Goal: Task Accomplishment & Management: Use online tool/utility

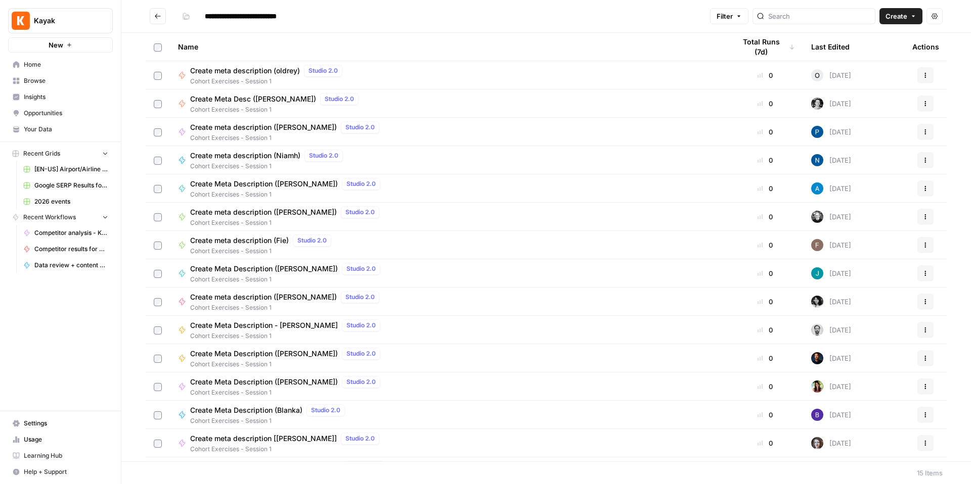
click at [48, 68] on span "Home" at bounding box center [66, 64] width 84 height 9
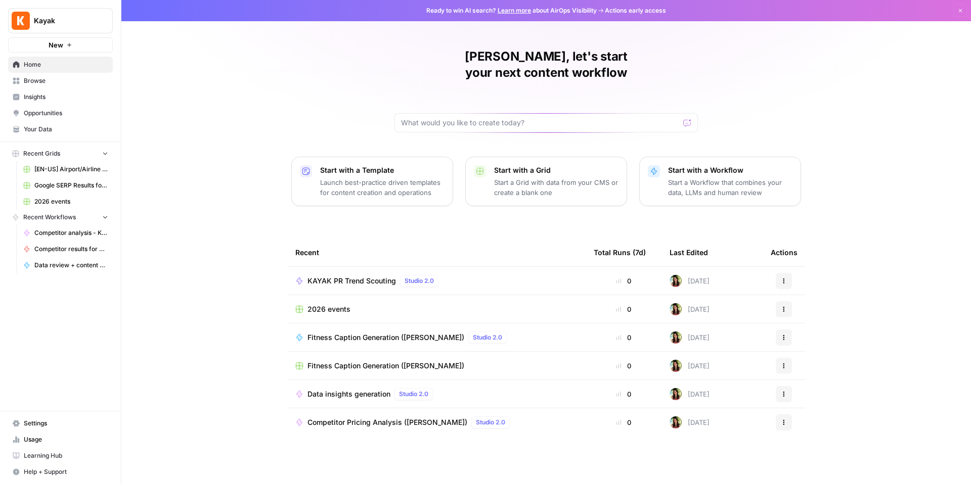
click at [81, 80] on span "Browse" at bounding box center [66, 80] width 84 height 9
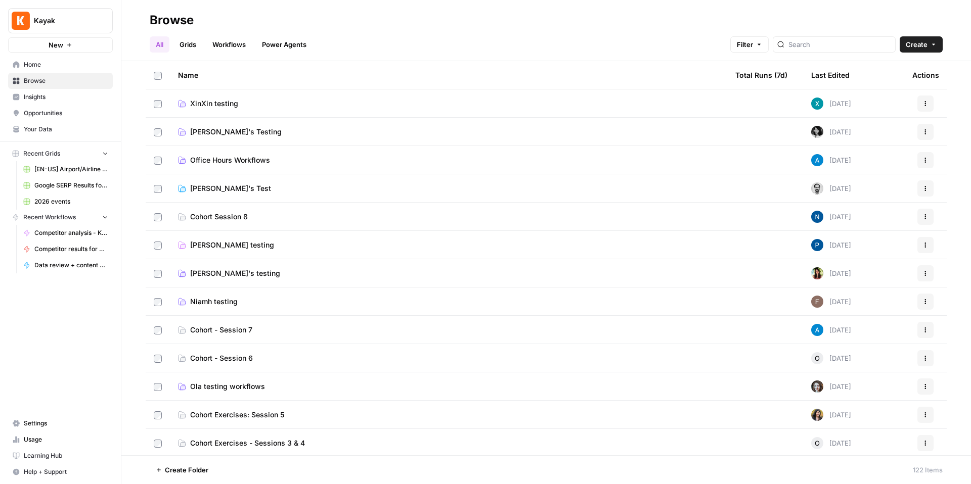
click at [841, 73] on div "Last Edited" at bounding box center [830, 75] width 38 height 28
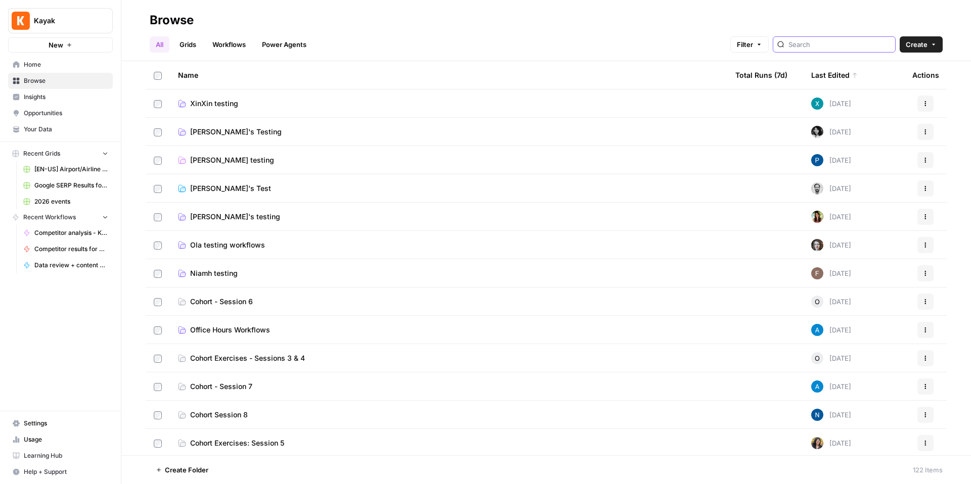
click at [826, 48] on input "search" at bounding box center [839, 44] width 103 height 10
click at [821, 40] on input "search" at bounding box center [839, 44] width 103 height 10
type input "u"
type input "o"
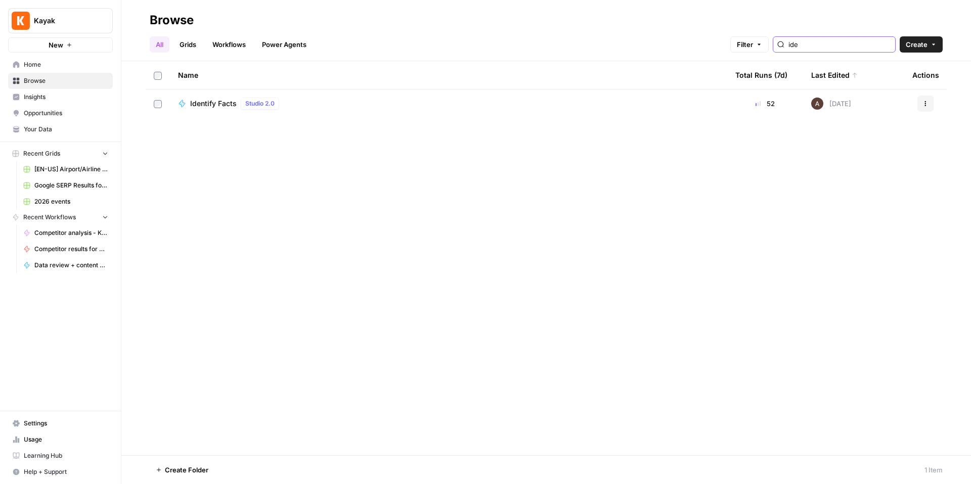
type input "ide"
click at [222, 101] on span "Identify Facts" at bounding box center [213, 104] width 47 height 10
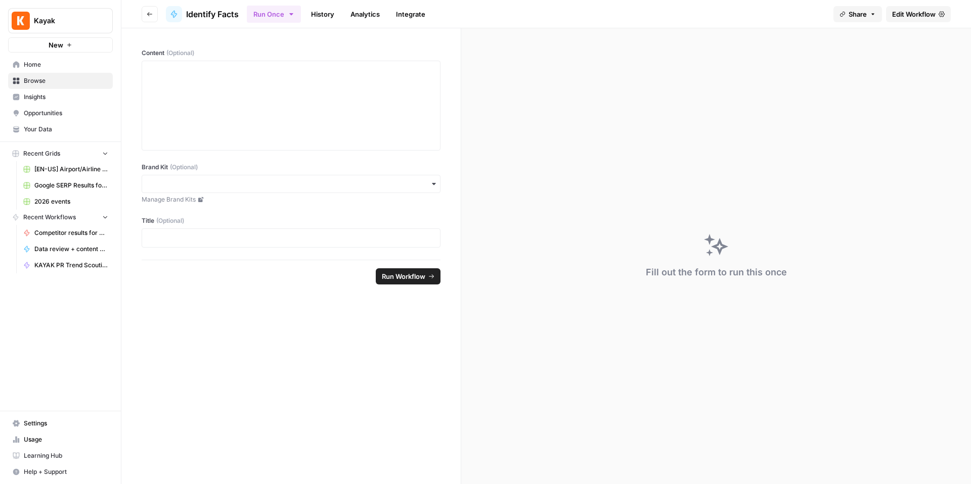
click at [145, 11] on button "Go back" at bounding box center [150, 14] width 16 height 16
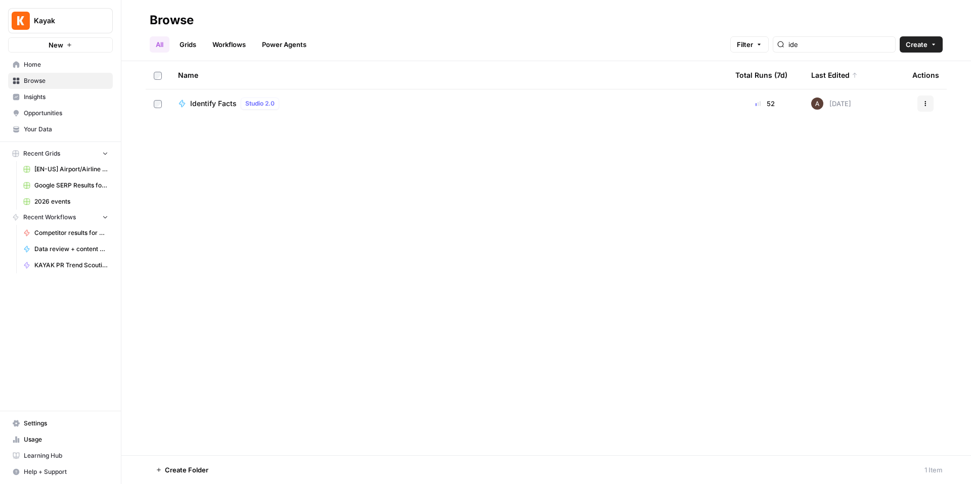
click at [918, 108] on button "Actions" at bounding box center [925, 104] width 16 height 16
click at [737, 211] on div "Name Total Runs (7d) Last Edited Actions Identify Facts Studio 2.0 52 Yesterday…" at bounding box center [545, 258] width 849 height 394
click at [929, 102] on button "Actions" at bounding box center [925, 104] width 16 height 16
click at [45, 83] on span "Browse" at bounding box center [66, 80] width 84 height 9
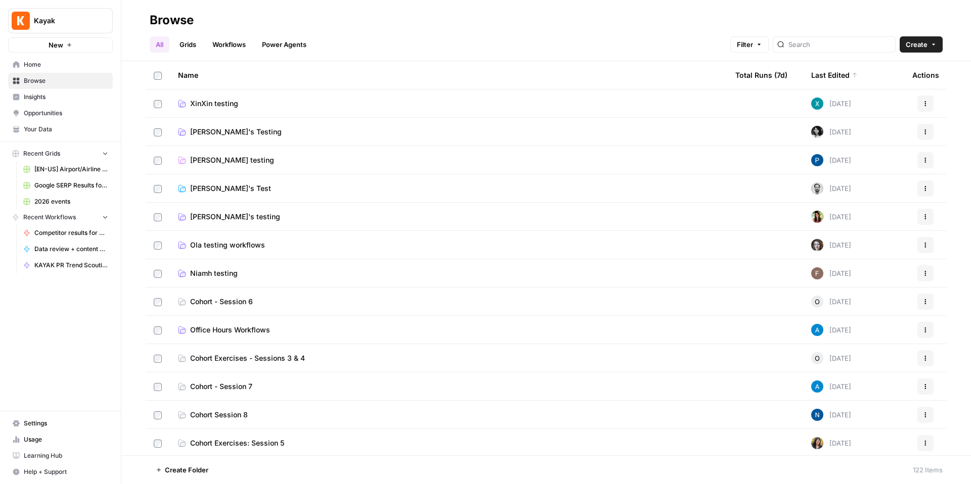
click at [212, 102] on span "XinXin testing" at bounding box center [214, 104] width 48 height 10
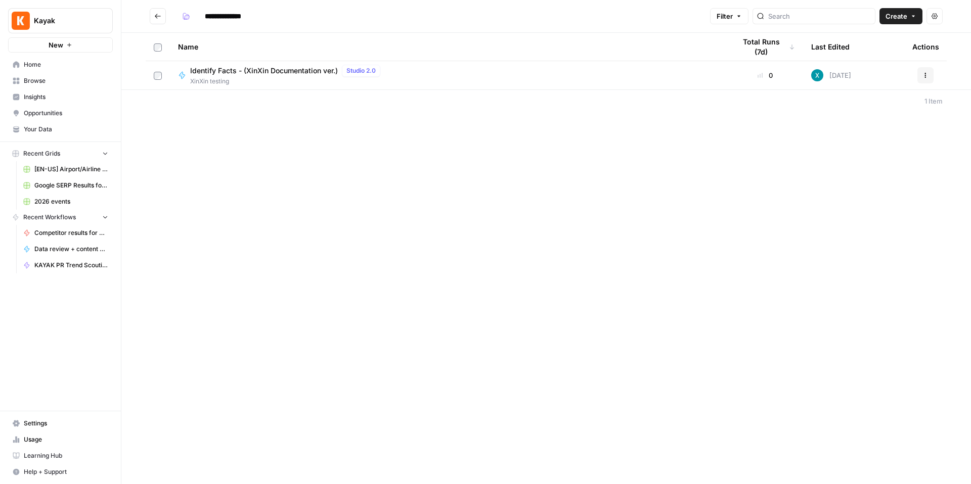
click at [279, 69] on span "Identify Facts - (XinXin Documentation ver.)" at bounding box center [264, 71] width 148 height 10
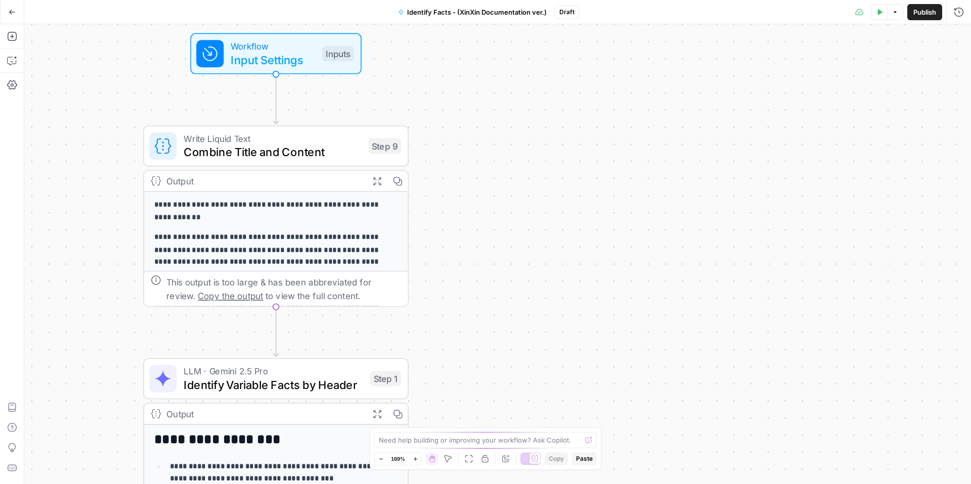
click at [304, 71] on div "Workflow Input Settings Inputs" at bounding box center [275, 53] width 171 height 41
click at [299, 63] on span "Input Settings" at bounding box center [272, 59] width 85 height 17
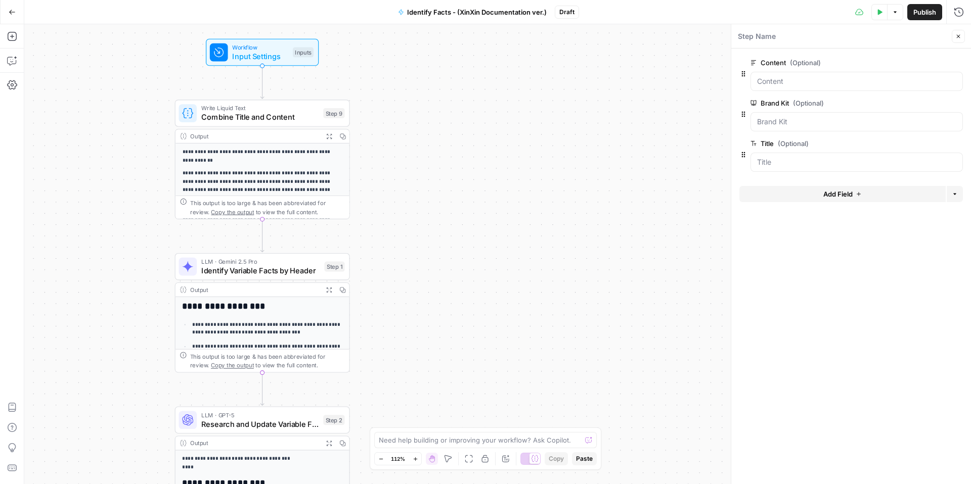
click at [824, 75] on div at bounding box center [856, 81] width 212 height 19
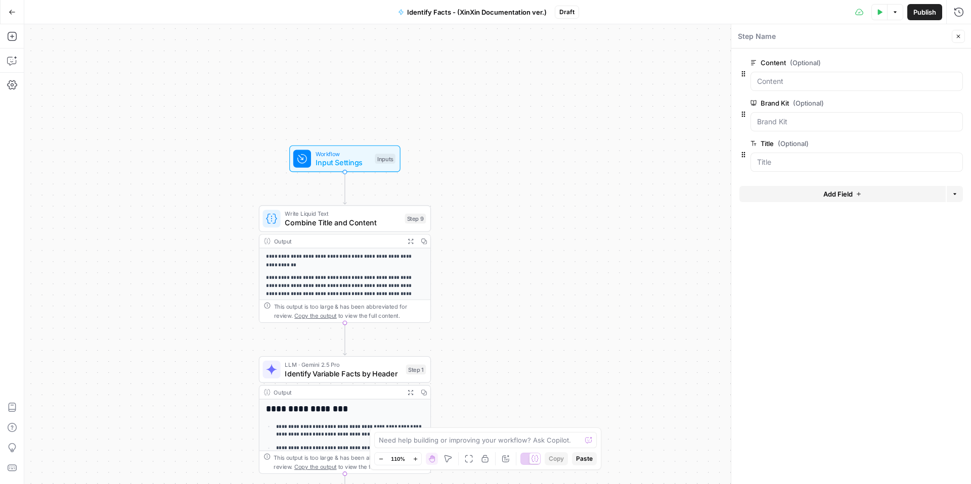
click at [23, 15] on div "Go Back" at bounding box center [12, 12] width 24 height 24
click at [10, 12] on icon "button" at bounding box center [12, 12] width 7 height 7
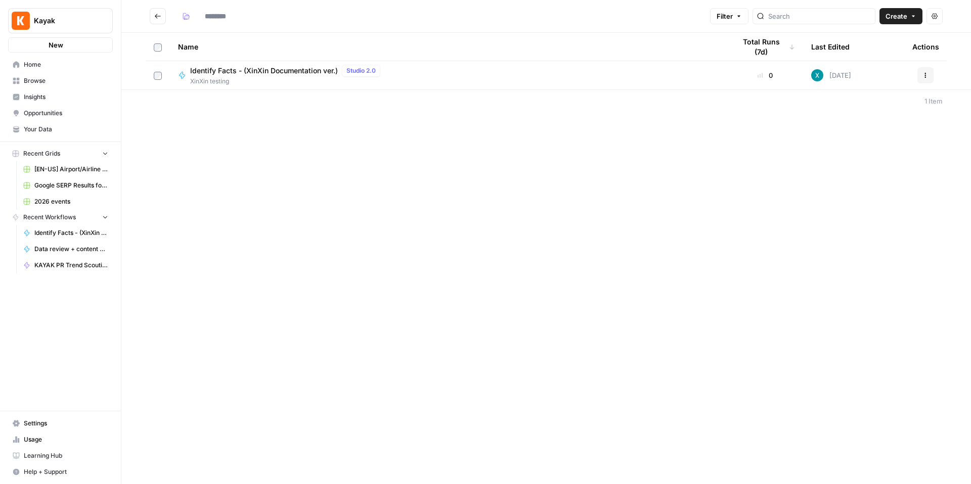
type input "**********"
click at [895, 22] on button "Create" at bounding box center [900, 16] width 43 height 16
click at [811, 187] on div "**********" at bounding box center [545, 242] width 849 height 484
click at [897, 24] on button "Create" at bounding box center [900, 16] width 43 height 16
click at [674, 167] on div "**********" at bounding box center [545, 242] width 849 height 484
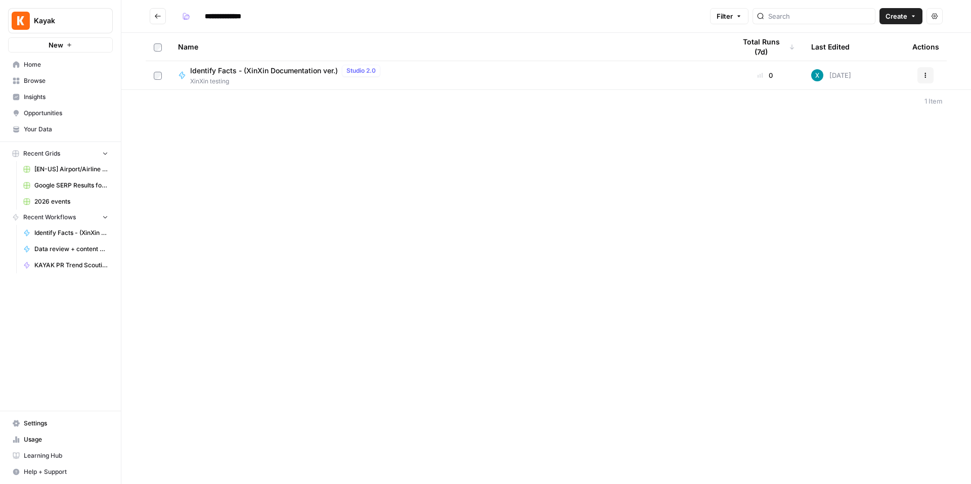
click at [926, 74] on icon "button" at bounding box center [925, 75] width 6 height 6
click at [414, 91] on footer "1 Item" at bounding box center [545, 100] width 849 height 23
click at [313, 64] on td "Identify Facts - (XinXin Documentation ver.) Studio 2.0 XinXin testing" at bounding box center [448, 75] width 557 height 28
click at [309, 69] on span "Identify Facts - (XinXin Documentation ver.)" at bounding box center [264, 71] width 148 height 10
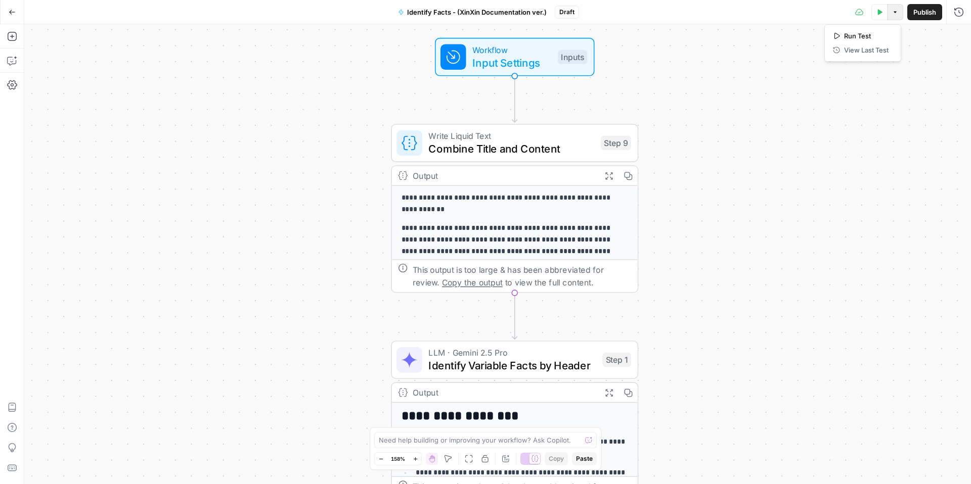
click at [893, 12] on icon "button" at bounding box center [894, 12] width 3 height 2
click at [941, 111] on div "**********" at bounding box center [497, 254] width 946 height 460
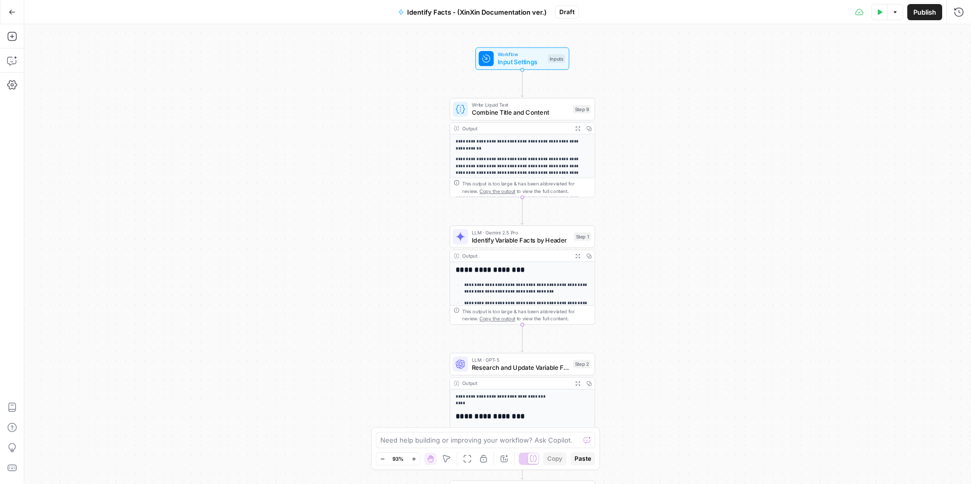
click at [896, 14] on icon "button" at bounding box center [895, 12] width 6 height 6
click at [958, 10] on icon "button" at bounding box center [958, 11] width 9 height 9
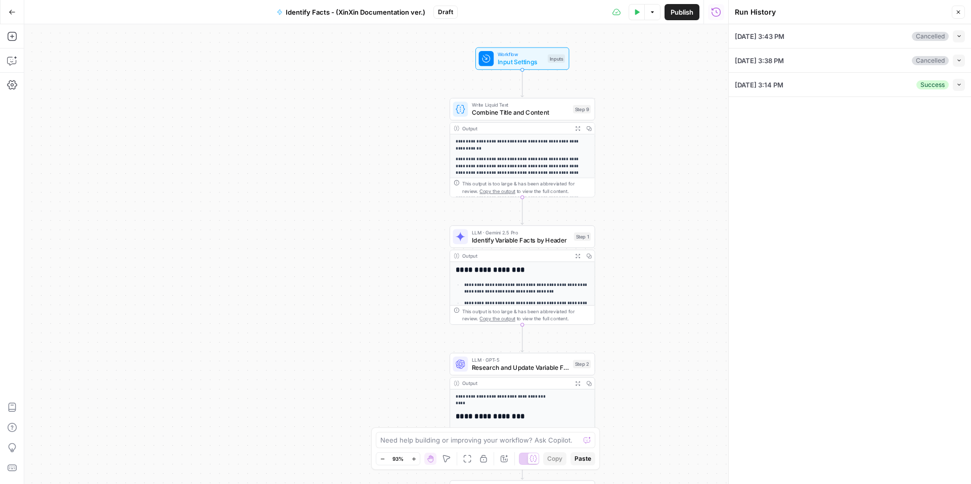
click at [18, 19] on button "Go Back" at bounding box center [12, 12] width 18 height 18
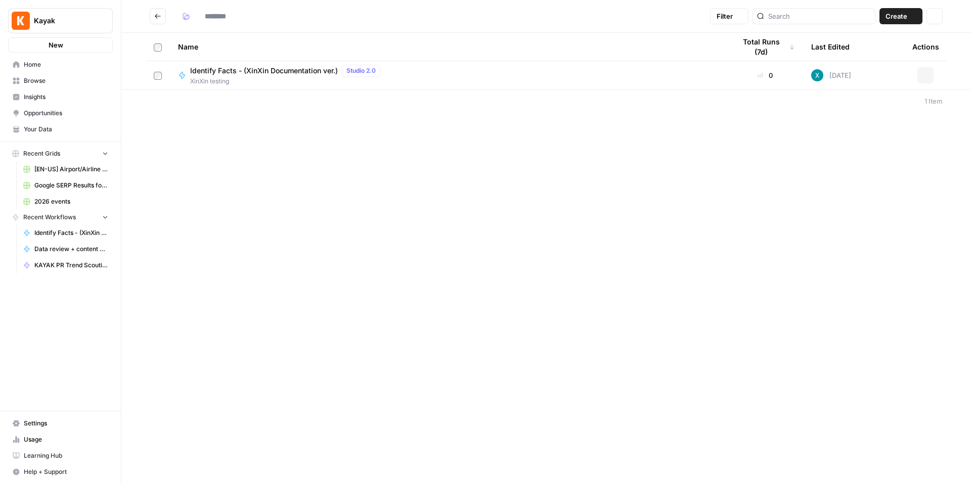
type input "**********"
click at [909, 21] on button "Create" at bounding box center [900, 16] width 43 height 16
click at [849, 40] on div "Grid" at bounding box center [878, 40] width 72 height 10
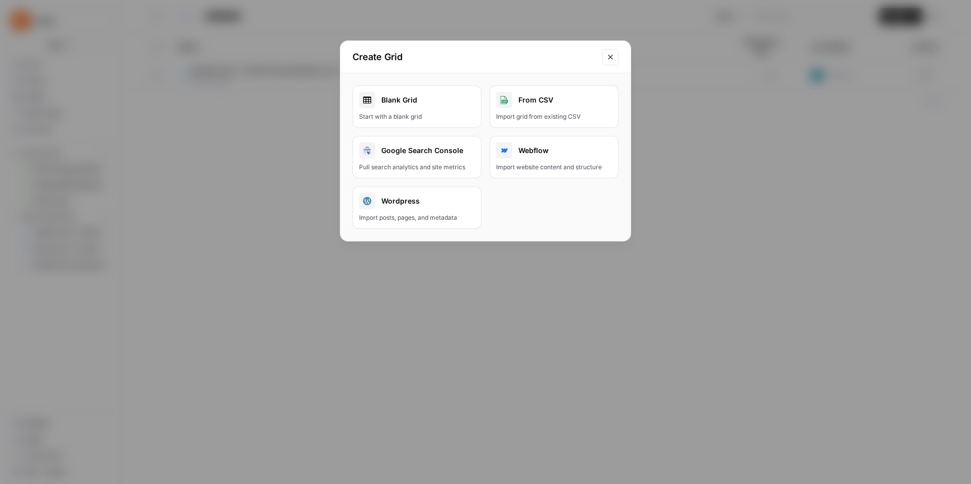
click at [408, 112] on div "Start with a blank grid" at bounding box center [417, 116] width 116 height 9
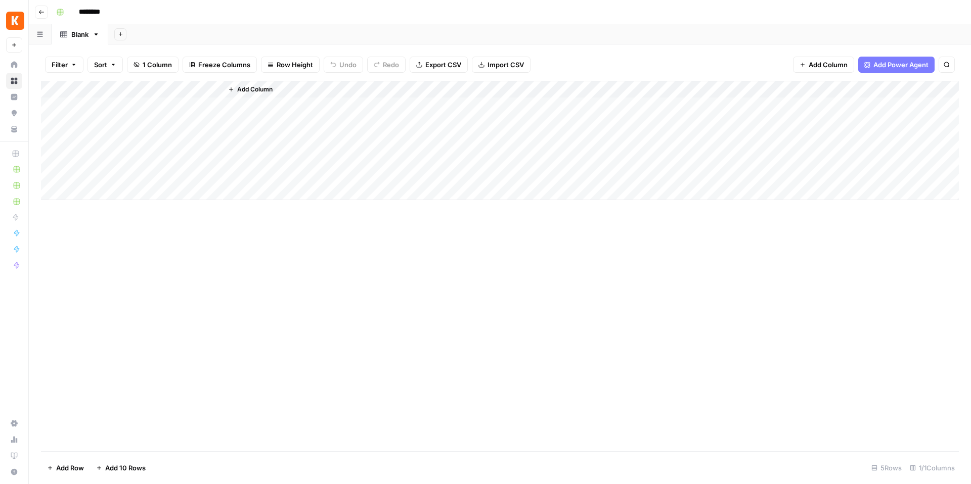
click at [479, 72] on button "Import CSV" at bounding box center [501, 65] width 59 height 16
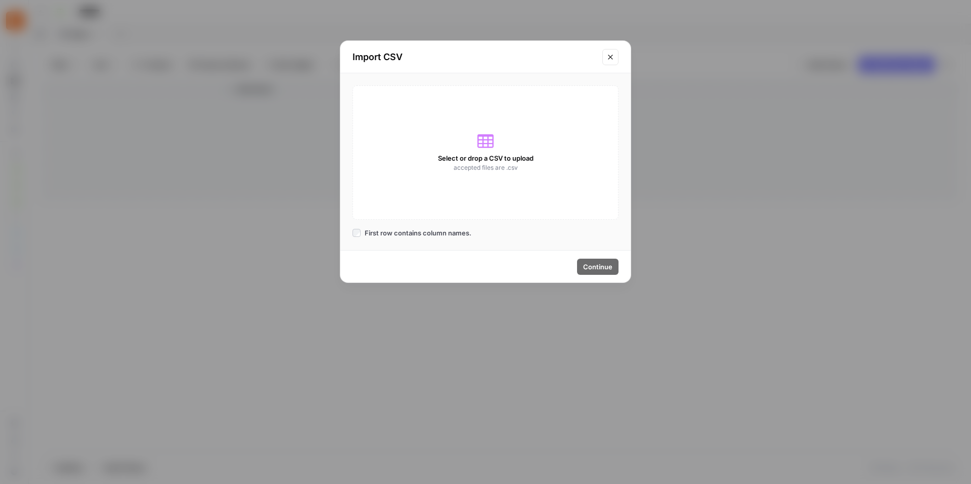
click at [494, 158] on span "Select or drop a CSV to upload" at bounding box center [486, 158] width 96 height 10
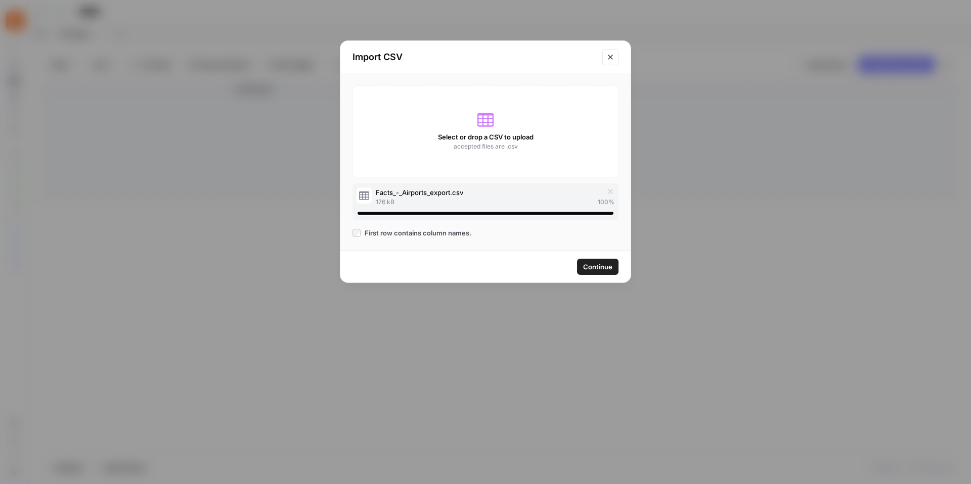
click at [590, 267] on span "Continue" at bounding box center [597, 267] width 29 height 10
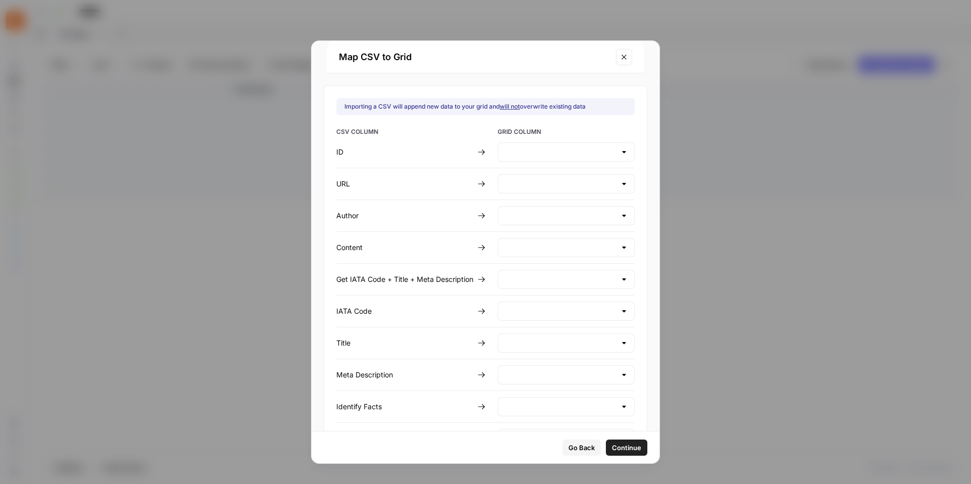
type input "Create new column"
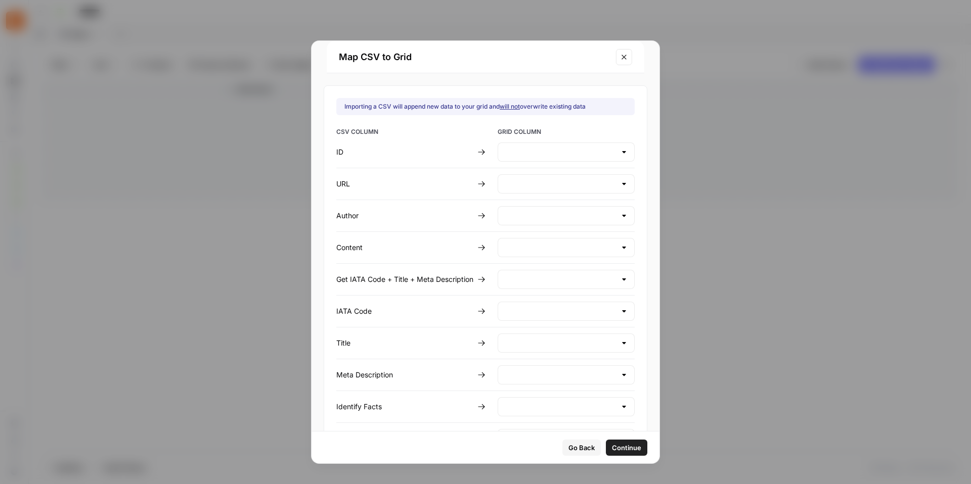
type input "Create new column"
type input "Title"
type input "Create new column"
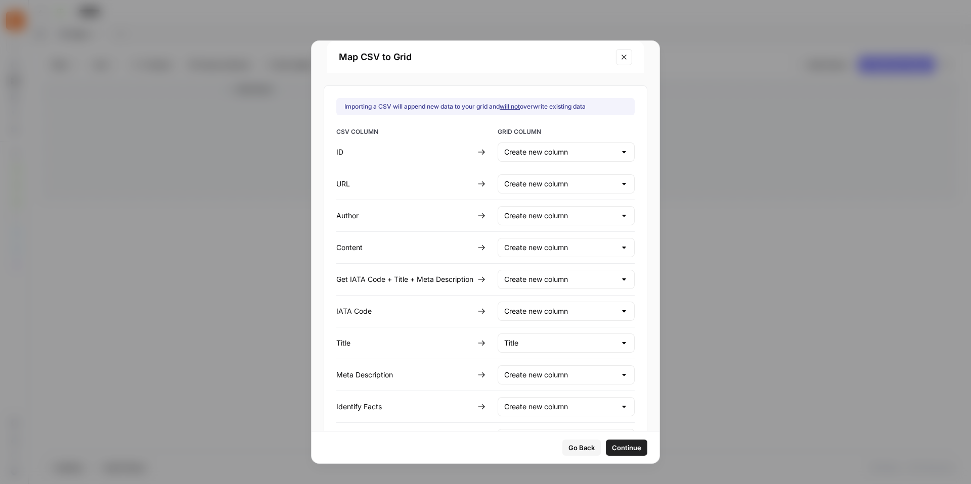
type input "Create new column"
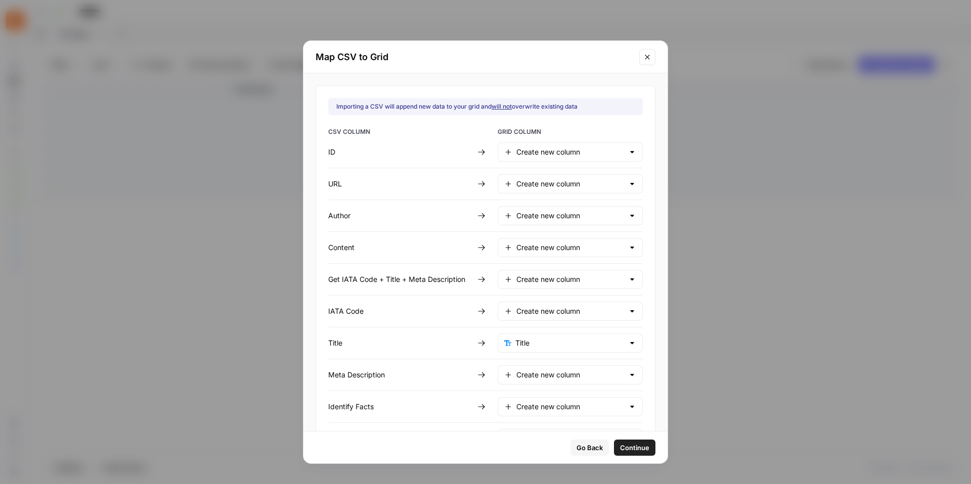
click at [591, 158] on div "Create new column" at bounding box center [569, 152] width 145 height 19
click at [532, 190] on span "Create new column" at bounding box center [565, 192] width 96 height 10
type input "Create new column"
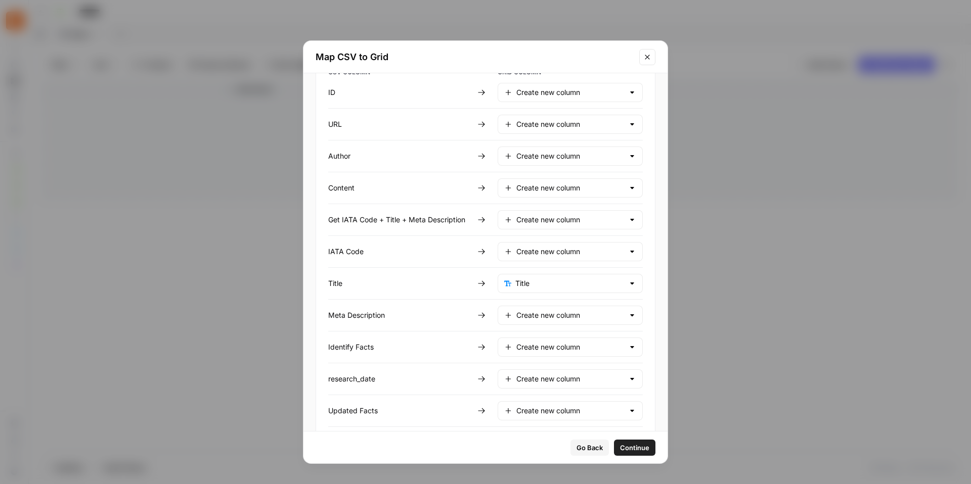
scroll to position [104, 0]
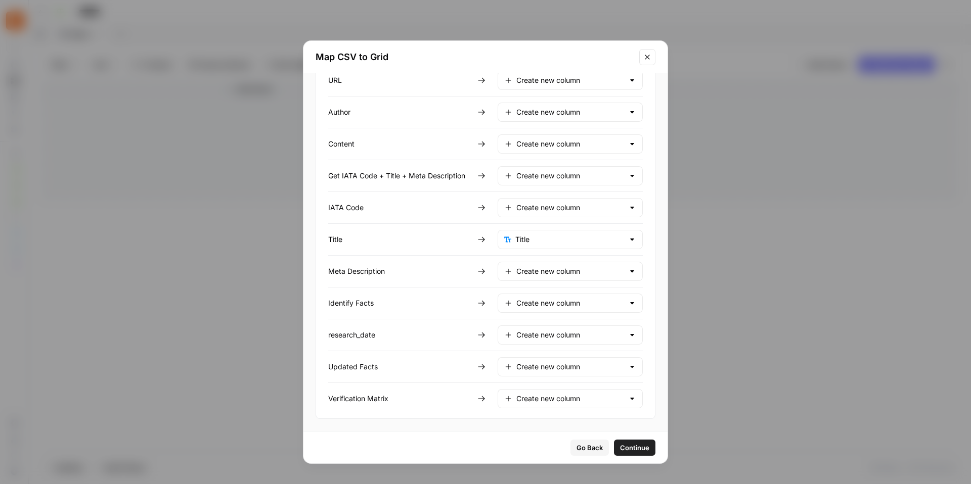
click at [632, 448] on span "Continue" at bounding box center [634, 448] width 29 height 10
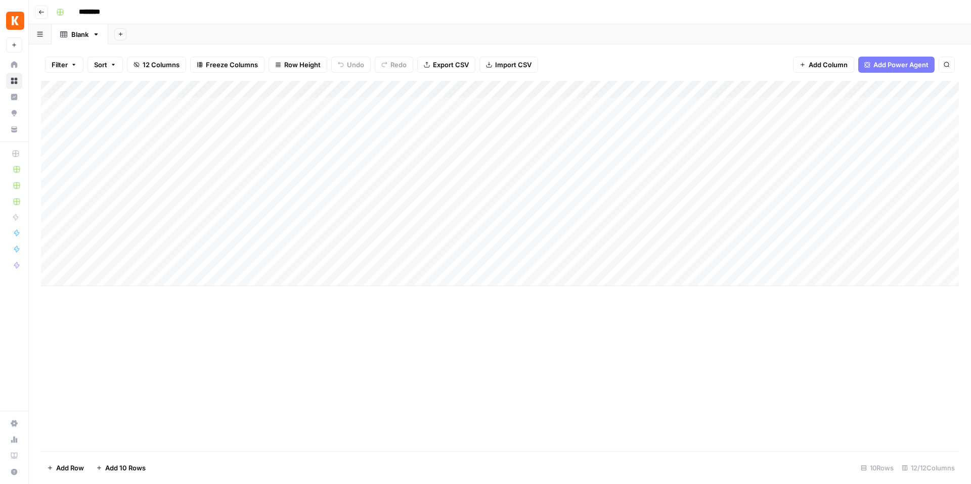
click at [55, 104] on div "Add Column" at bounding box center [499, 183] width 917 height 205
click at [54, 124] on div "Add Column" at bounding box center [499, 183] width 917 height 205
click at [54, 141] on div "Add Column" at bounding box center [499, 183] width 917 height 205
click at [54, 151] on div "Add Column" at bounding box center [499, 183] width 917 height 205
click at [54, 174] on div "Add Column" at bounding box center [499, 183] width 917 height 205
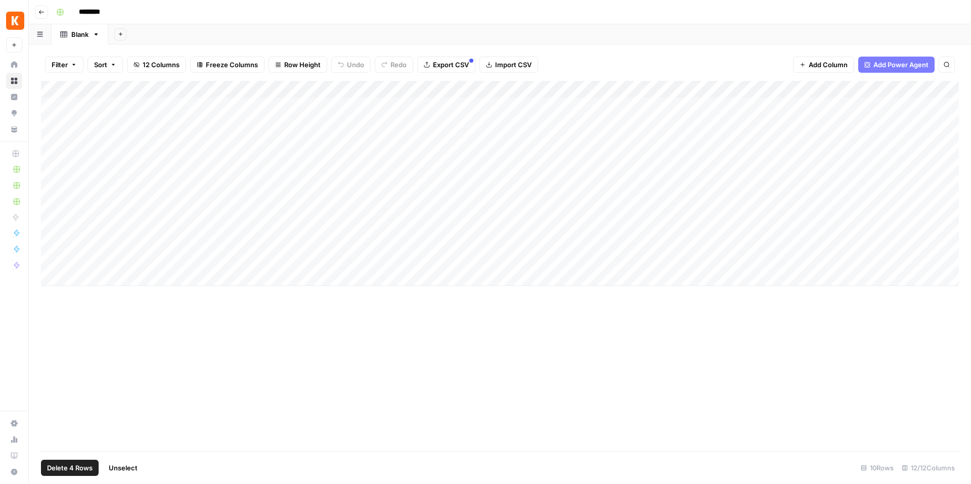
click at [51, 160] on div "Add Column" at bounding box center [499, 183] width 917 height 205
click at [63, 465] on span "Delete 5 Rows" at bounding box center [69, 468] width 45 height 10
click at [450, 121] on span "Delete" at bounding box center [449, 117] width 22 height 10
click at [922, 85] on span "Add Column" at bounding box center [934, 89] width 35 height 9
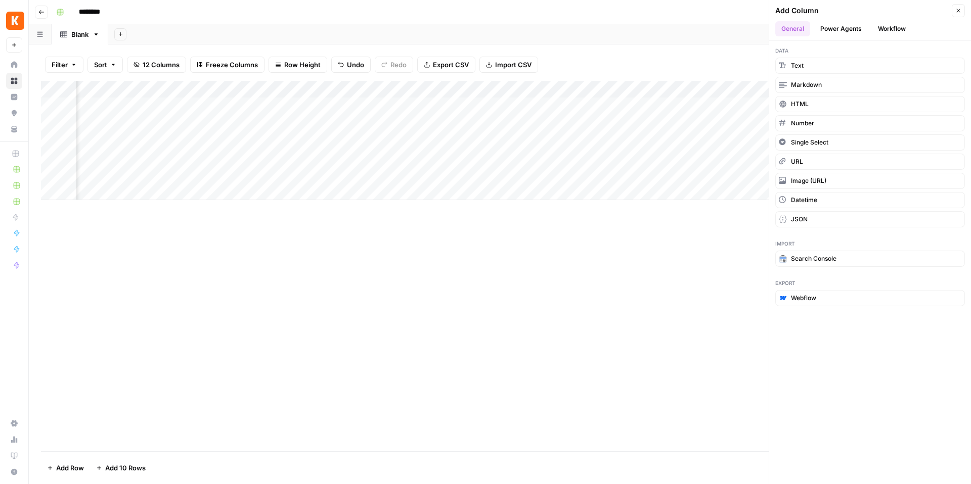
click at [890, 38] on header "Add Column Close General Power Agents Workflow" at bounding box center [870, 20] width 202 height 40
click at [890, 36] on button "Workflow" at bounding box center [891, 28] width 40 height 15
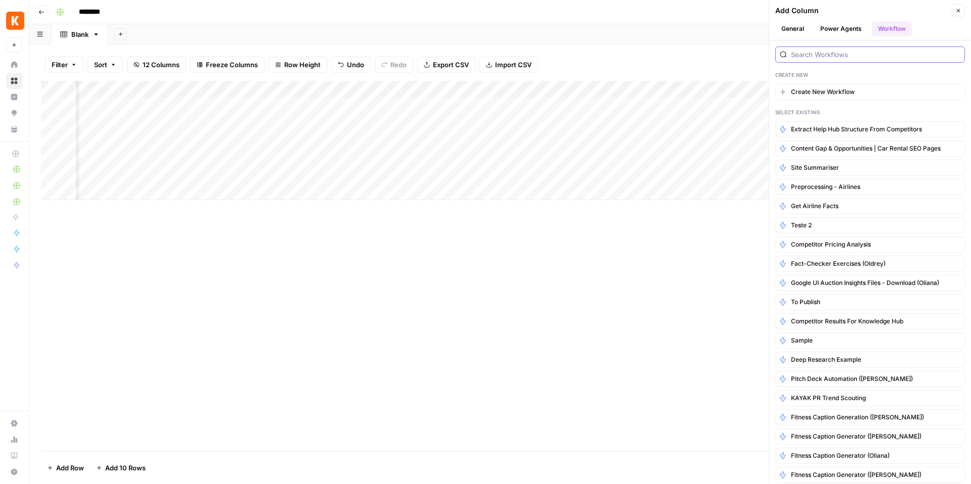
click at [839, 54] on input "search" at bounding box center [875, 55] width 169 height 10
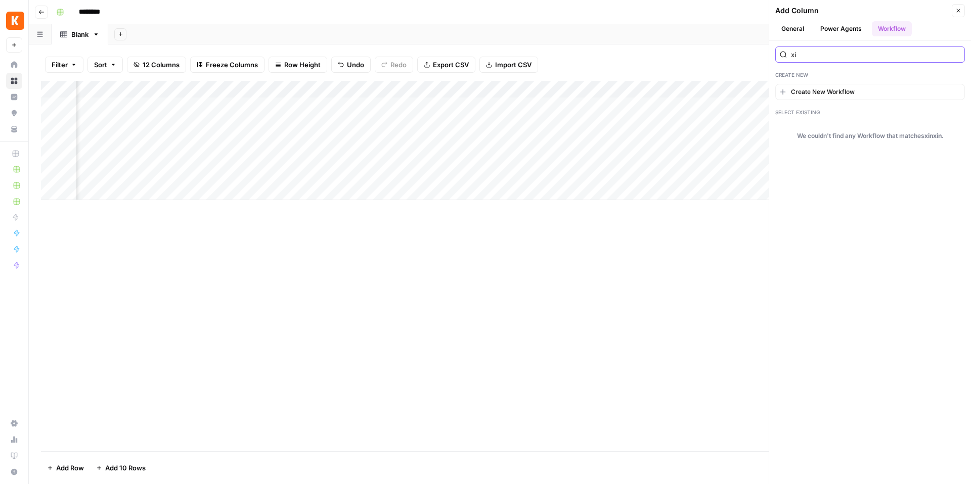
type input "x"
type input "iden"
click at [888, 60] on div "iden" at bounding box center [870, 55] width 190 height 16
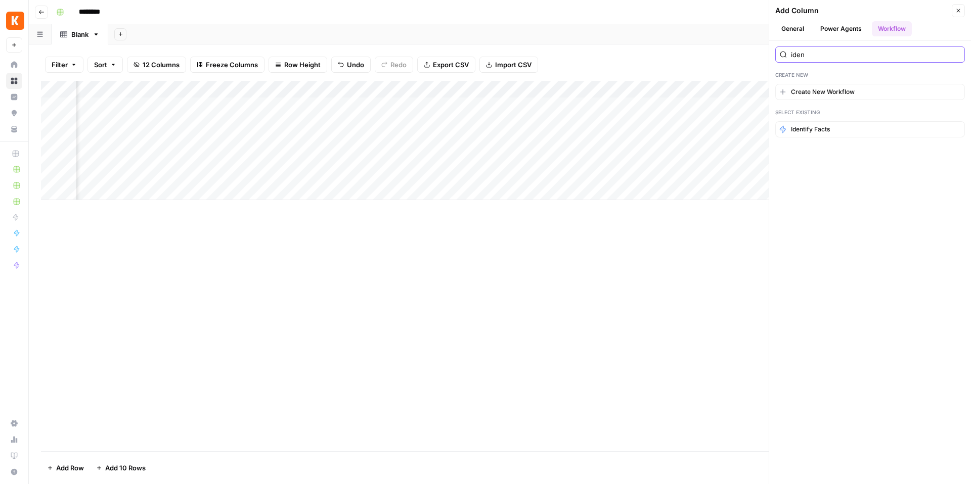
click at [815, 51] on input "iden" at bounding box center [875, 55] width 169 height 10
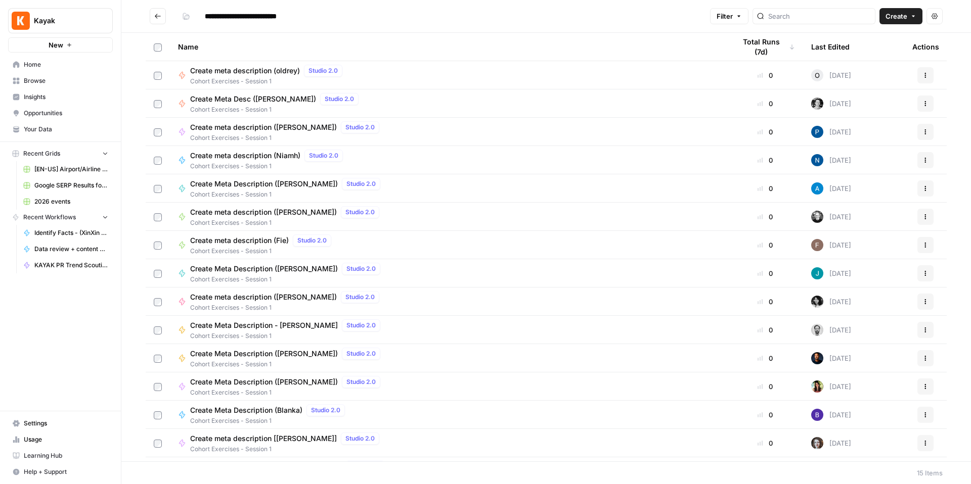
click at [72, 81] on span "Browse" at bounding box center [66, 80] width 84 height 9
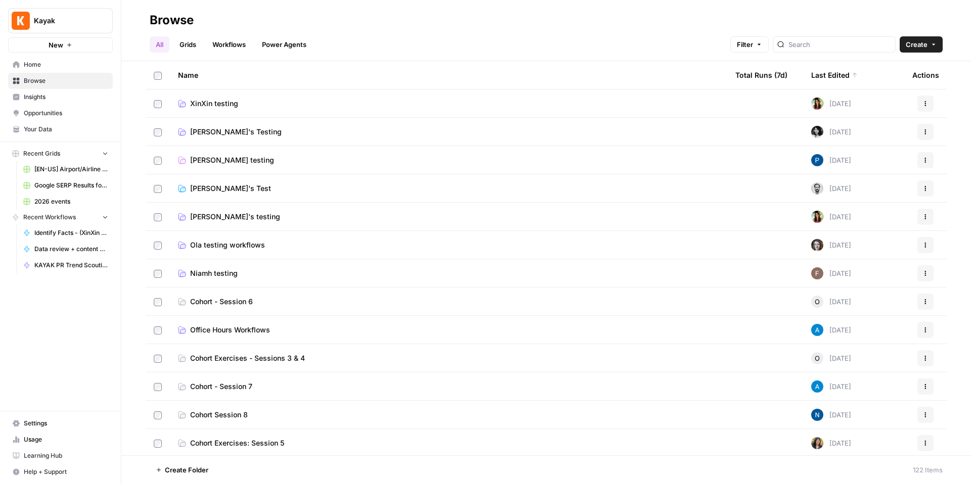
click at [234, 48] on link "Workflows" at bounding box center [228, 44] width 45 height 16
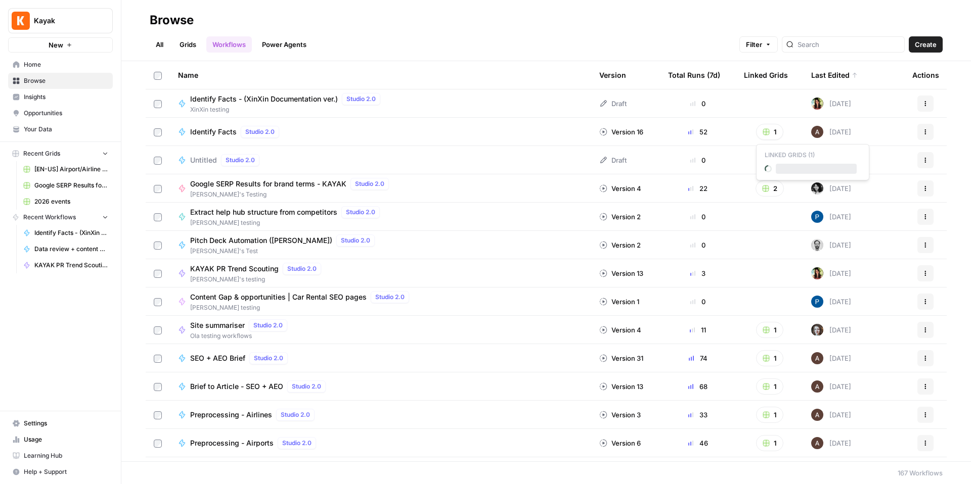
click at [763, 130] on rect "button" at bounding box center [766, 132] width 6 height 6
click at [794, 167] on span "[EN-US] Airport/Airline Content Refresh" at bounding box center [815, 169] width 81 height 10
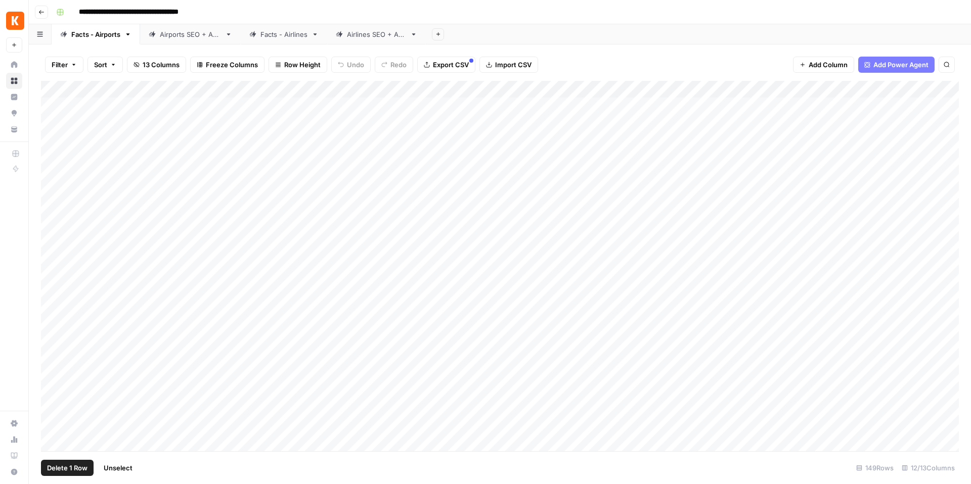
click at [49, 106] on div "Add Column" at bounding box center [499, 266] width 917 height 371
click at [51, 122] on div "Add Column" at bounding box center [499, 266] width 917 height 371
click at [51, 142] on div "Add Column" at bounding box center [499, 266] width 917 height 371
click at [53, 159] on div "Add Column" at bounding box center [499, 266] width 917 height 371
click at [53, 173] on div "Add Column" at bounding box center [499, 266] width 917 height 371
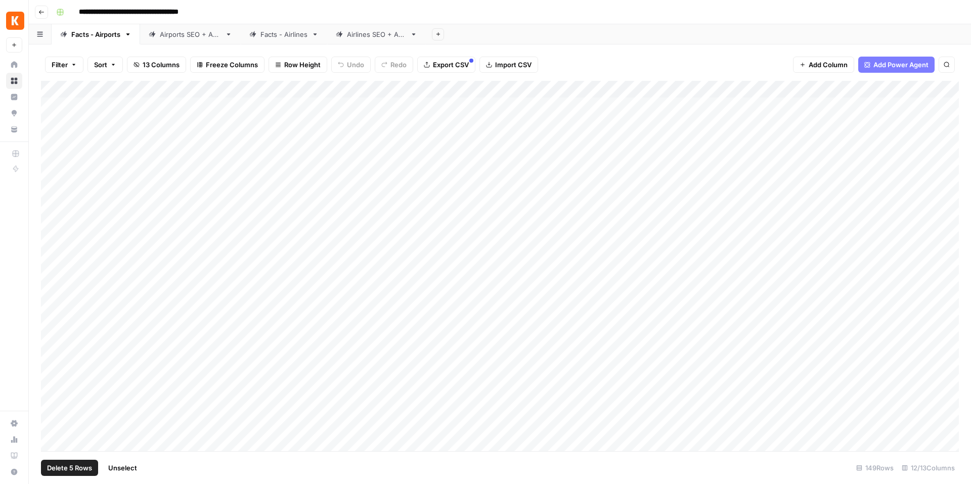
click at [462, 67] on span "Export CSV" at bounding box center [451, 65] width 36 height 10
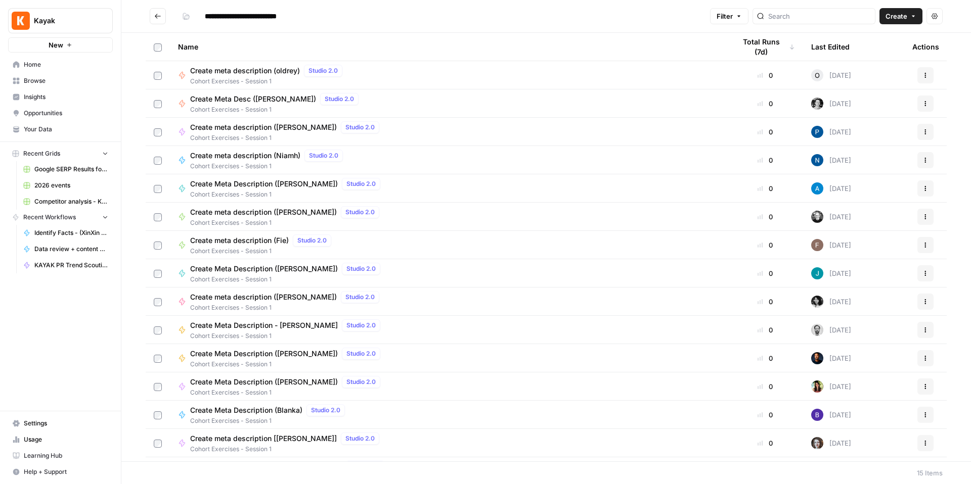
click at [70, 84] on span "Browse" at bounding box center [66, 80] width 84 height 9
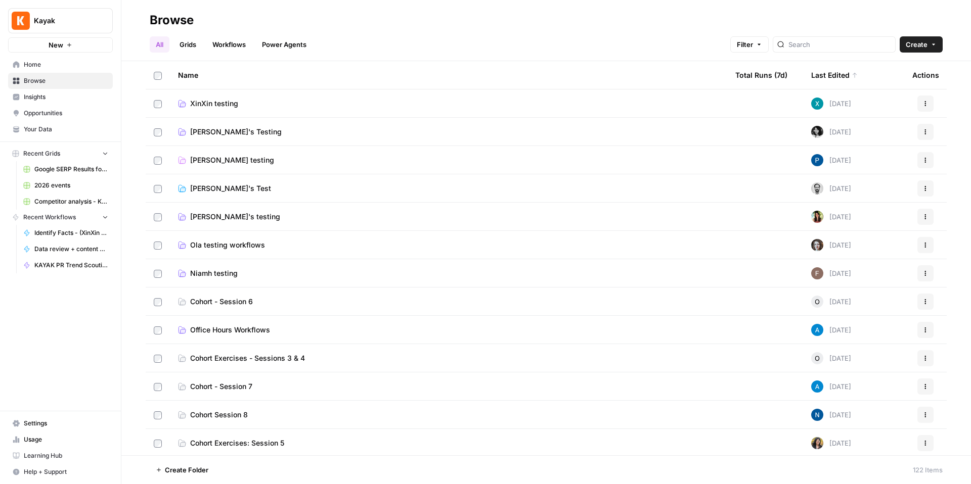
click at [205, 104] on span "XinXin testing" at bounding box center [214, 104] width 48 height 10
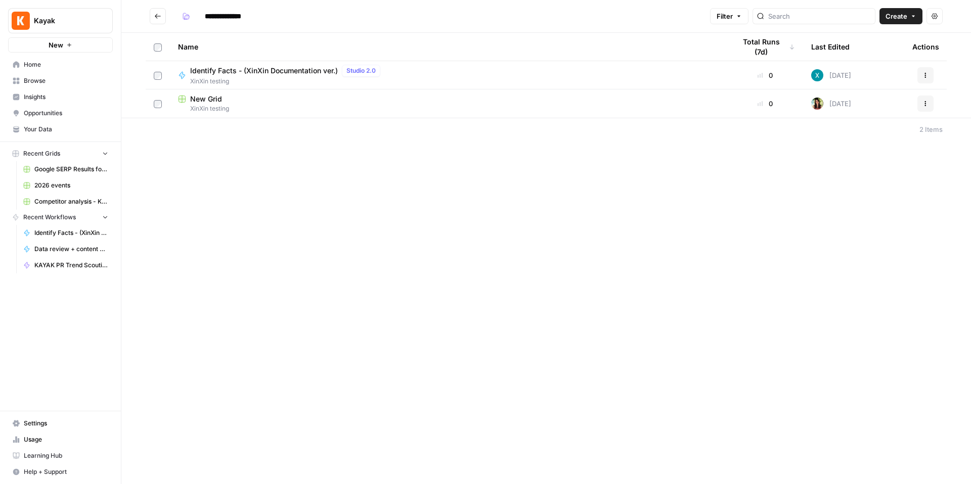
click at [282, 66] on span "Identify Facts - (XinXin Documentation ver.)" at bounding box center [264, 71] width 148 height 10
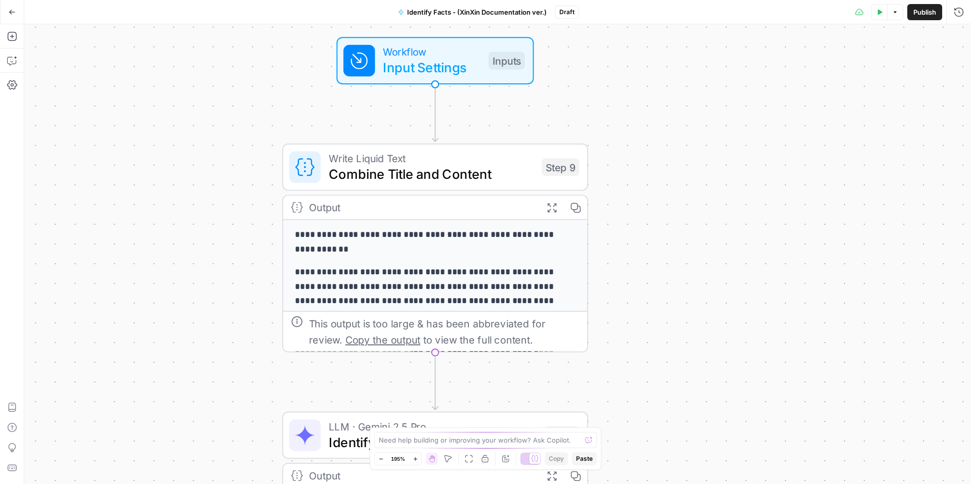
drag, startPoint x: 516, startPoint y: 94, endPoint x: 489, endPoint y: 108, distance: 29.9
click at [489, 108] on div "**********" at bounding box center [497, 254] width 946 height 460
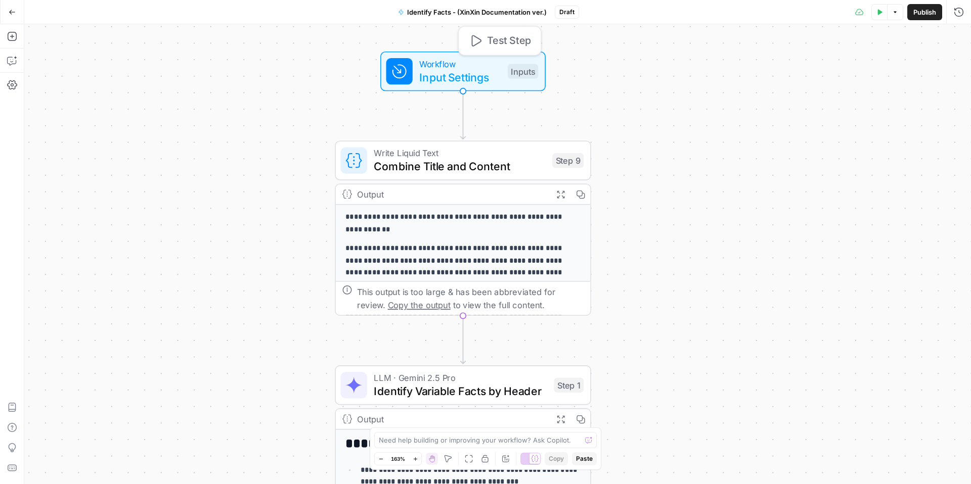
click at [455, 70] on span "Input Settings" at bounding box center [460, 77] width 82 height 17
click at [441, 160] on span "Combine Title and Content" at bounding box center [460, 166] width 172 height 17
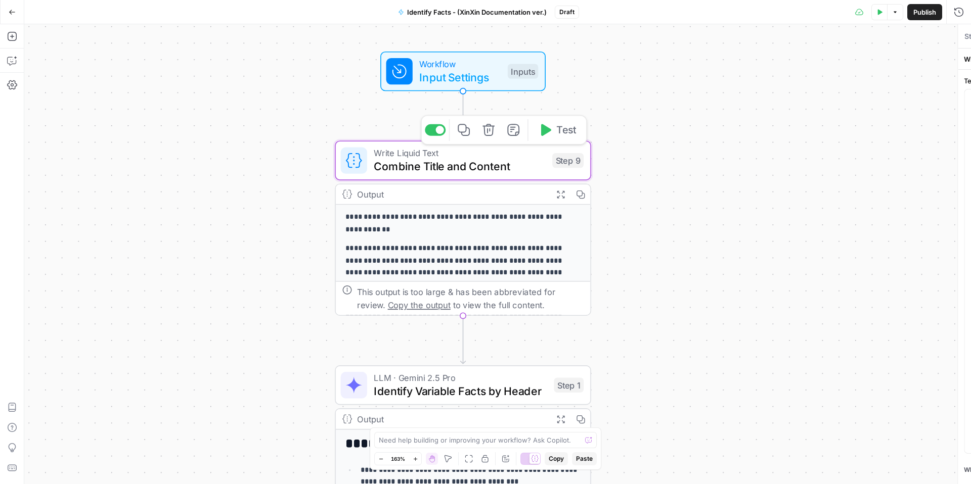
type textarea "Combine Title and Content"
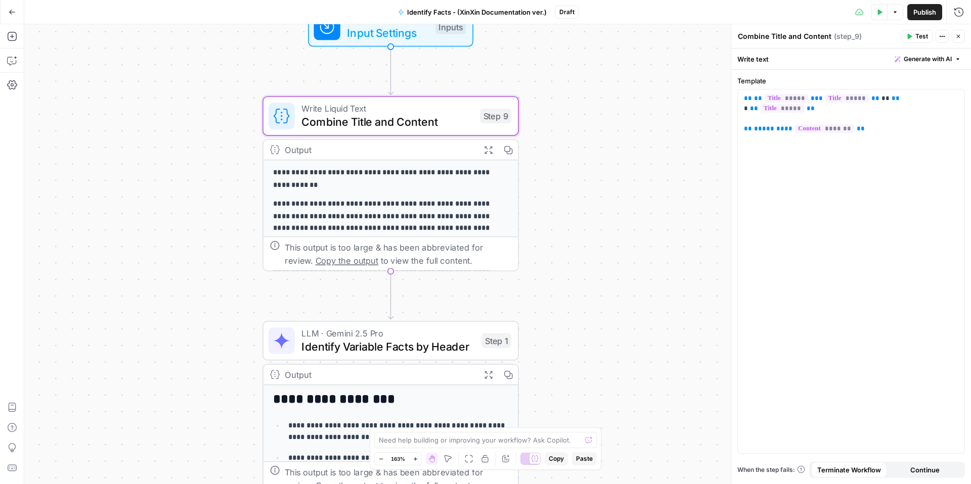
drag, startPoint x: 680, startPoint y: 212, endPoint x: 605, endPoint y: 164, distance: 88.9
click at [605, 164] on div "**********" at bounding box center [497, 254] width 946 height 460
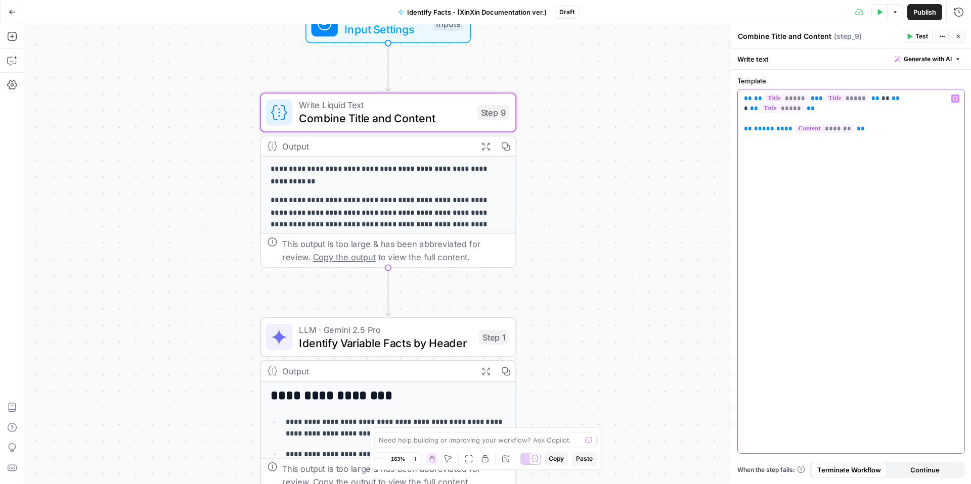
click at [790, 148] on div "** ** ***** *** ***** ** ** ** * ** ***** ** ** ***** ** ** ******* **" at bounding box center [851, 271] width 226 height 364
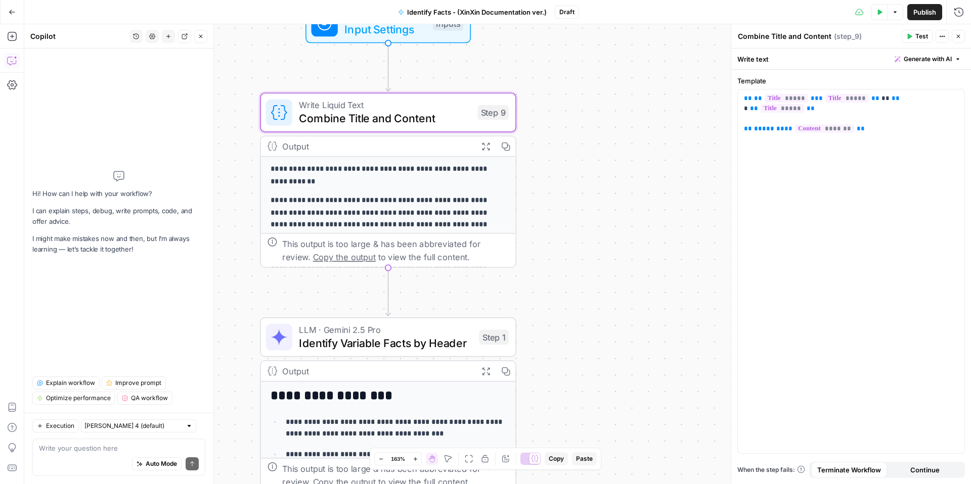
click at [202, 35] on icon "button" at bounding box center [201, 36] width 6 height 6
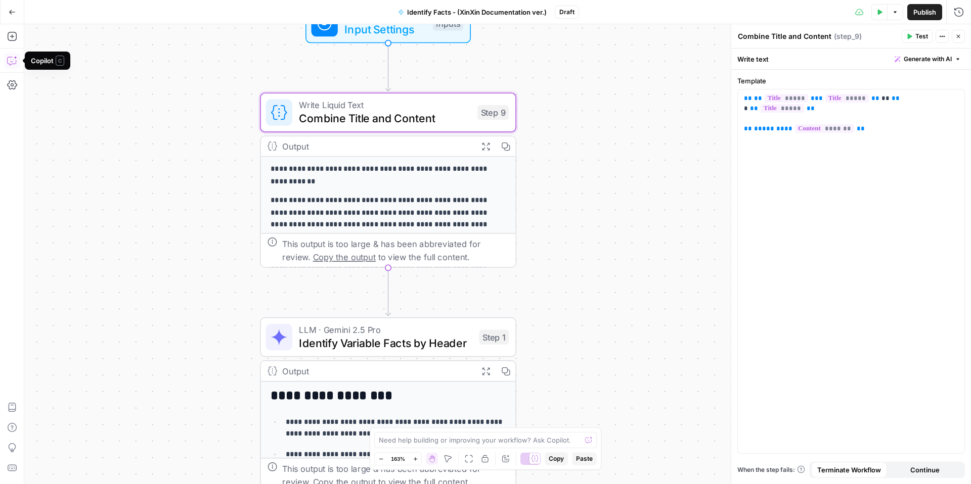
click at [13, 59] on icon "button" at bounding box center [12, 61] width 10 height 10
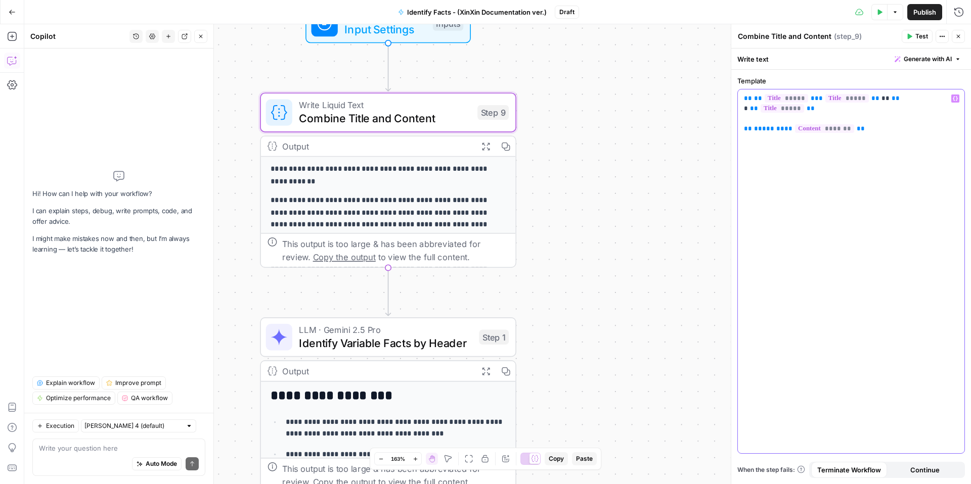
click at [819, 179] on div "** ** ***** *** ***** ** ** ** * ** ***** ** ** ***** ** ** ******* **" at bounding box center [851, 271] width 226 height 364
click at [100, 443] on textarea at bounding box center [119, 448] width 160 height 10
type textarea "can you explain step 9 (Combine title and context)"
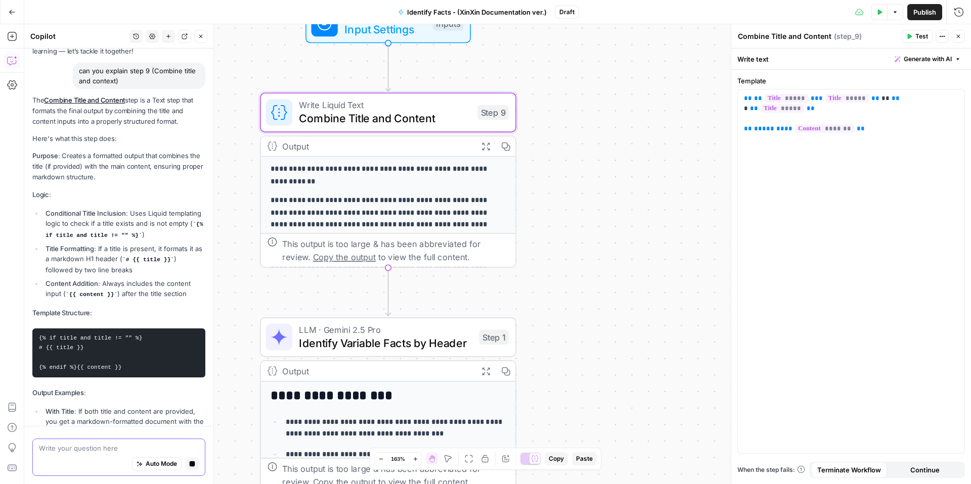
scroll to position [66, 0]
click at [79, 109] on p "The Combine Title and Content step is a Text step that formats the final output…" at bounding box center [118, 112] width 173 height 32
drag, startPoint x: 45, startPoint y: 113, endPoint x: 147, endPoint y: 112, distance: 101.6
click at [147, 112] on p "The Combine Title and Content step is a Text step that formats the final output…" at bounding box center [118, 112] width 173 height 32
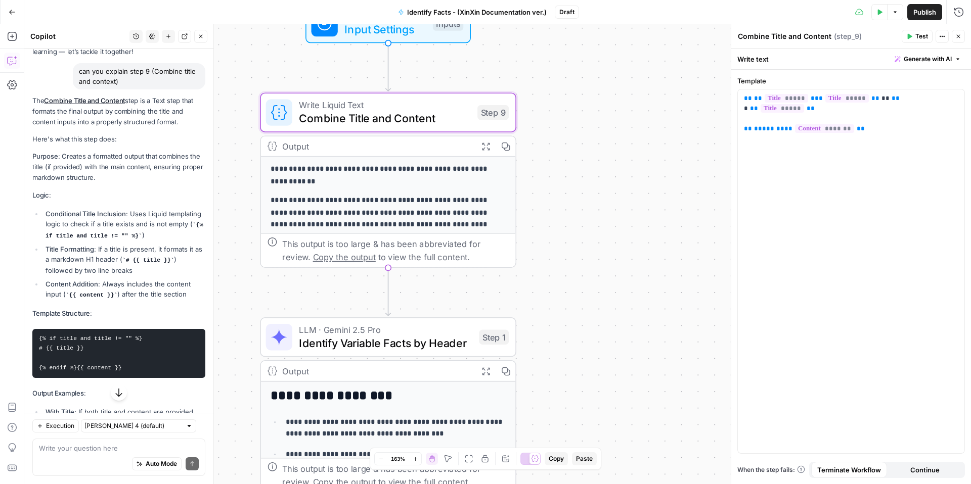
drag, startPoint x: 43, startPoint y: 119, endPoint x: 83, endPoint y: 119, distance: 39.4
click at [83, 119] on p "The Combine Title and Content step is a Text step that formats the final output…" at bounding box center [118, 112] width 173 height 32
click at [117, 125] on p "The Combine Title and Content step is a Text step that formats the final output…" at bounding box center [118, 112] width 173 height 32
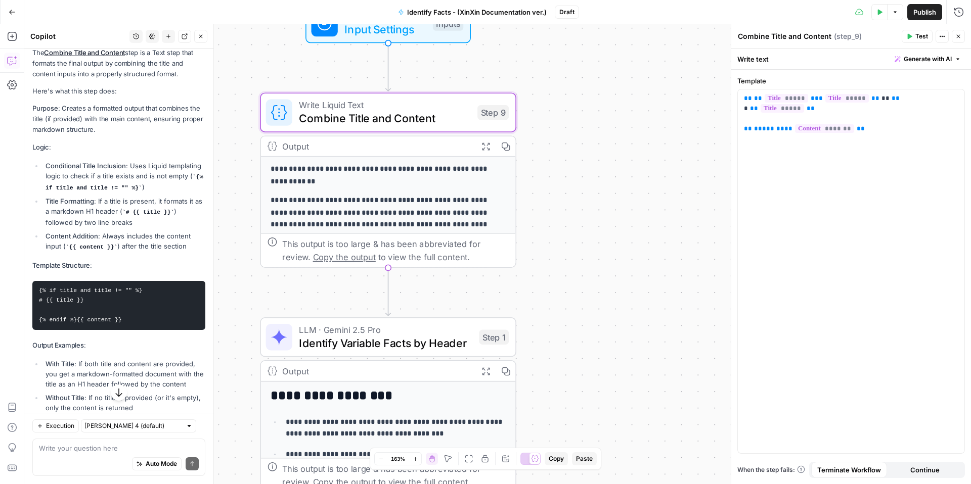
scroll to position [135, 0]
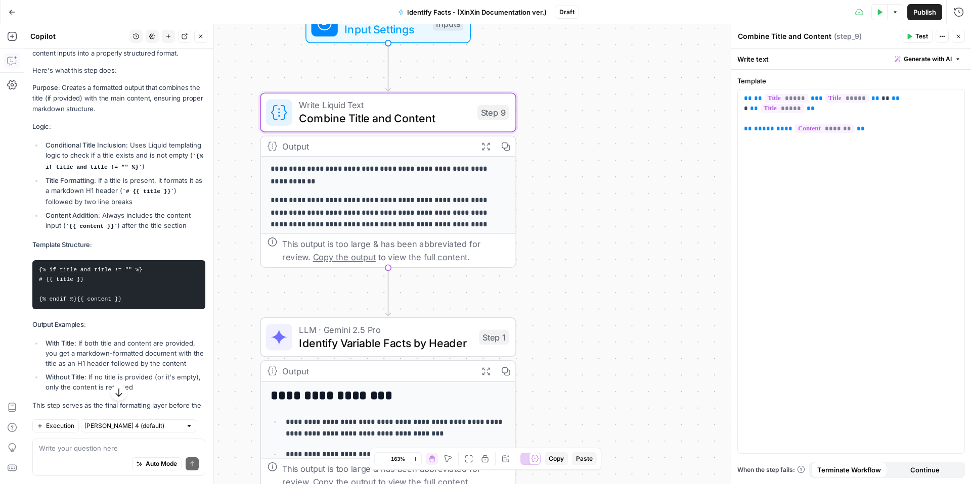
drag, startPoint x: 49, startPoint y: 164, endPoint x: 170, endPoint y: 163, distance: 121.3
click at [170, 163] on li "Conditional Title Inclusion : Uses Liquid templating logic to check if a title …" at bounding box center [124, 156] width 162 height 32
click at [166, 154] on li "Conditional Title Inclusion : Uses Liquid templating logic to check if a title …" at bounding box center [124, 156] width 162 height 32
drag, startPoint x: 150, startPoint y: 143, endPoint x: 162, endPoint y: 163, distance: 23.8
click at [162, 164] on li "Conditional Title Inclusion : Uses Liquid templating logic to check if a title …" at bounding box center [124, 156] width 162 height 32
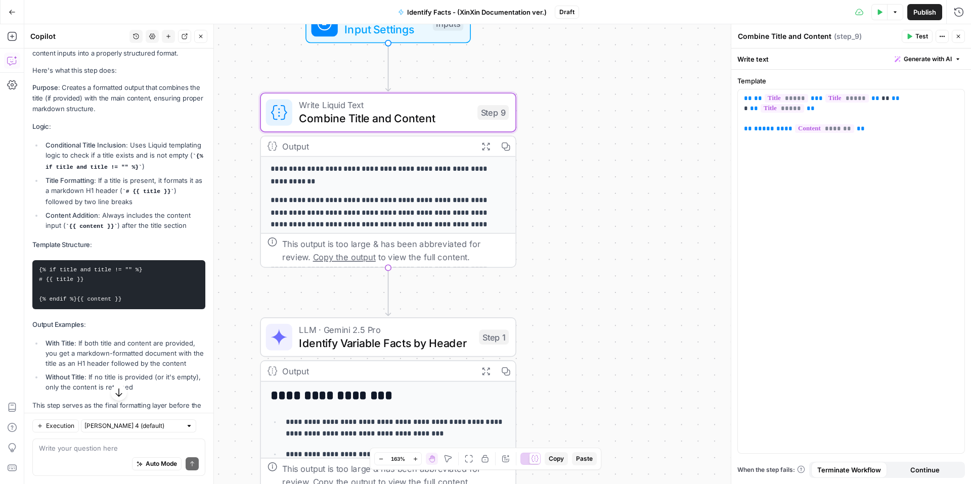
click at [124, 181] on li "Title Formatting : If a title is present, it formats it as a markdown H1 header…" at bounding box center [124, 190] width 162 height 31
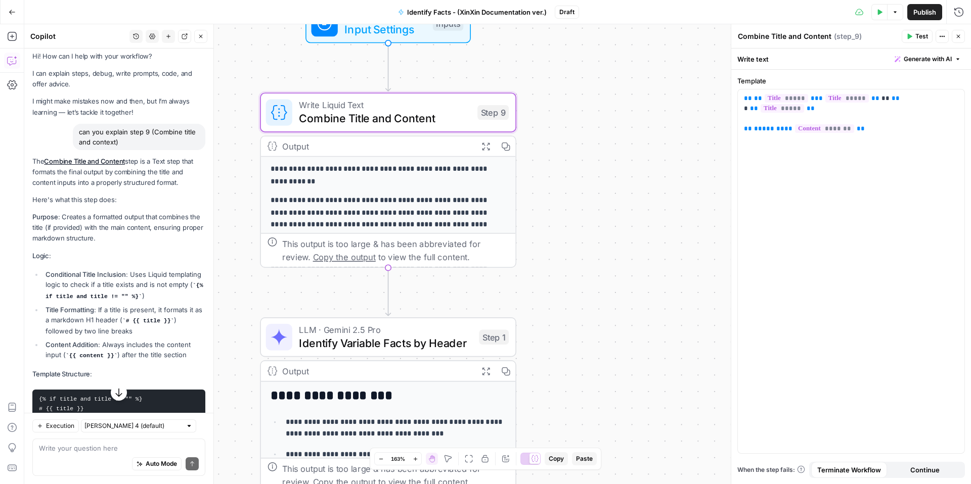
scroll to position [3, 0]
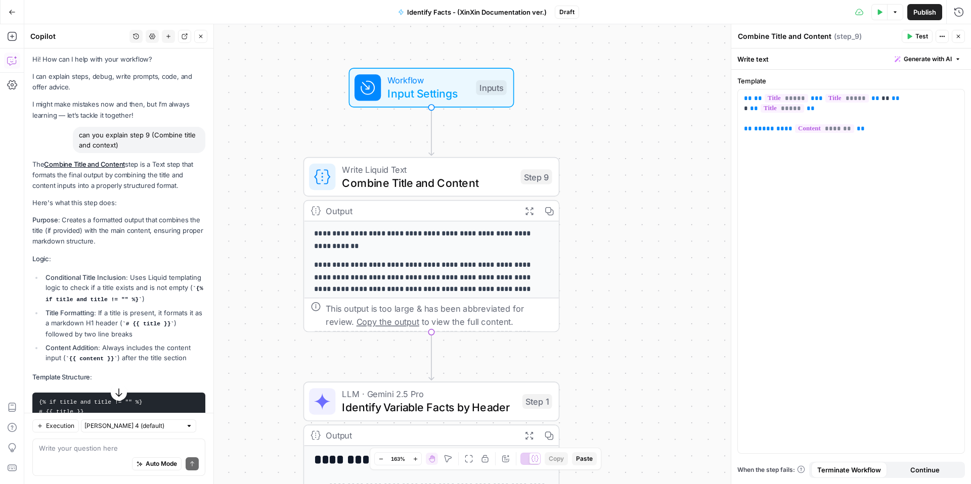
drag, startPoint x: 655, startPoint y: 305, endPoint x: 599, endPoint y: 221, distance: 100.5
click at [599, 221] on div "**********" at bounding box center [497, 254] width 946 height 460
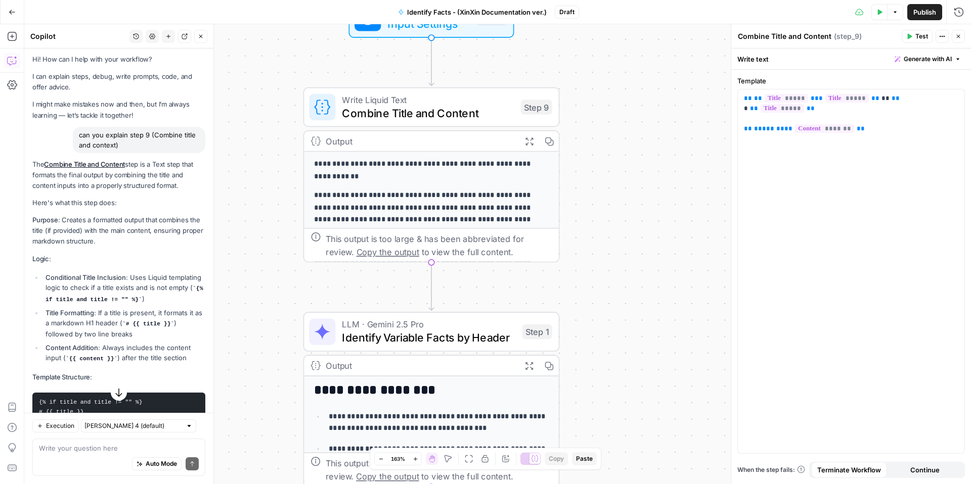
drag, startPoint x: 563, startPoint y: 233, endPoint x: 567, endPoint y: 160, distance: 72.9
click at [567, 160] on div "**********" at bounding box center [497, 254] width 946 height 460
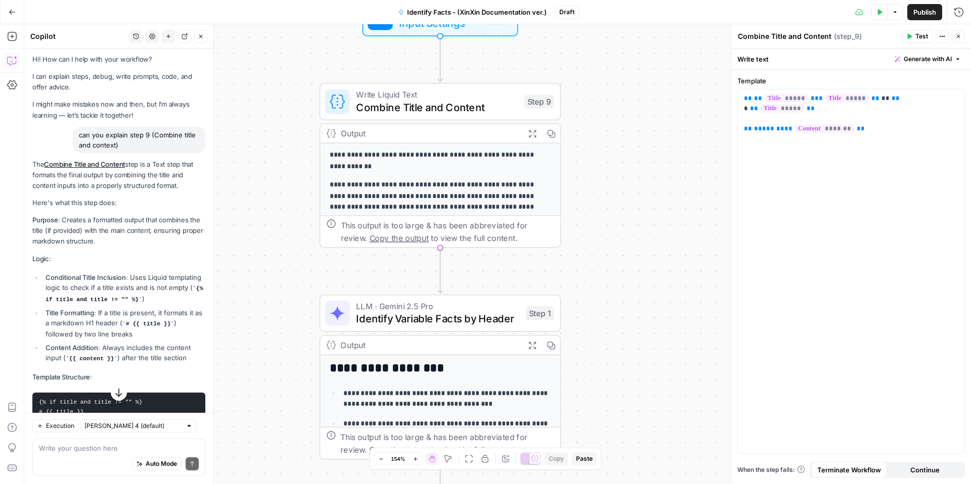
scroll to position [0, 0]
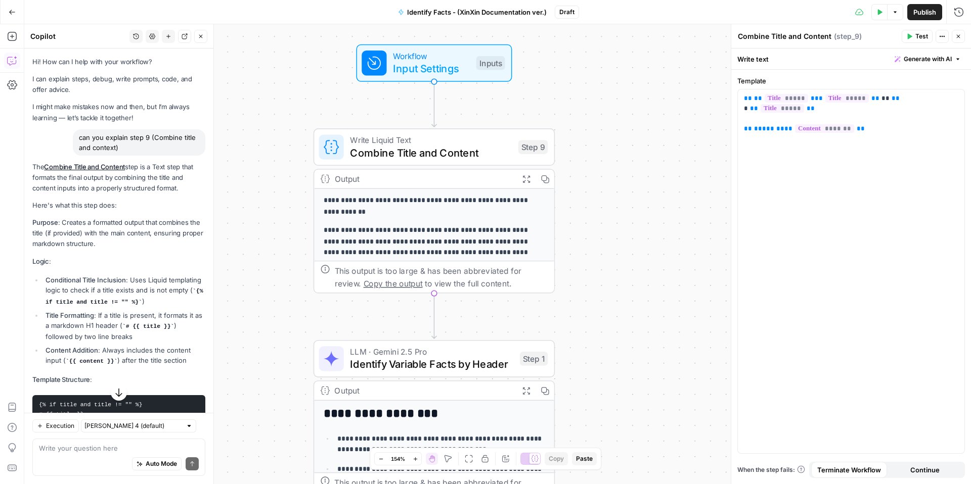
drag, startPoint x: 565, startPoint y: 47, endPoint x: 558, endPoint y: 91, distance: 44.6
click at [558, 91] on div "**********" at bounding box center [497, 254] width 946 height 460
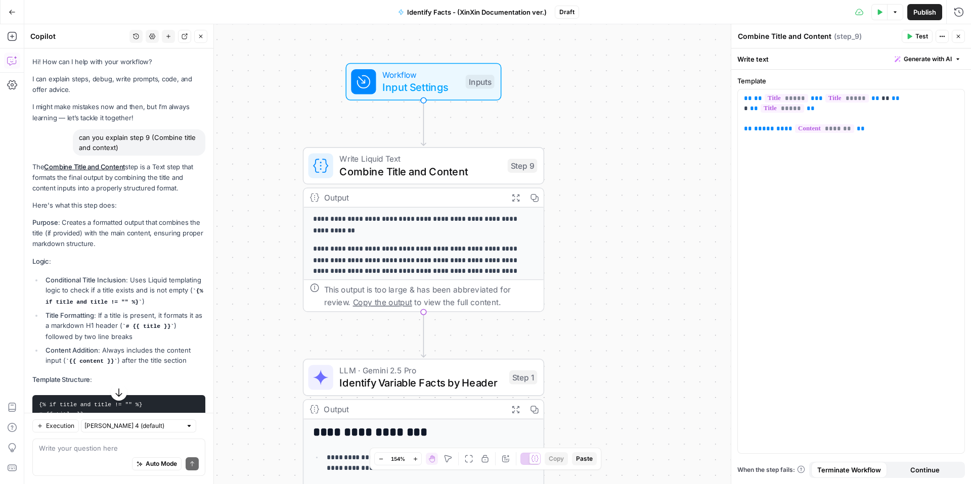
drag, startPoint x: 558, startPoint y: 93, endPoint x: 547, endPoint y: 108, distance: 18.6
click at [547, 109] on div "**********" at bounding box center [497, 254] width 946 height 460
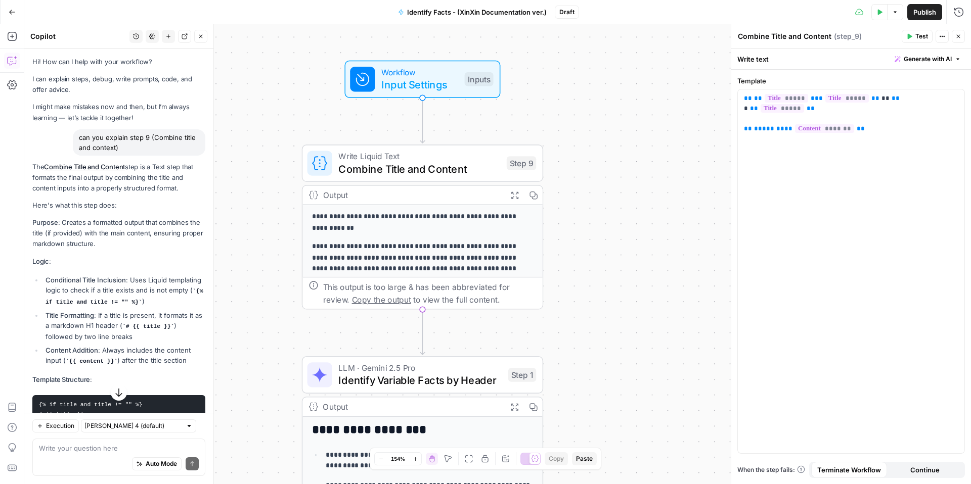
click at [15, 12] on span "Go Back" at bounding box center [15, 12] width 1 height 1
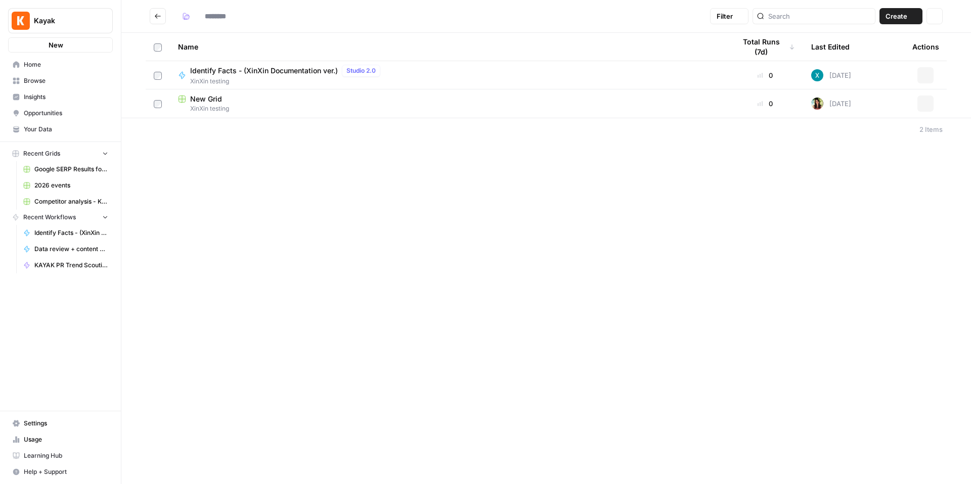
type input "**********"
click at [249, 67] on span "Identify Facts - (XinXin Documentation ver.)" at bounding box center [264, 71] width 148 height 10
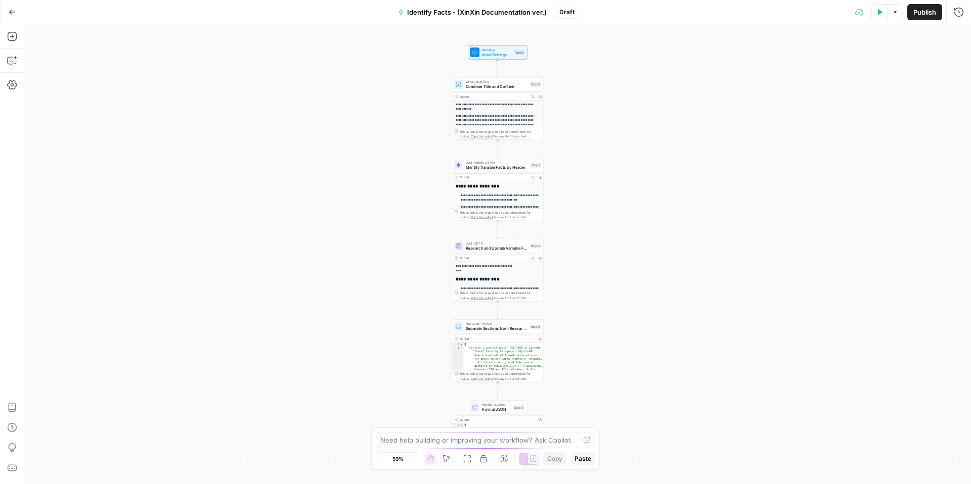
click at [924, 15] on span "Publish" at bounding box center [924, 12] width 23 height 10
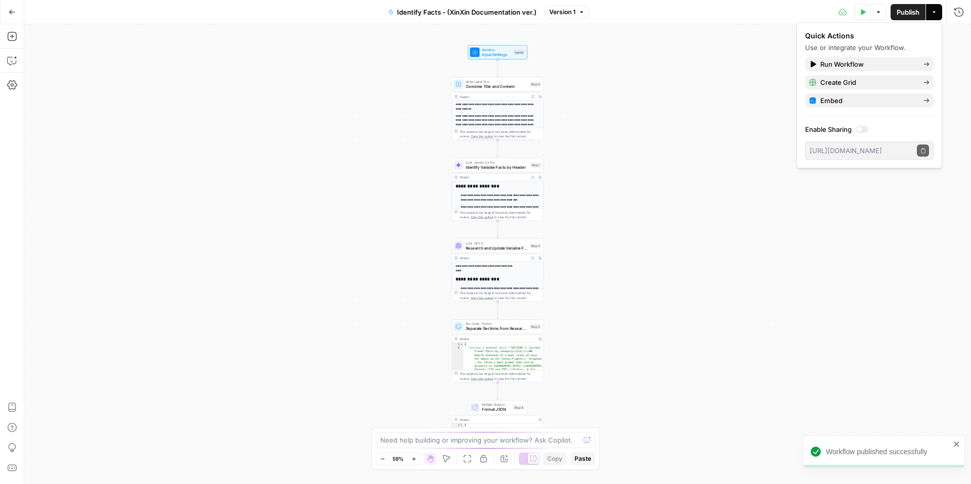
click at [714, 106] on div "**********" at bounding box center [497, 254] width 946 height 460
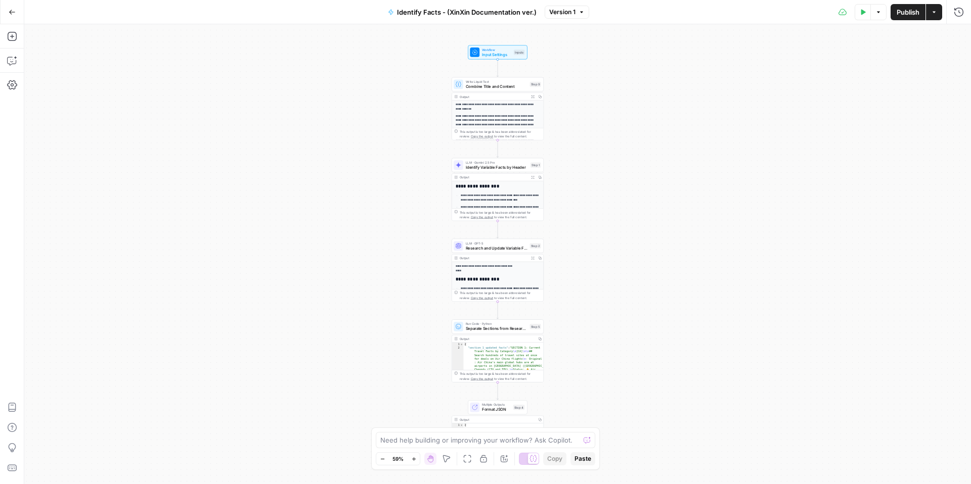
click at [584, 20] on div "Go Back Identify Facts - (XinXin Documentation ver.) Version 1 Test Data Option…" at bounding box center [485, 12] width 971 height 24
click at [576, 13] on button "Version 1" at bounding box center [566, 12] width 44 height 13
click at [573, 14] on span "Version 1" at bounding box center [562, 12] width 26 height 9
click at [609, 168] on div "**********" at bounding box center [497, 254] width 946 height 460
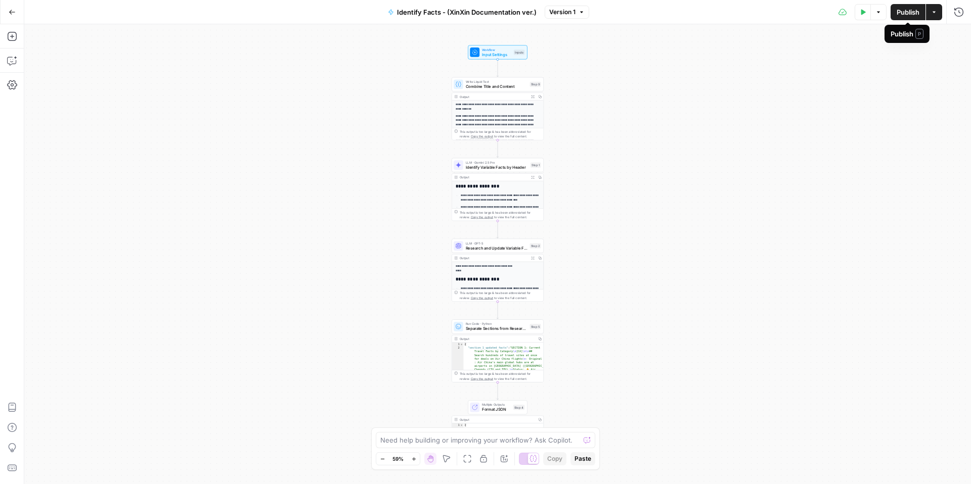
click at [909, 9] on span "Publish" at bounding box center [907, 12] width 23 height 10
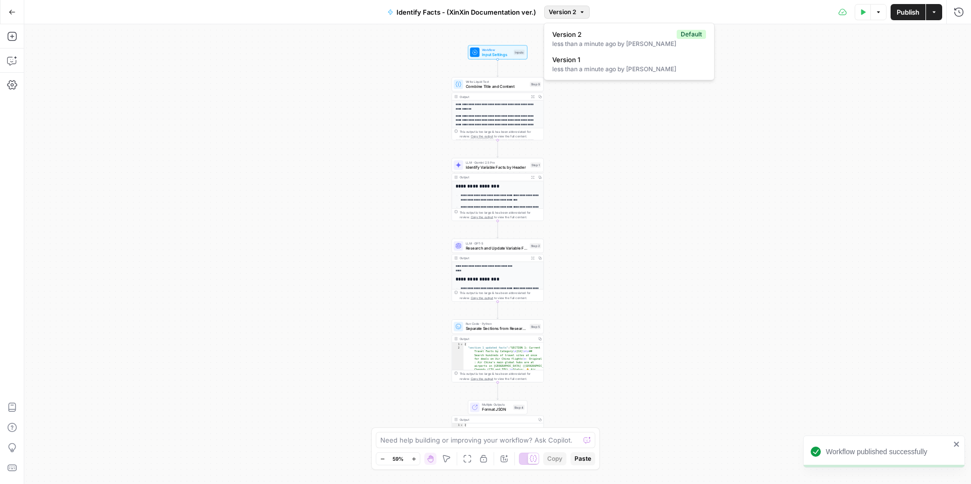
click at [586, 13] on button "Version 2" at bounding box center [566, 12] width 45 height 13
click at [696, 130] on div "**********" at bounding box center [497, 254] width 946 height 460
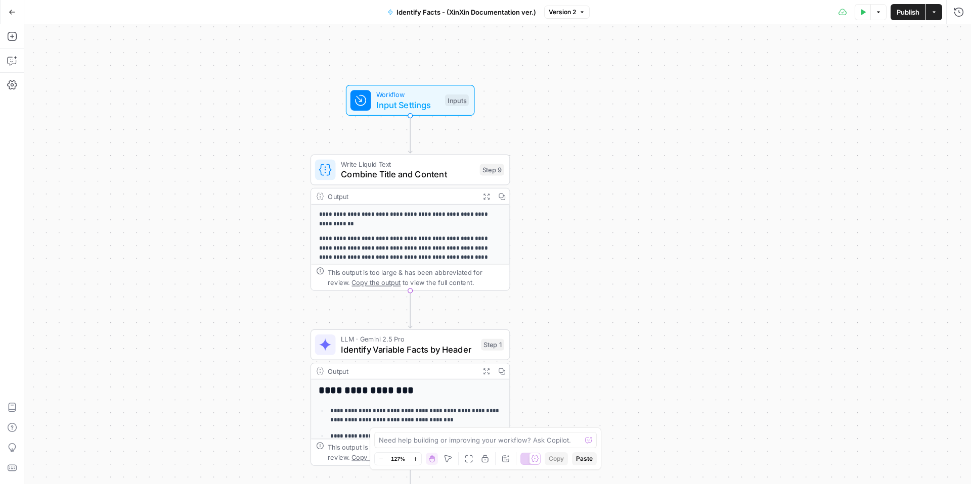
click at [430, 109] on span "Input Settings" at bounding box center [408, 105] width 64 height 13
click at [603, 130] on div "**********" at bounding box center [497, 254] width 946 height 460
click at [448, 174] on span "Combine Title and Content" at bounding box center [408, 174] width 134 height 13
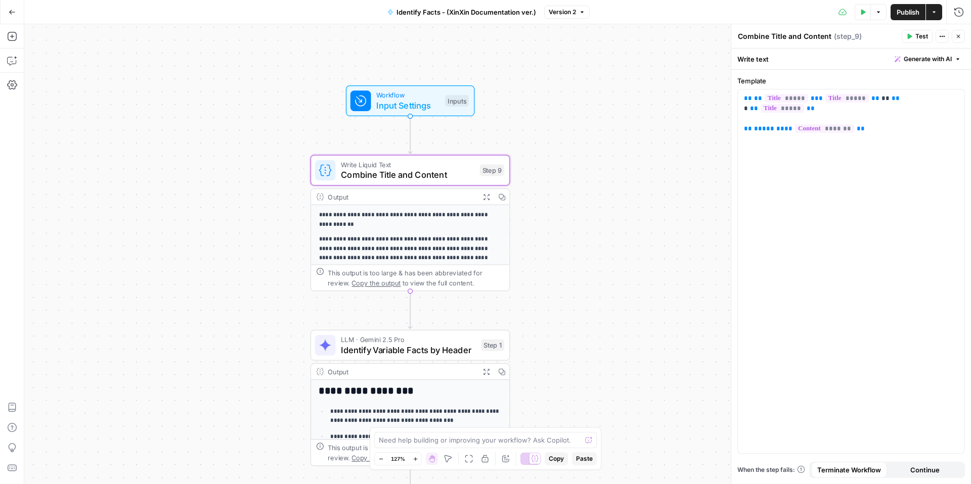
click at [960, 39] on button "Close" at bounding box center [957, 36] width 13 height 13
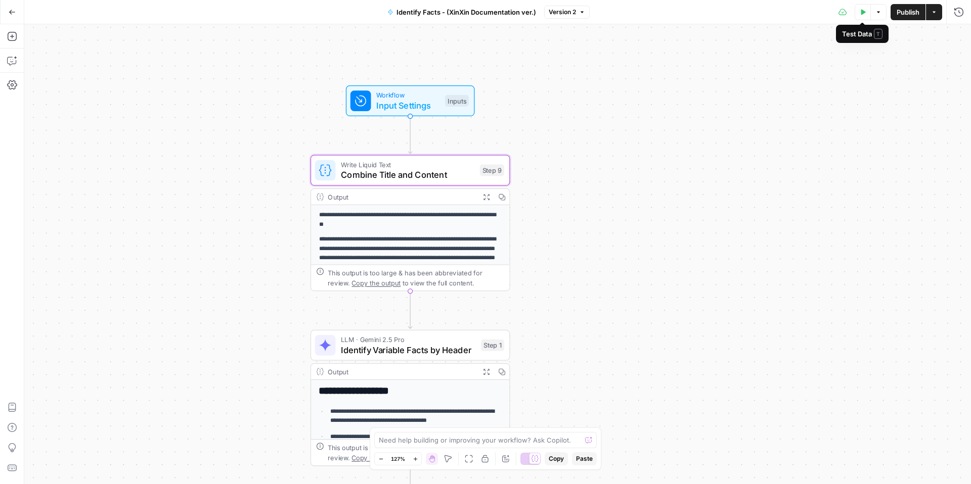
click at [876, 12] on icon "button" at bounding box center [878, 12] width 6 height 6
click at [860, 12] on icon "button" at bounding box center [862, 12] width 6 height 6
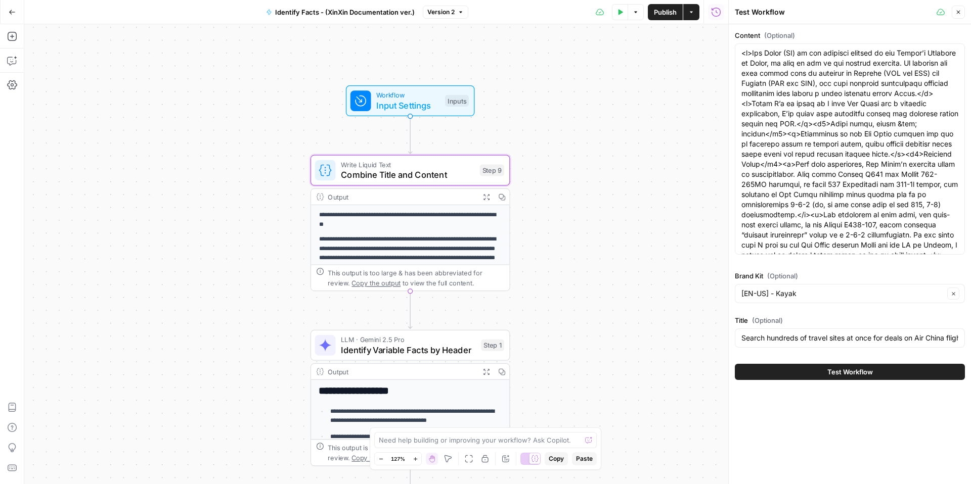
scroll to position [30, 0]
click at [958, 12] on icon "button" at bounding box center [958, 12] width 6 height 6
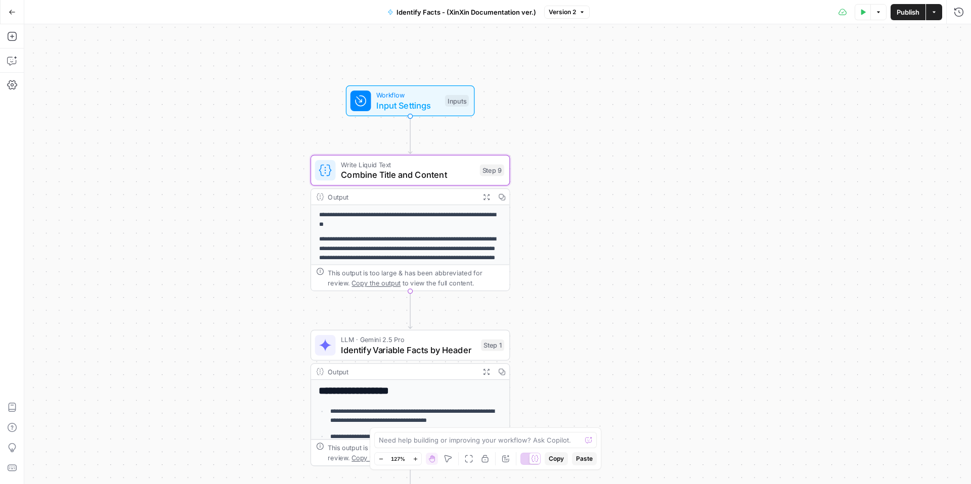
click at [423, 112] on div "Workflow Input Settings Inputs Test Step" at bounding box center [410, 100] width 129 height 31
click at [441, 77] on span "Test Step" at bounding box center [446, 77] width 34 height 12
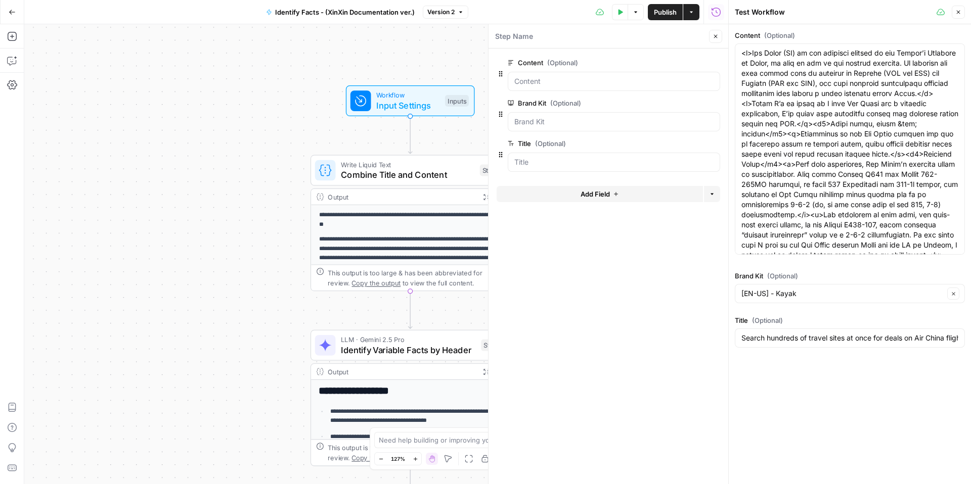
click at [691, 13] on icon "button" at bounding box center [691, 12] width 6 height 6
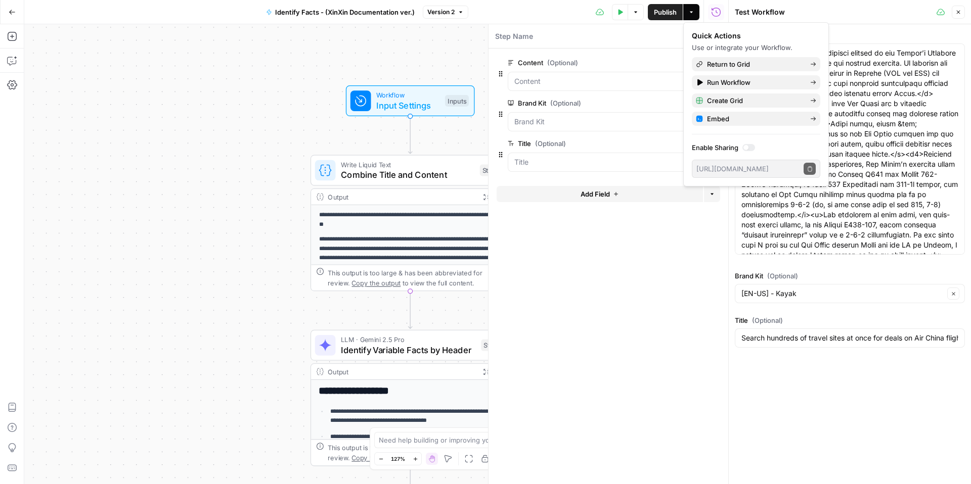
click at [957, 10] on icon "button" at bounding box center [958, 12] width 6 height 6
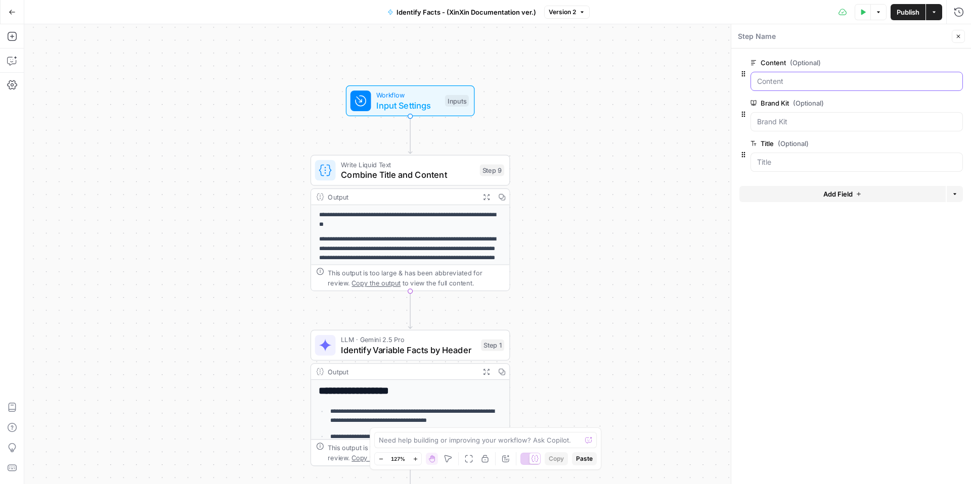
click at [763, 80] on input "Content (Optional)" at bounding box center [856, 81] width 199 height 10
click at [771, 82] on input "Content (Optional)" at bounding box center [856, 81] width 199 height 10
click at [774, 110] on div "Brand Kit (Optional) edit field Delete group" at bounding box center [856, 114] width 212 height 34
click at [775, 122] on Kit "Brand Kit (Optional)" at bounding box center [856, 122] width 199 height 10
click at [848, 124] on Kit "Brand Kit (Optional)" at bounding box center [856, 122] width 199 height 10
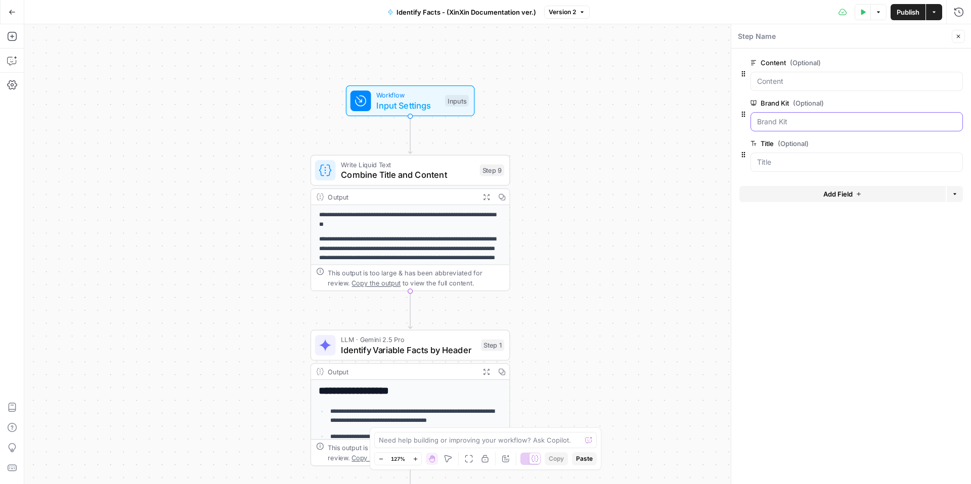
click at [848, 124] on Kit "Brand Kit (Optional)" at bounding box center [856, 122] width 199 height 10
click at [862, 13] on icon "button" at bounding box center [863, 12] width 5 height 6
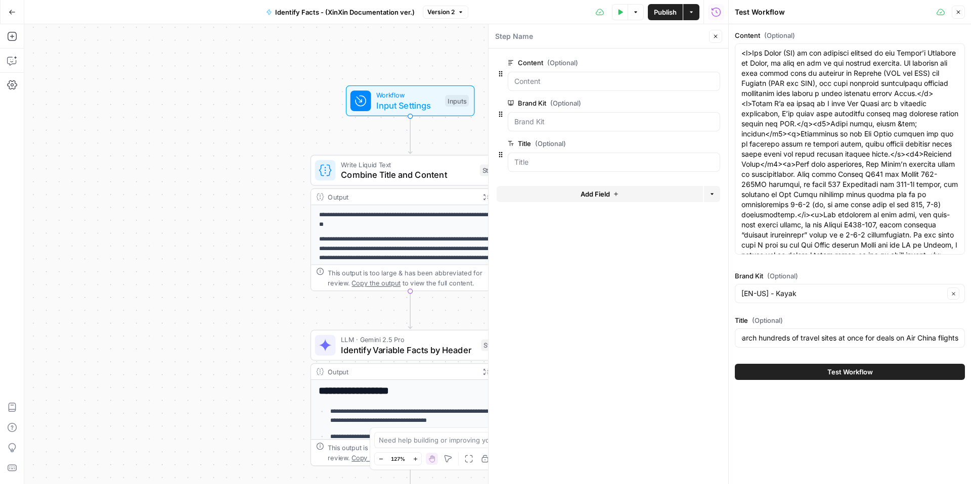
scroll to position [0, 0]
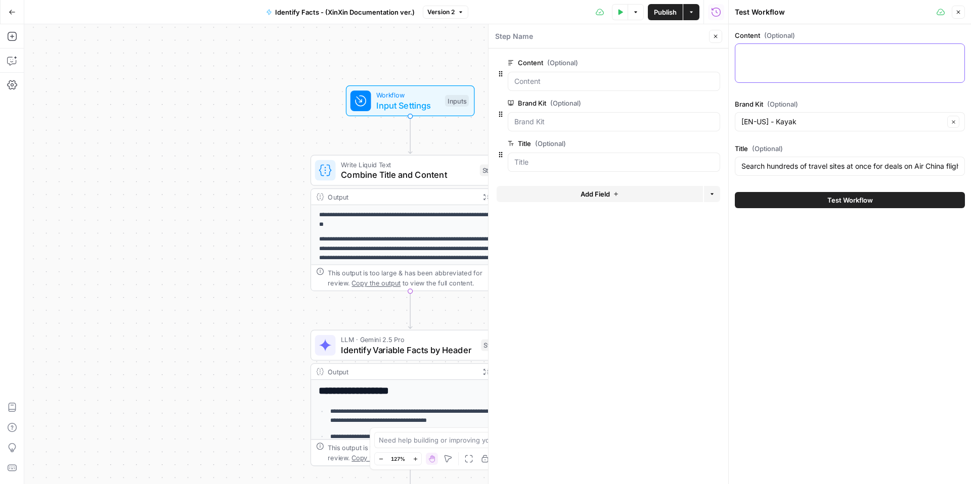
paste textarea "Travelers from the U.S. headed to Argentina will likely fly into Ministro Pista…"
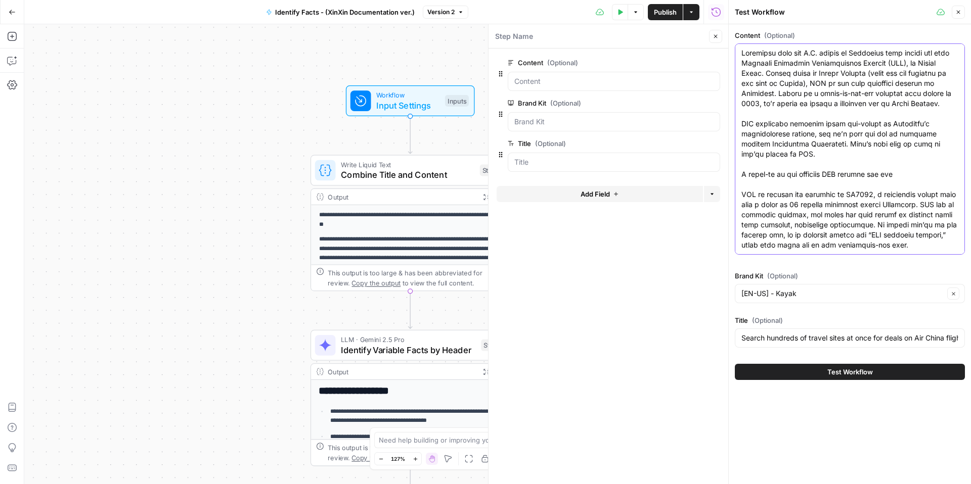
type textarea "Travelers from the U.S. headed to Argentina will likely fly into Ministro Pista…"
click at [778, 335] on input "Search hundreds of travel sites at once for deals on Air China flights" at bounding box center [849, 338] width 217 height 10
paste input "Buenos Aires Ministro Pistarini Airport: Expert advice and recommendations"
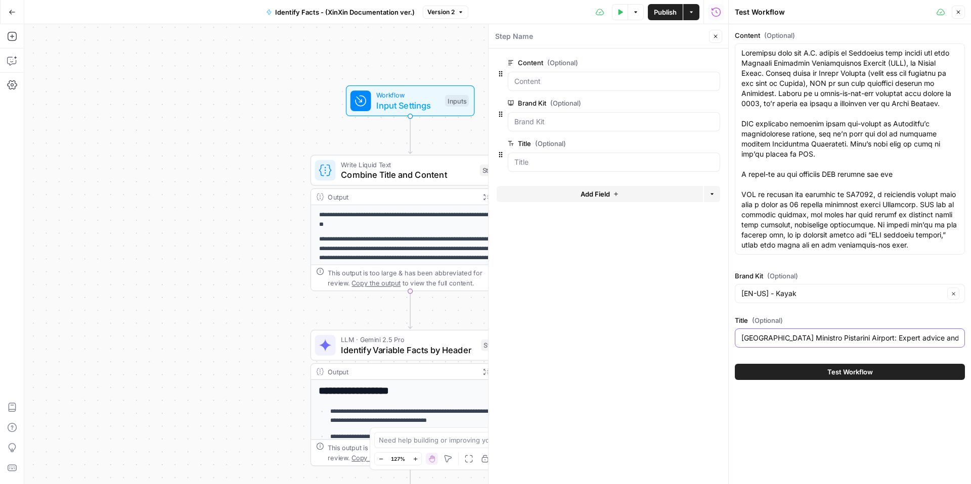
scroll to position [0, 36]
type input "Buenos Aires Ministro Pistarini Airport: Expert advice and recommendations"
click at [674, 11] on span "Publish" at bounding box center [665, 12] width 23 height 10
click at [959, 10] on icon "button" at bounding box center [958, 12] width 6 height 6
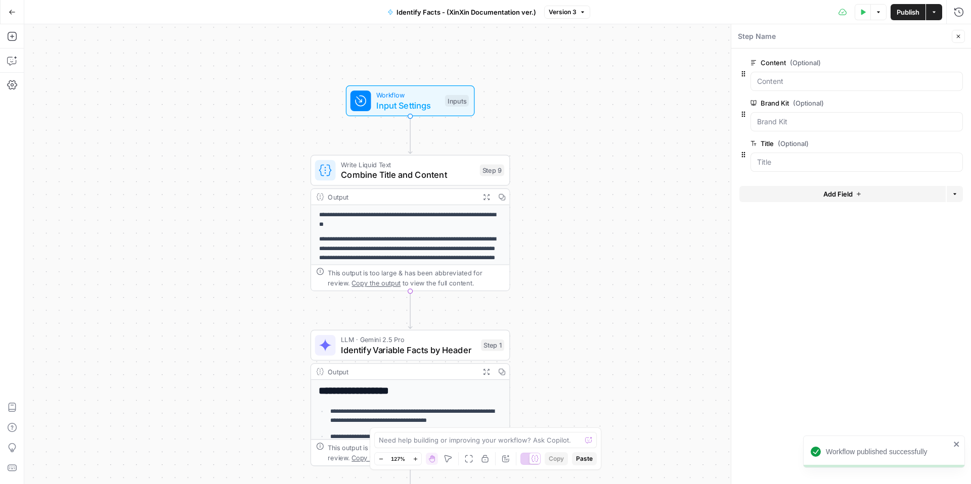
click at [420, 178] on span "Combine Title and Content" at bounding box center [408, 174] width 134 height 13
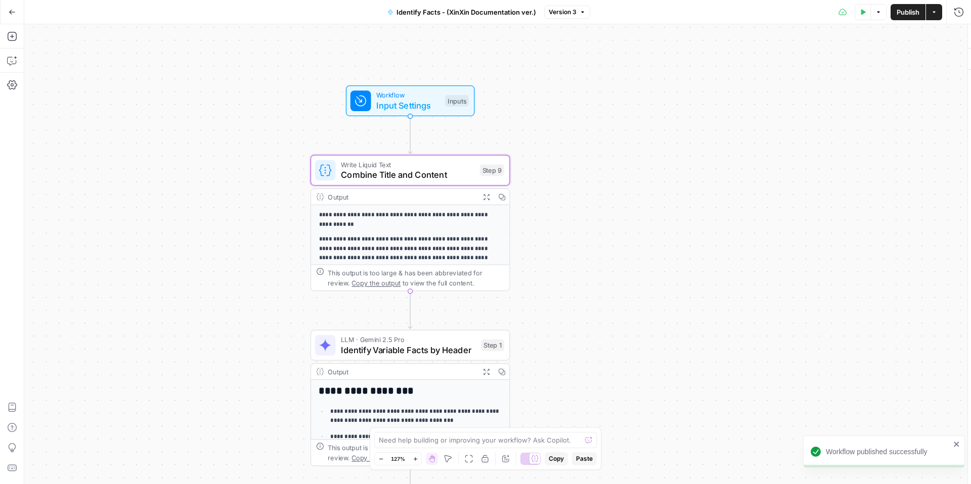
type textarea "Combine Title and Content"
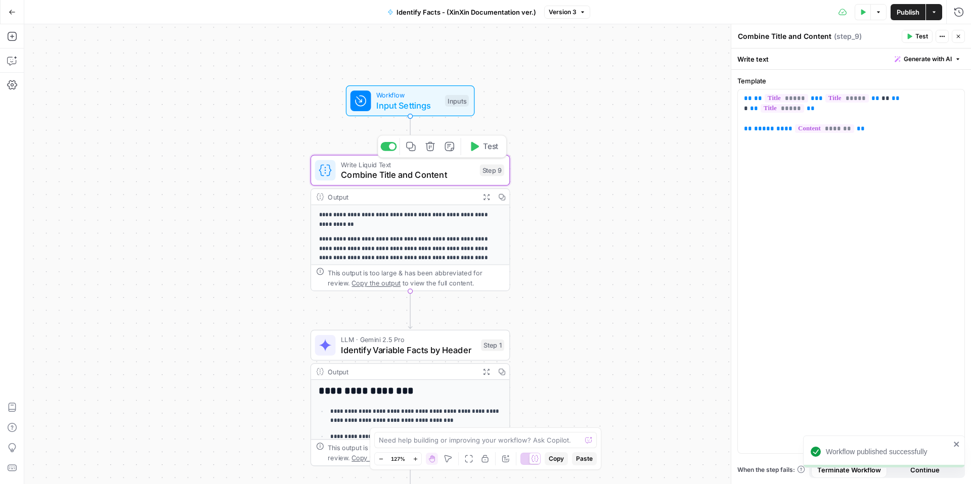
click at [483, 154] on button "Test" at bounding box center [484, 146] width 40 height 17
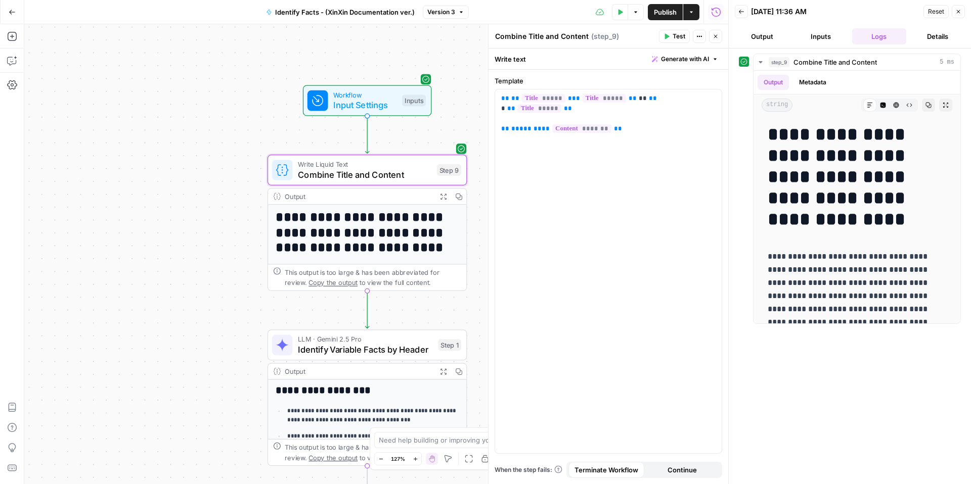
click at [369, 110] on span "Input Settings" at bounding box center [365, 105] width 64 height 13
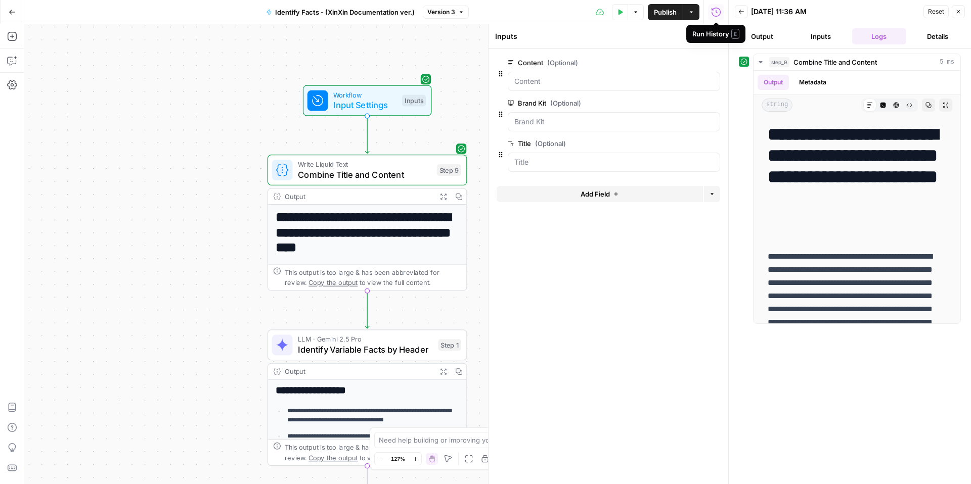
click at [618, 11] on icon "button" at bounding box center [620, 12] width 5 height 6
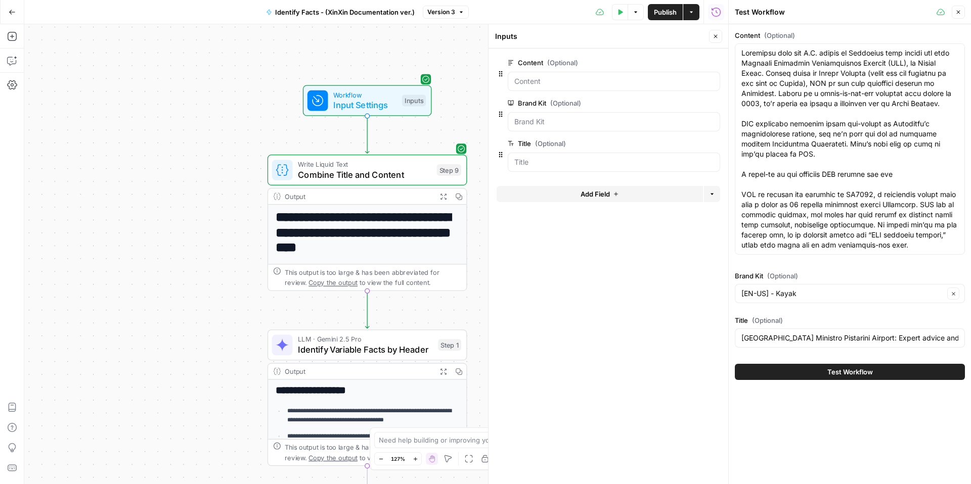
click at [373, 168] on span "Combine Title and Content" at bounding box center [365, 174] width 134 height 13
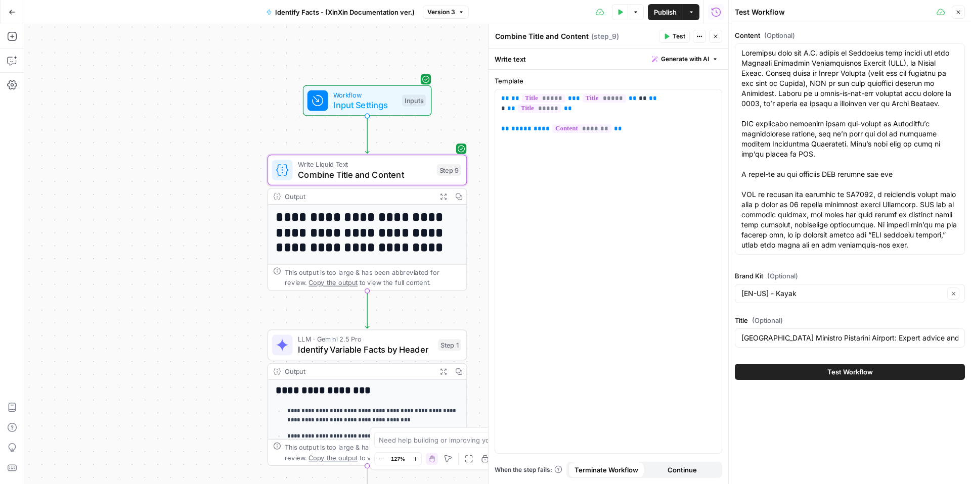
click at [956, 12] on icon "button" at bounding box center [958, 12] width 6 height 6
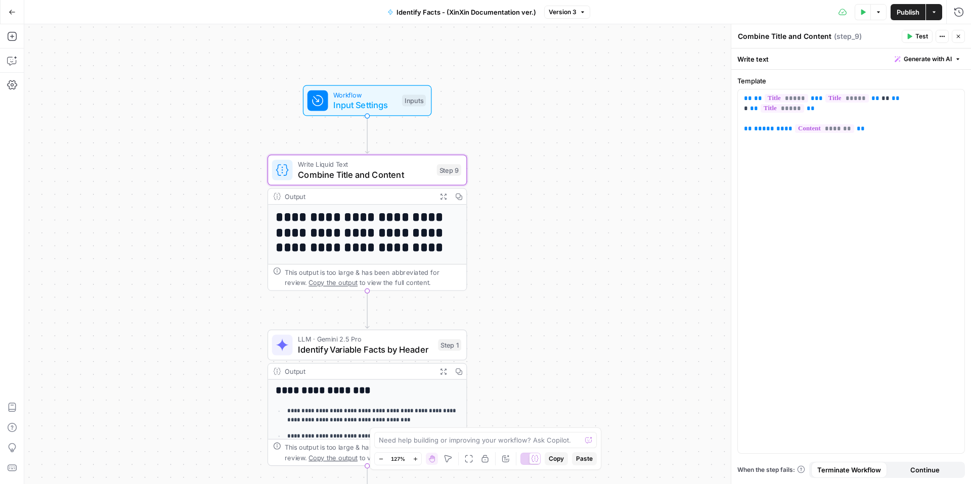
click at [958, 38] on icon "button" at bounding box center [958, 36] width 6 height 6
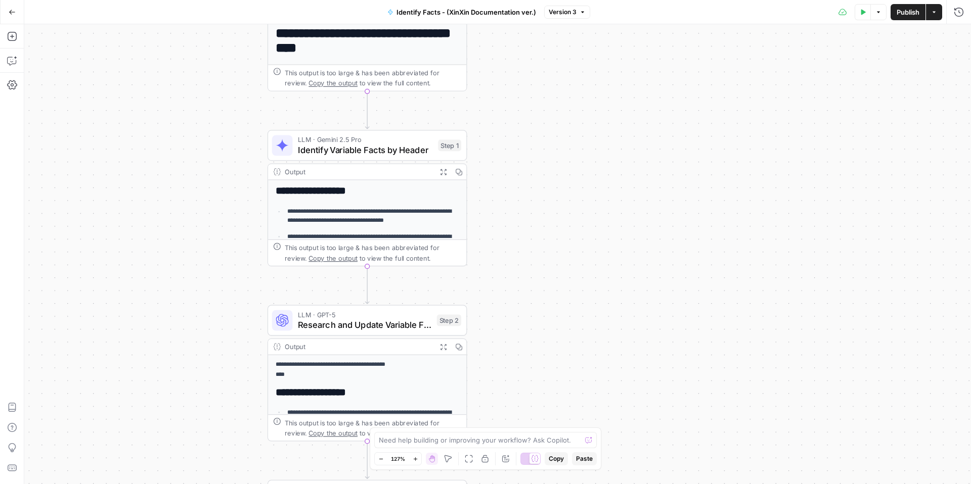
drag, startPoint x: 604, startPoint y: 275, endPoint x: 604, endPoint y: 60, distance: 215.3
click at [604, 60] on div "**********" at bounding box center [497, 254] width 946 height 460
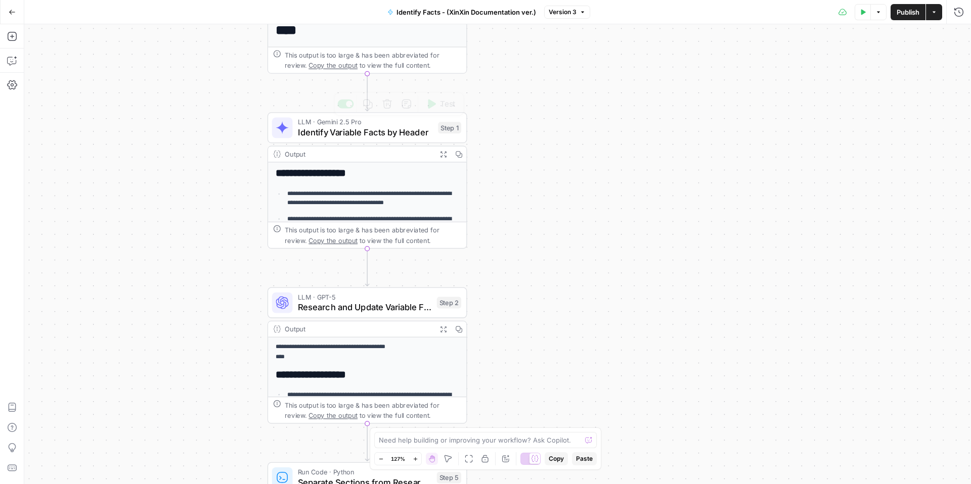
click at [375, 134] on span "Identify Variable Facts by Header" at bounding box center [365, 132] width 135 height 13
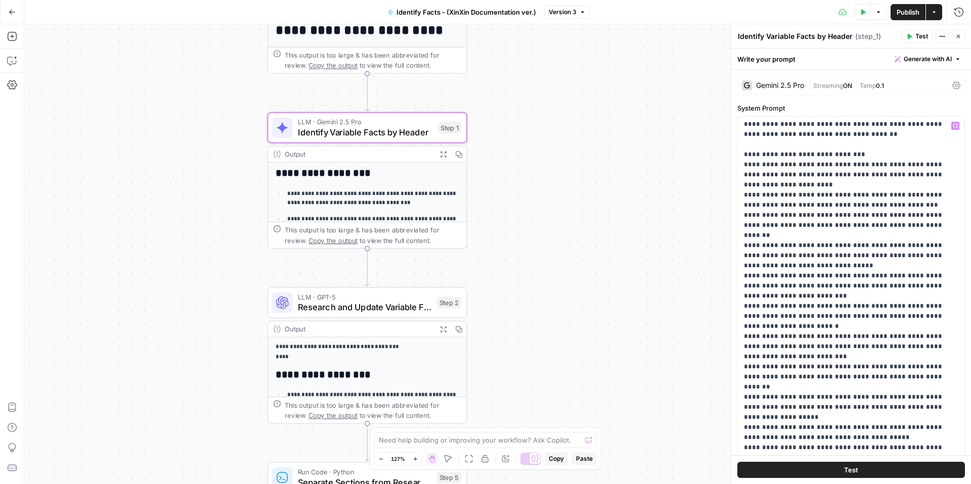
scroll to position [617, 0]
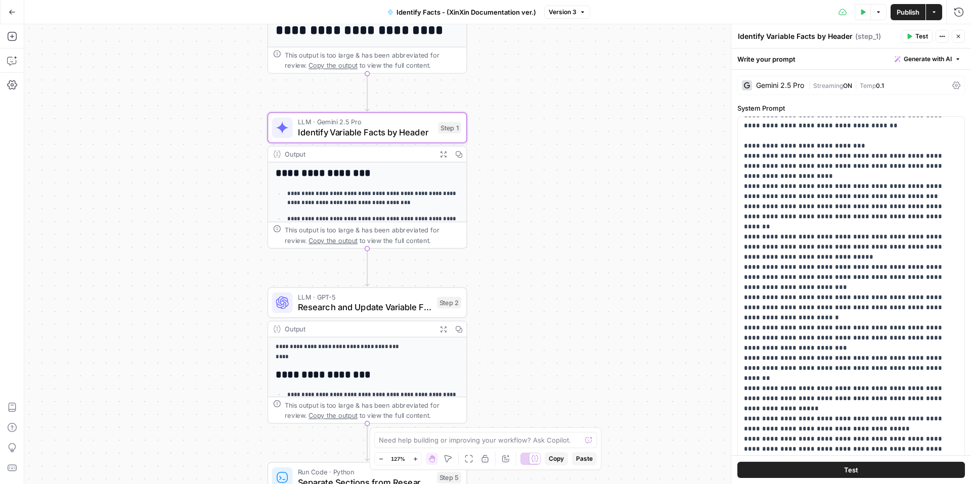
click at [921, 35] on span "Test" at bounding box center [921, 36] width 13 height 9
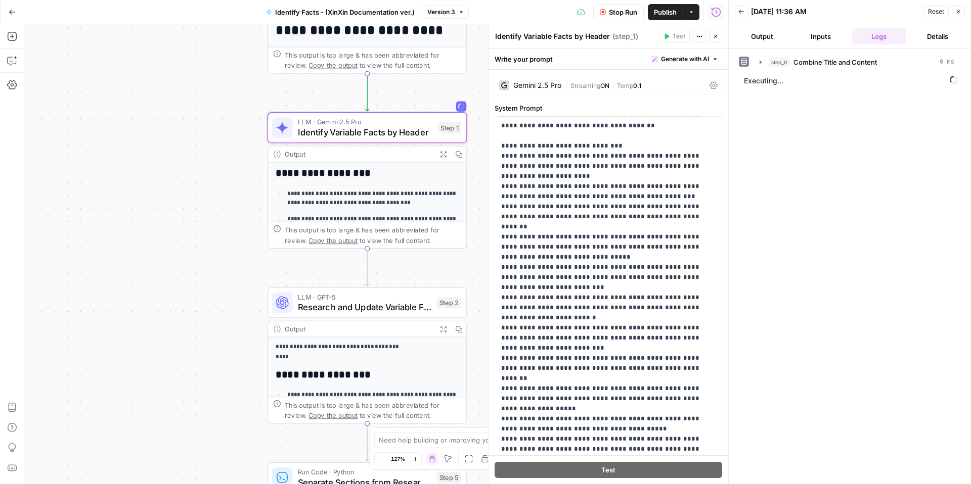
click at [761, 41] on button "Output" at bounding box center [761, 36] width 55 height 16
click at [815, 40] on button "Inputs" at bounding box center [820, 36] width 55 height 16
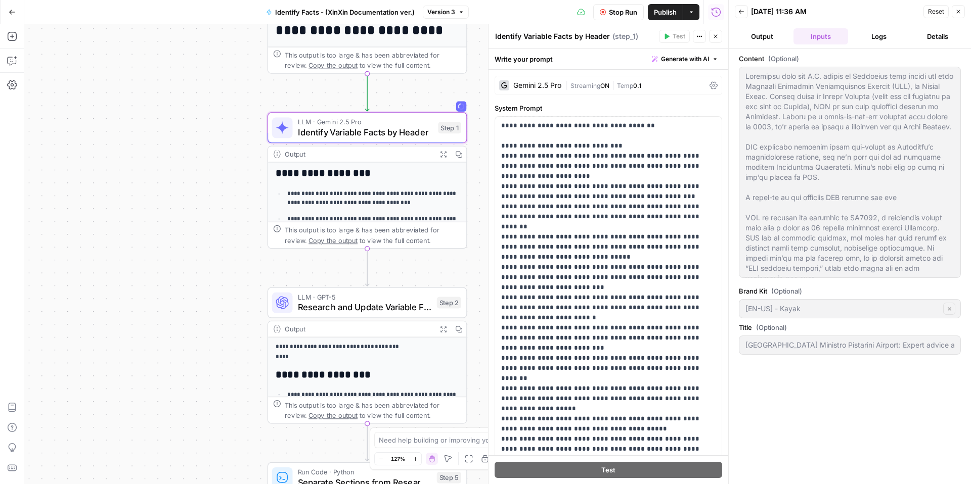
click at [868, 42] on button "Logs" at bounding box center [879, 36] width 55 height 16
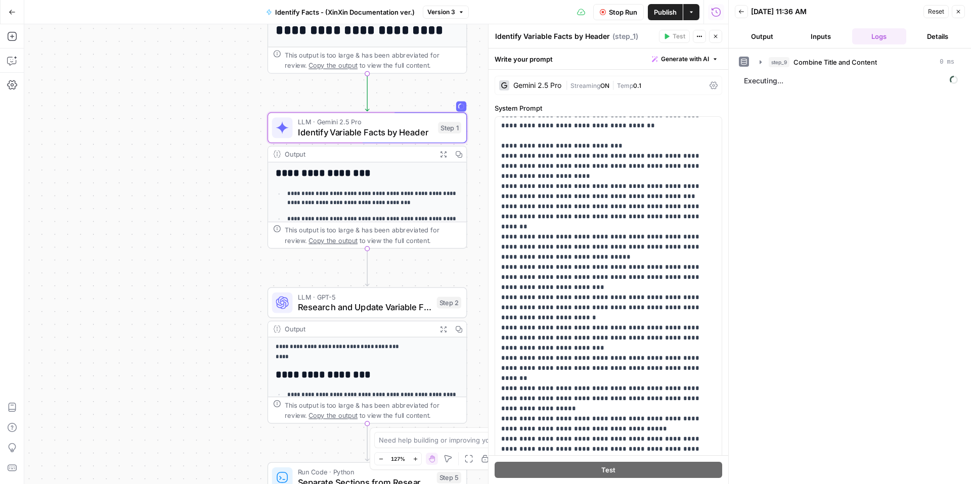
click at [716, 36] on icon "button" at bounding box center [715, 36] width 6 height 6
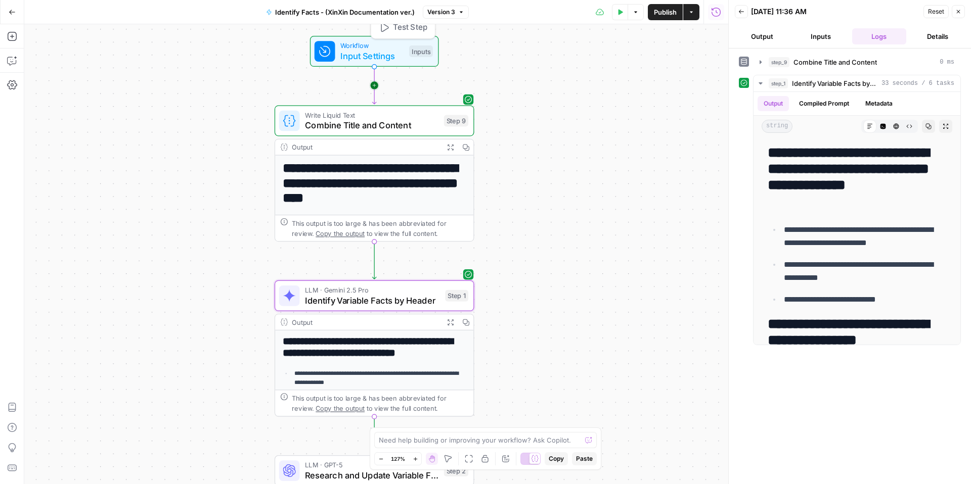
click at [380, 64] on div "Workflow Input Settings Inputs Test Step" at bounding box center [374, 51] width 129 height 31
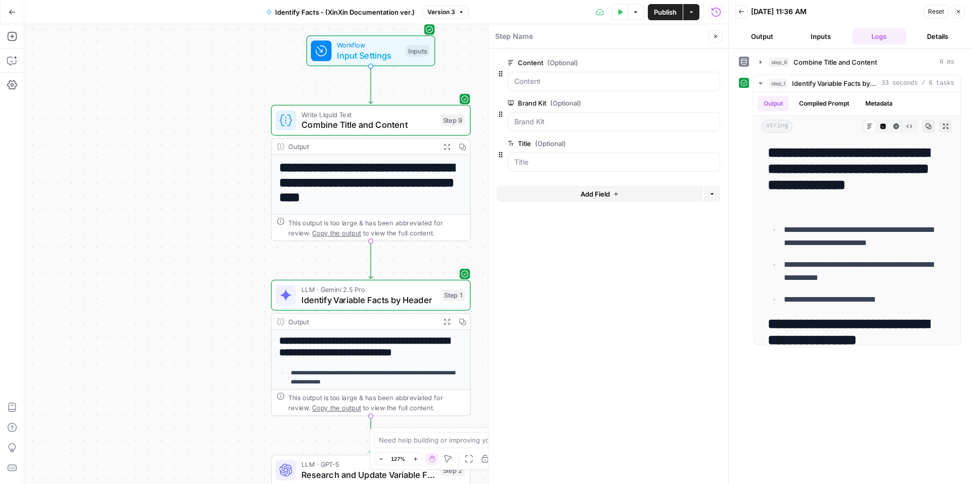
drag, startPoint x: 200, startPoint y: 176, endPoint x: 172, endPoint y: 169, distance: 28.3
click at [172, 169] on div "**********" at bounding box center [376, 254] width 704 height 460
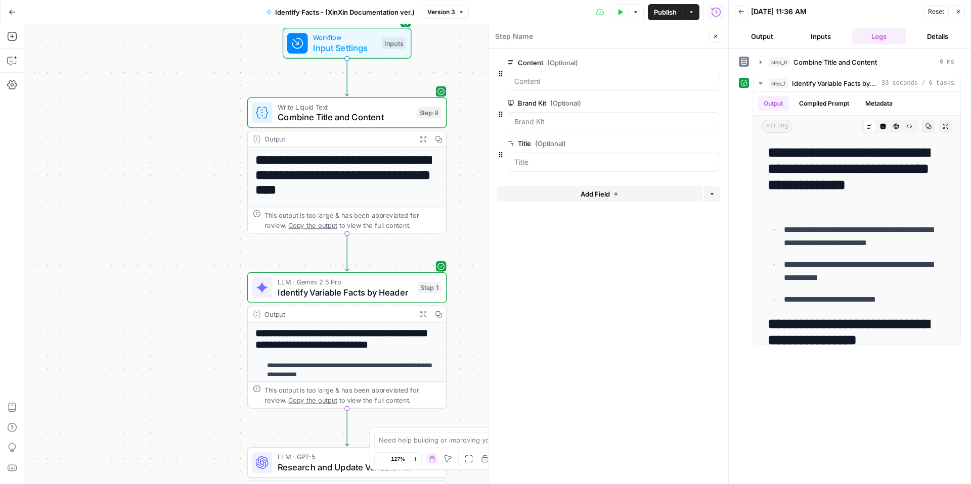
click at [340, 121] on span "Combine Title and Content" at bounding box center [345, 117] width 134 height 13
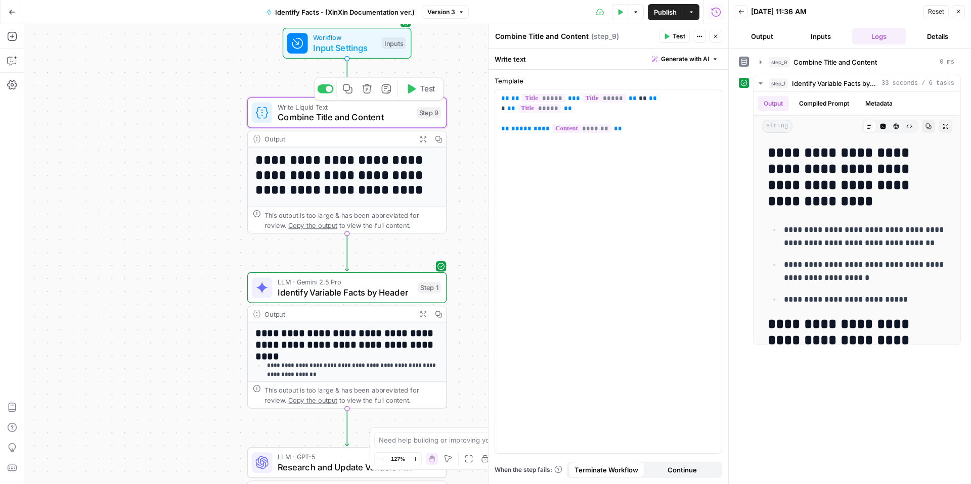
click at [418, 89] on button "Test" at bounding box center [420, 88] width 40 height 17
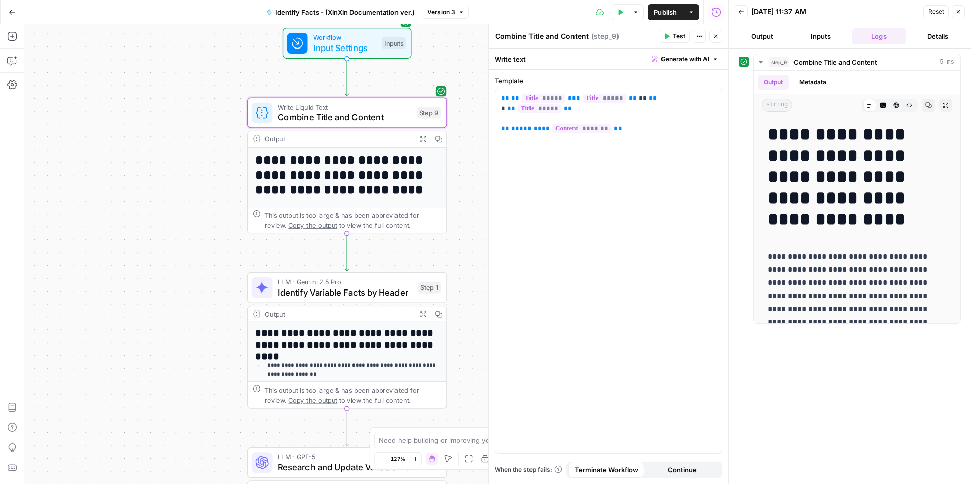
click at [776, 32] on button "Output" at bounding box center [761, 36] width 55 height 16
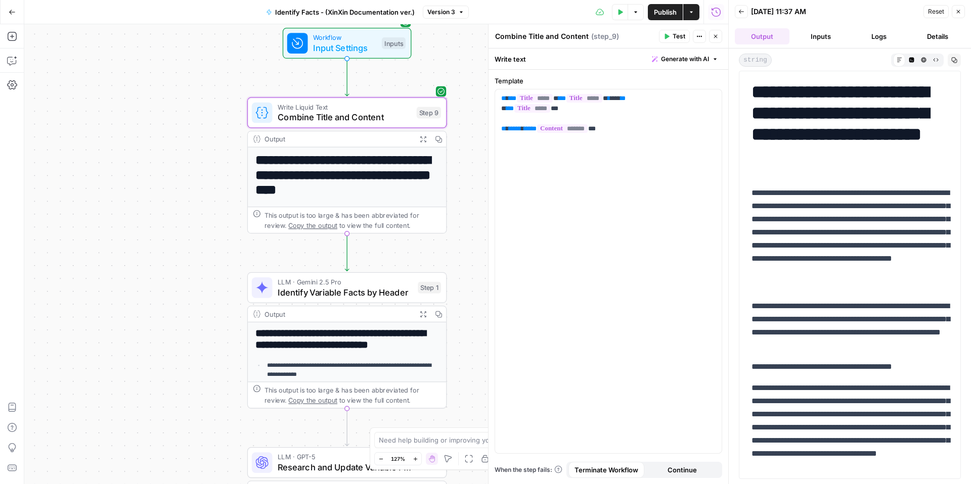
click at [820, 37] on button "Inputs" at bounding box center [820, 36] width 55 height 16
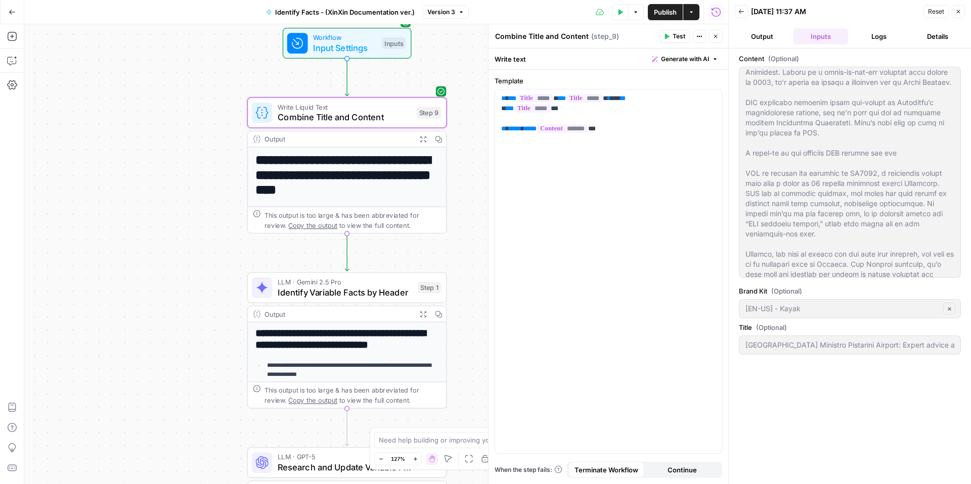
scroll to position [47, 0]
click at [881, 53] on div "Content (Optional) Brand Kit (Optional) [EN-US] - Kayak Clear Title (Optional) …" at bounding box center [849, 267] width 242 height 436
click at [881, 40] on button "Logs" at bounding box center [879, 36] width 55 height 16
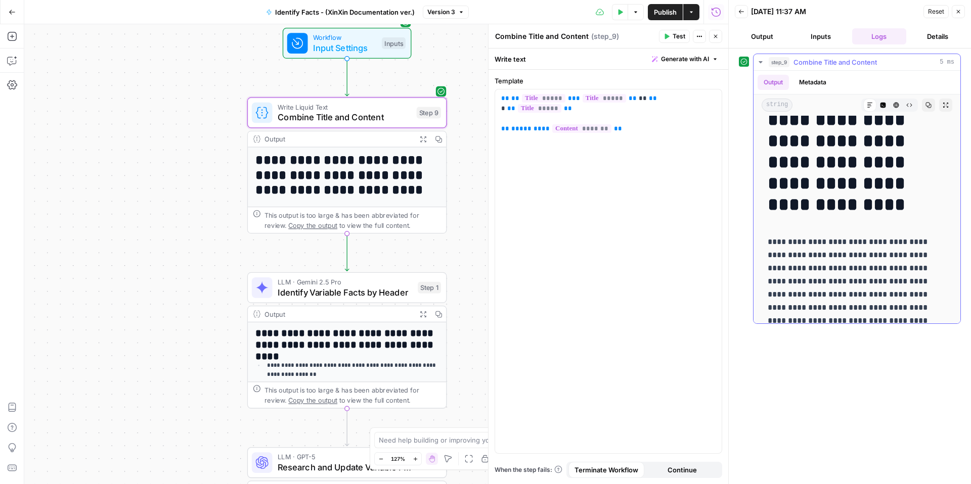
scroll to position [0, 0]
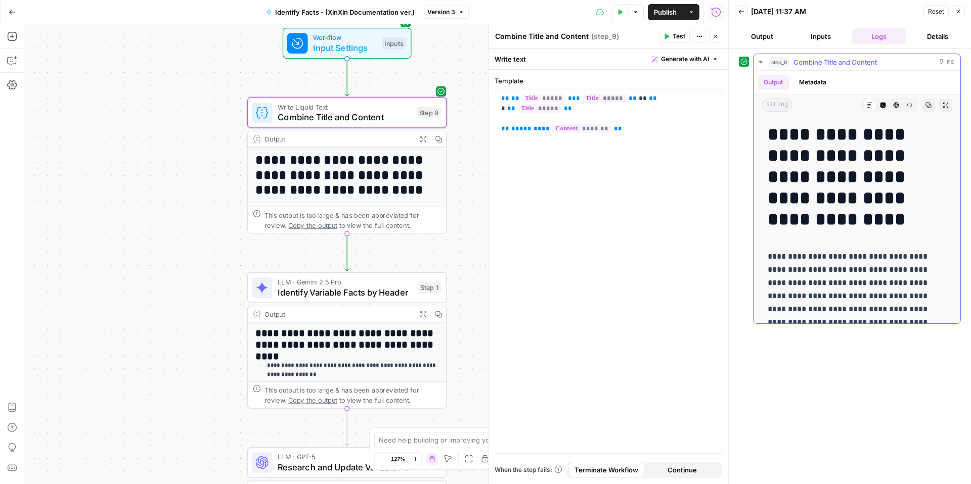
drag, startPoint x: 821, startPoint y: 228, endPoint x: 765, endPoint y: 114, distance: 127.3
click at [765, 114] on div "**********" at bounding box center [856, 197] width 207 height 253
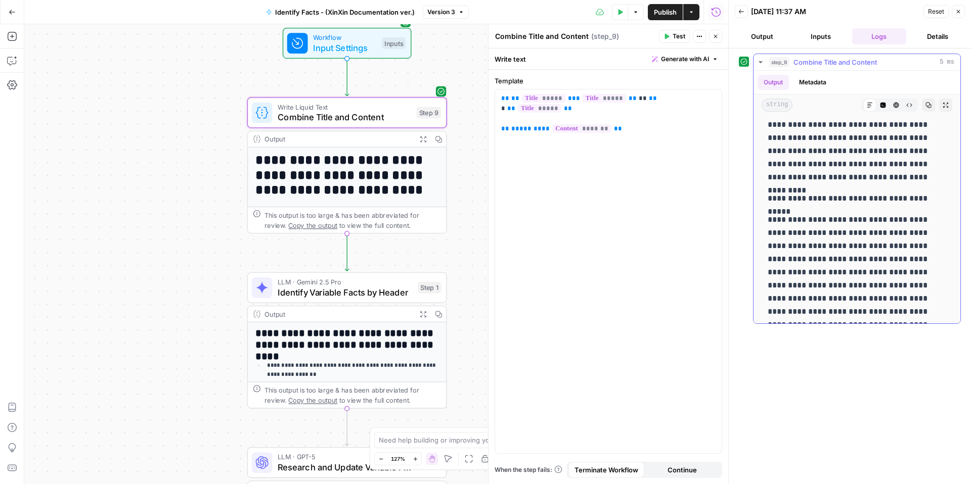
scroll to position [1633, 0]
drag, startPoint x: 208, startPoint y: 212, endPoint x: 203, endPoint y: 151, distance: 61.3
click at [201, 157] on div "**********" at bounding box center [376, 254] width 704 height 460
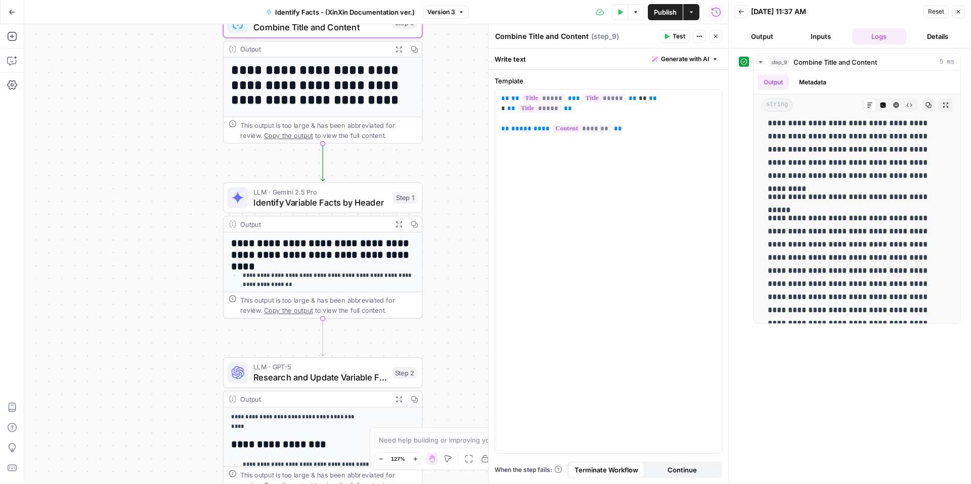
drag, startPoint x: 203, startPoint y: 151, endPoint x: 157, endPoint y: 89, distance: 77.3
click at [157, 89] on div "**********" at bounding box center [376, 254] width 704 height 460
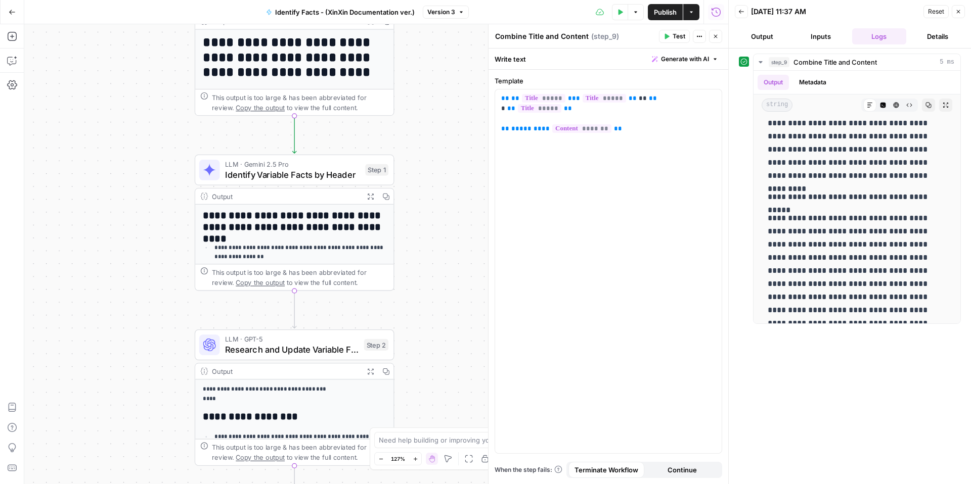
click at [284, 178] on span "Identify Variable Facts by Header" at bounding box center [292, 174] width 135 height 13
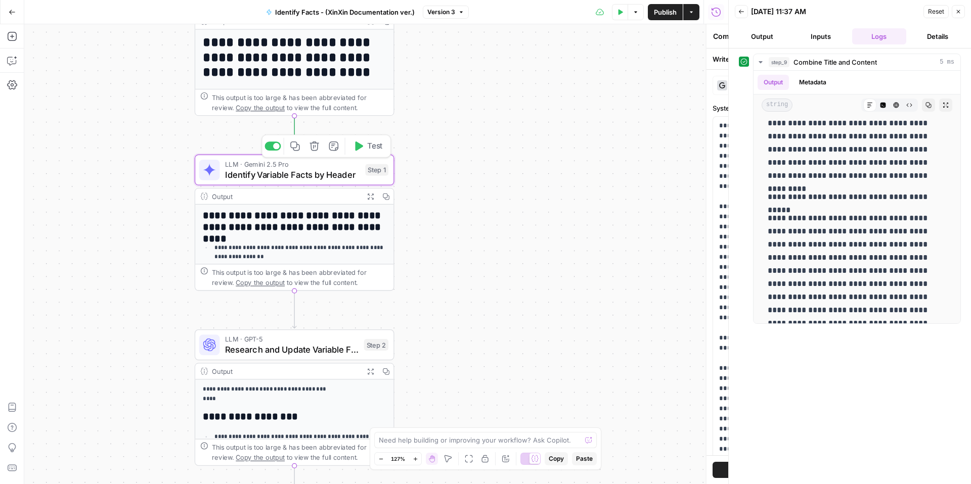
type textarea "Identify Variable Facts by Header"
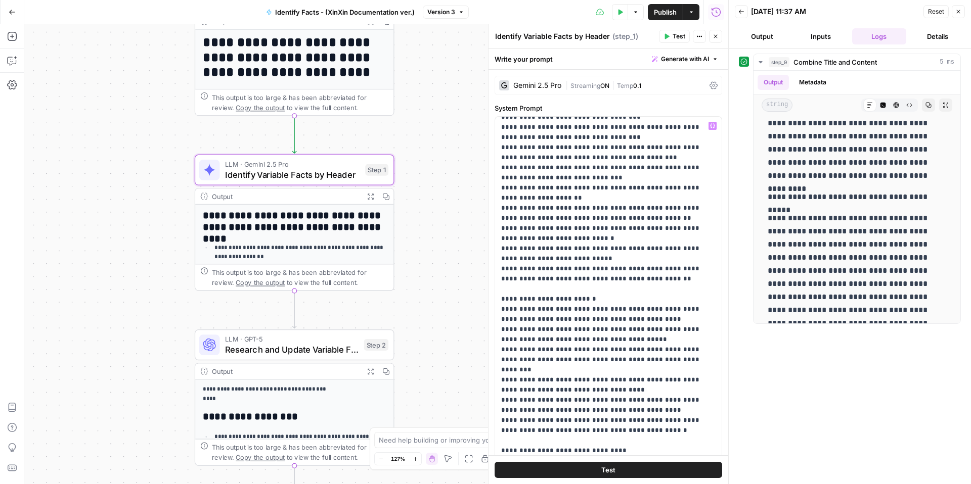
scroll to position [576, 0]
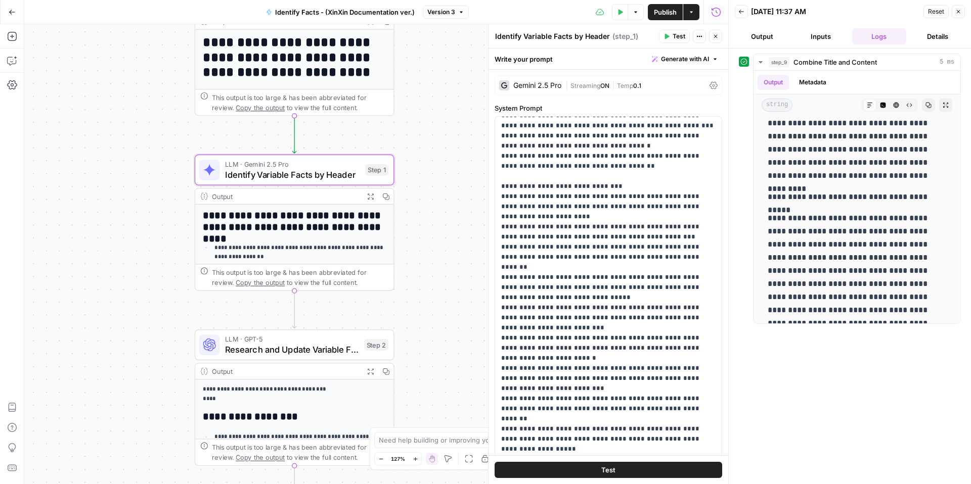
click at [956, 15] on button "Close" at bounding box center [957, 11] width 13 height 13
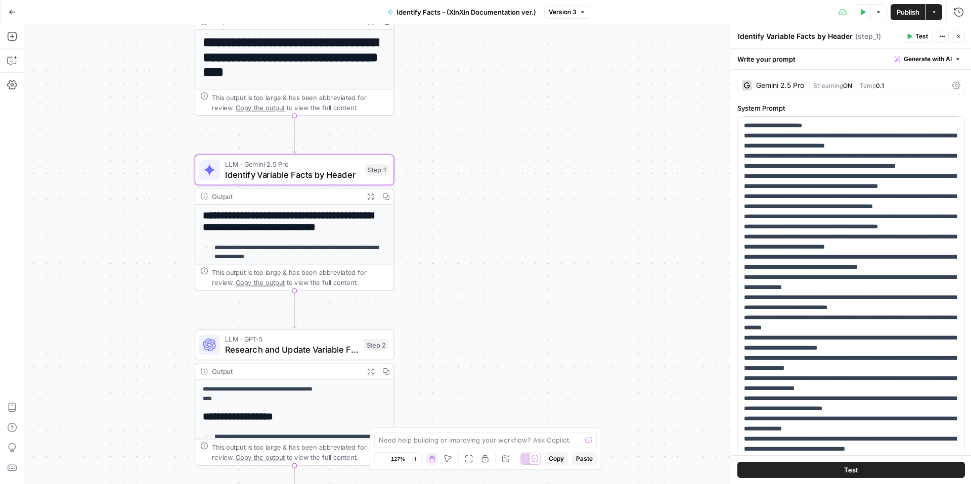
click at [347, 174] on span "Identify Variable Facts by Header" at bounding box center [292, 174] width 135 height 13
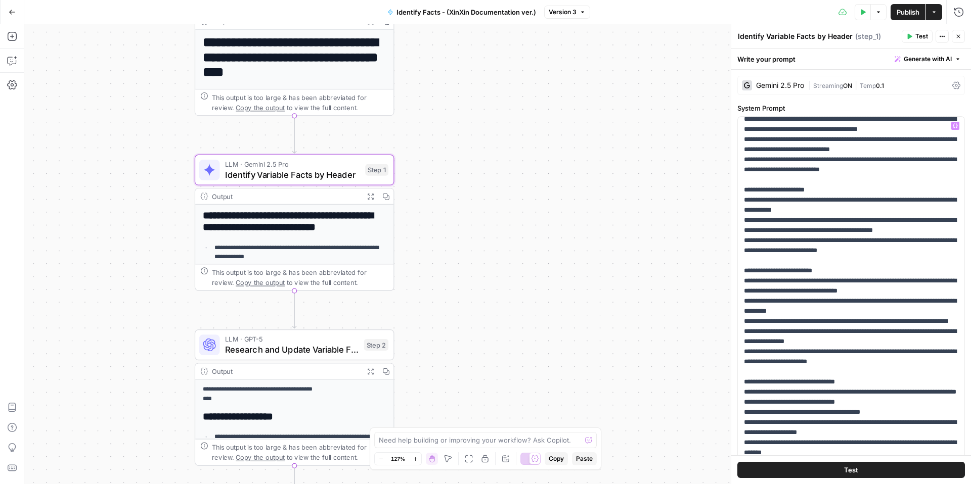
scroll to position [977, 0]
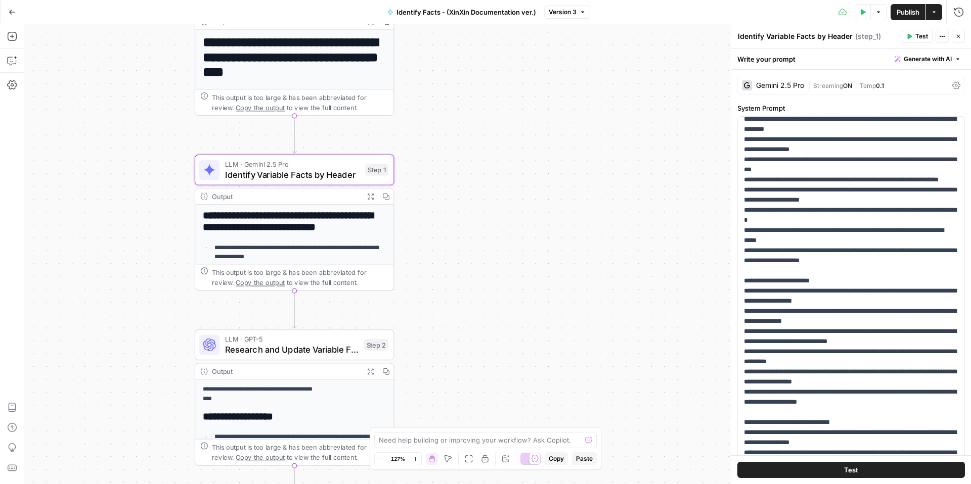
click at [791, 70] on div "**********" at bounding box center [851, 486] width 240 height 833
click at [782, 57] on div "Write your prompt Generate with AI" at bounding box center [851, 59] width 240 height 21
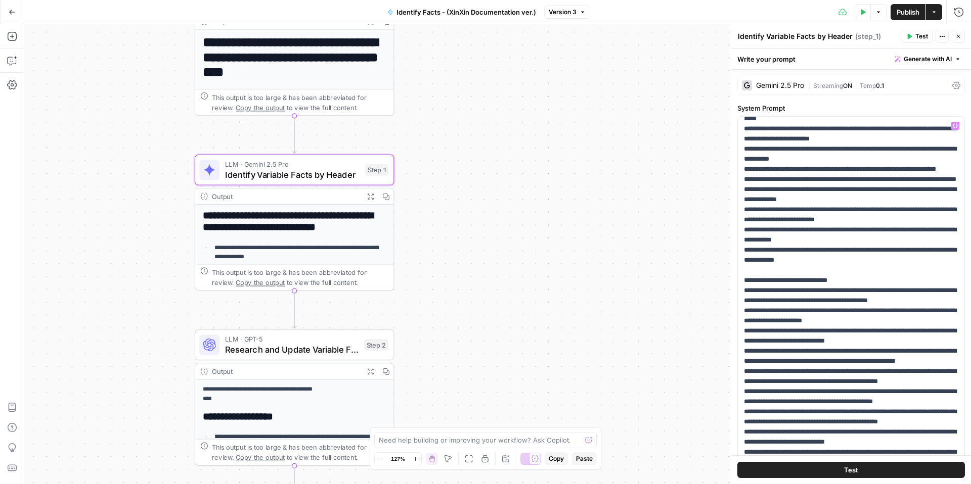
scroll to position [0, 0]
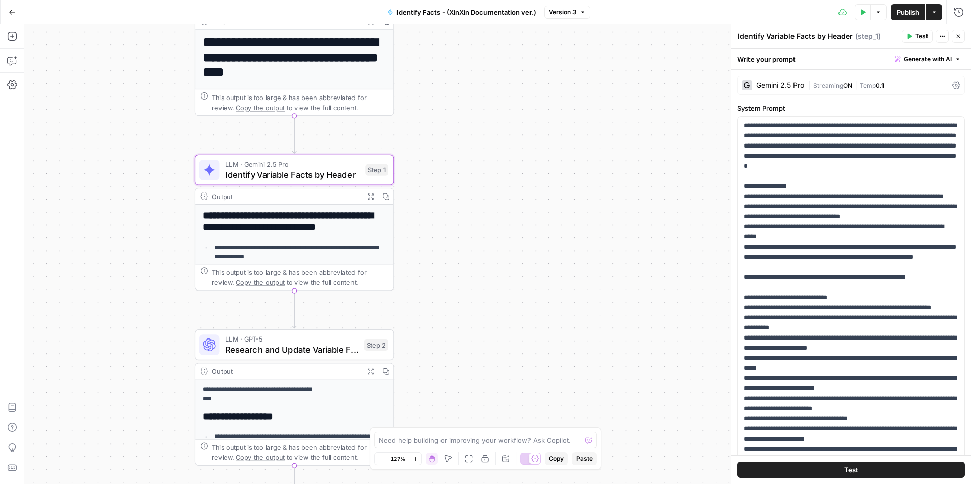
click at [830, 59] on div "Write your prompt Generate with AI" at bounding box center [851, 59] width 240 height 21
click at [811, 39] on textarea "Identify Variable Facts by Header" at bounding box center [795, 36] width 115 height 10
click at [955, 39] on button "Close" at bounding box center [957, 36] width 13 height 13
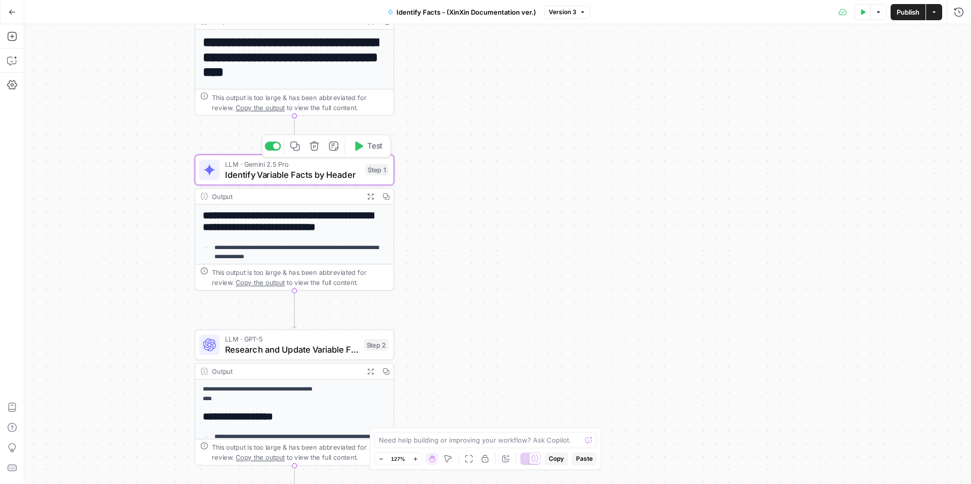
click at [332, 174] on span "Identify Variable Facts by Header" at bounding box center [292, 174] width 135 height 13
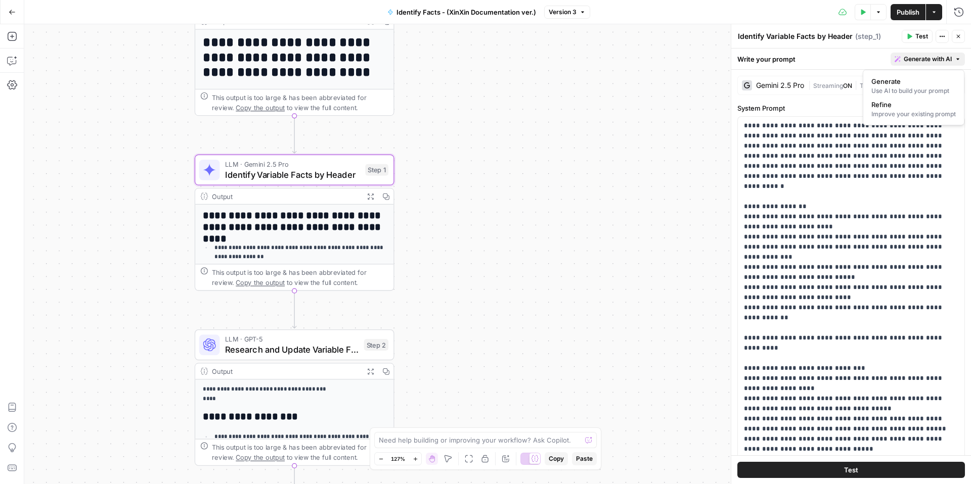
click at [914, 61] on span "Generate with AI" at bounding box center [927, 59] width 48 height 9
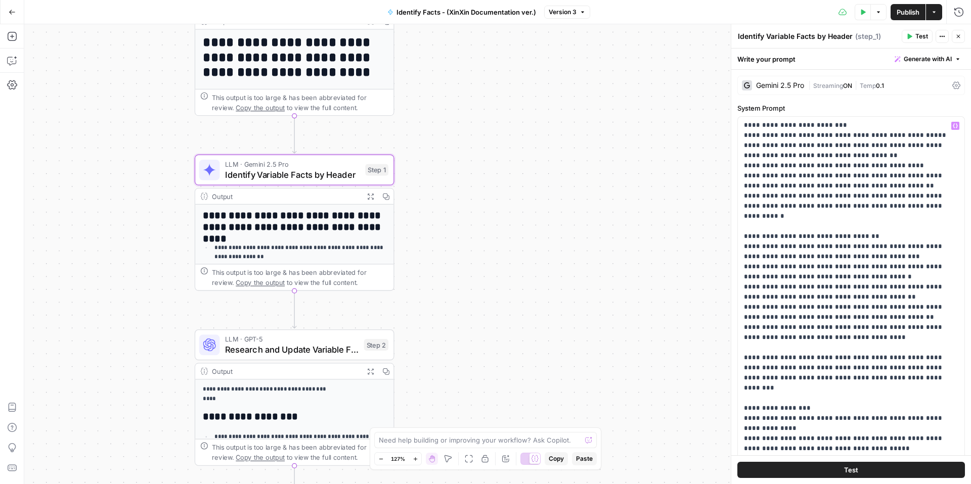
click at [9, 15] on icon "button" at bounding box center [12, 12] width 7 height 7
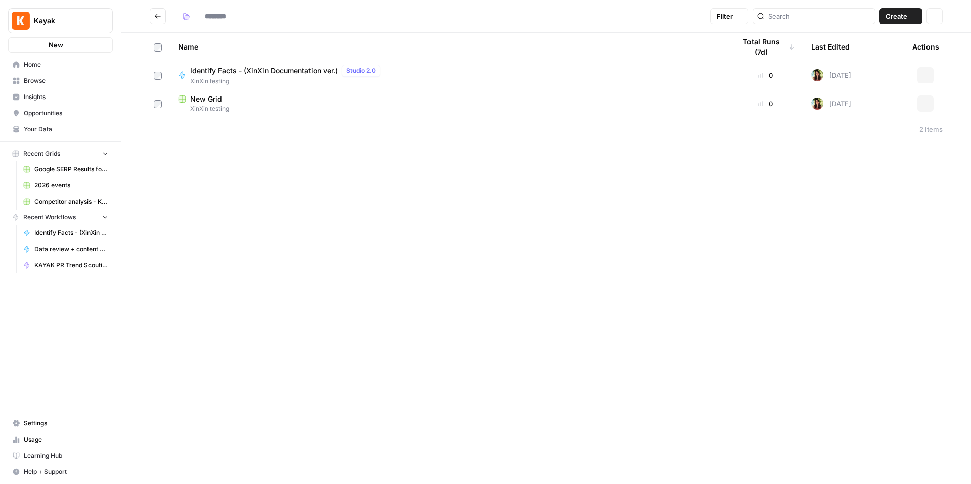
type input "**********"
click at [915, 15] on icon "button" at bounding box center [913, 16] width 6 height 6
click at [260, 71] on span "Identify Facts - (XinXin Documentation ver.)" at bounding box center [264, 71] width 148 height 10
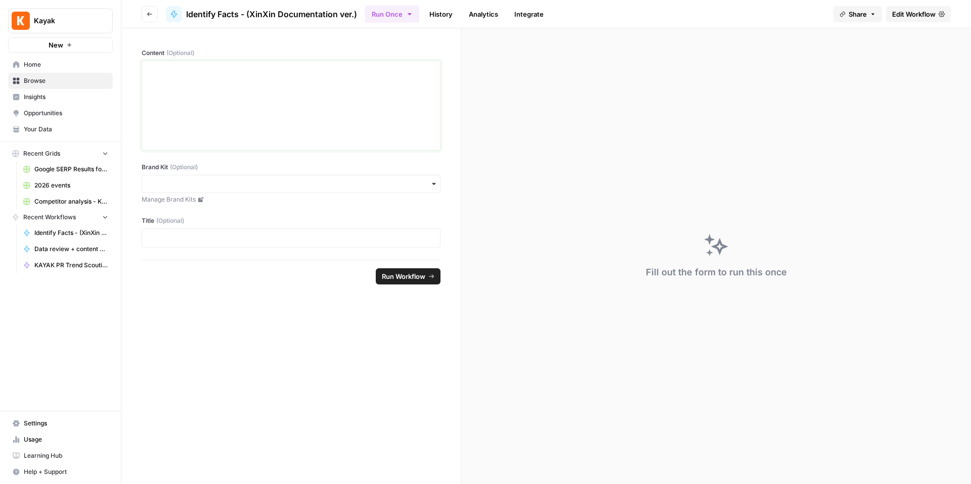
click at [226, 130] on div at bounding box center [291, 105] width 286 height 81
click at [923, 12] on span "Edit Workflow" at bounding box center [913, 14] width 43 height 10
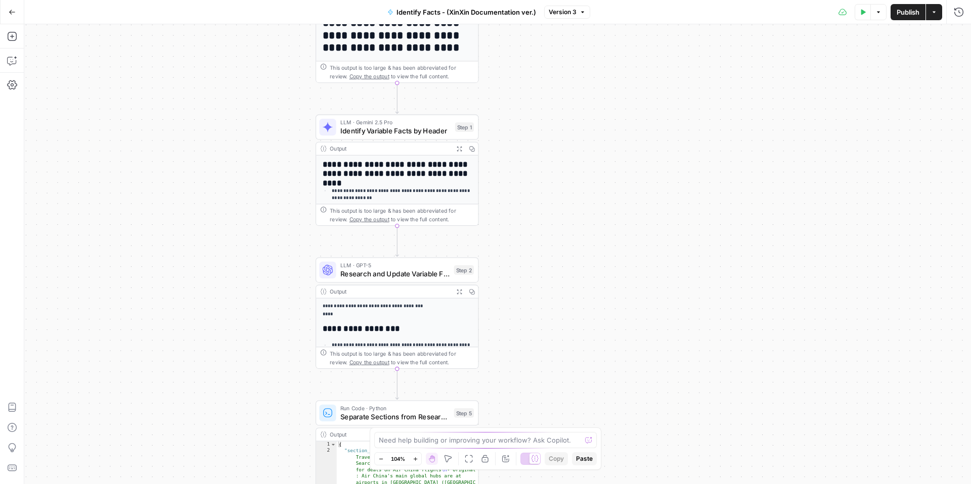
drag, startPoint x: 531, startPoint y: 200, endPoint x: 514, endPoint y: 64, distance: 136.6
click at [514, 64] on div "**********" at bounding box center [497, 254] width 946 height 460
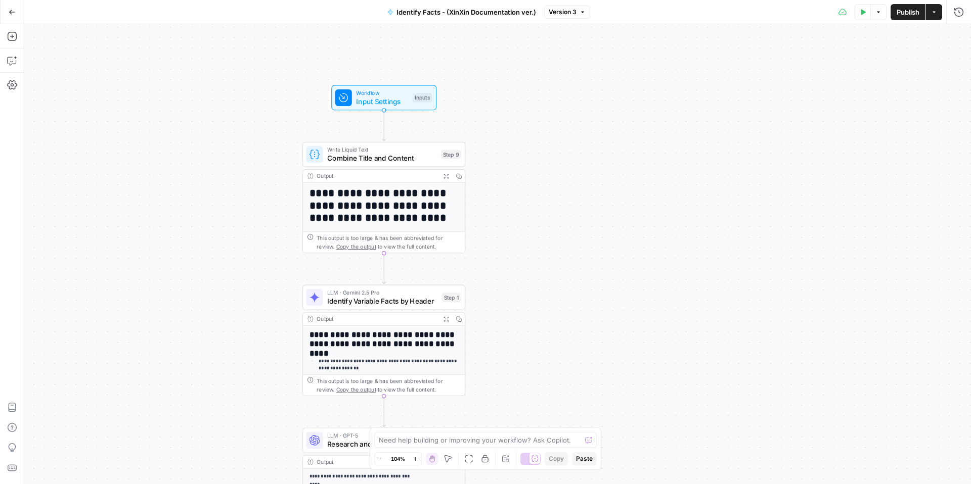
click at [390, 94] on span "Workflow" at bounding box center [382, 93] width 52 height 9
click at [399, 158] on span "Combine Title and Content" at bounding box center [381, 158] width 109 height 11
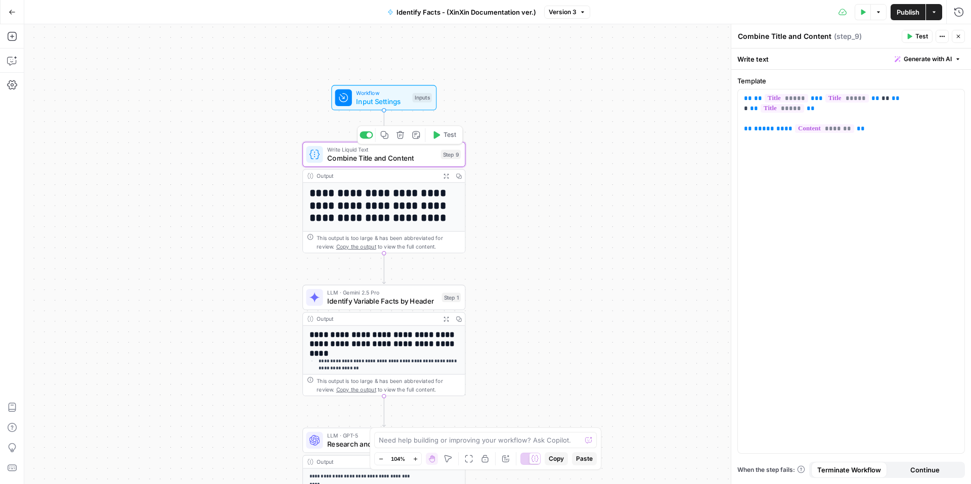
click at [447, 142] on div "Copy step Delete step Add Note Test" at bounding box center [410, 134] width 106 height 19
click at [443, 136] on span "Test" at bounding box center [449, 135] width 13 height 10
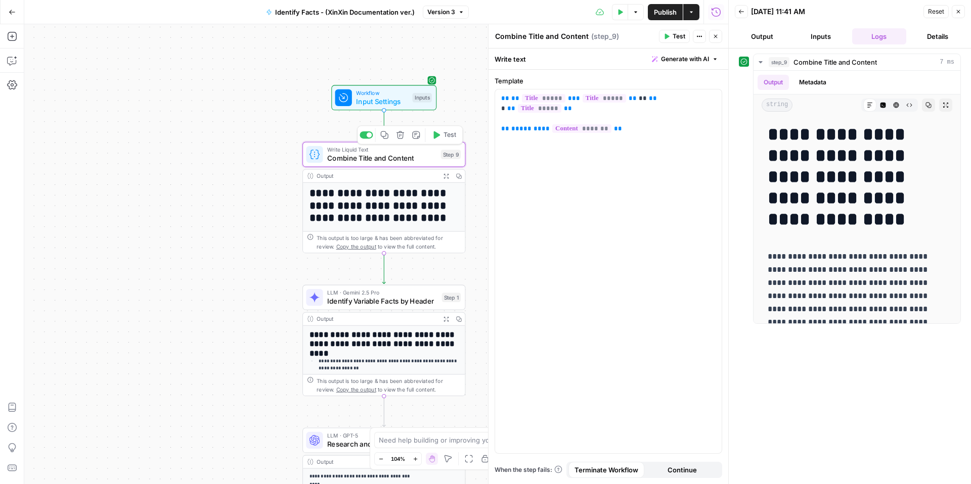
click at [391, 301] on span "Identify Variable Facts by Header" at bounding box center [382, 301] width 110 height 11
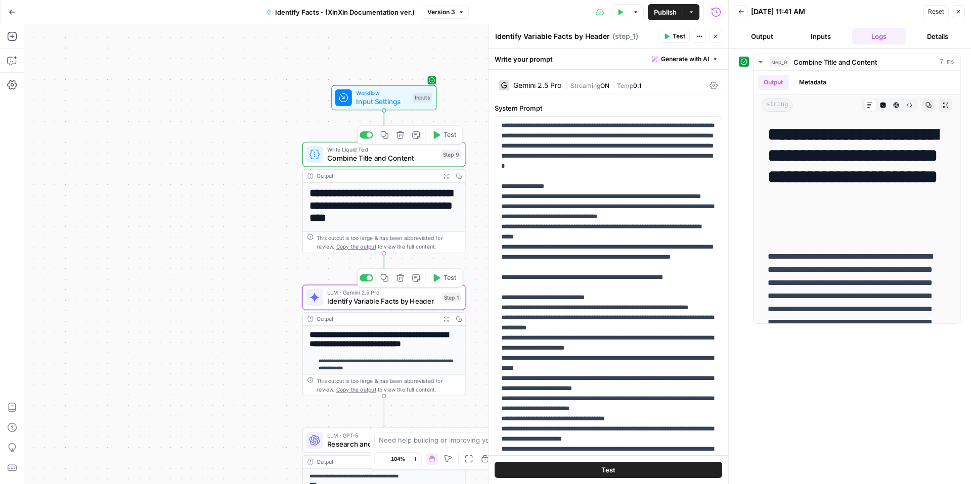
click at [452, 279] on span "Test" at bounding box center [449, 278] width 13 height 10
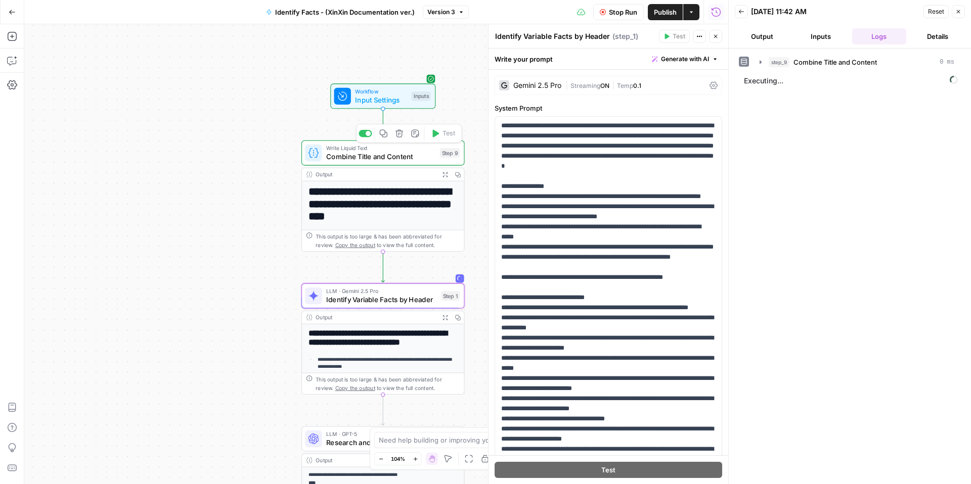
click at [218, 273] on div "**********" at bounding box center [376, 254] width 704 height 460
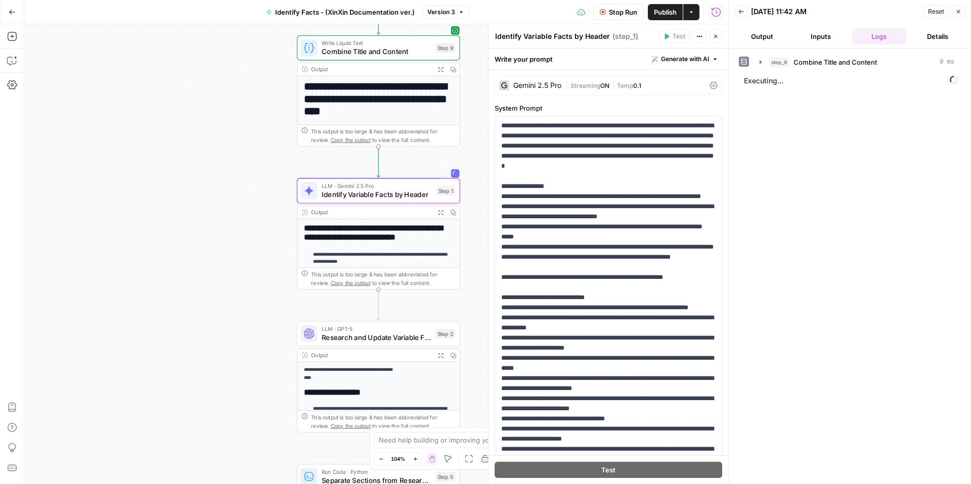
drag, startPoint x: 172, startPoint y: 284, endPoint x: 170, endPoint y: 182, distance: 101.1
click at [170, 182] on div "**********" at bounding box center [376, 254] width 704 height 460
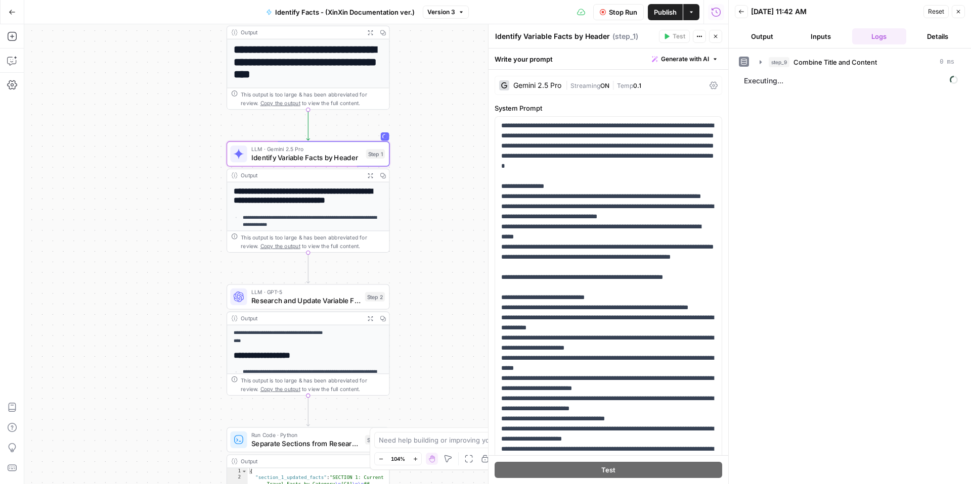
drag, startPoint x: 177, startPoint y: 192, endPoint x: 104, endPoint y: 153, distance: 83.0
click at [105, 153] on div "**********" at bounding box center [376, 254] width 704 height 460
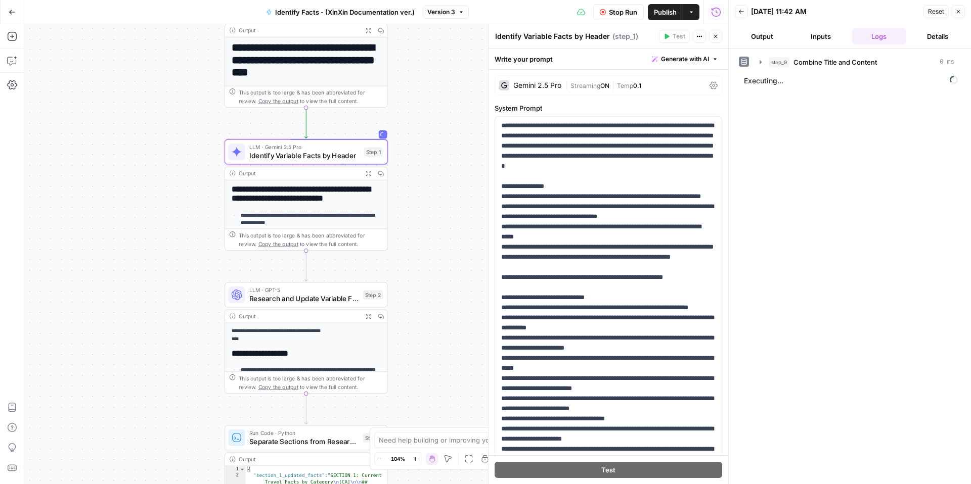
click at [823, 37] on button "Inputs" at bounding box center [820, 36] width 55 height 16
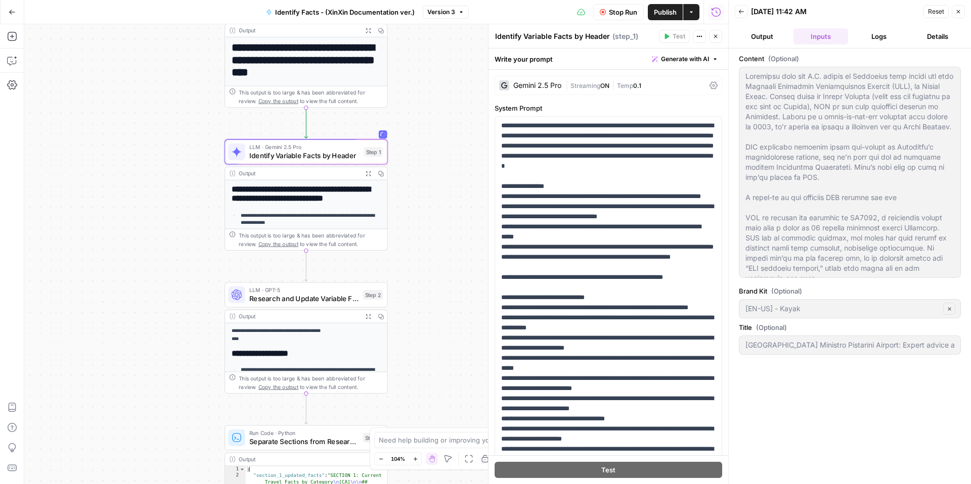
click at [871, 33] on button "Logs" at bounding box center [879, 36] width 55 height 16
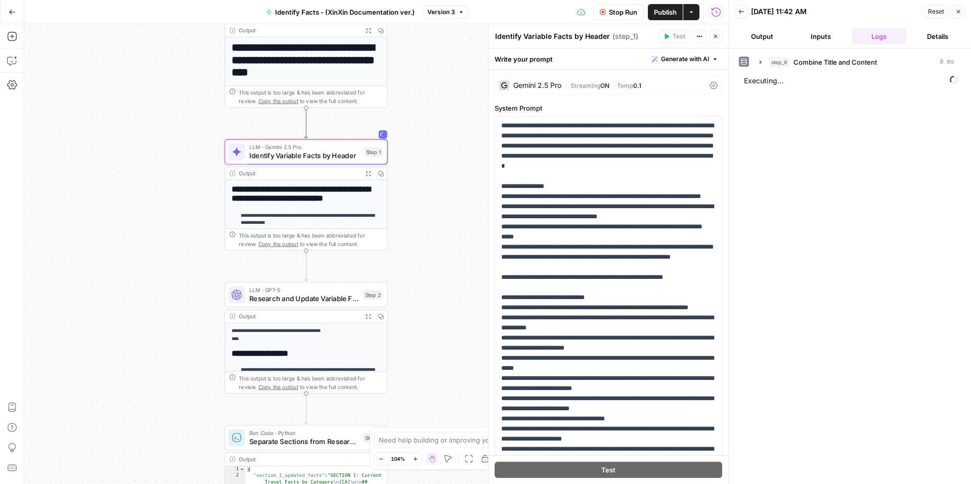
drag, startPoint x: 455, startPoint y: 269, endPoint x: 449, endPoint y: 181, distance: 87.7
click at [449, 181] on div "**********" at bounding box center [376, 254] width 704 height 460
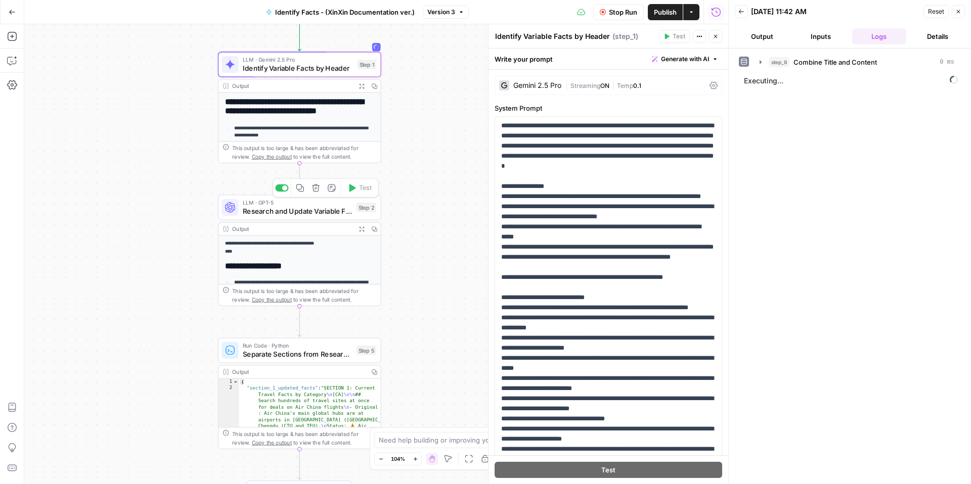
click at [301, 213] on span "Research and Update Variable Facts" at bounding box center [297, 211] width 109 height 11
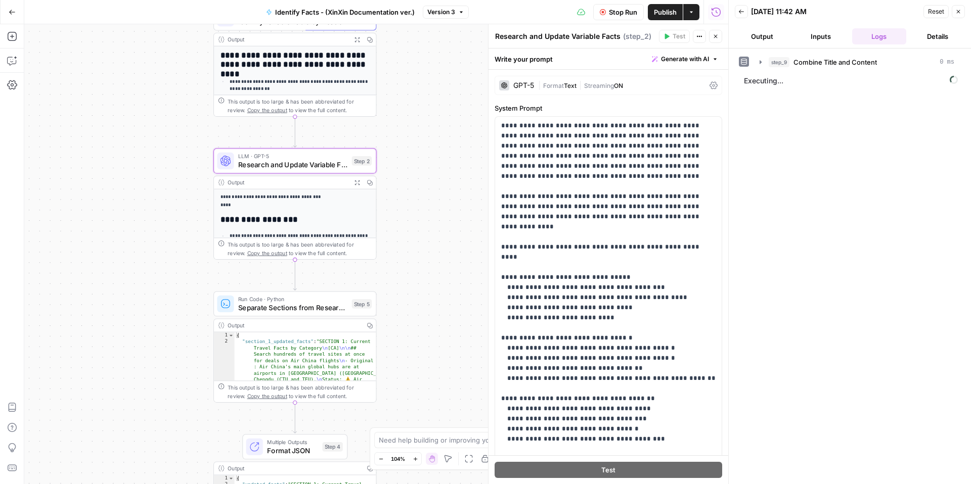
drag, startPoint x: 436, startPoint y: 237, endPoint x: 431, endPoint y: 191, distance: 46.3
click at [431, 190] on div "**********" at bounding box center [376, 254] width 704 height 460
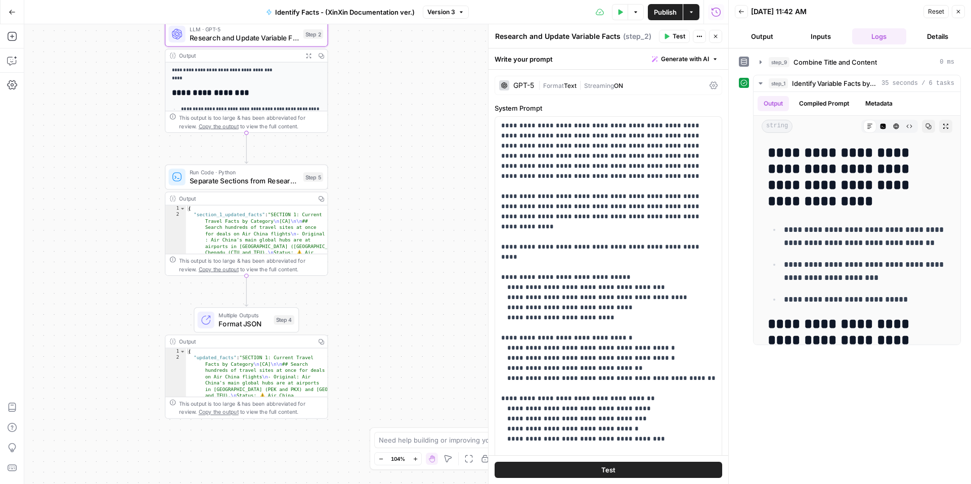
drag, startPoint x: 441, startPoint y: 231, endPoint x: 393, endPoint y: 104, distance: 135.2
click at [393, 104] on div "**********" at bounding box center [376, 254] width 704 height 460
click at [237, 174] on span "Run Code · Python" at bounding box center [244, 172] width 109 height 9
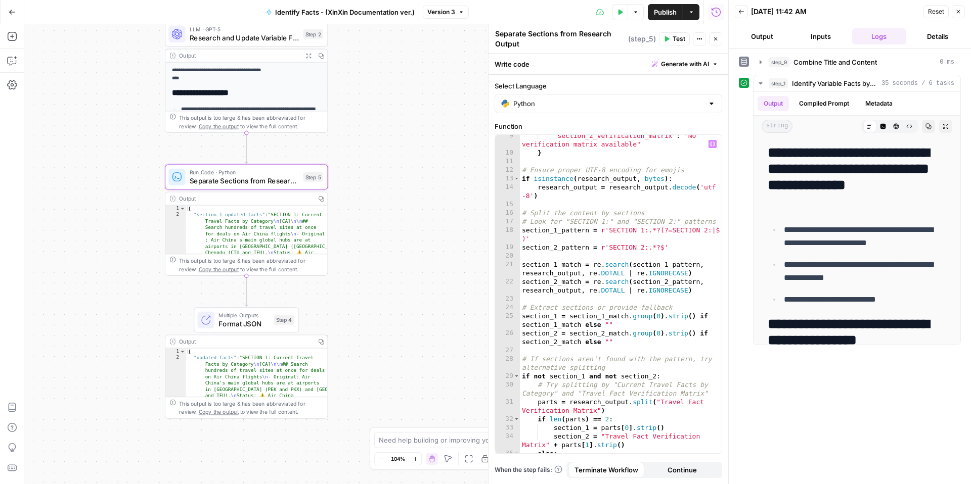
scroll to position [180, 0]
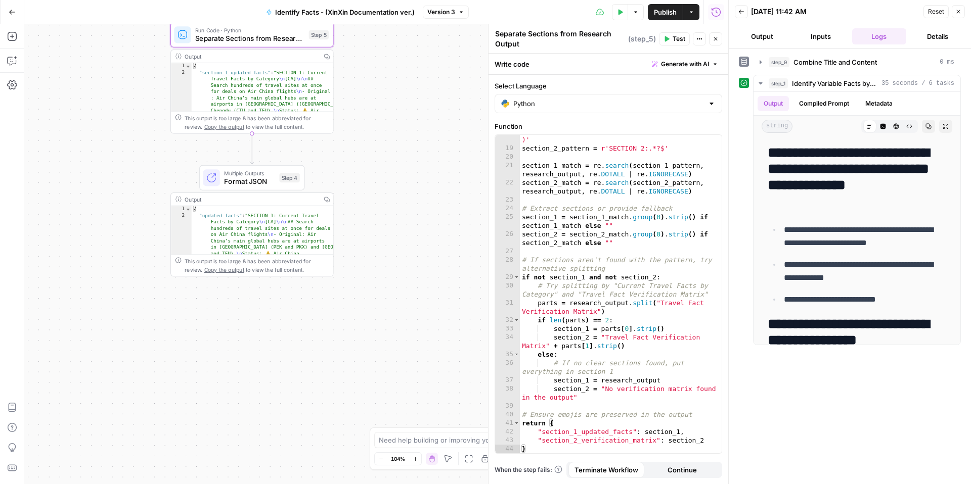
drag, startPoint x: 356, startPoint y: 359, endPoint x: 369, endPoint y: 193, distance: 166.8
click at [366, 198] on div "**********" at bounding box center [376, 254] width 704 height 460
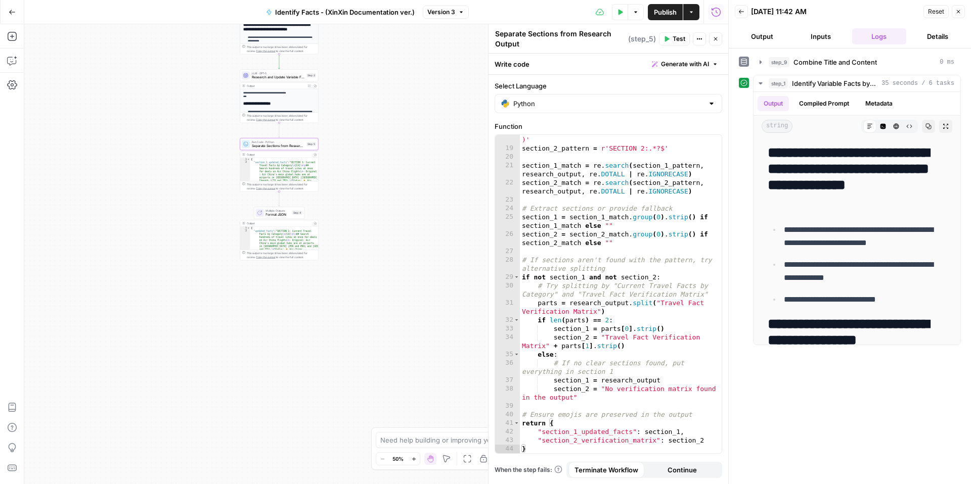
drag, startPoint x: 369, startPoint y: 193, endPoint x: 331, endPoint y: 228, distance: 52.2
click at [331, 228] on div "**********" at bounding box center [376, 254] width 704 height 460
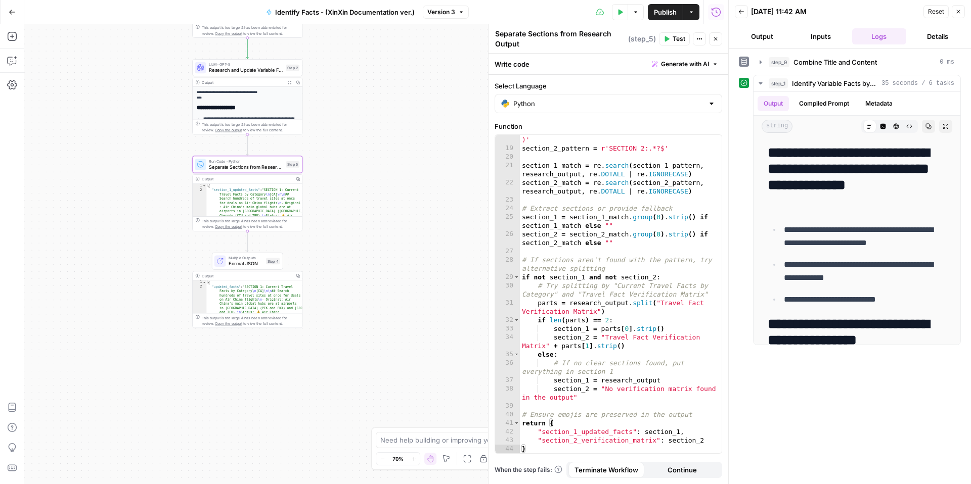
drag, startPoint x: 331, startPoint y: 228, endPoint x: 323, endPoint y: 284, distance: 55.7
click at [323, 284] on div "**********" at bounding box center [376, 254] width 704 height 460
click at [237, 74] on div "LLM · GPT-5 Research and Update Variable Facts Step 2 Copy step Delete step Add…" at bounding box center [247, 67] width 110 height 17
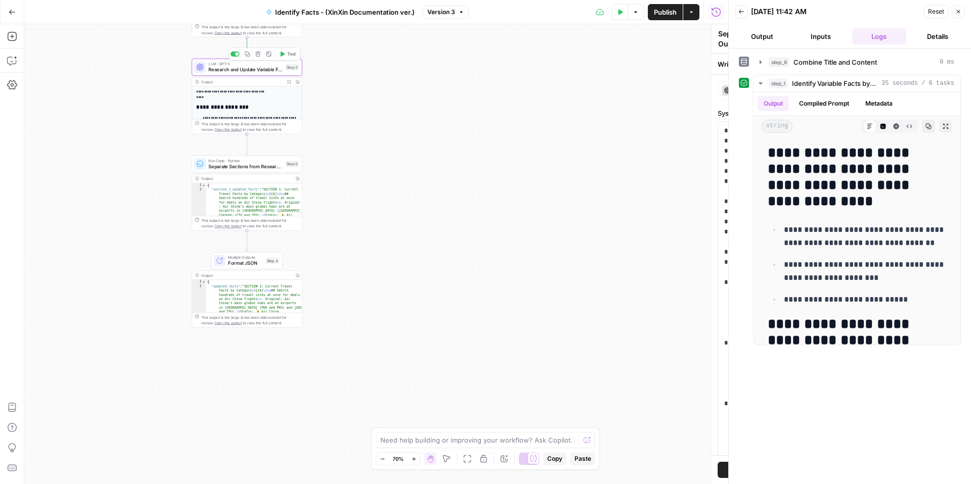
type textarea "Research and Update Variable Facts"
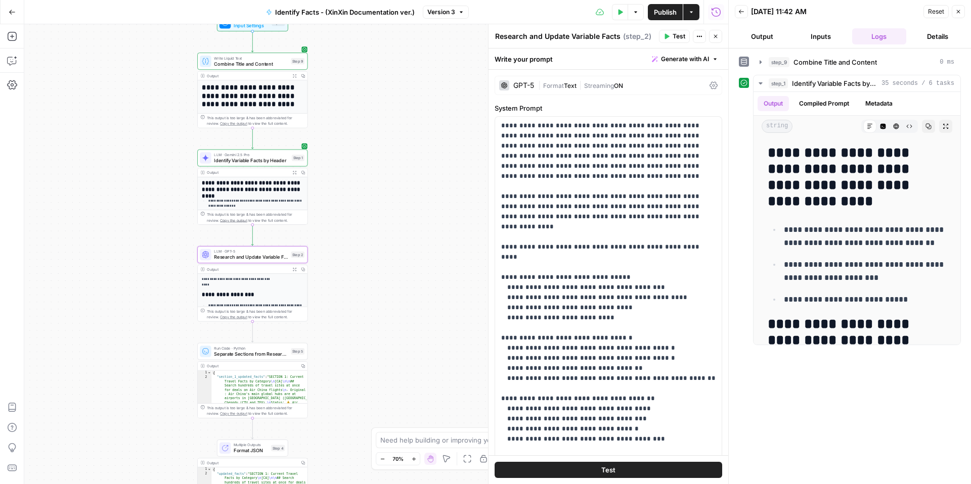
drag, startPoint x: 392, startPoint y: 132, endPoint x: 397, endPoint y: 319, distance: 187.1
click at [397, 319] on div "**********" at bounding box center [376, 254] width 704 height 460
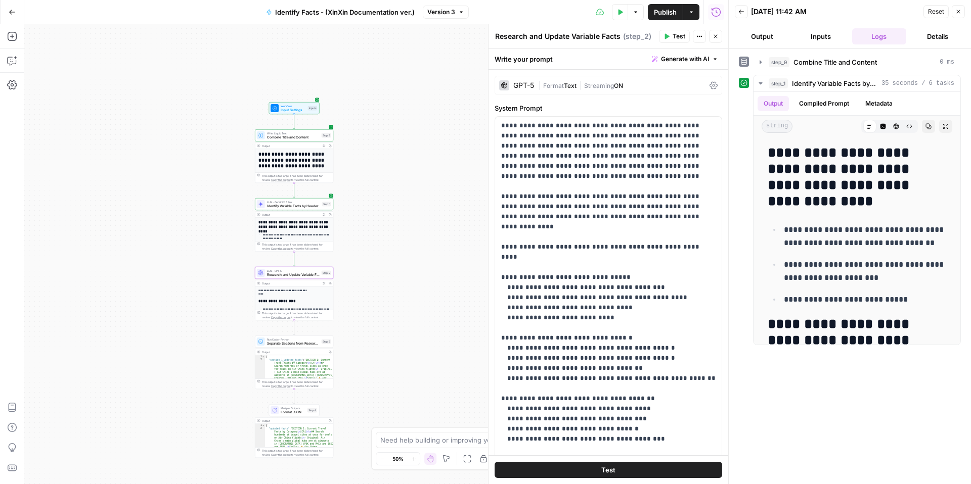
click at [13, 11] on icon "button" at bounding box center [12, 12] width 7 height 7
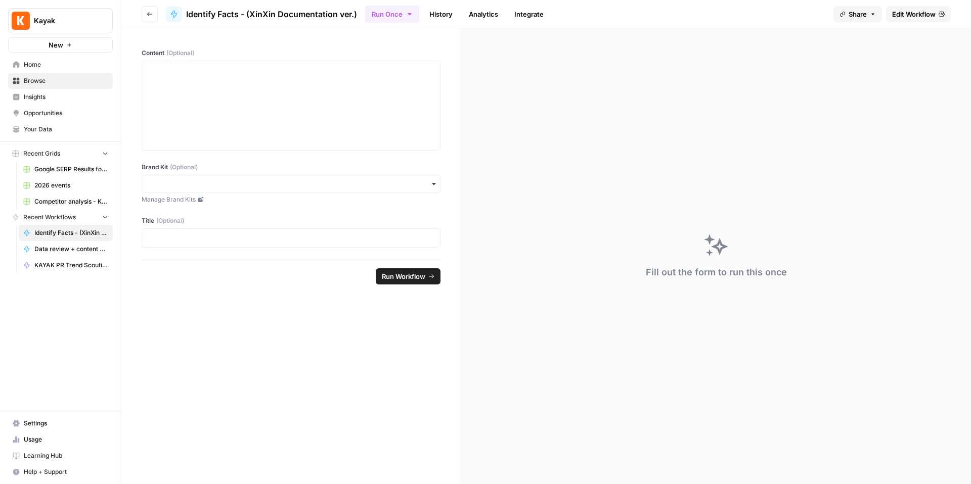
click at [13, 12] on img "Workspace: Kayak" at bounding box center [21, 21] width 18 height 18
click at [191, 293] on form "Content (Optional) Brand Kit (Optional) Manage Brand Kits Title (Optional) Run …" at bounding box center [291, 256] width 340 height 456
click at [202, 177] on div "button" at bounding box center [291, 184] width 299 height 18
click at [190, 231] on div "[EN-US] - Kayak" at bounding box center [291, 230] width 298 height 19
click at [143, 18] on button "Go back" at bounding box center [150, 14] width 16 height 16
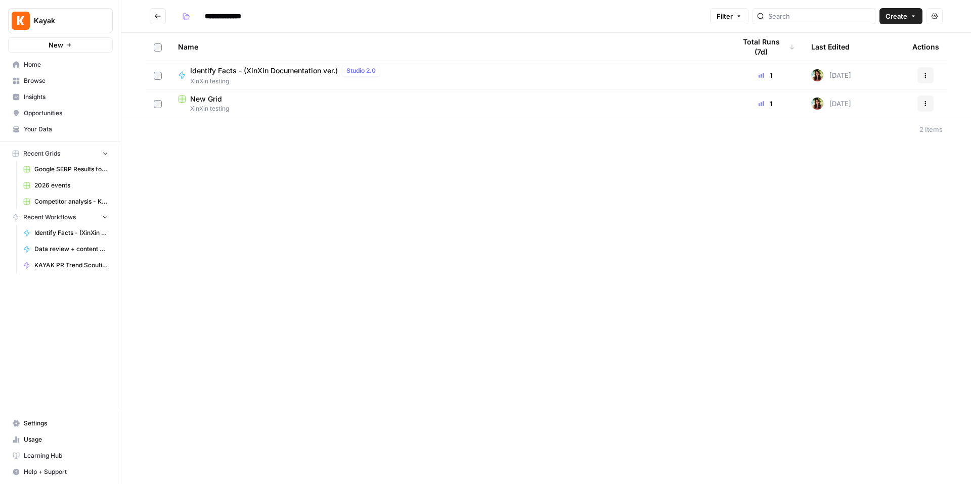
click at [209, 102] on span "New Grid" at bounding box center [206, 99] width 32 height 10
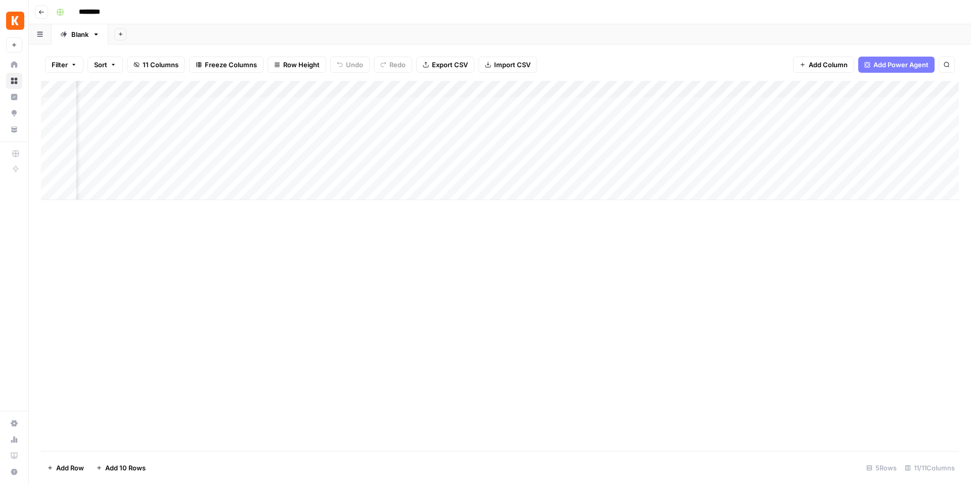
scroll to position [0, 582]
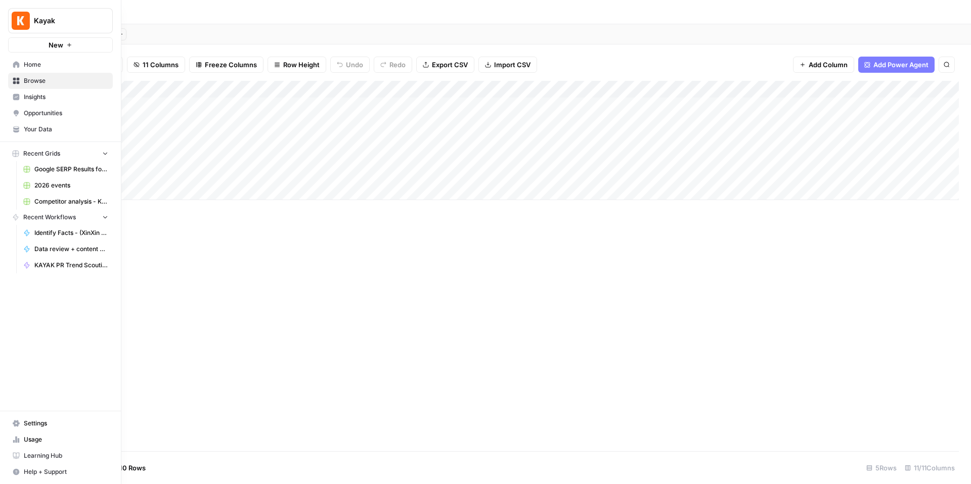
click at [26, 80] on span "Browse" at bounding box center [66, 80] width 84 height 9
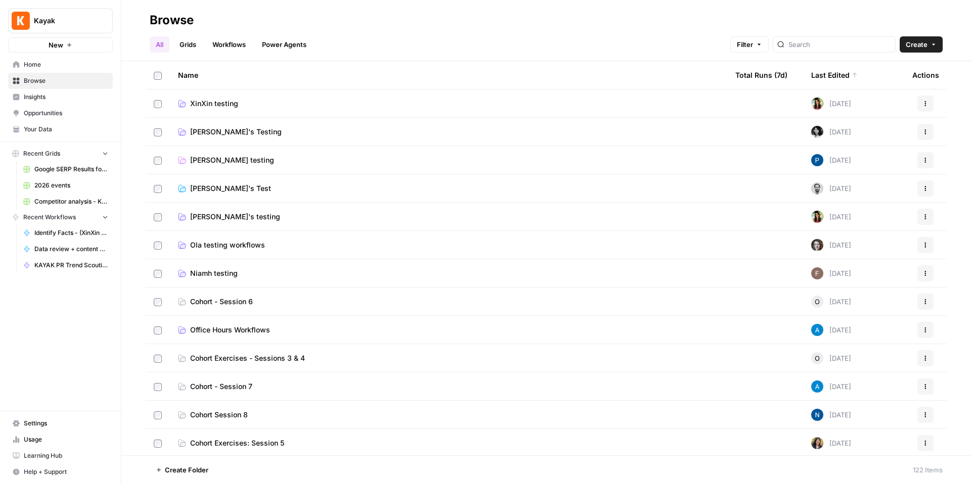
click at [210, 213] on span "Emilia's testing" at bounding box center [235, 217] width 90 height 10
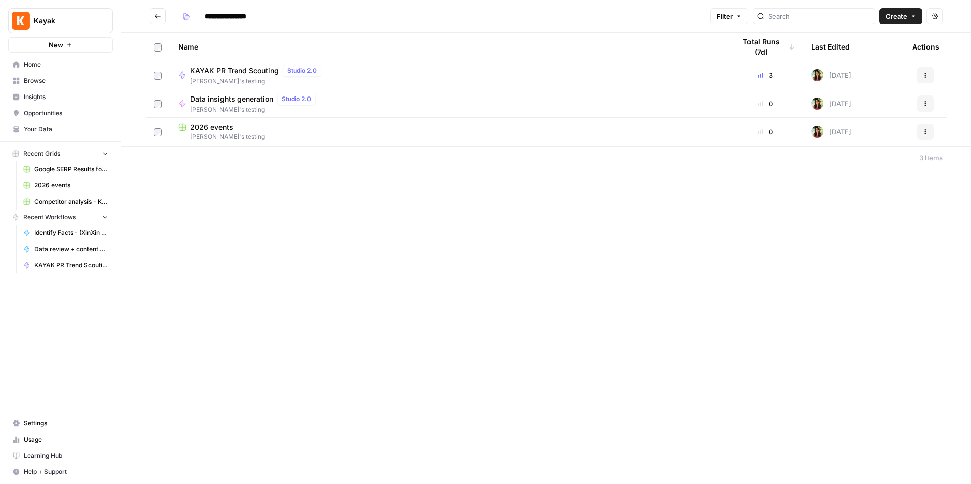
click at [234, 100] on span "Data insights generation" at bounding box center [231, 99] width 83 height 10
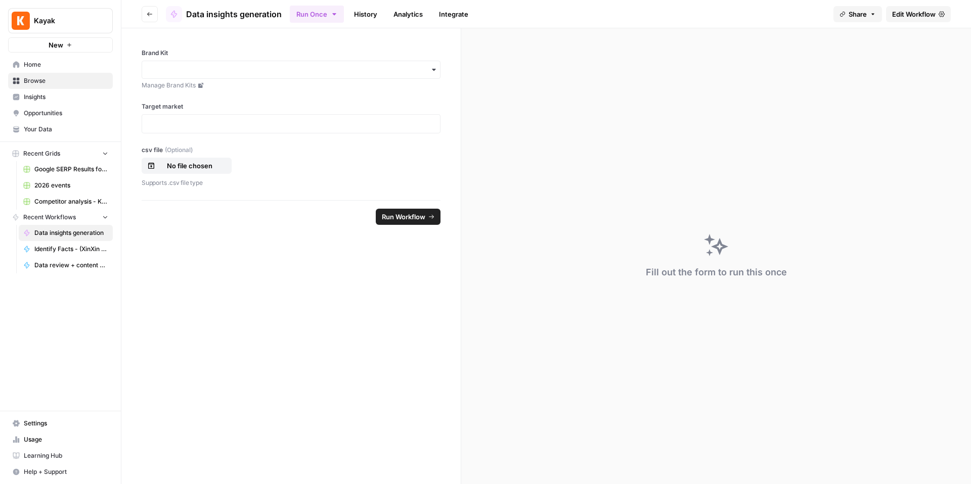
click at [937, 14] on link "Edit Workflow" at bounding box center [918, 14] width 65 height 16
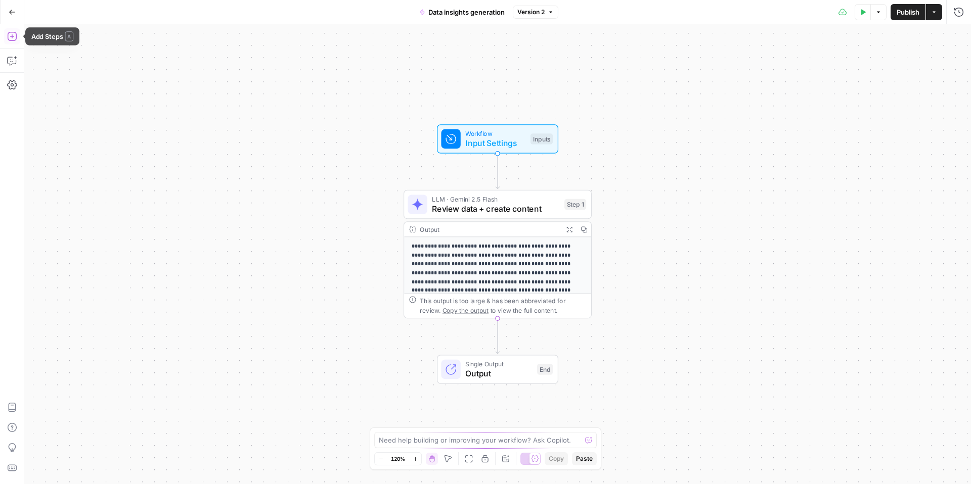
click at [12, 37] on icon "button" at bounding box center [11, 36] width 9 height 9
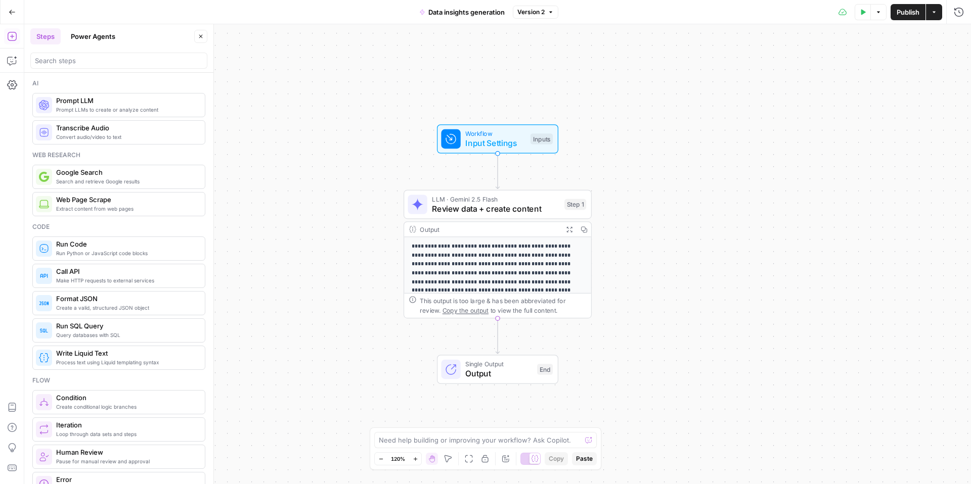
click at [11, 12] on icon "button" at bounding box center [12, 12] width 7 height 7
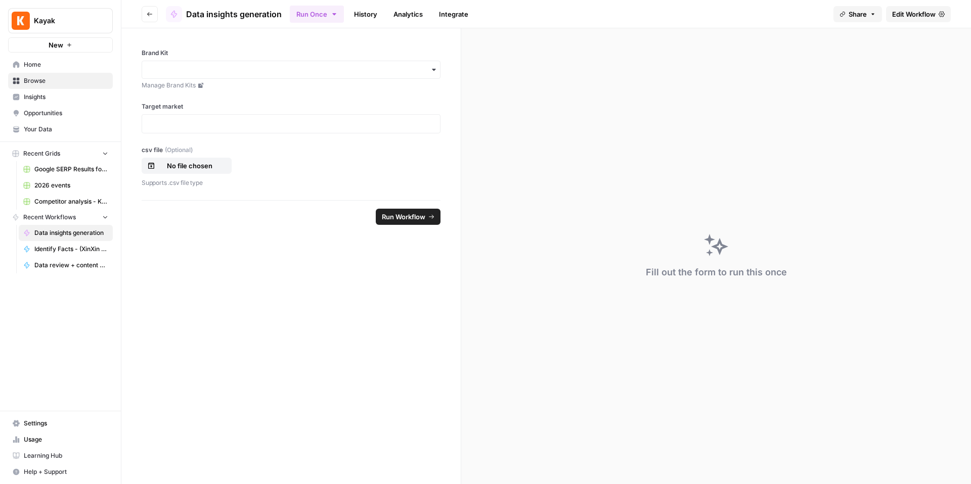
click at [140, 12] on header "Go back Data insights generation Run Once History Analytics Integrate Share Edi…" at bounding box center [545, 14] width 849 height 28
click at [149, 12] on icon "button" at bounding box center [150, 14] width 6 height 6
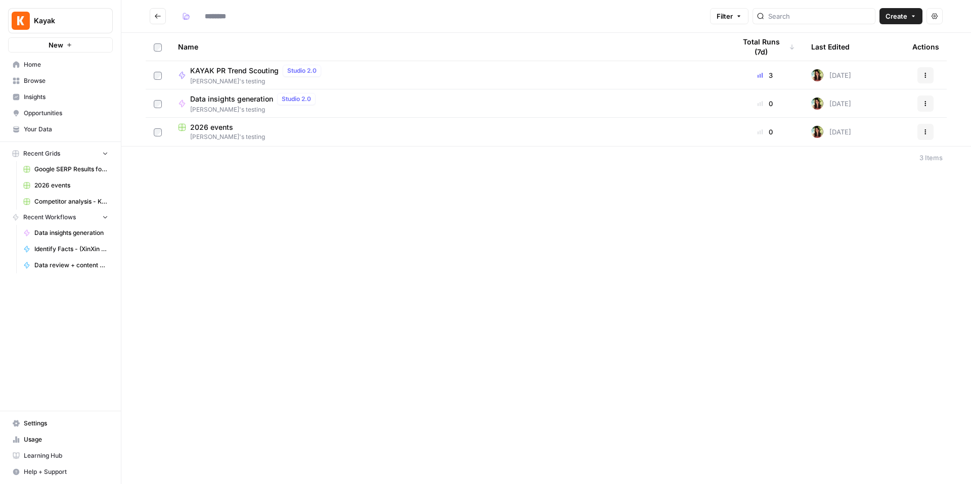
type input "**********"
click at [239, 73] on span "KAYAK PR Trend Scouting" at bounding box center [234, 71] width 88 height 10
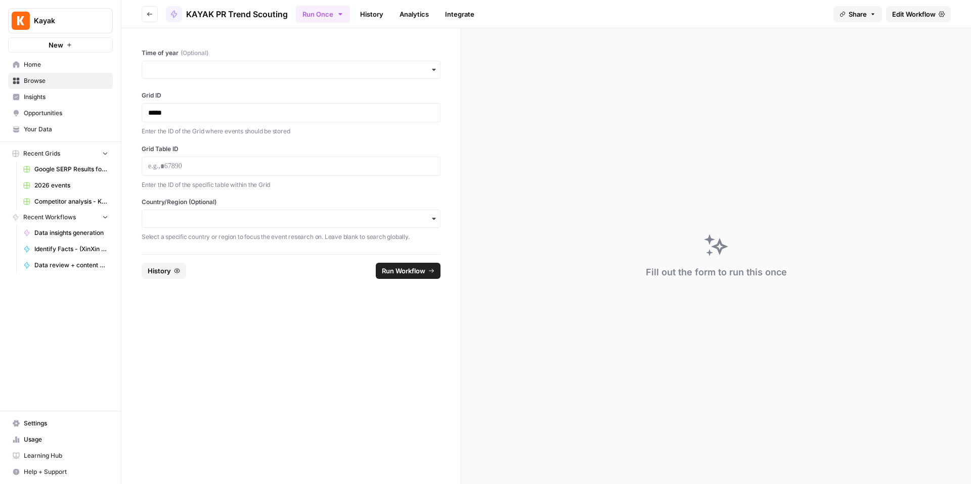
click at [921, 9] on span "Edit Workflow" at bounding box center [913, 14] width 43 height 10
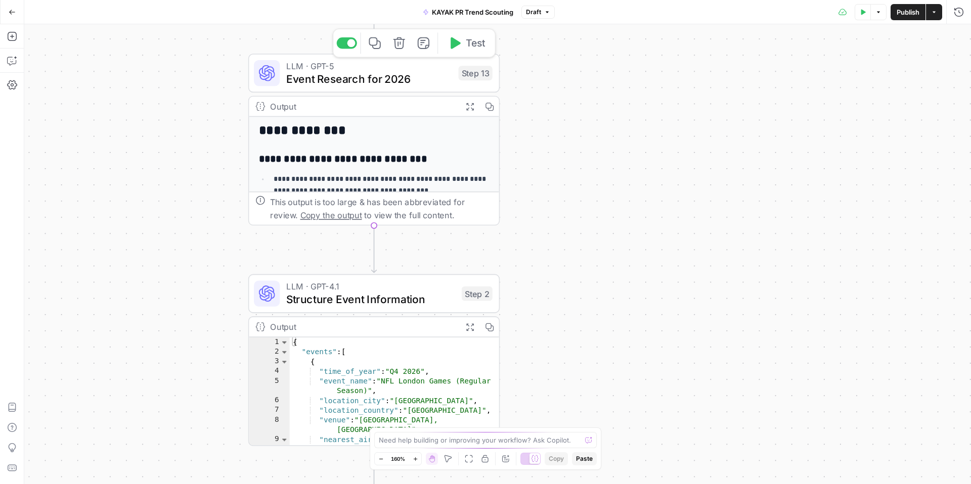
click at [402, 86] on span "Event Research for 2026" at bounding box center [368, 79] width 165 height 16
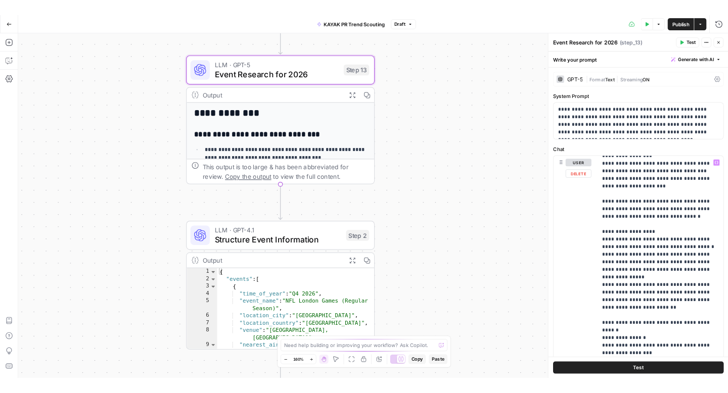
scroll to position [840, 0]
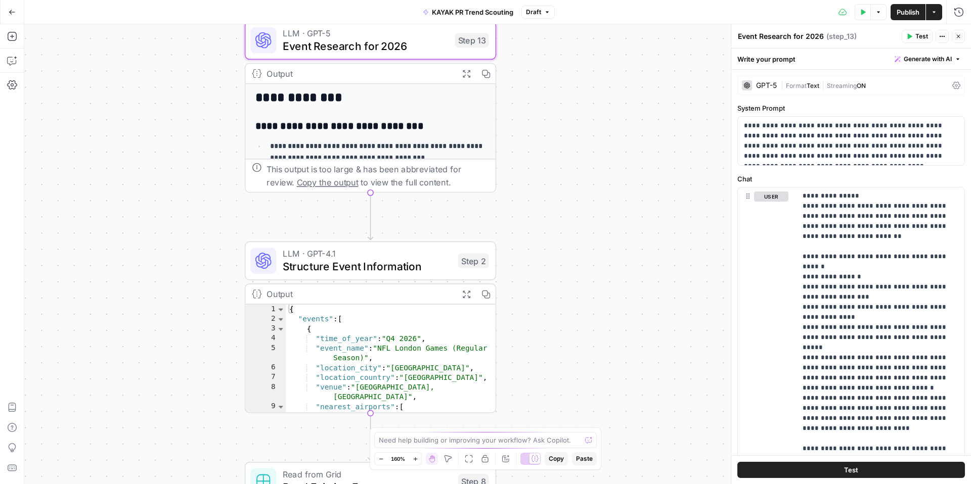
drag, startPoint x: 565, startPoint y: 270, endPoint x: 556, endPoint y: 212, distance: 59.3
click at [556, 212] on div "**********" at bounding box center [497, 254] width 946 height 460
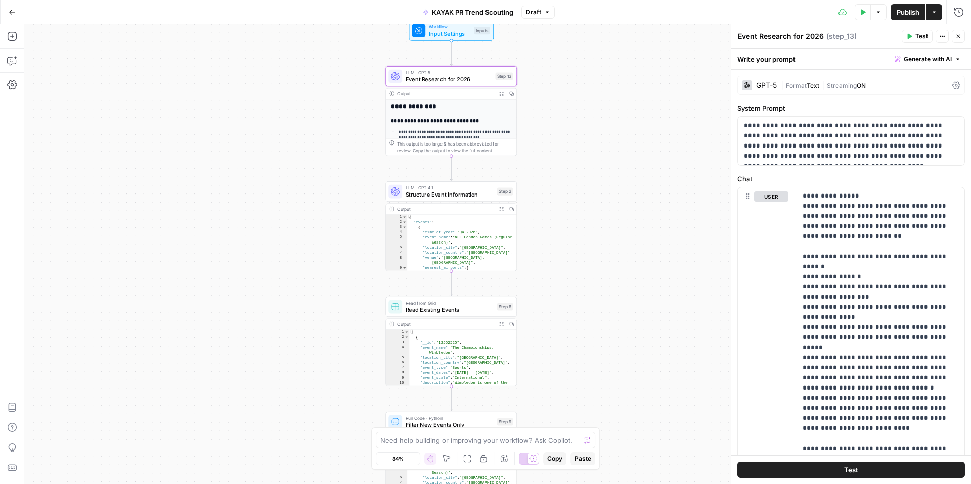
click at [19, 15] on button "Go Back" at bounding box center [12, 12] width 18 height 18
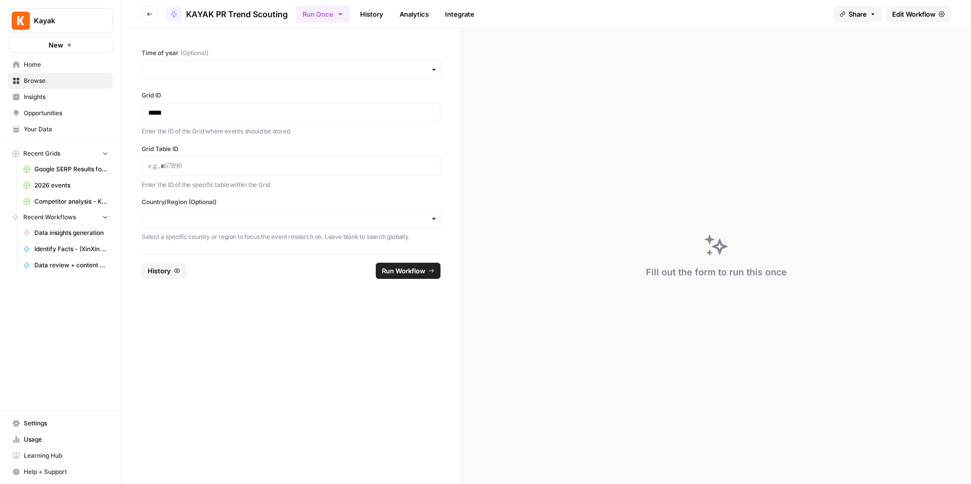
click at [43, 30] on button "Kayak" at bounding box center [60, 20] width 105 height 25
click at [216, 414] on form "Time of year (Optional) Grid ID ***** Enter the ID of the Grid where events sho…" at bounding box center [291, 256] width 340 height 456
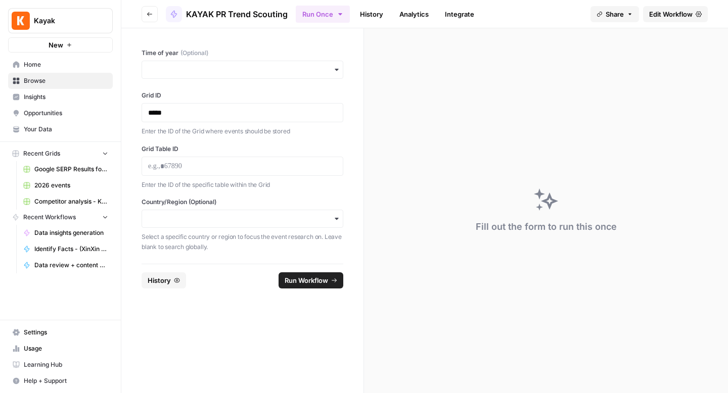
click at [46, 83] on span "Browse" at bounding box center [66, 80] width 84 height 9
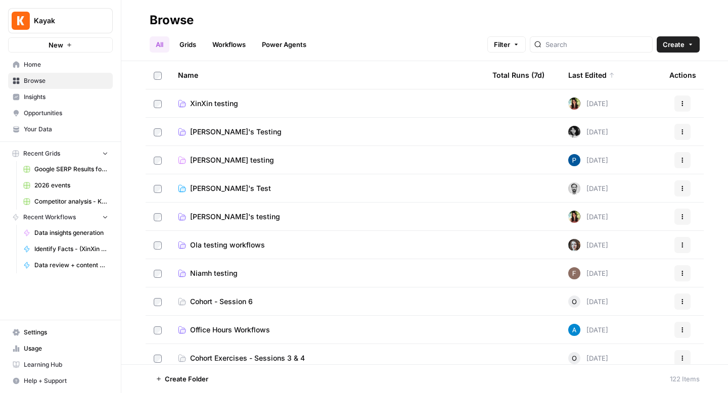
click at [223, 102] on span "XinXin testing" at bounding box center [214, 104] width 48 height 10
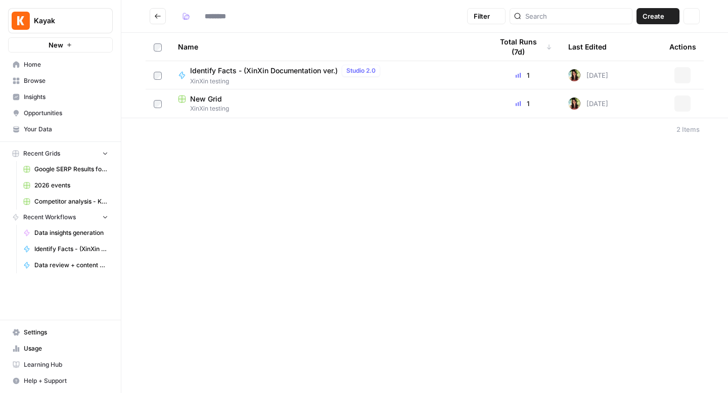
type input "**********"
click at [211, 72] on span "Identify Facts - (XinXin Documentation ver.)" at bounding box center [264, 71] width 148 height 10
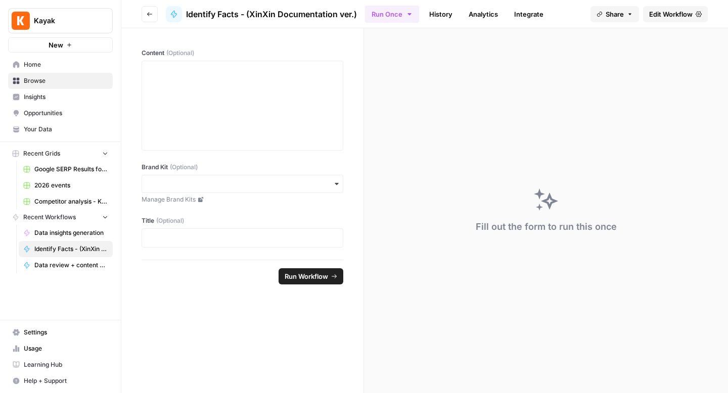
click at [693, 14] on link "Edit Workflow" at bounding box center [675, 14] width 65 height 16
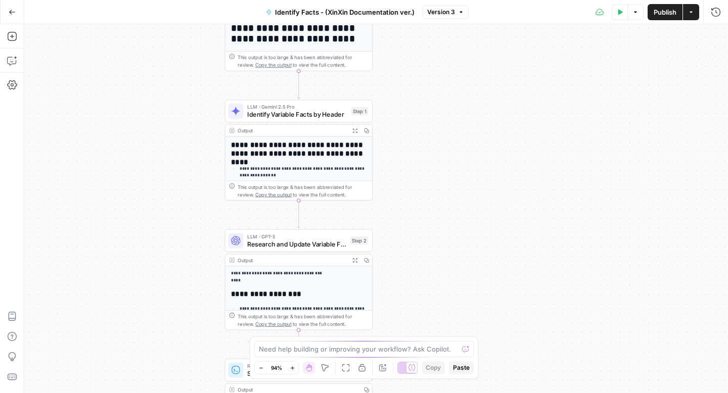
drag, startPoint x: 494, startPoint y: 213, endPoint x: 467, endPoint y: 269, distance: 62.2
click at [467, 269] on div "**********" at bounding box center [376, 208] width 704 height 369
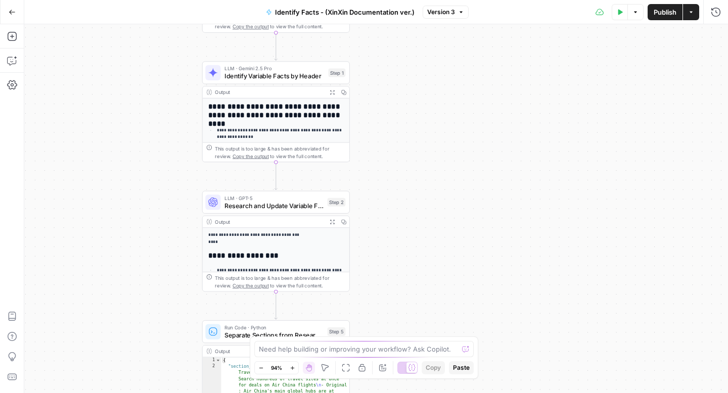
drag, startPoint x: 467, startPoint y: 269, endPoint x: 483, endPoint y: 129, distance: 141.0
click at [483, 129] on div "**********" at bounding box center [376, 208] width 704 height 369
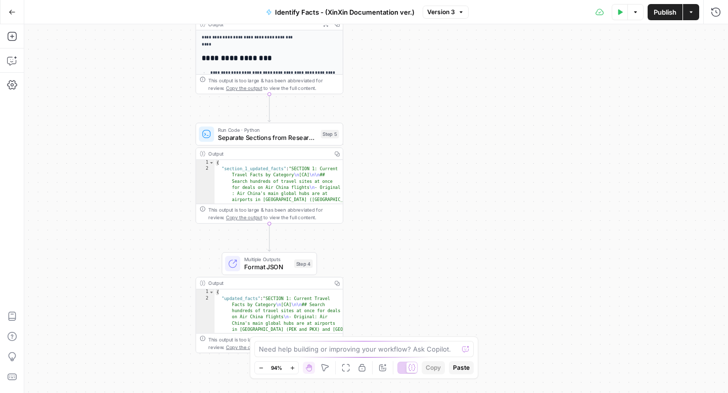
drag, startPoint x: 483, startPoint y: 129, endPoint x: 437, endPoint y: 33, distance: 106.5
click at [437, 33] on div "**********" at bounding box center [376, 208] width 704 height 369
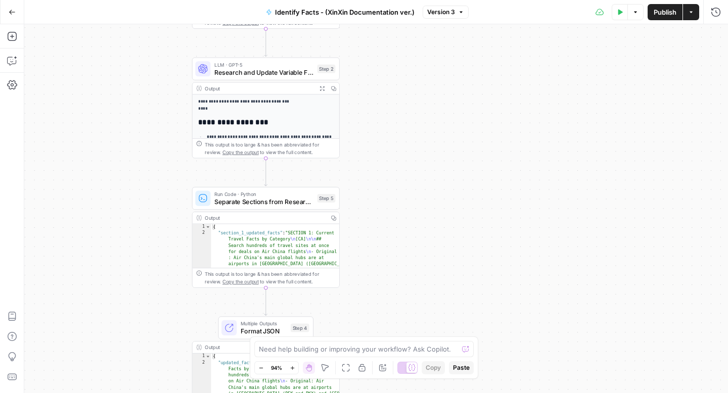
drag, startPoint x: 407, startPoint y: 144, endPoint x: 404, endPoint y: 209, distance: 65.3
click at [404, 209] on div "**********" at bounding box center [376, 208] width 704 height 369
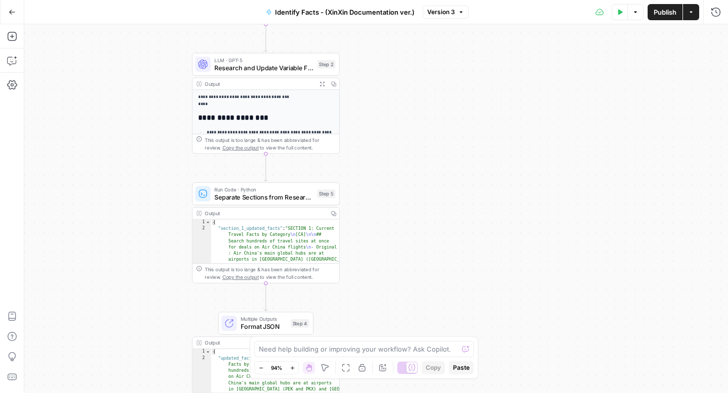
drag, startPoint x: 388, startPoint y: 213, endPoint x: 388, endPoint y: 148, distance: 65.7
click at [388, 148] on div "**********" at bounding box center [376, 208] width 704 height 369
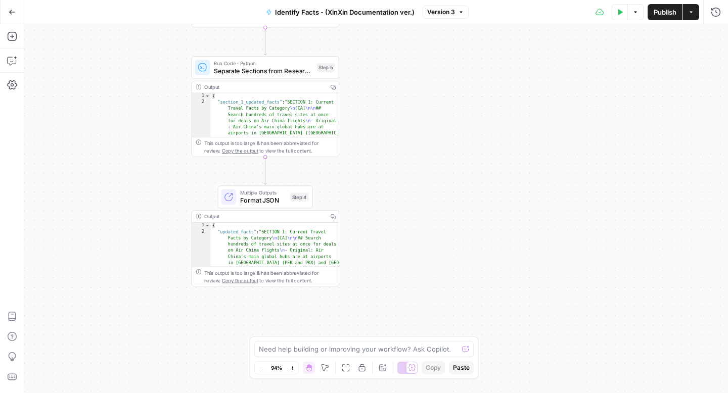
drag, startPoint x: 402, startPoint y: 190, endPoint x: 399, endPoint y: 106, distance: 83.5
click at [399, 106] on div "**********" at bounding box center [376, 208] width 704 height 369
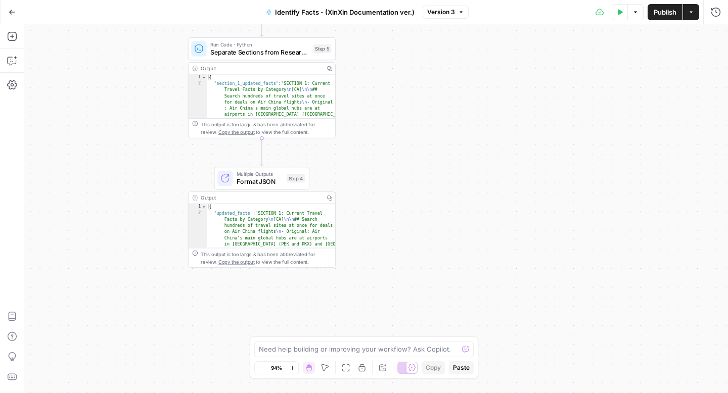
click at [261, 185] on span "Format JSON" at bounding box center [260, 182] width 46 height 10
type textarea "**********"
click at [248, 178] on span "Format JSON" at bounding box center [260, 182] width 46 height 10
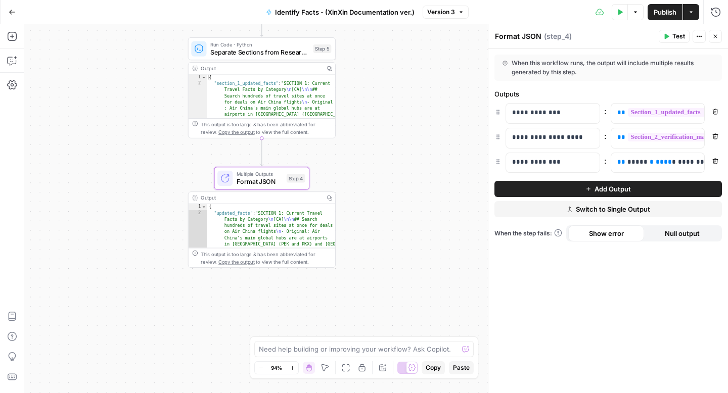
scroll to position [0, 11]
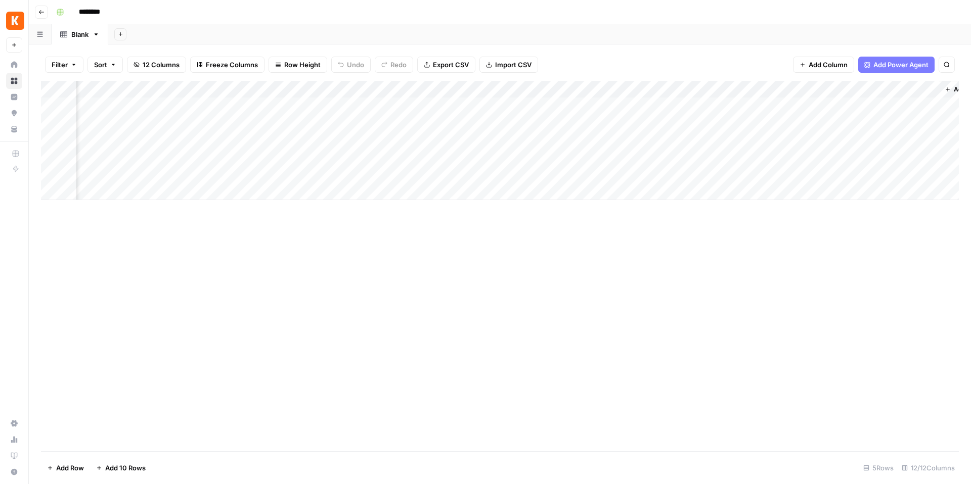
scroll to position [0, 758]
click at [917, 93] on span "Add Column" at bounding box center [934, 89] width 35 height 9
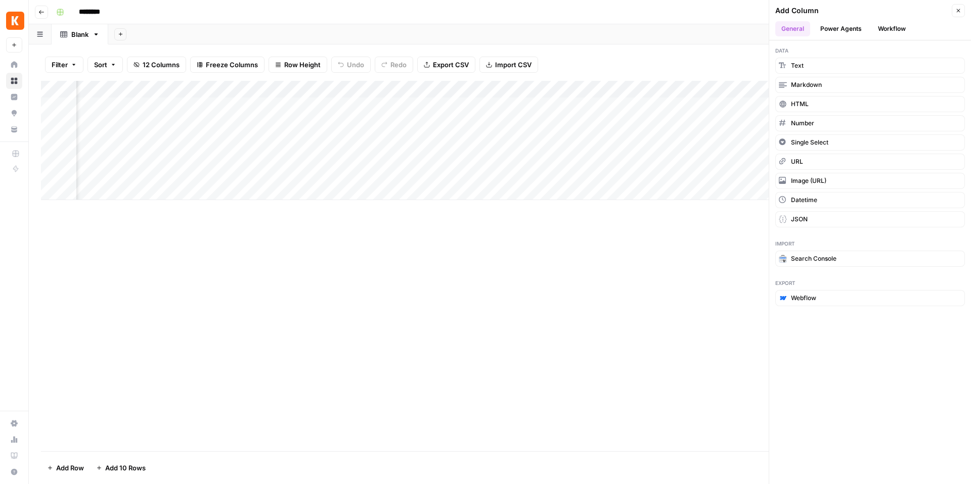
click at [892, 38] on header "Add Column Close General Power Agents Workflow" at bounding box center [870, 20] width 202 height 40
click at [889, 29] on button "Workflow" at bounding box center [891, 28] width 40 height 15
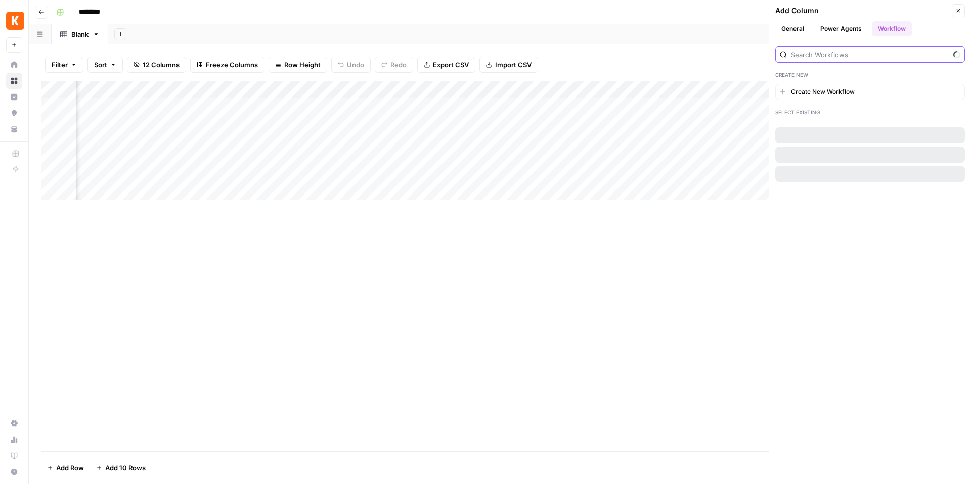
click at [814, 55] on input "search" at bounding box center [870, 55] width 158 height 10
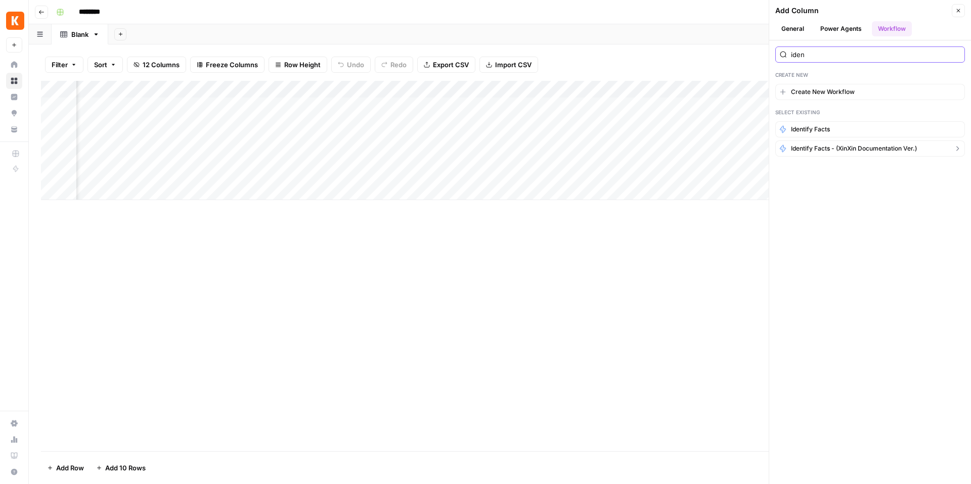
type input "iden"
click at [836, 145] on span "Identify Facts - (XinXin Documentation ver.)" at bounding box center [854, 148] width 126 height 9
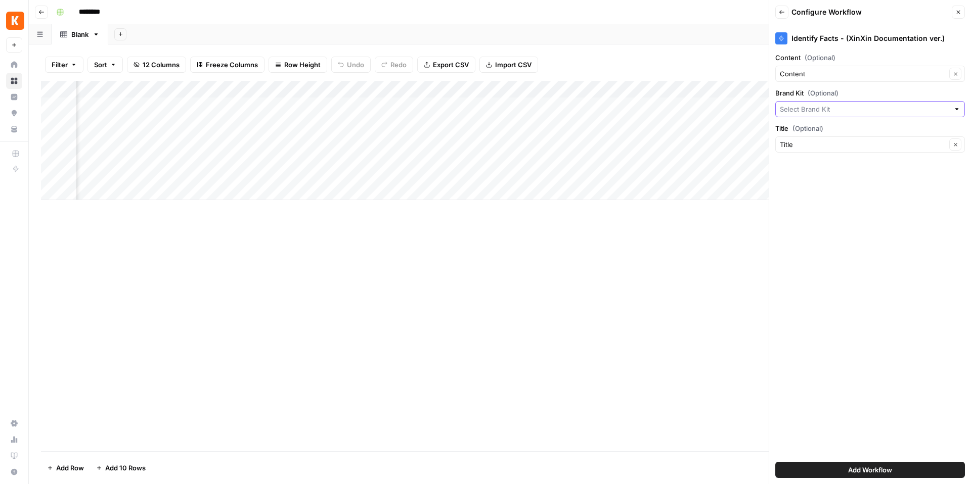
click at [830, 111] on input "Brand Kit (Optional)" at bounding box center [863, 109] width 169 height 10
click at [800, 252] on div "Identify Facts - (XinXin Documentation ver.) Content (Optional) Content Clear B…" at bounding box center [870, 254] width 202 height 460
click at [827, 103] on div at bounding box center [870, 109] width 190 height 16
click at [832, 148] on span "[EN-US] - Kayak" at bounding box center [868, 147] width 168 height 10
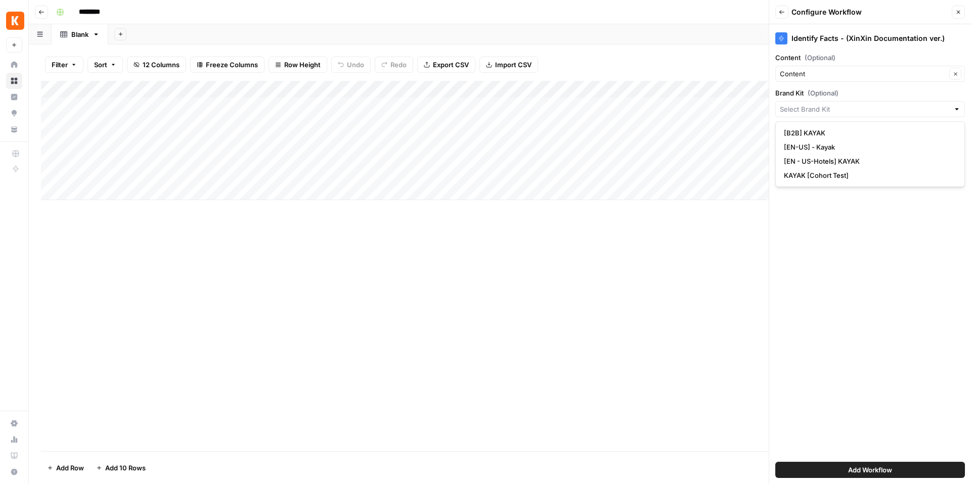
type input "[EN-US] - Kayak"
click at [833, 462] on button "Add Workflow" at bounding box center [870, 470] width 190 height 16
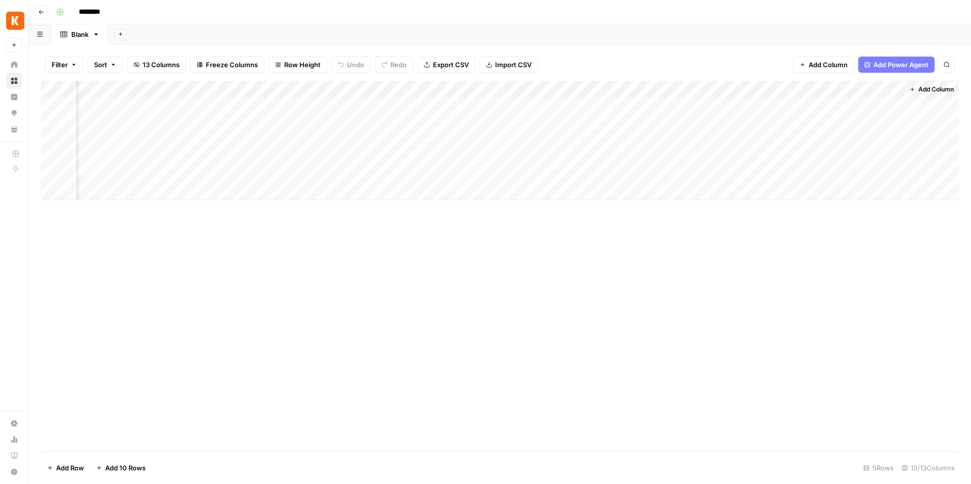
scroll to position [0, 942]
drag, startPoint x: 783, startPoint y: 87, endPoint x: 311, endPoint y: 98, distance: 472.3
click at [311, 98] on div "Add Column" at bounding box center [499, 140] width 917 height 119
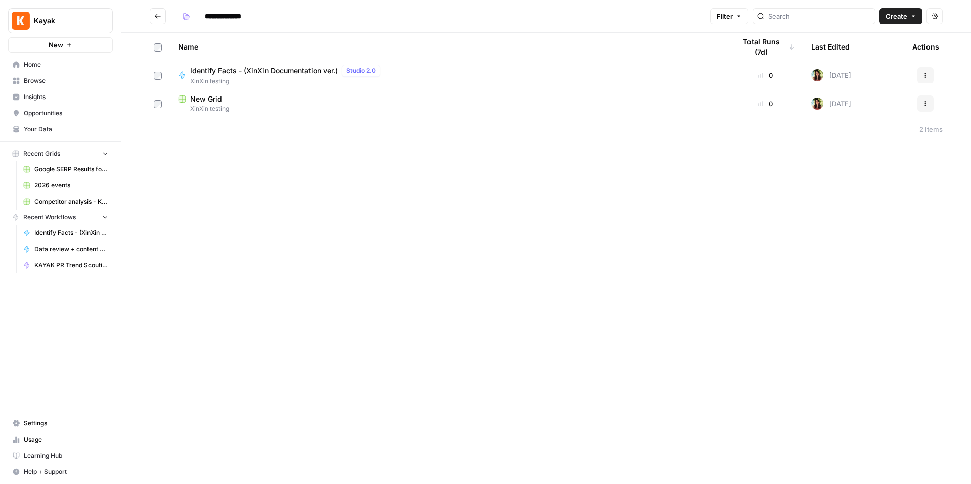
click at [208, 97] on span "New Grid" at bounding box center [206, 99] width 32 height 10
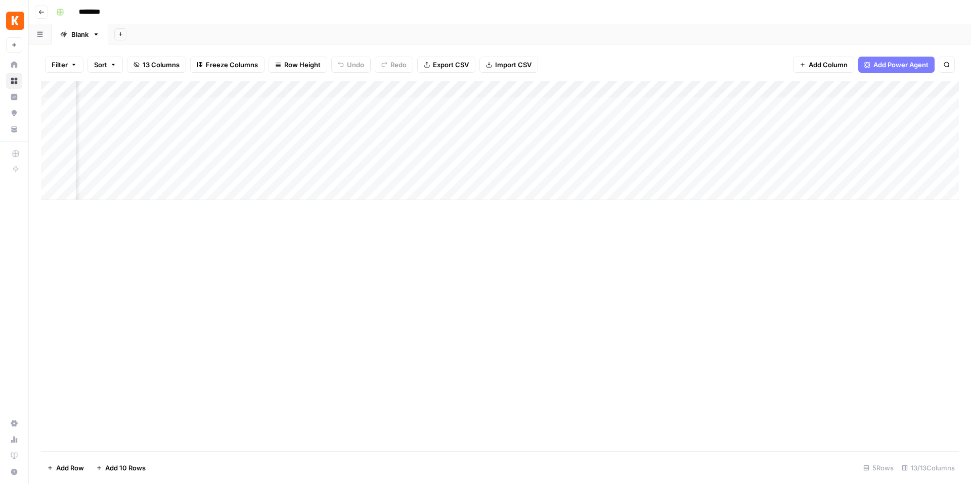
scroll to position [0, 113]
click at [626, 88] on div "Add Column" at bounding box center [499, 140] width 917 height 119
click at [531, 225] on span "Remove Column" at bounding box center [555, 225] width 88 height 10
click at [461, 104] on button "Delete" at bounding box center [449, 105] width 34 height 18
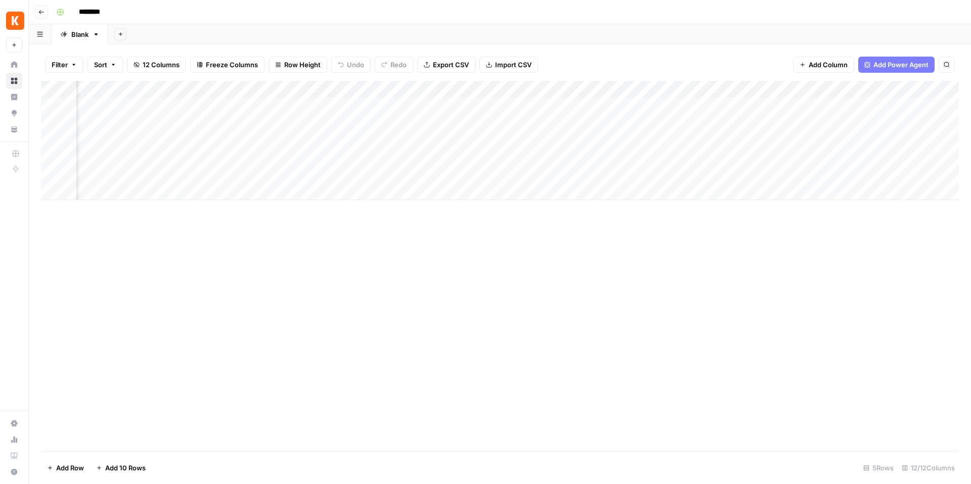
drag, startPoint x: 799, startPoint y: 93, endPoint x: 446, endPoint y: 82, distance: 353.0
click at [446, 82] on div "Add Column" at bounding box center [499, 140] width 917 height 119
drag, startPoint x: 227, startPoint y: 91, endPoint x: 535, endPoint y: 103, distance: 307.6
click at [535, 103] on div "Add Column" at bounding box center [499, 140] width 917 height 119
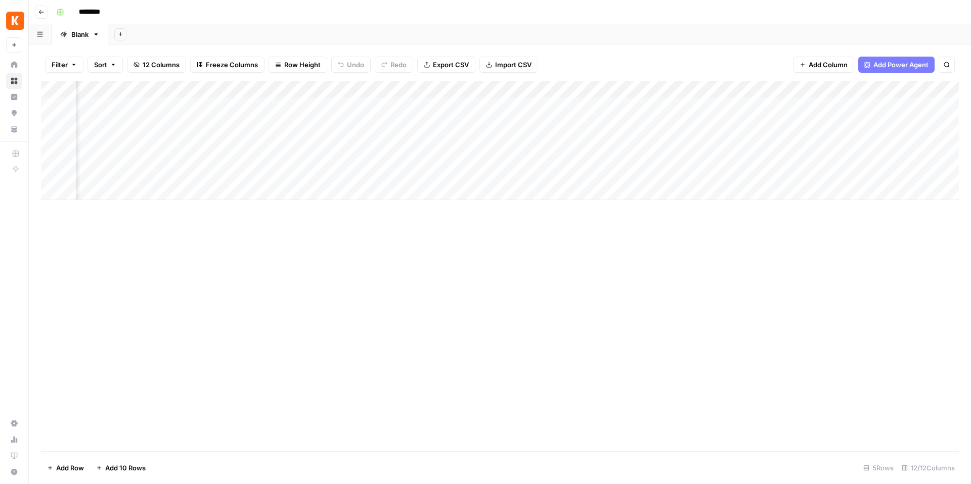
scroll to position [0, 621]
click at [597, 89] on div "Add Column" at bounding box center [499, 140] width 917 height 119
click at [500, 225] on span "Remove Column" at bounding box center [523, 225] width 88 height 10
click at [448, 109] on span "Delete" at bounding box center [449, 105] width 22 height 10
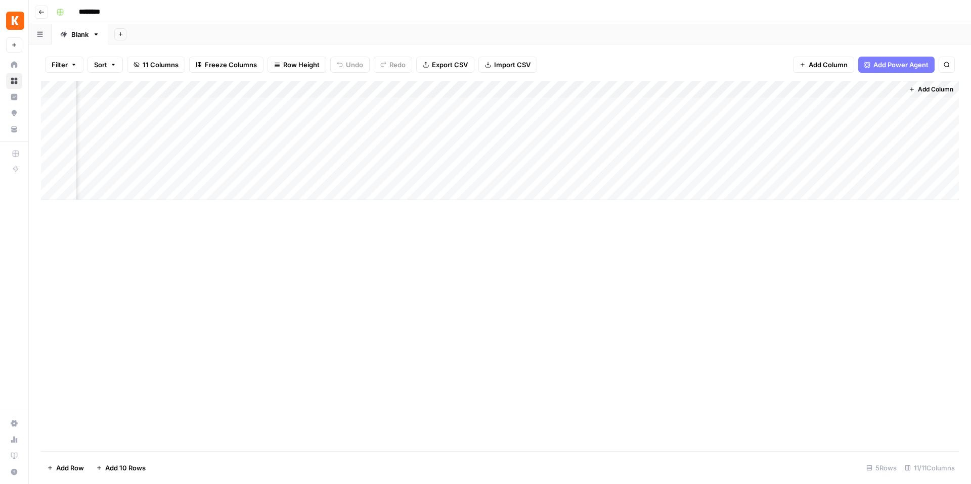
drag, startPoint x: 487, startPoint y: 108, endPoint x: 696, endPoint y: 174, distance: 219.0
click at [696, 174] on div "Add Column" at bounding box center [499, 140] width 917 height 119
click at [858, 131] on div "Add Column" at bounding box center [499, 140] width 917 height 119
drag, startPoint x: 848, startPoint y: 101, endPoint x: 848, endPoint y: 186, distance: 85.4
click at [848, 186] on div "Add Column" at bounding box center [499, 140] width 917 height 119
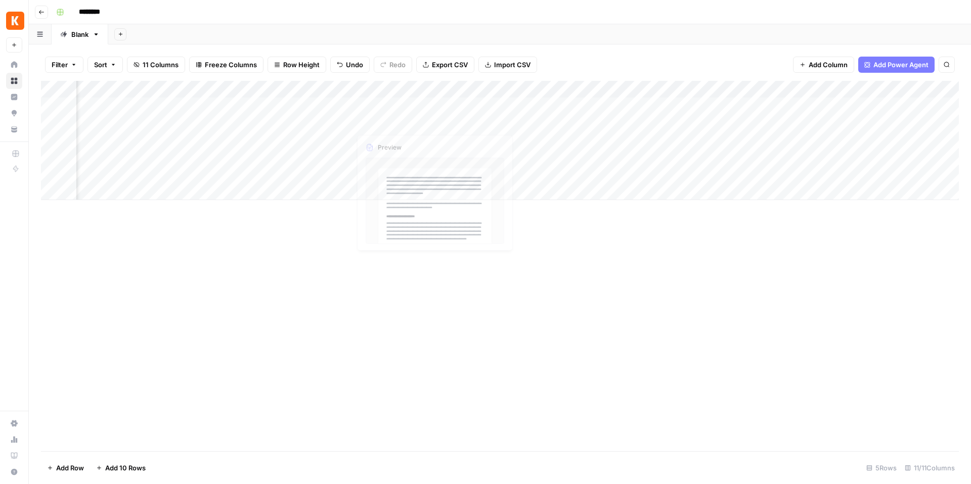
scroll to position [0, 271]
click at [709, 89] on div "Add Column" at bounding box center [499, 140] width 917 height 119
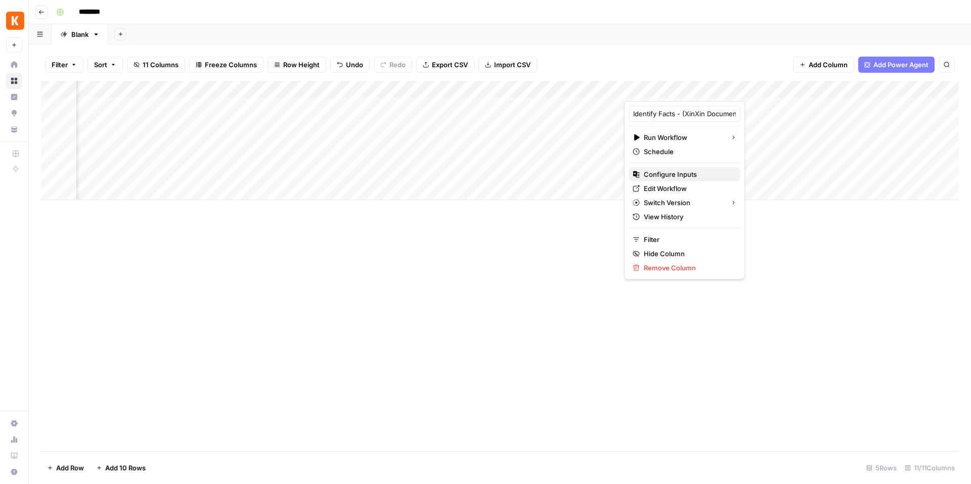
click at [658, 175] on span "Configure Inputs" at bounding box center [688, 174] width 88 height 10
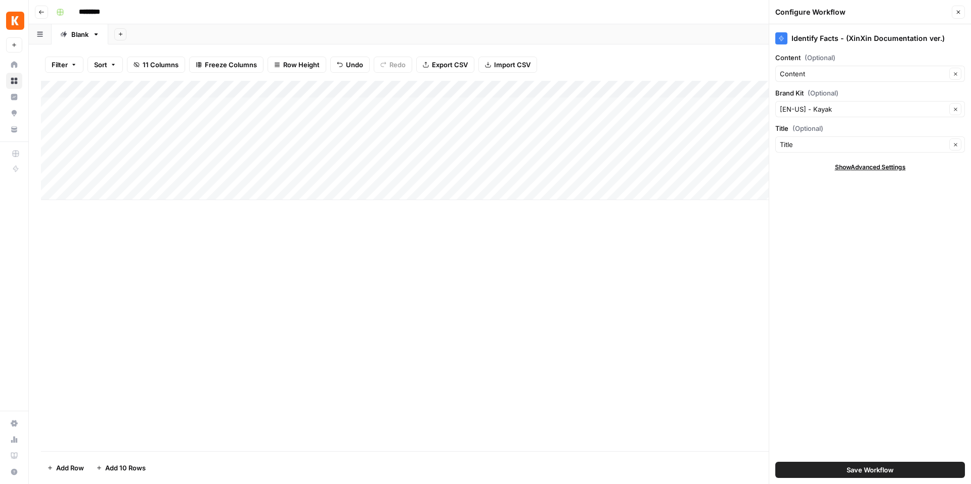
scroll to position [0, 0]
click at [593, 106] on div "Add Column" at bounding box center [499, 140] width 917 height 119
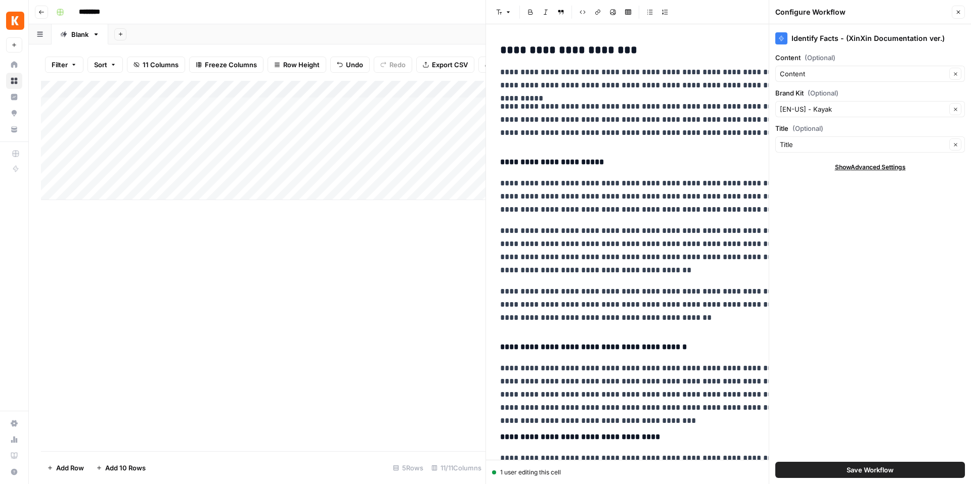
scroll to position [1201, 0]
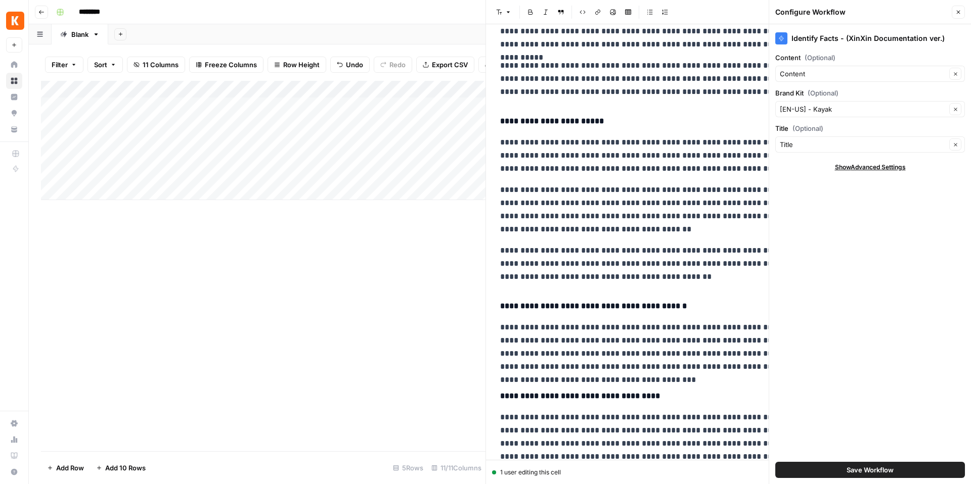
click at [958, 8] on button "Close" at bounding box center [957, 12] width 13 height 13
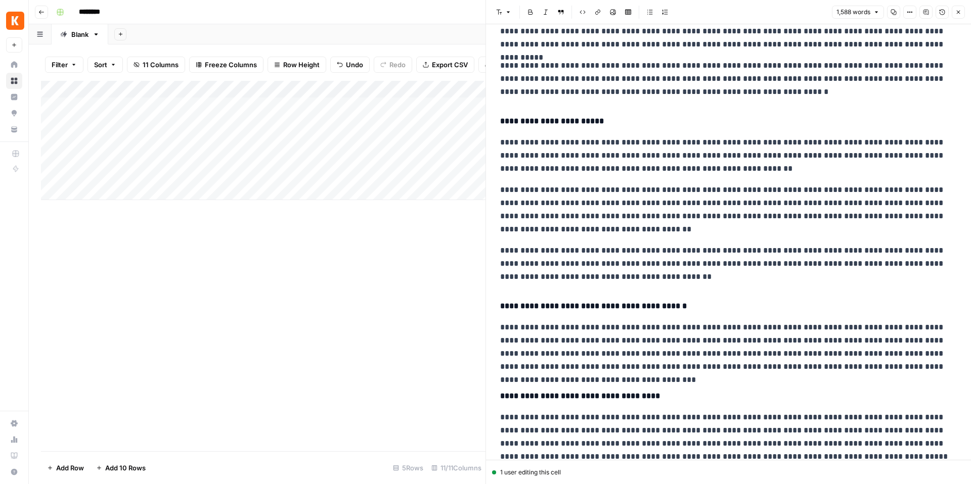
click at [953, 14] on button "Close" at bounding box center [957, 12] width 13 height 13
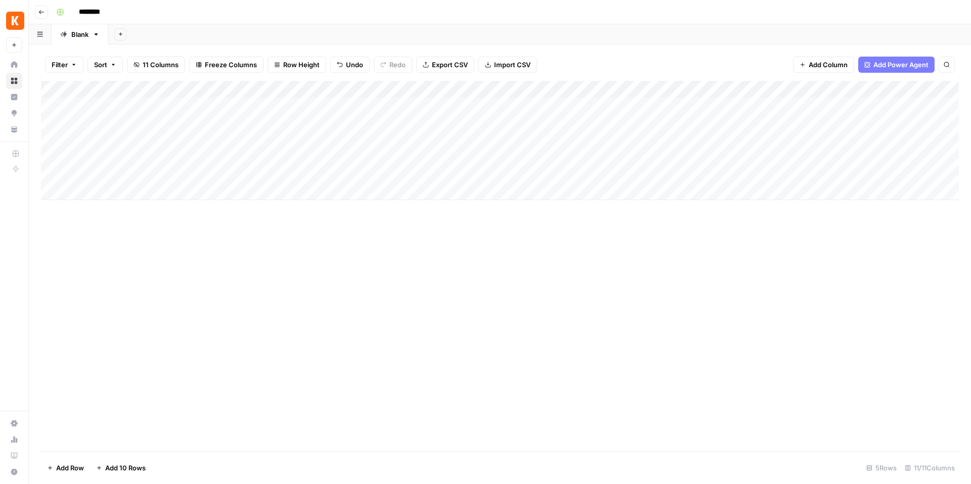
click at [514, 106] on div "Add Column" at bounding box center [499, 140] width 917 height 119
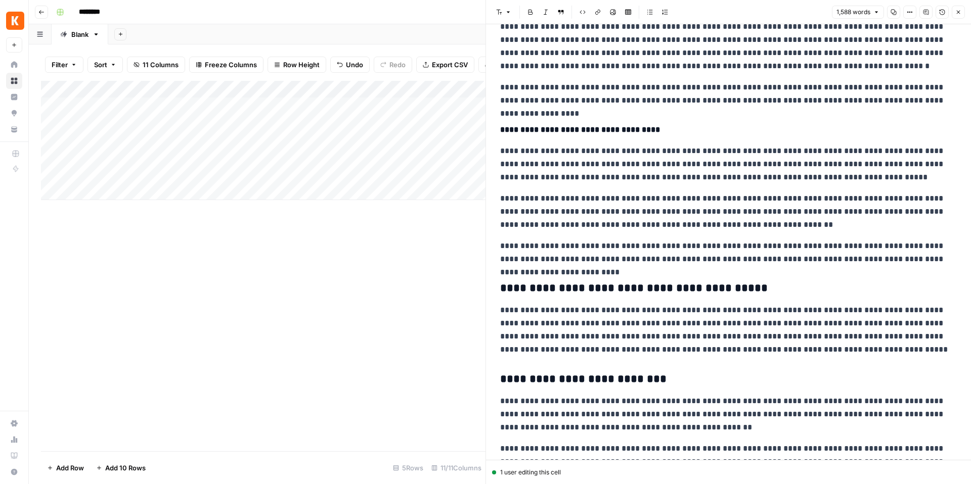
scroll to position [839, 0]
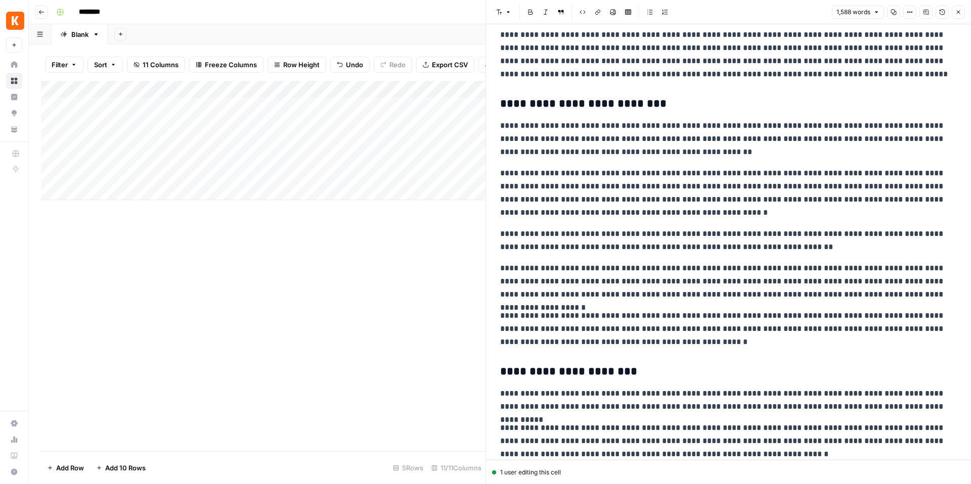
click at [956, 12] on icon "button" at bounding box center [958, 12] width 6 height 6
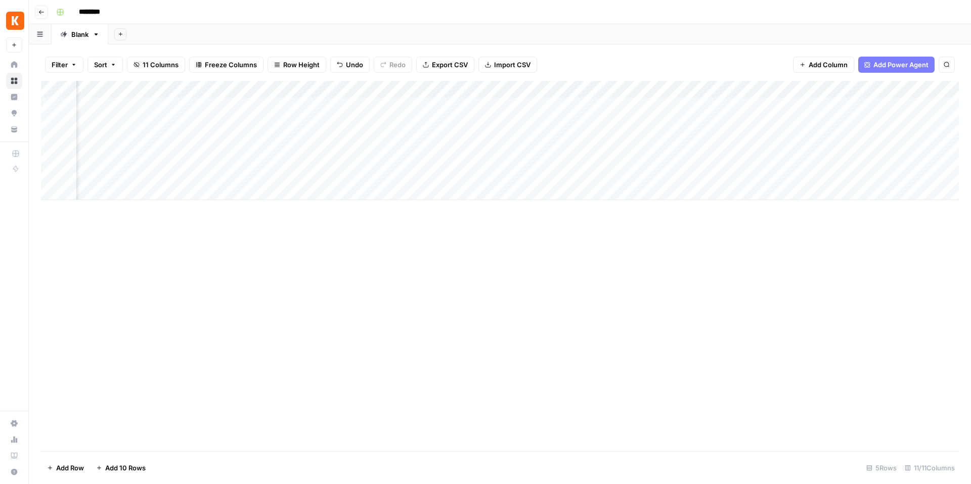
scroll to position [0, 315]
click at [675, 104] on div "Add Column" at bounding box center [499, 140] width 917 height 119
click at [175, 107] on div "Add Column" at bounding box center [499, 140] width 917 height 119
click at [512, 109] on div "Add Column" at bounding box center [499, 140] width 917 height 119
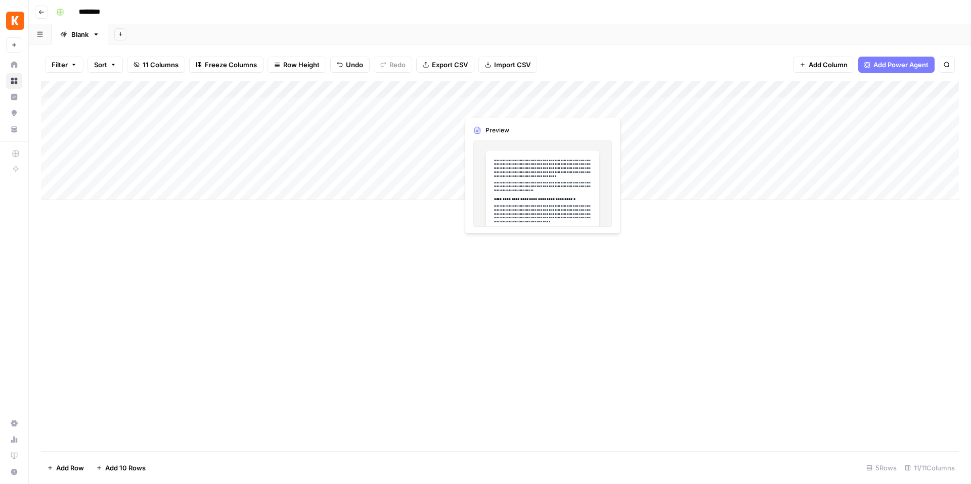
click at [512, 109] on div "Add Column" at bounding box center [499, 140] width 917 height 119
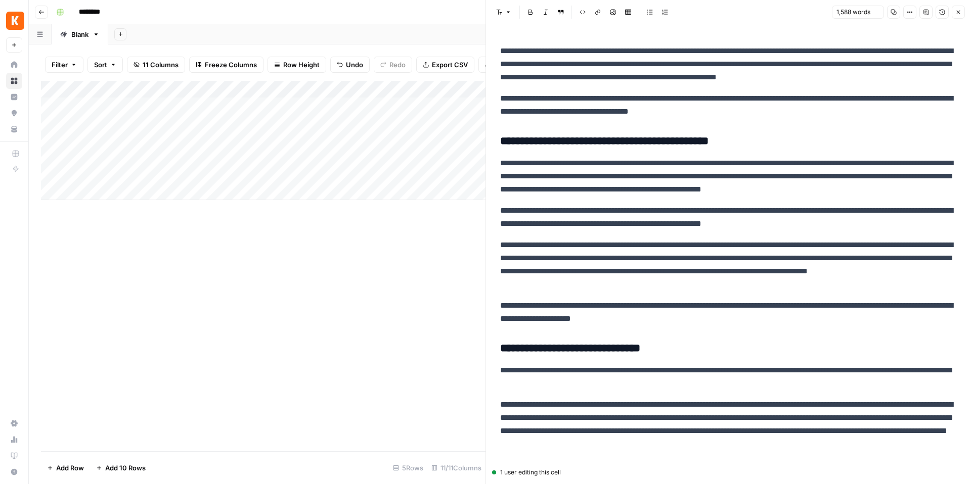
copy div "**********"
click at [956, 11] on icon "button" at bounding box center [958, 12] width 6 height 6
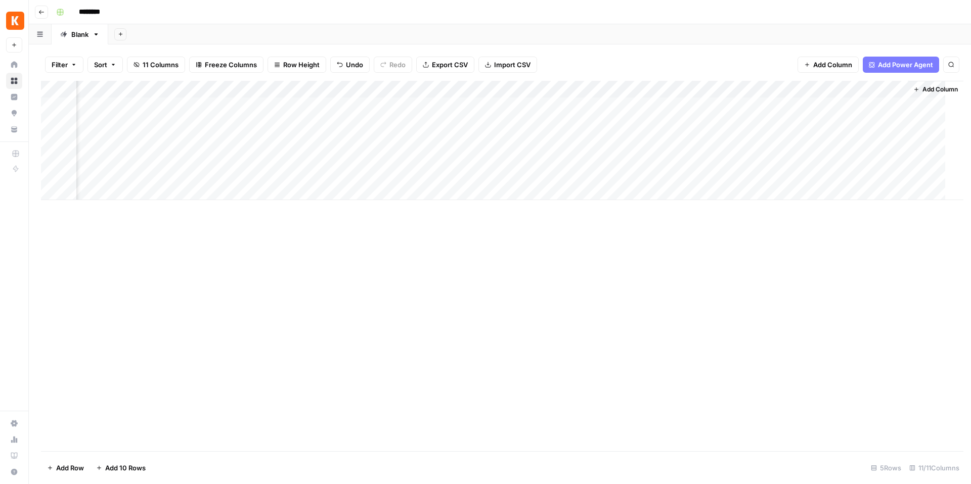
scroll to position [0, 639]
click at [417, 107] on div "Add Column" at bounding box center [499, 140] width 917 height 119
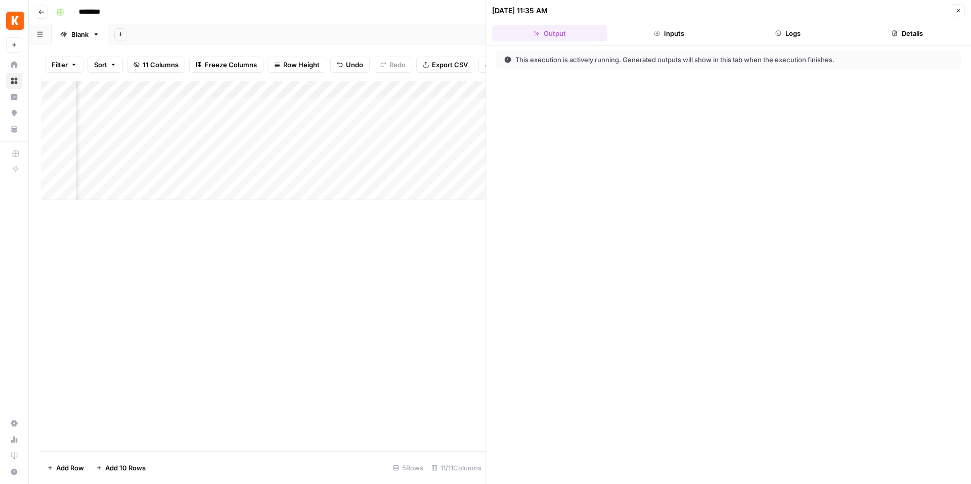
click at [661, 39] on button "Inputs" at bounding box center [668, 33] width 115 height 16
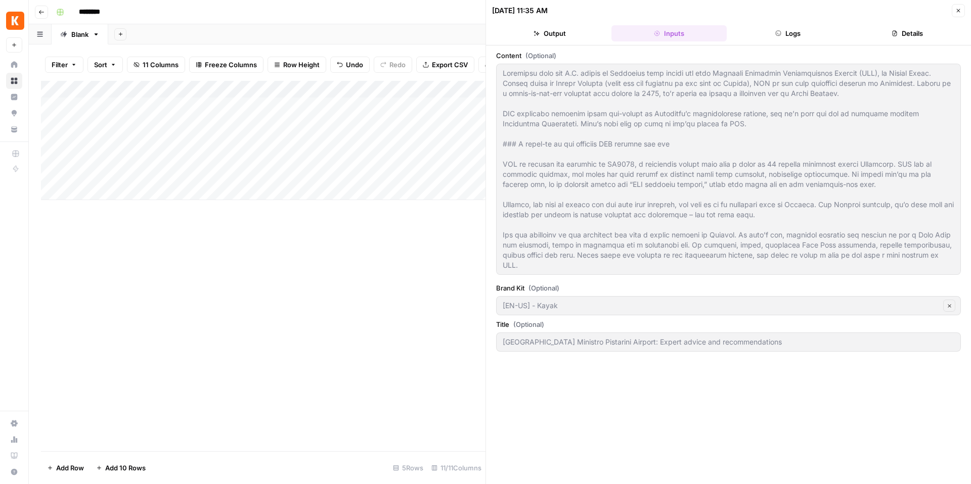
click at [155, 107] on div "Add Column" at bounding box center [263, 140] width 444 height 119
click at [155, 107] on textarea "**********" at bounding box center [177, 112] width 202 height 24
click at [369, 247] on div "Add Column" at bounding box center [263, 266] width 444 height 371
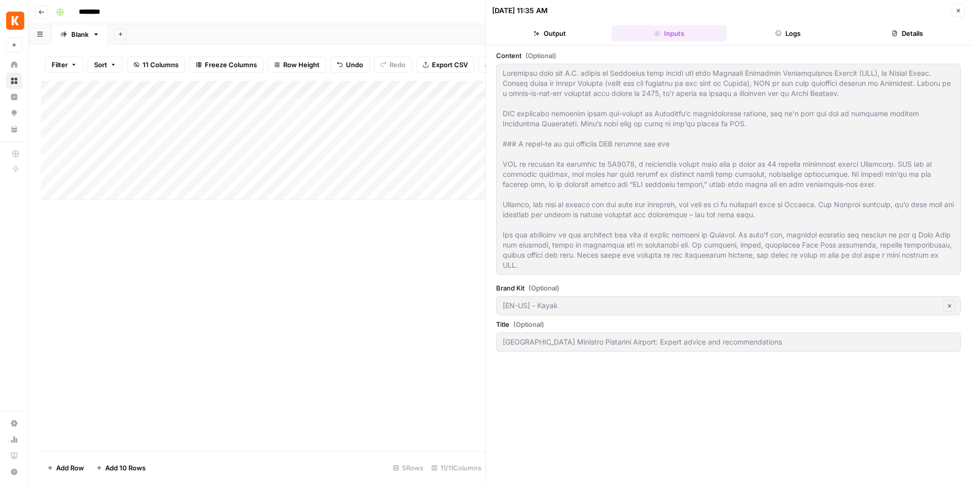
click at [124, 106] on div "Add Column" at bounding box center [263, 140] width 444 height 119
click at [124, 106] on textarea "**********" at bounding box center [177, 112] width 202 height 24
click at [372, 106] on div "Add Column" at bounding box center [263, 140] width 444 height 119
click at [342, 328] on div "Add Column" at bounding box center [263, 266] width 444 height 371
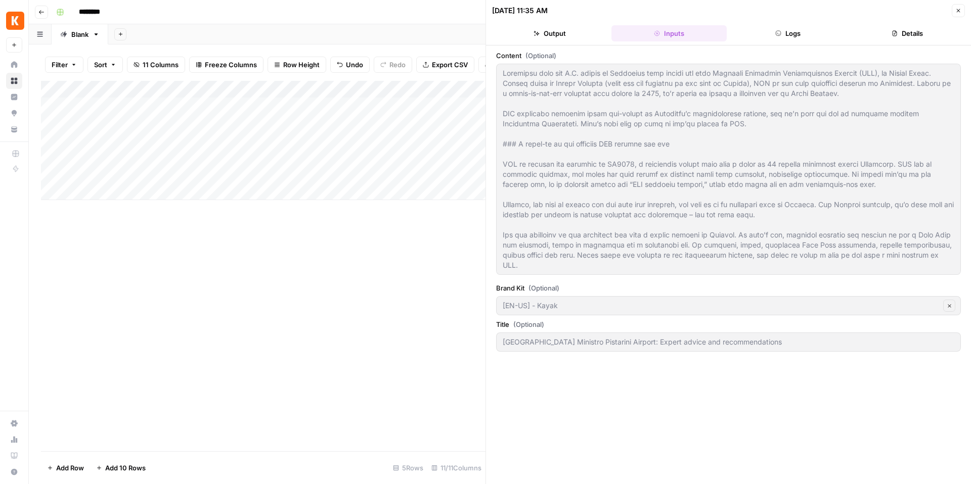
click at [955, 14] on button "Close" at bounding box center [957, 10] width 13 height 13
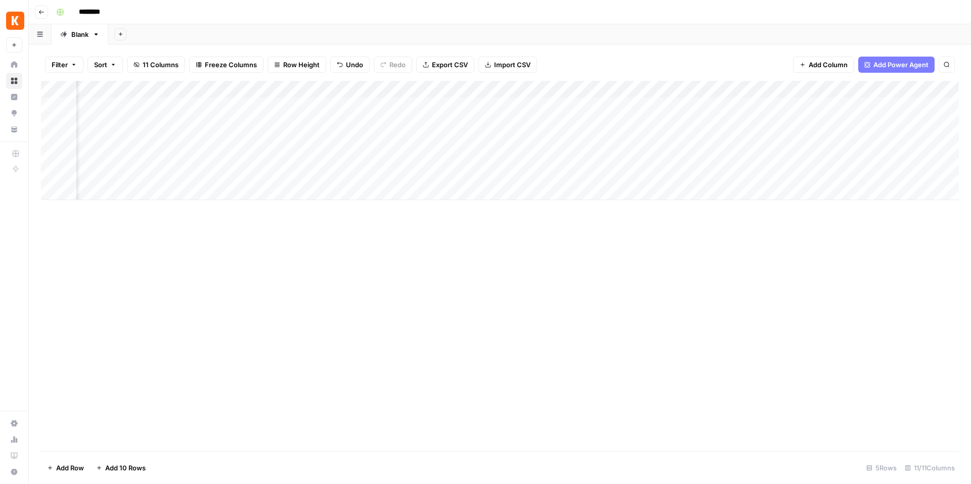
scroll to position [0, 651]
click at [918, 91] on span "Add Column" at bounding box center [934, 89] width 35 height 9
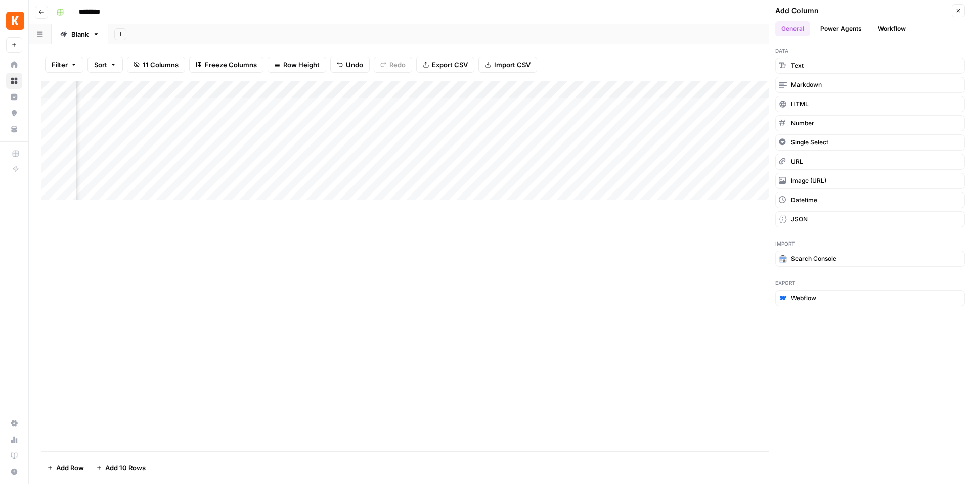
click at [890, 29] on button "Workflow" at bounding box center [891, 28] width 40 height 15
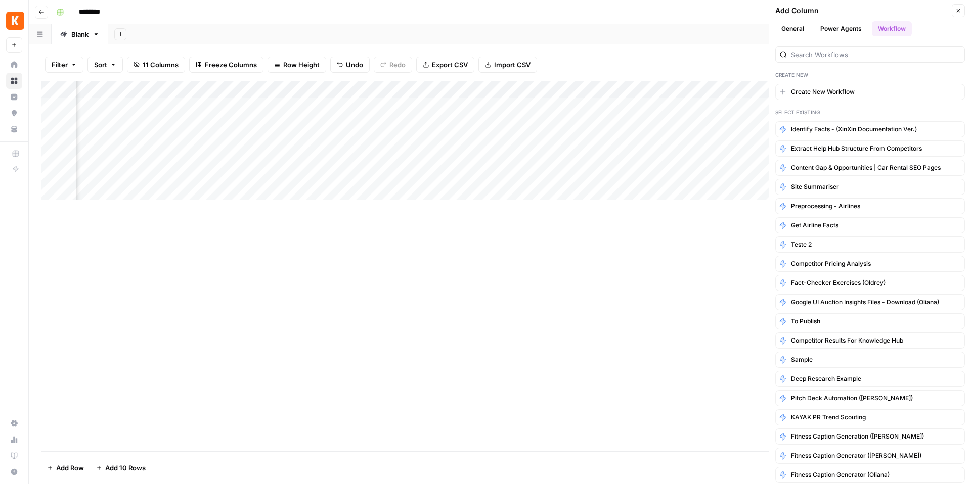
click at [824, 47] on div at bounding box center [870, 55] width 190 height 16
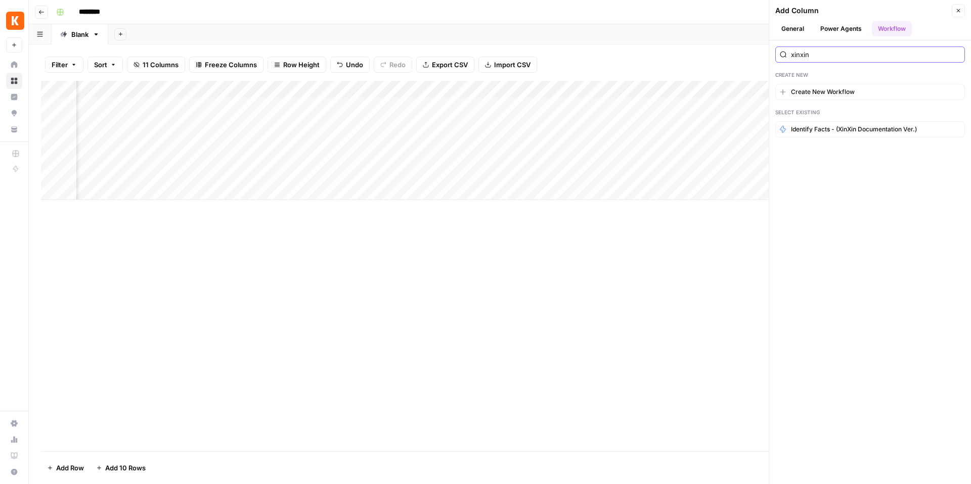
type input "xinxin"
click at [418, 248] on div "Add Column" at bounding box center [499, 266] width 917 height 371
click at [957, 11] on icon "button" at bounding box center [958, 11] width 6 height 6
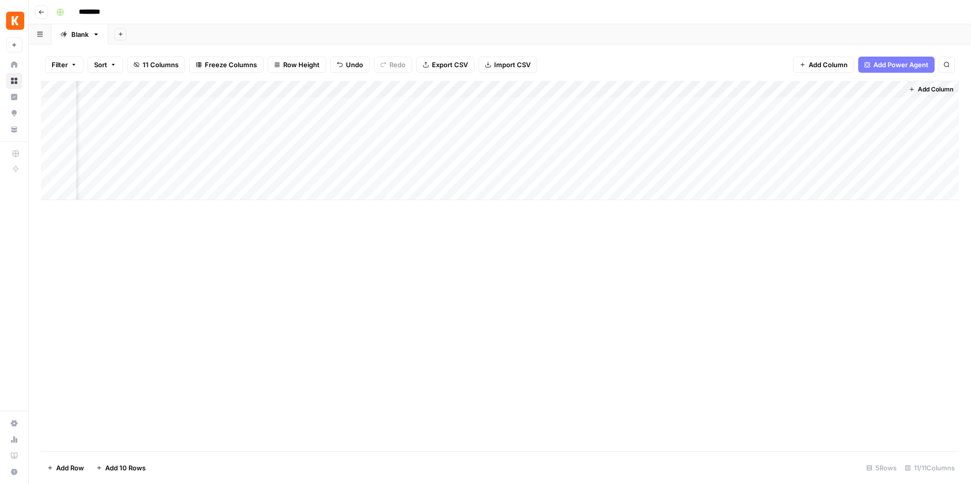
click at [407, 88] on div "Add Column" at bounding box center [499, 140] width 917 height 119
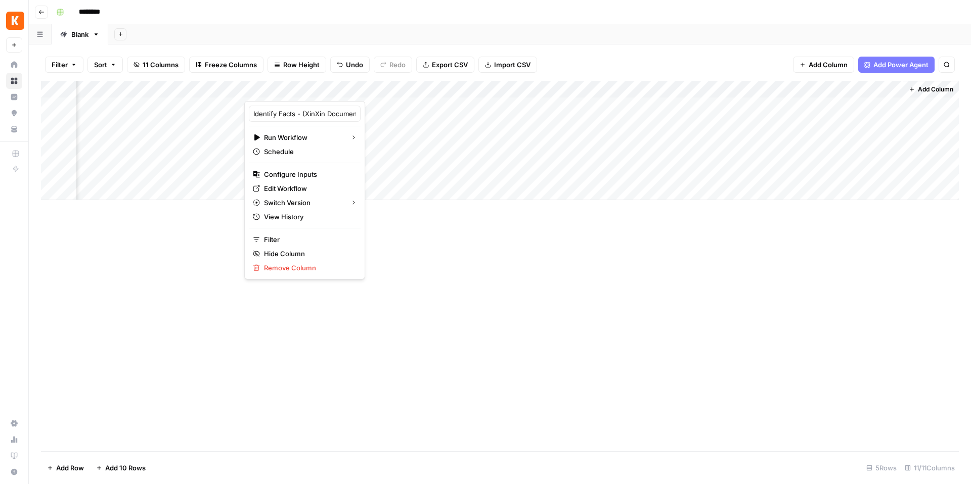
click at [169, 356] on div "Add Column" at bounding box center [499, 266] width 917 height 371
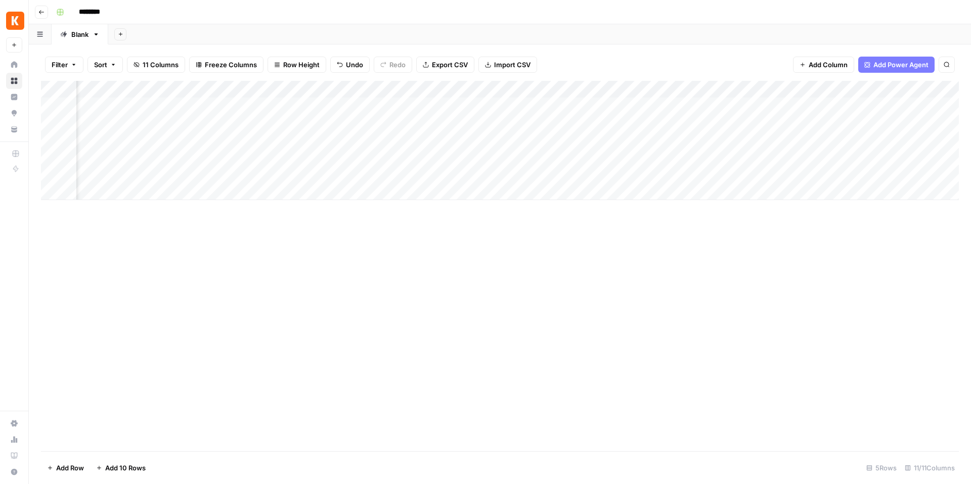
scroll to position [0, 301]
click at [757, 90] on div "Add Column" at bounding box center [499, 140] width 917 height 119
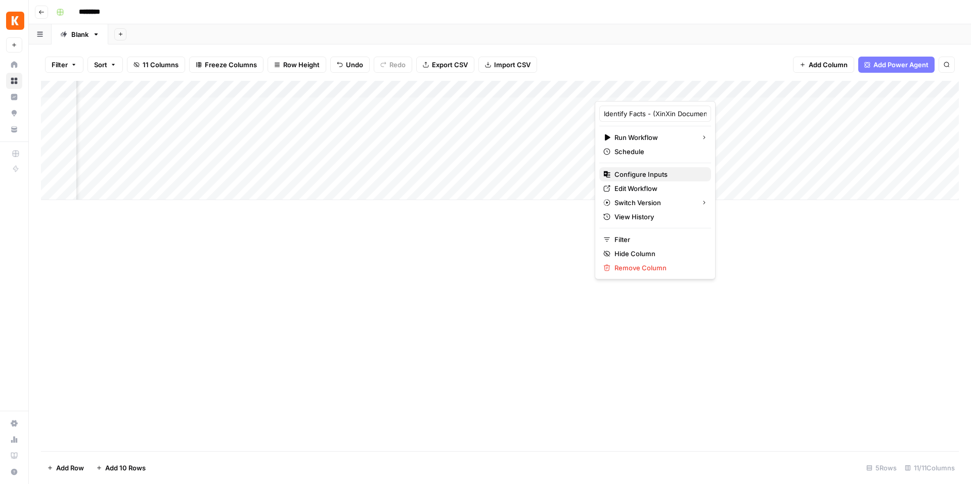
click at [632, 176] on span "Configure Inputs" at bounding box center [658, 174] width 88 height 10
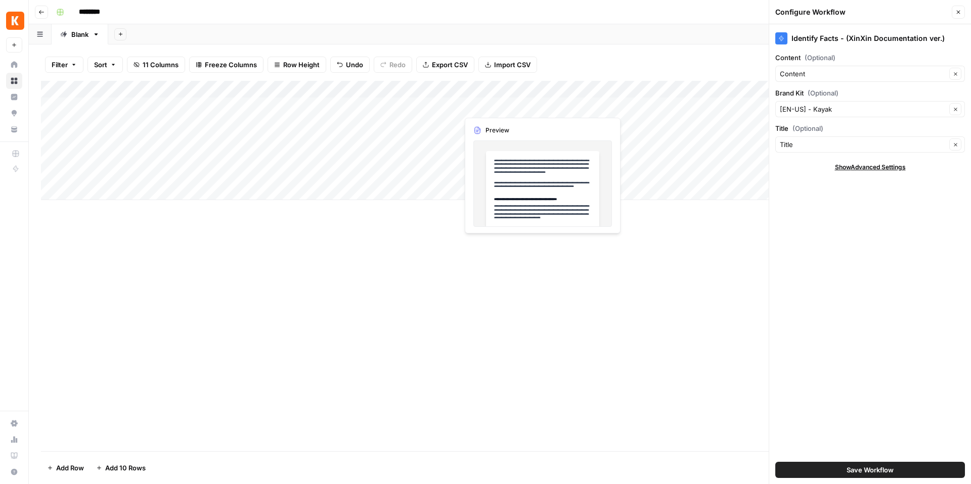
scroll to position [0, 7]
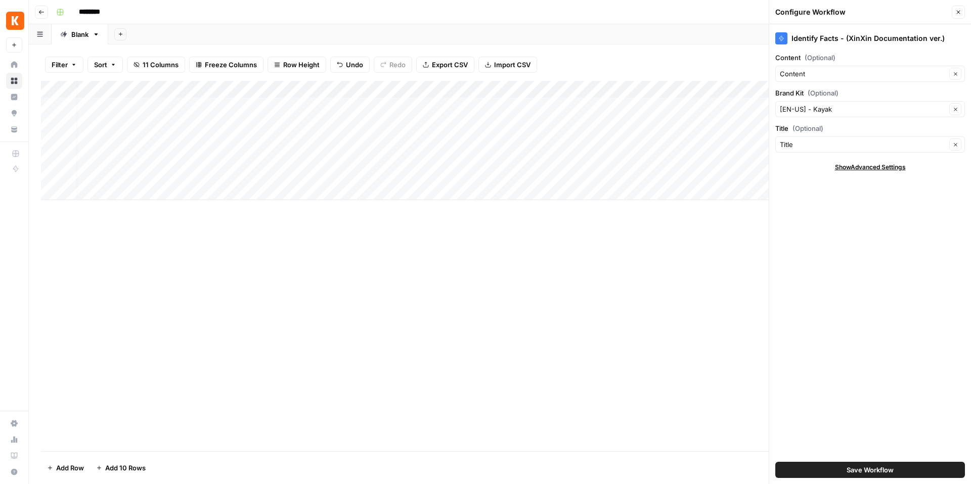
click at [961, 10] on button "Close" at bounding box center [957, 12] width 13 height 13
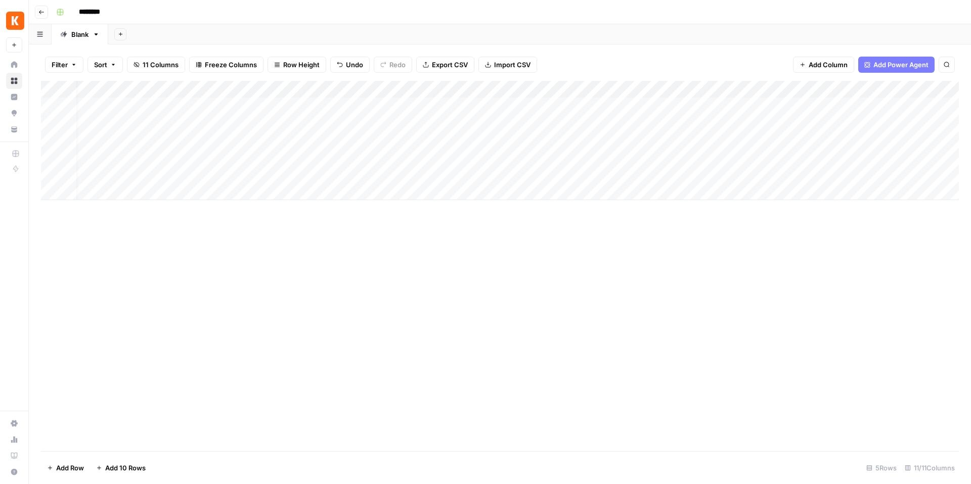
scroll to position [0, 0]
click at [447, 65] on span "Export CSV" at bounding box center [450, 65] width 36 height 10
click at [176, 111] on div "Add Column" at bounding box center [499, 140] width 917 height 119
click at [274, 106] on div "Add Column" at bounding box center [499, 140] width 917 height 119
click at [357, 105] on div "Add Column" at bounding box center [499, 140] width 917 height 119
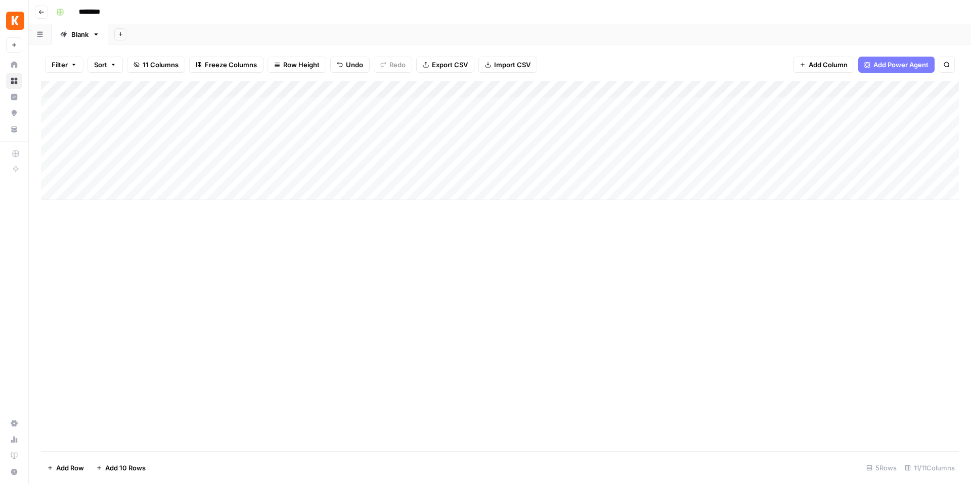
click at [280, 103] on div "Add Column" at bounding box center [499, 140] width 917 height 119
click at [391, 116] on div "Add Column" at bounding box center [499, 140] width 917 height 119
click at [219, 128] on div "Add Column" at bounding box center [499, 140] width 917 height 119
click at [318, 140] on div "Add Column" at bounding box center [499, 140] width 917 height 119
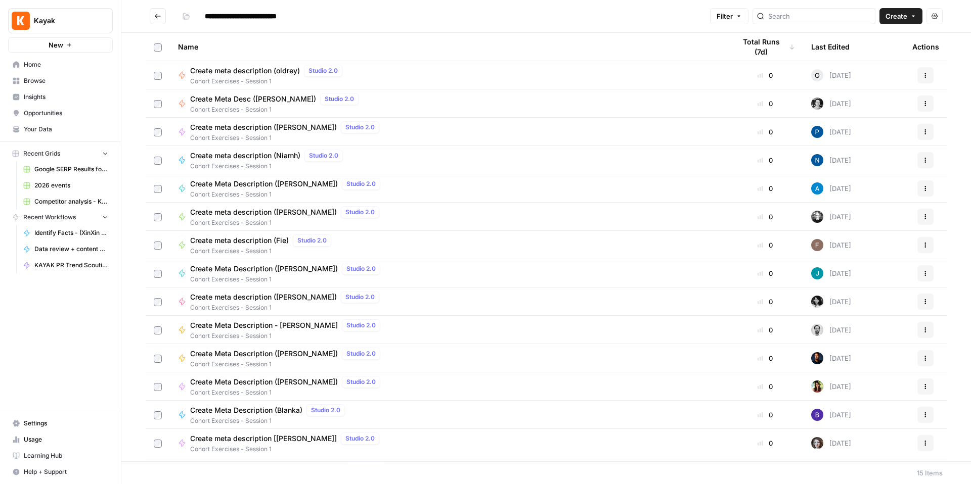
click at [47, 78] on span "Browse" at bounding box center [66, 80] width 84 height 9
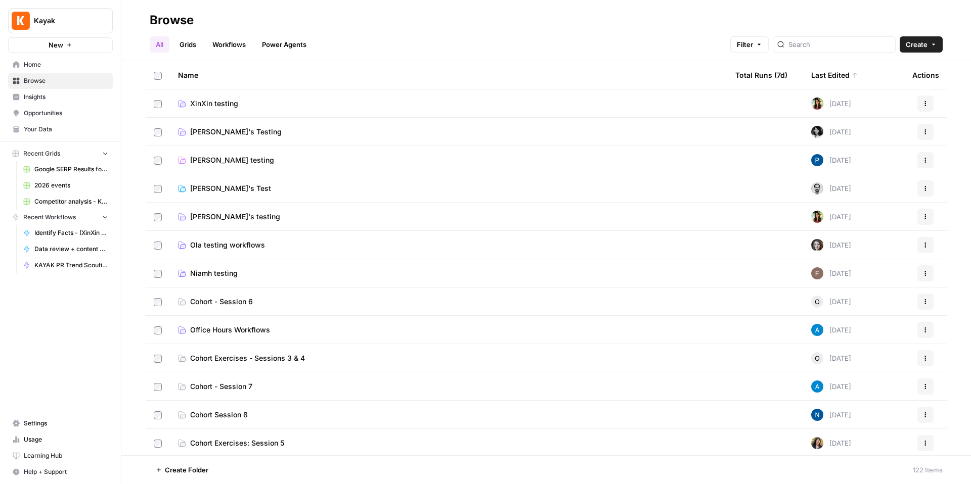
click at [226, 41] on link "Workflows" at bounding box center [228, 44] width 45 height 16
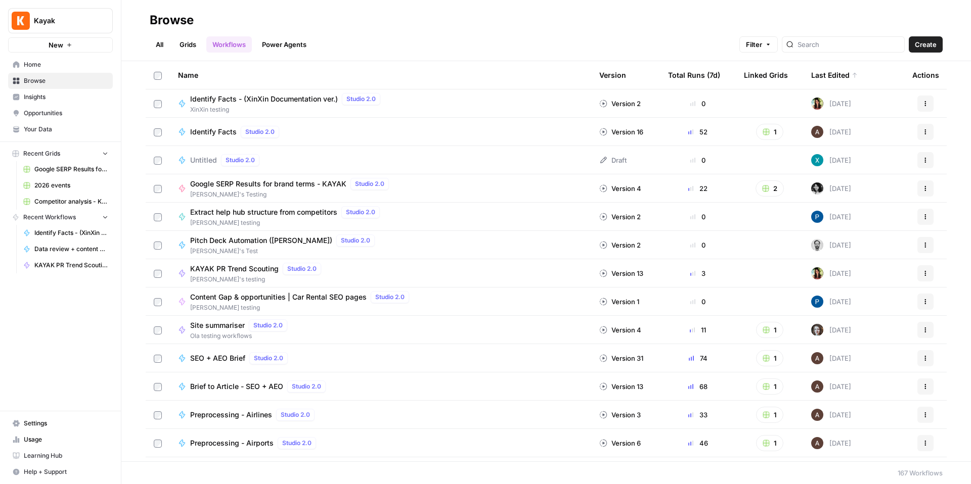
click at [187, 52] on link "Grids" at bounding box center [187, 44] width 29 height 16
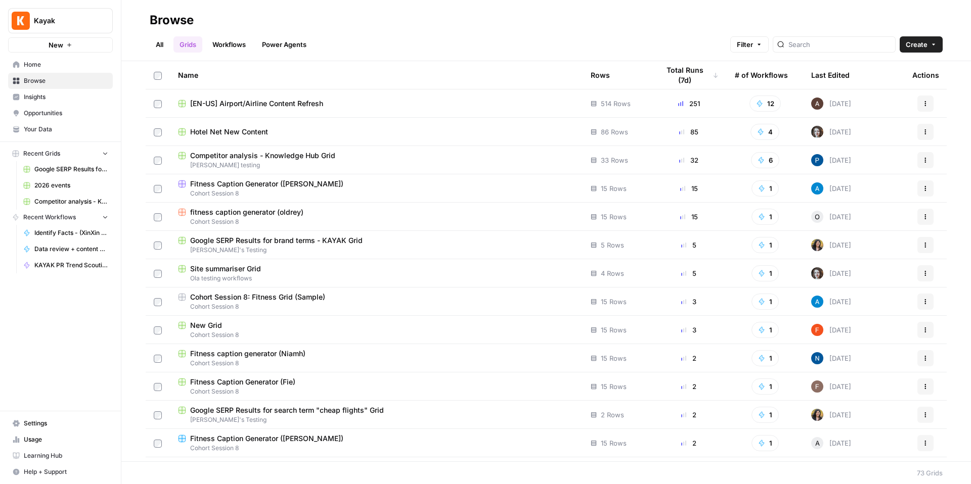
click at [260, 104] on span "[EN-US] Airport/Airline Content Refresh" at bounding box center [256, 104] width 133 height 10
drag, startPoint x: 513, startPoint y: 227, endPoint x: 499, endPoint y: 227, distance: 13.6
click at [249, 103] on span "[EN-US] Airport/Airline Content Refresh" at bounding box center [256, 104] width 133 height 10
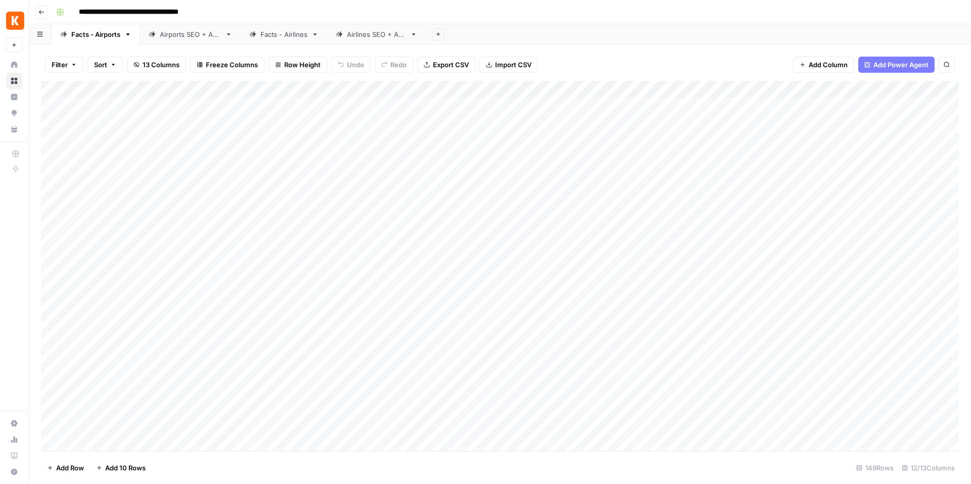
click at [543, 89] on div "Add Column" at bounding box center [499, 266] width 917 height 371
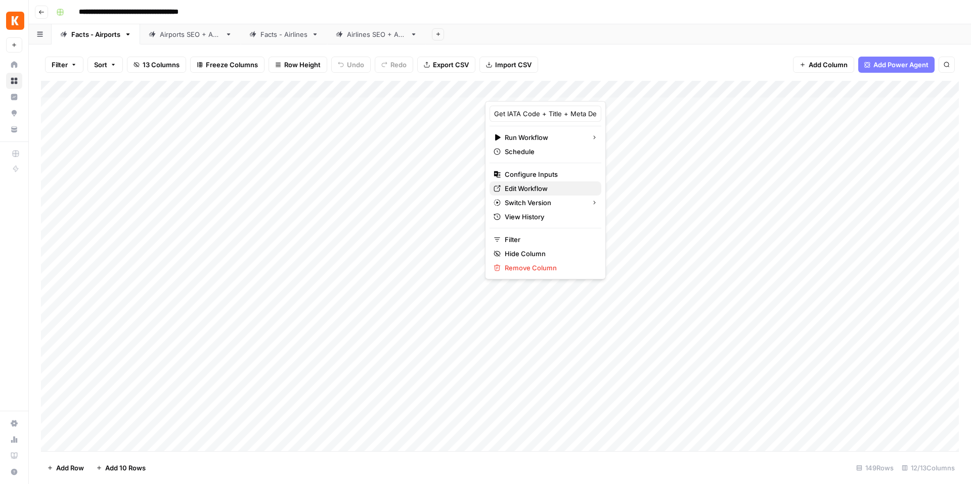
click at [526, 189] on span "Edit Workflow" at bounding box center [548, 188] width 88 height 10
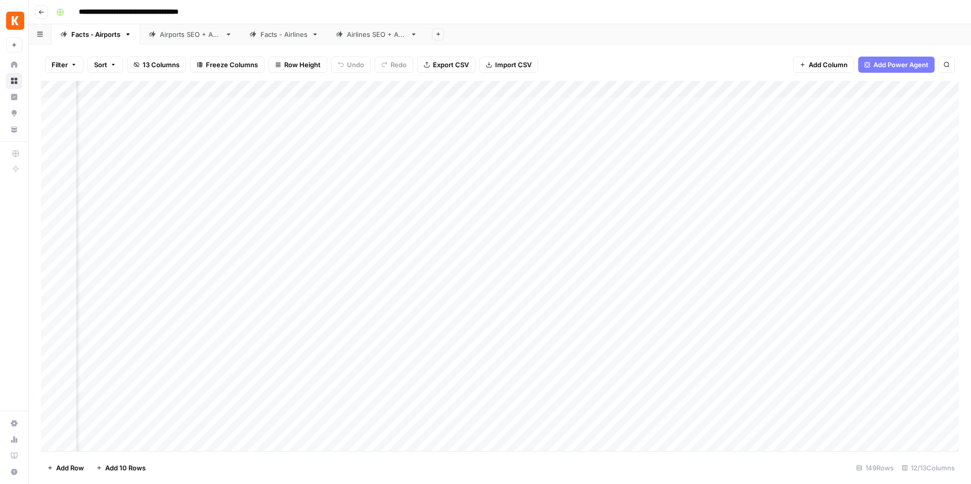
scroll to position [0, 187]
click at [686, 89] on div "Add Column" at bounding box center [499, 266] width 917 height 371
click at [713, 187] on span "Edit Workflow" at bounding box center [715, 188] width 88 height 10
click at [720, 87] on div "Add Column" at bounding box center [499, 266] width 917 height 371
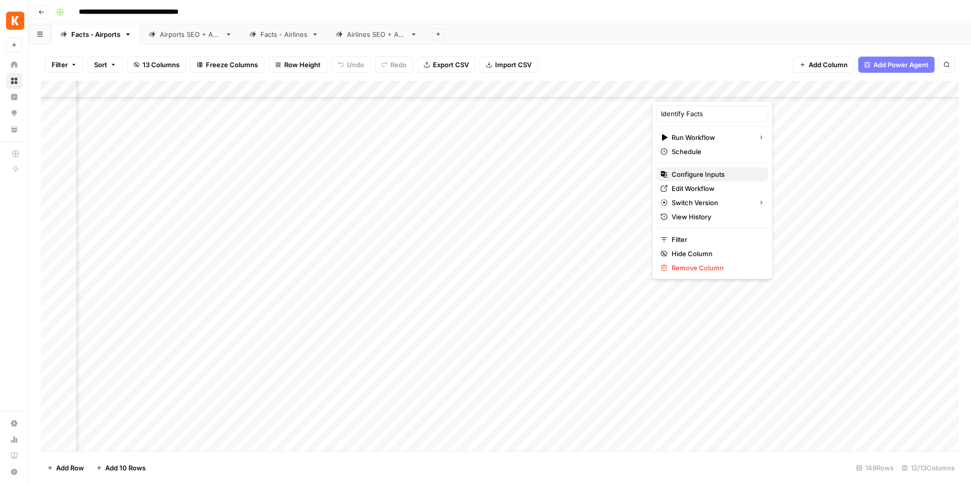
click at [704, 174] on span "Configure Inputs" at bounding box center [715, 174] width 88 height 10
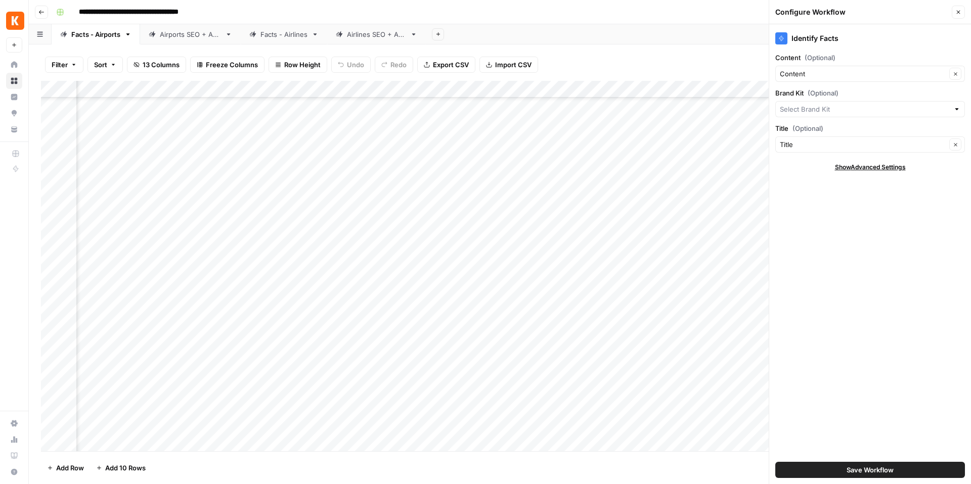
type input "[EN-US] - Kayak"
click at [834, 81] on div "Content Clear" at bounding box center [870, 74] width 190 height 16
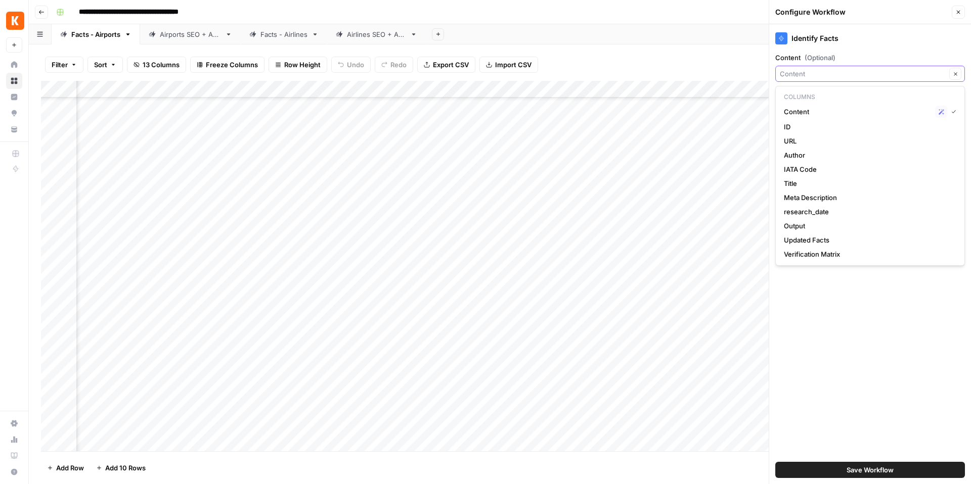
click at [829, 75] on input "Content (Optional)" at bounding box center [862, 74] width 166 height 10
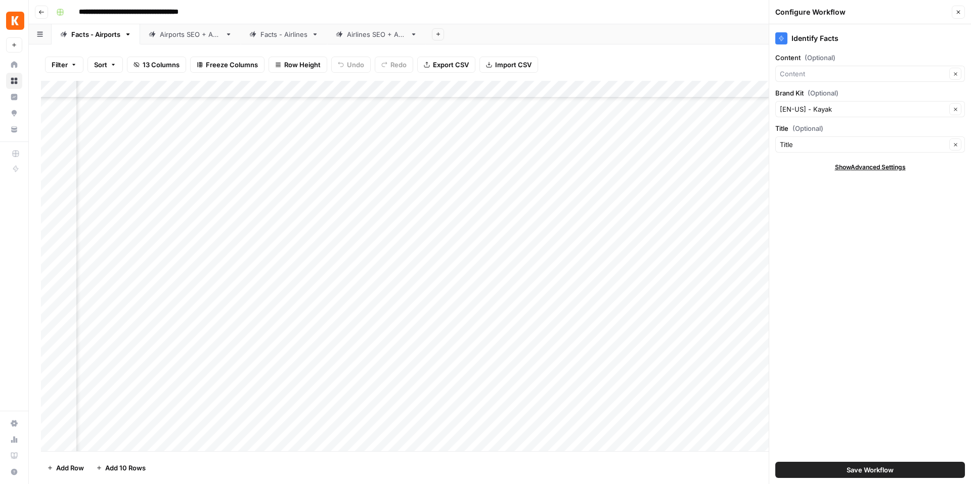
click at [860, 329] on div "Identify Facts Content (Optional) Clear Brand Kit (Optional) [EN-US] - Kayak Cl…" at bounding box center [870, 254] width 202 height 460
click at [379, 88] on div "Add Column" at bounding box center [499, 266] width 917 height 371
click at [360, 189] on span "Edit Workflow" at bounding box center [386, 188] width 88 height 10
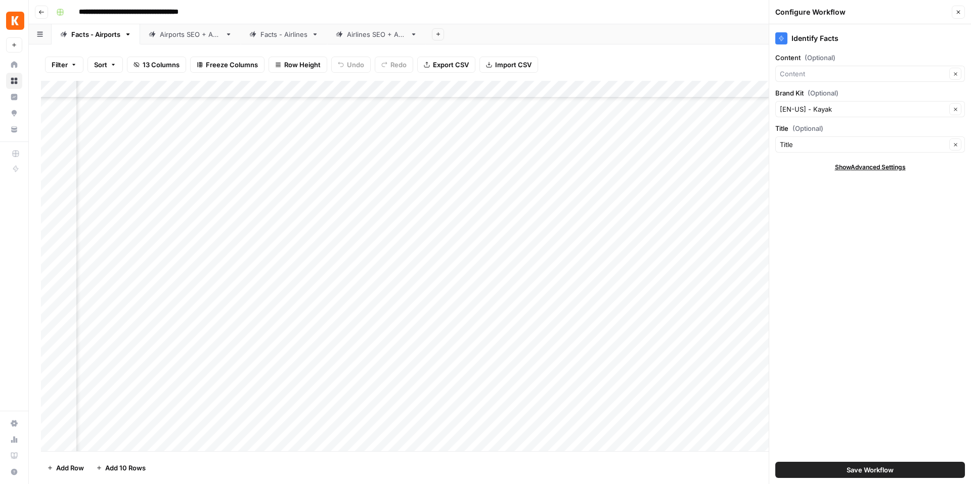
click at [190, 29] on div "Airports SEO + AEO" at bounding box center [190, 34] width 61 height 10
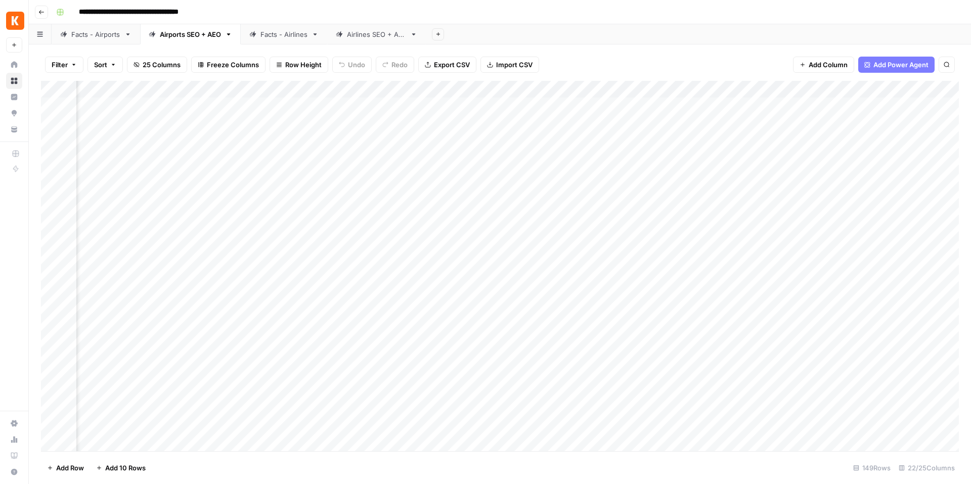
scroll to position [0, 1152]
click at [103, 37] on div "Facts - Airports" at bounding box center [95, 34] width 49 height 10
click at [475, 105] on div "Add Column" at bounding box center [499, 266] width 917 height 371
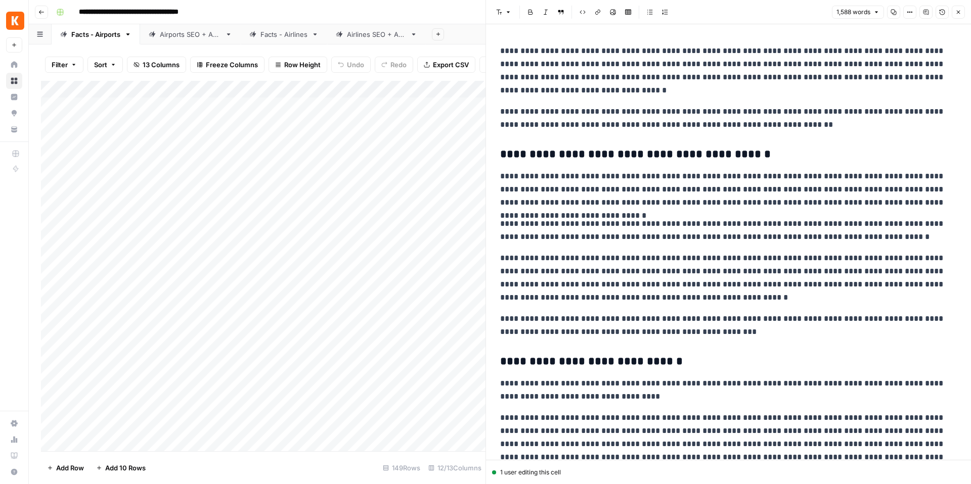
click at [953, 17] on button "Close" at bounding box center [957, 12] width 13 height 13
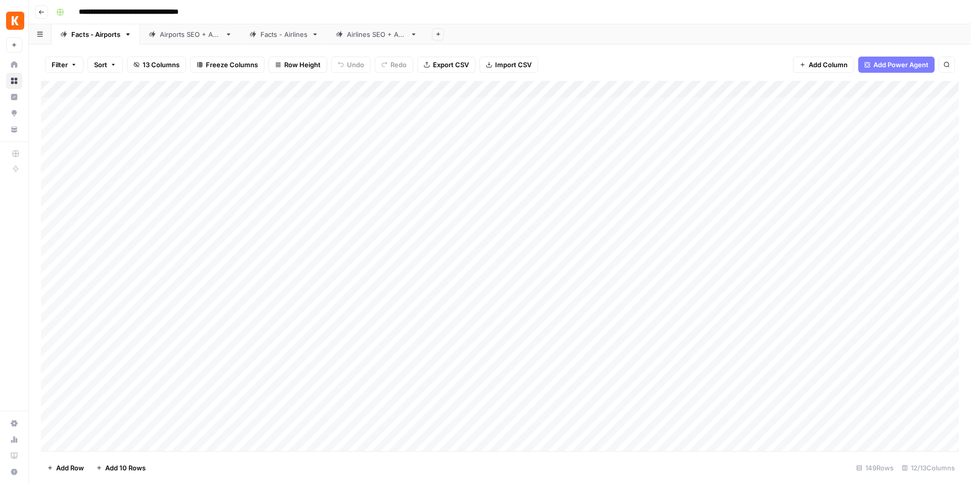
click at [474, 87] on div "Add Column" at bounding box center [499, 266] width 917 height 371
click at [592, 52] on div "Filter Sort 13 Columns Freeze Columns Row Height Undo Redo Export CSV Import CS…" at bounding box center [499, 65] width 917 height 32
click at [542, 92] on div "Add Column" at bounding box center [499, 266] width 917 height 371
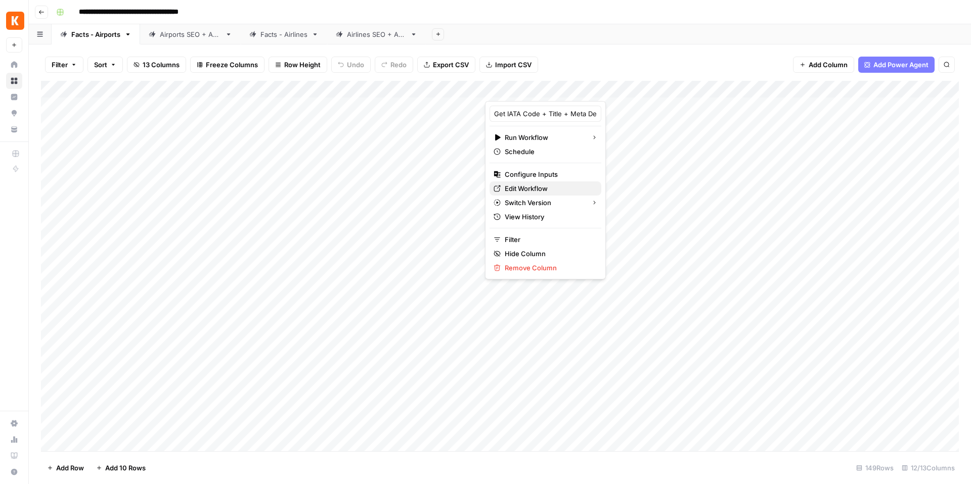
click at [515, 189] on span "Edit Workflow" at bounding box center [548, 188] width 88 height 10
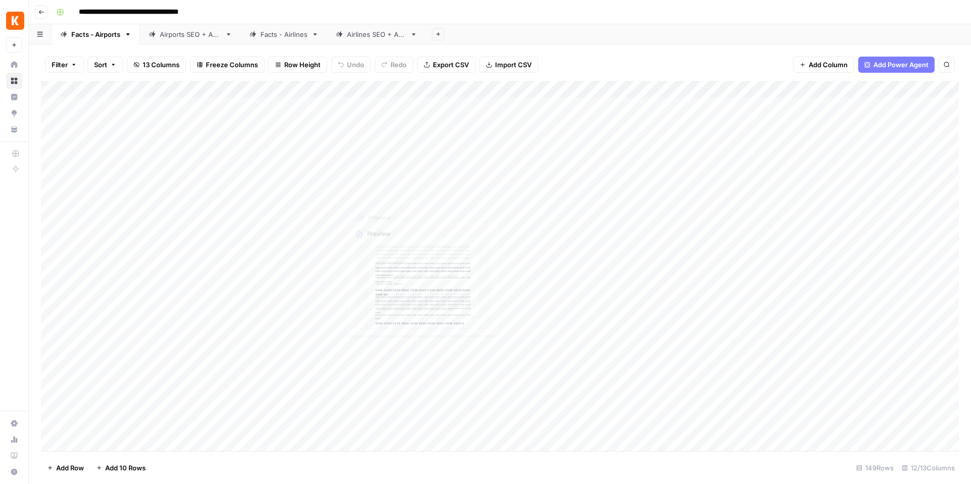
click at [383, 168] on div "Add Column" at bounding box center [499, 266] width 917 height 371
click at [280, 151] on div "Add Column" at bounding box center [499, 266] width 917 height 371
click at [382, 119] on div "Add Column" at bounding box center [499, 266] width 917 height 371
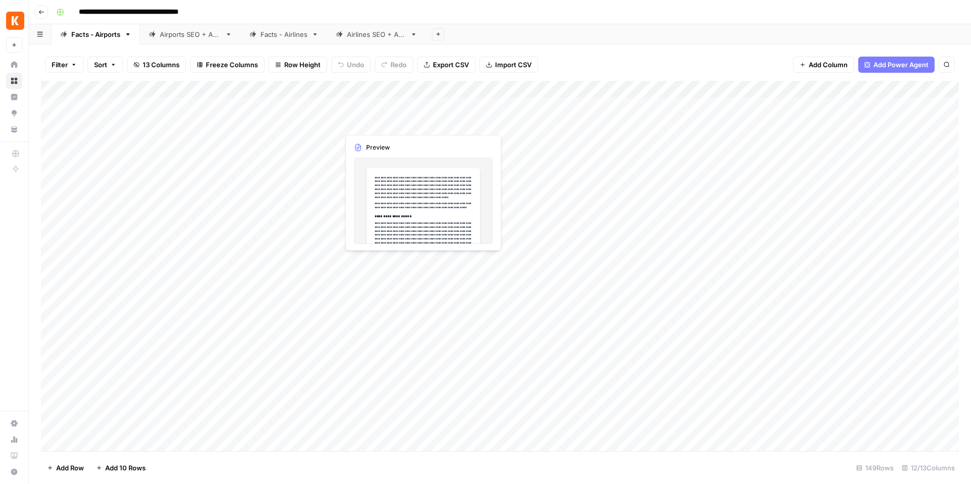
click at [283, 243] on div "Add Column" at bounding box center [499, 266] width 917 height 371
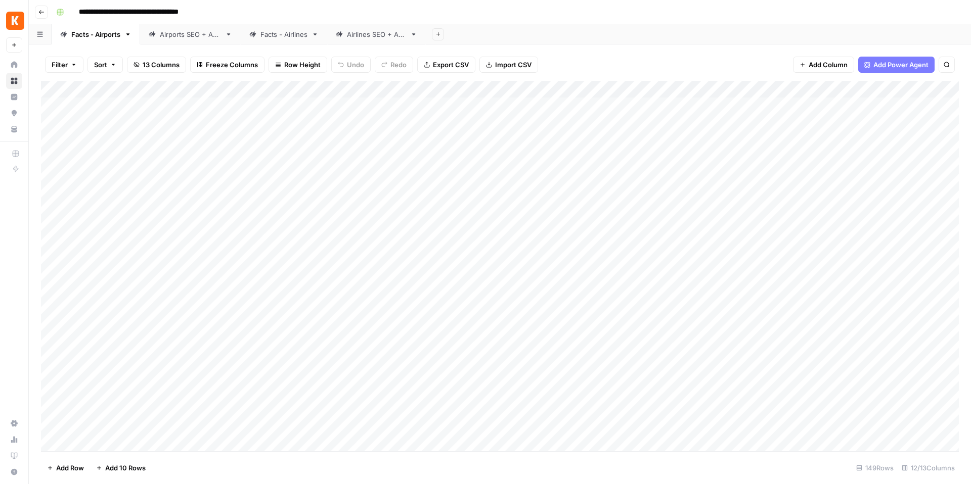
click at [592, 203] on div "Add Column" at bounding box center [499, 266] width 917 height 371
click at [465, 196] on div "Add Column" at bounding box center [499, 266] width 917 height 371
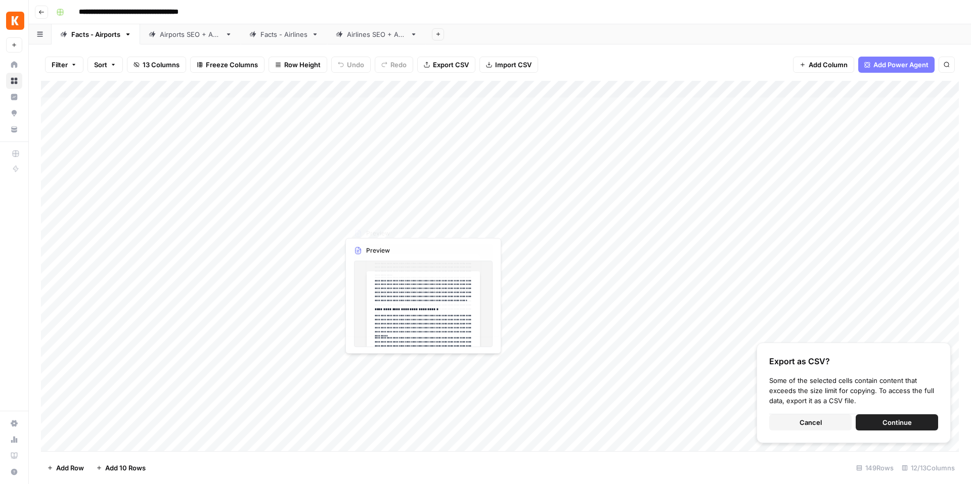
click at [395, 169] on div "Add Column" at bounding box center [499, 266] width 917 height 371
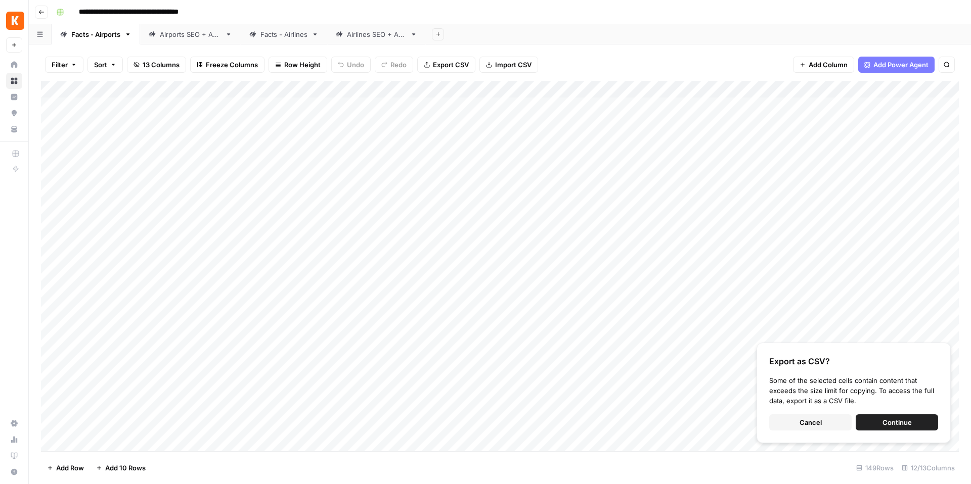
click at [473, 63] on button "Export CSV" at bounding box center [446, 65] width 58 height 16
click at [759, 165] on div "Add Column" at bounding box center [499, 266] width 917 height 371
click at [665, 88] on div "Add Column" at bounding box center [499, 266] width 917 height 371
click at [649, 177] on span "Configure Inputs" at bounding box center [660, 174] width 88 height 10
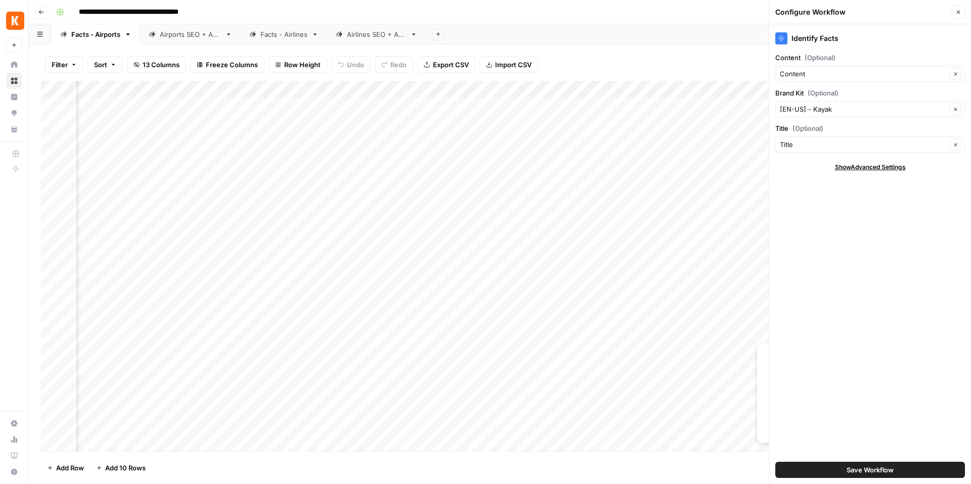
click at [300, 90] on div "Add Column" at bounding box center [499, 266] width 917 height 371
type input "Get IATA Code + Title + Meta Description"
click at [301, 172] on span "Configure Inputs" at bounding box center [307, 174] width 88 height 10
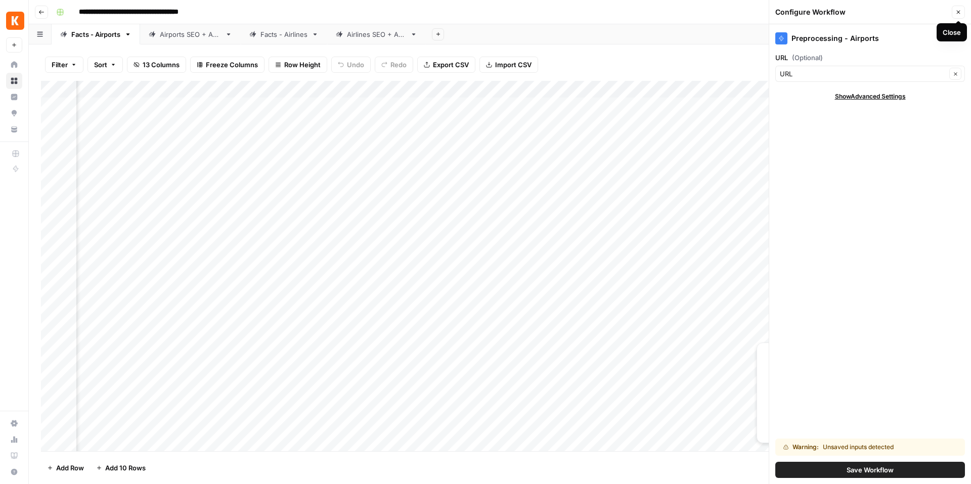
click at [959, 14] on icon "button" at bounding box center [958, 12] width 6 height 6
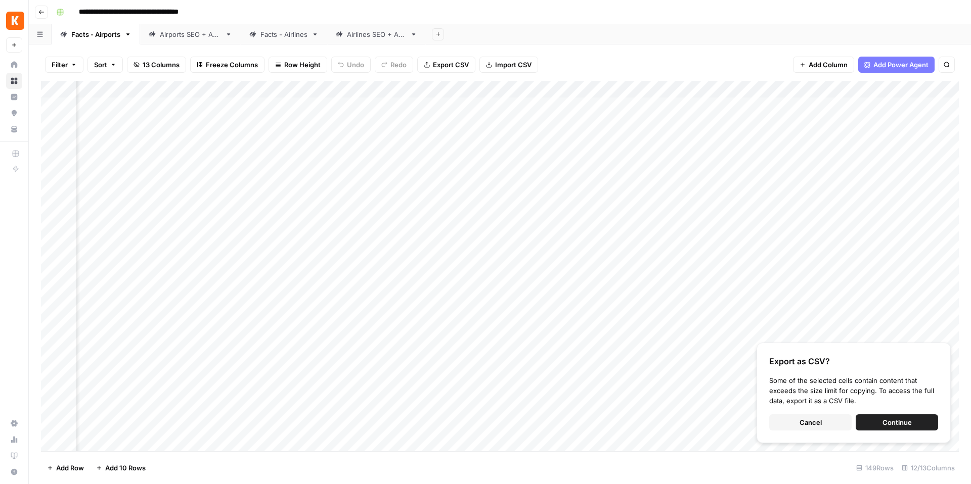
scroll to position [0, 0]
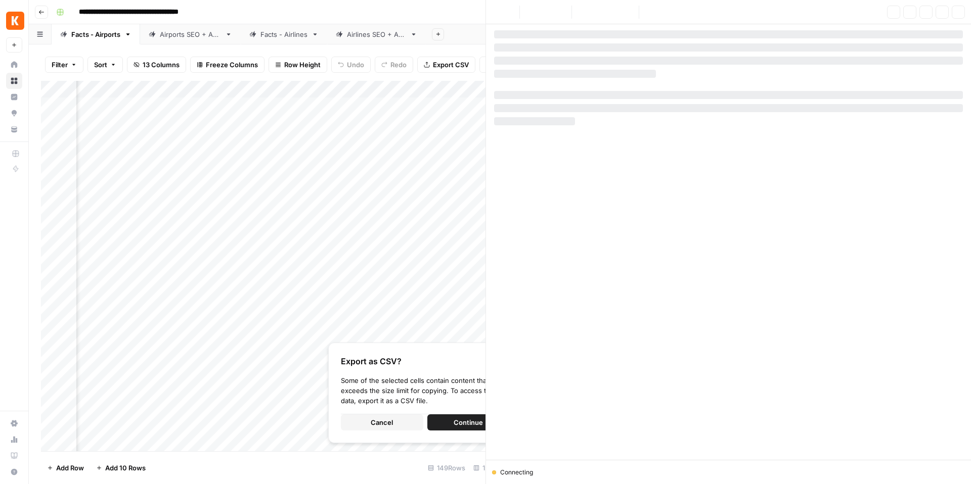
scroll to position [0, 293]
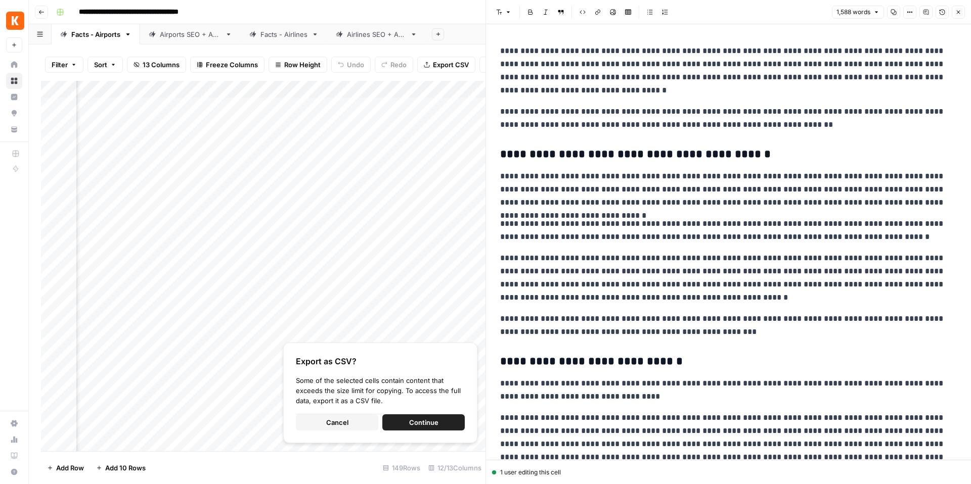
click at [959, 11] on icon "button" at bounding box center [958, 13] width 4 height 4
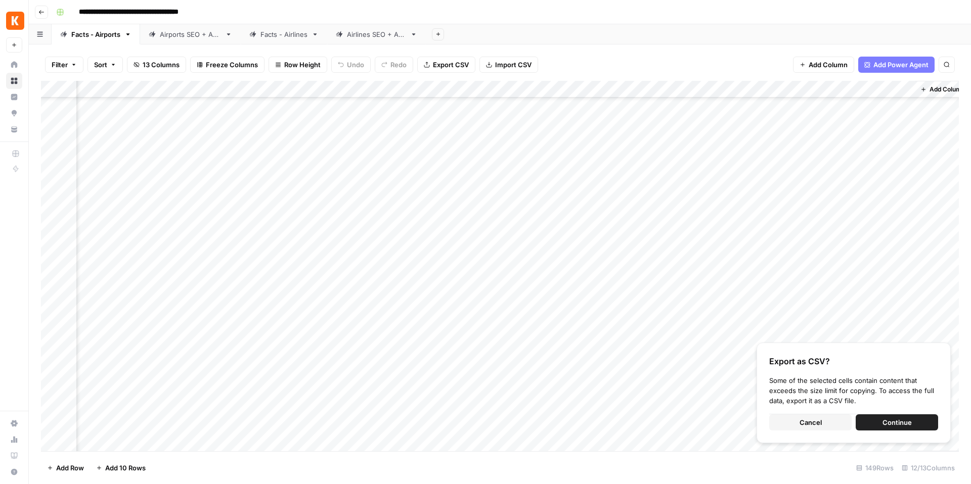
scroll to position [2032, 288]
click at [822, 421] on button "Cancel" at bounding box center [810, 423] width 82 height 16
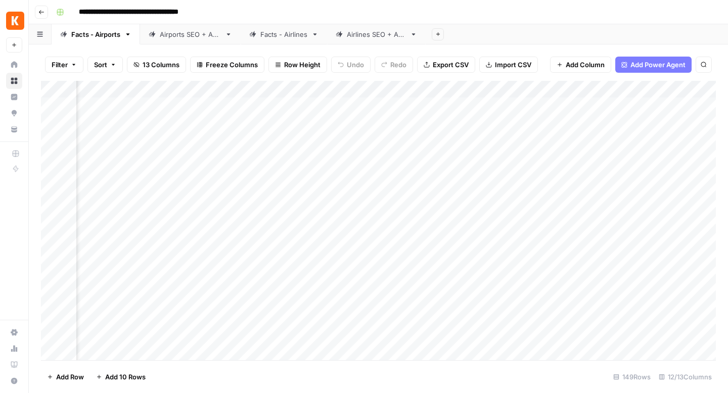
scroll to position [0, 288]
click at [32, 12] on header "**********" at bounding box center [378, 12] width 699 height 24
click at [38, 13] on button "Go back" at bounding box center [41, 12] width 13 height 13
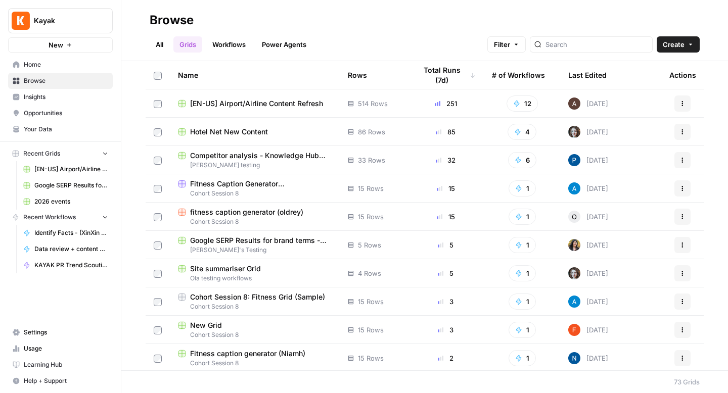
click at [37, 76] on span "Browse" at bounding box center [66, 80] width 84 height 9
click at [35, 80] on span "Browse" at bounding box center [66, 80] width 84 height 9
click at [161, 42] on link "All" at bounding box center [160, 44] width 20 height 16
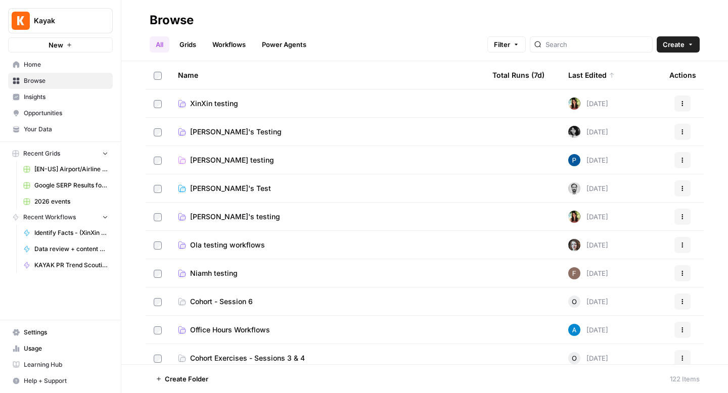
click at [218, 99] on span "XinXin testing" at bounding box center [214, 104] width 48 height 10
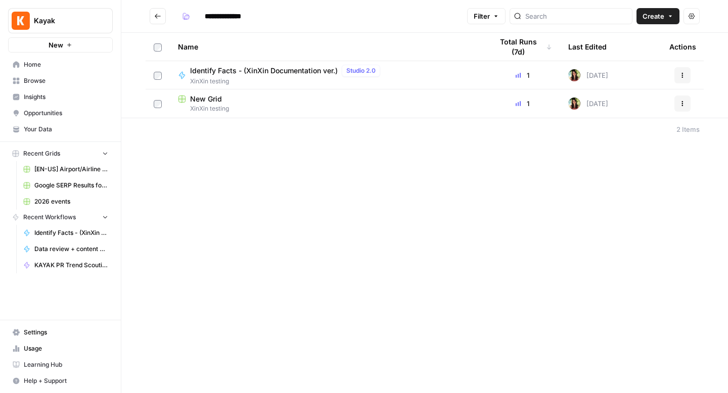
click at [202, 95] on span "New Grid" at bounding box center [206, 99] width 32 height 10
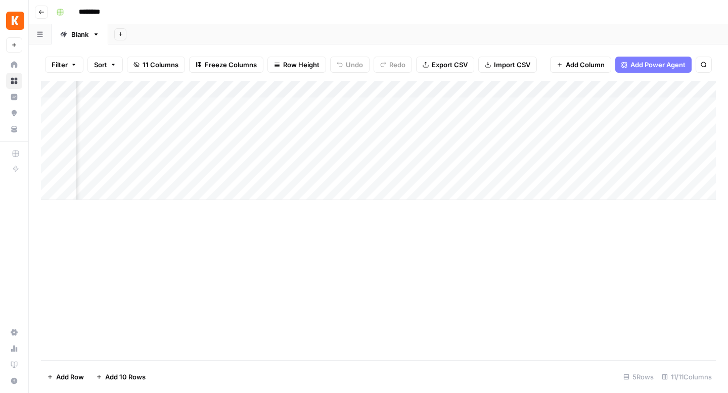
scroll to position [0, 801]
click at [256, 105] on div "Add Column" at bounding box center [378, 140] width 675 height 119
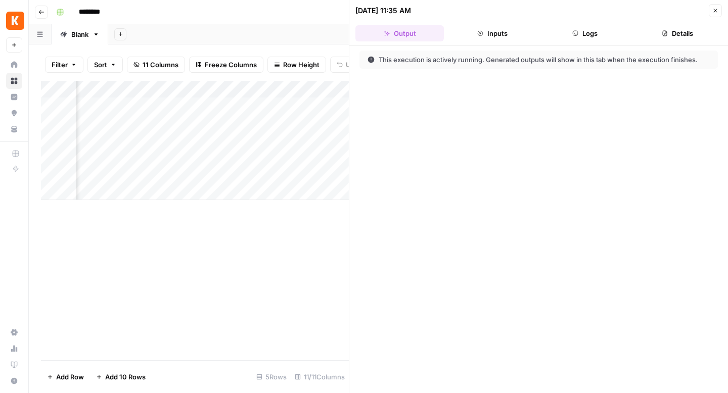
click at [478, 35] on icon "button" at bounding box center [480, 33] width 6 height 6
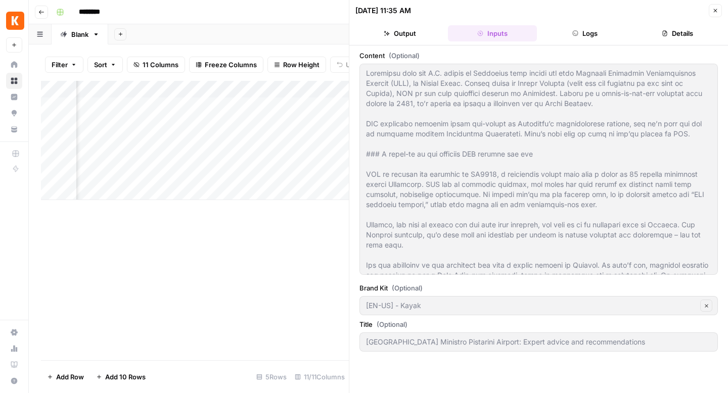
click at [568, 30] on button "Logs" at bounding box center [585, 33] width 88 height 16
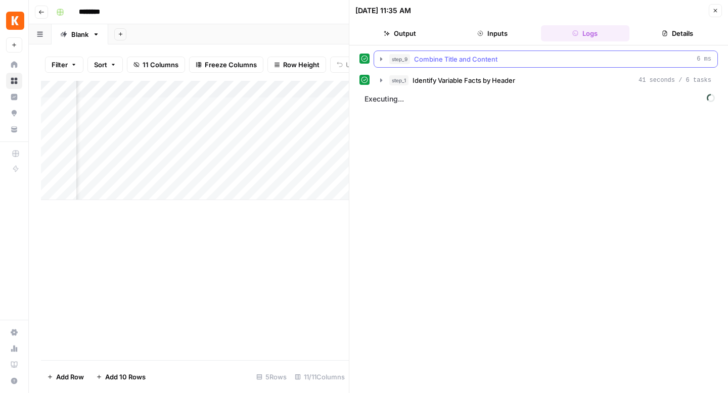
click at [382, 59] on icon "button" at bounding box center [381, 59] width 8 height 8
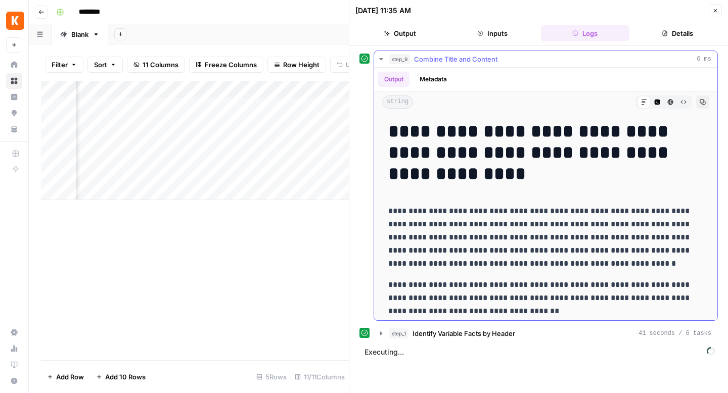
click at [382, 59] on icon "button" at bounding box center [381, 59] width 4 height 2
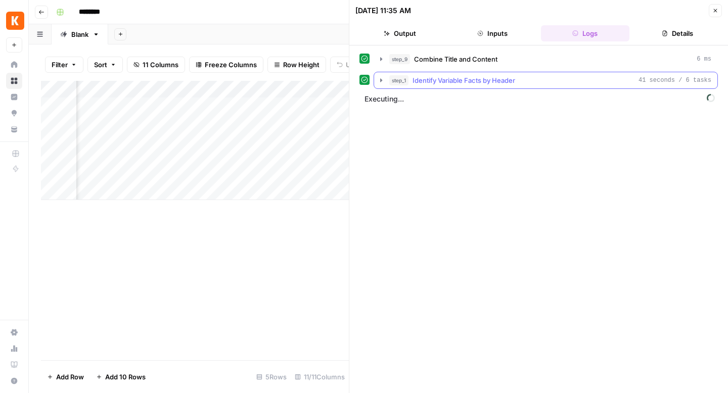
click at [380, 84] on icon "button" at bounding box center [381, 80] width 8 height 8
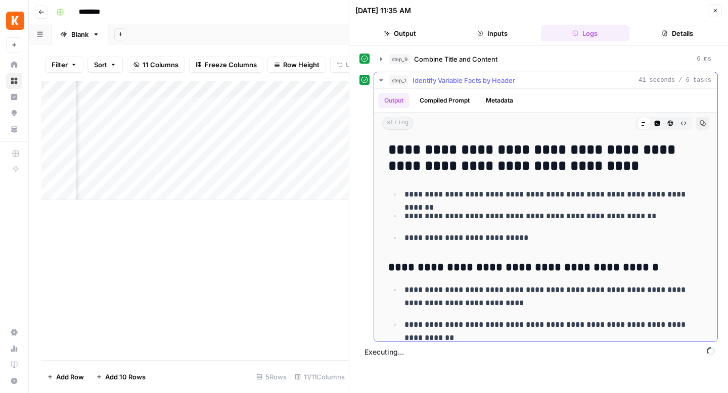
click at [378, 78] on icon "button" at bounding box center [381, 80] width 8 height 8
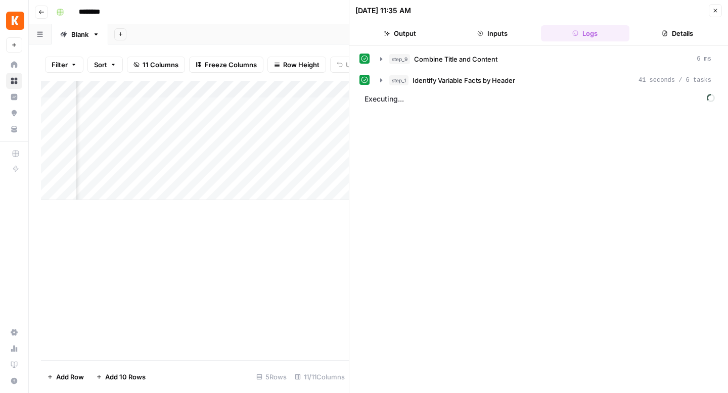
click at [42, 11] on icon "button" at bounding box center [41, 12] width 6 height 6
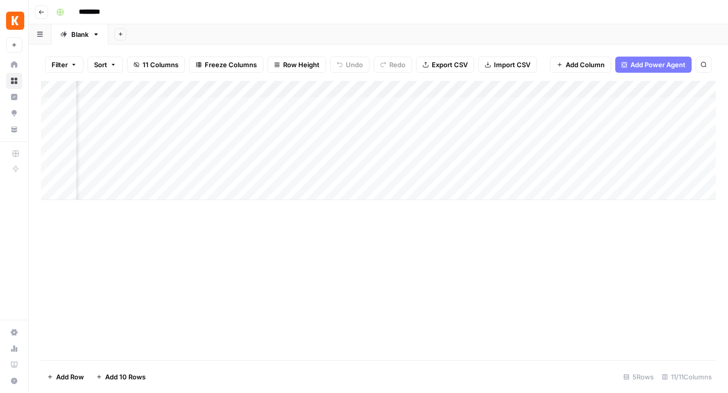
click at [35, 10] on button "Go back" at bounding box center [41, 12] width 13 height 13
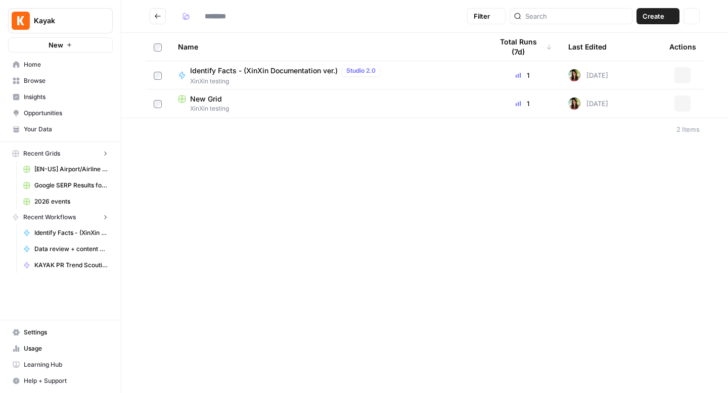
type input "**********"
click at [157, 13] on icon "Go back" at bounding box center [157, 16] width 7 height 7
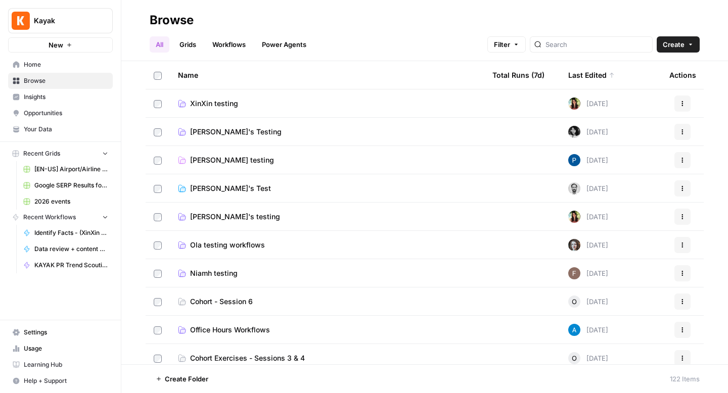
click at [199, 40] on link "Grids" at bounding box center [187, 44] width 29 height 16
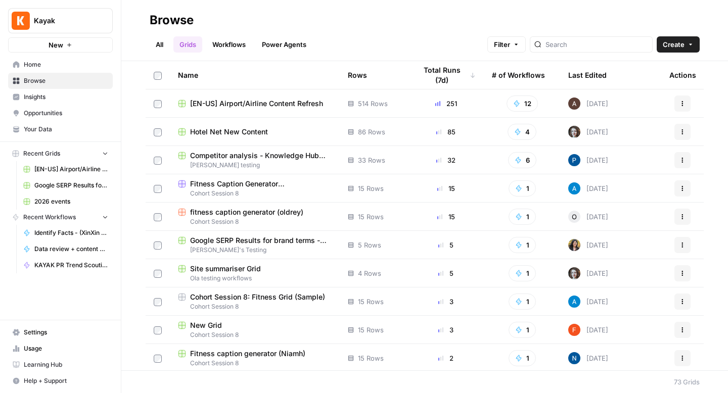
click at [234, 104] on span "[EN-US] Airport/Airline Content Refresh" at bounding box center [256, 104] width 133 height 10
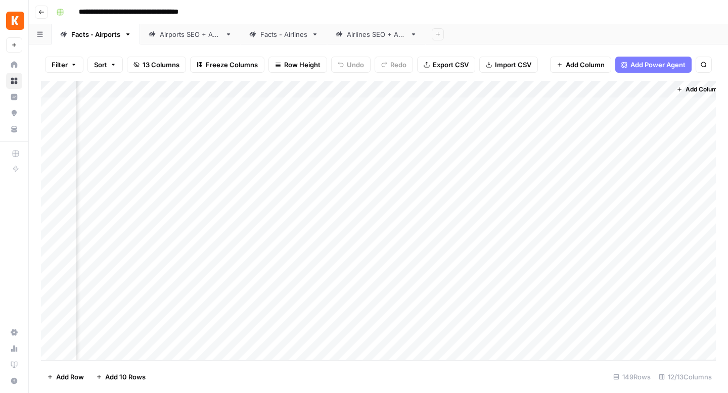
scroll to position [0, 543]
click at [518, 108] on div "Add Column" at bounding box center [378, 221] width 675 height 280
click at [559, 106] on div "Add Column" at bounding box center [378, 221] width 675 height 280
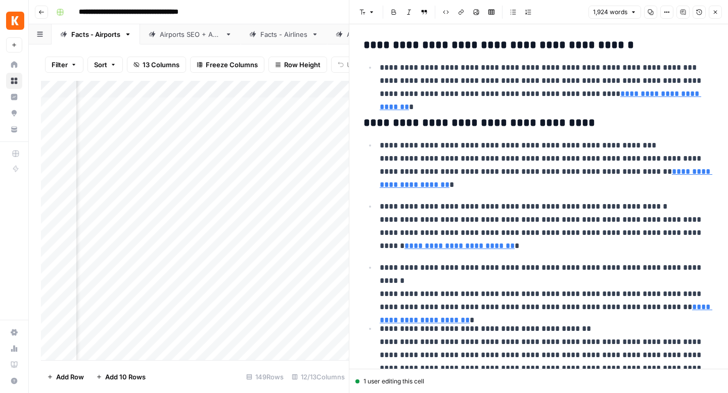
scroll to position [2896, 0]
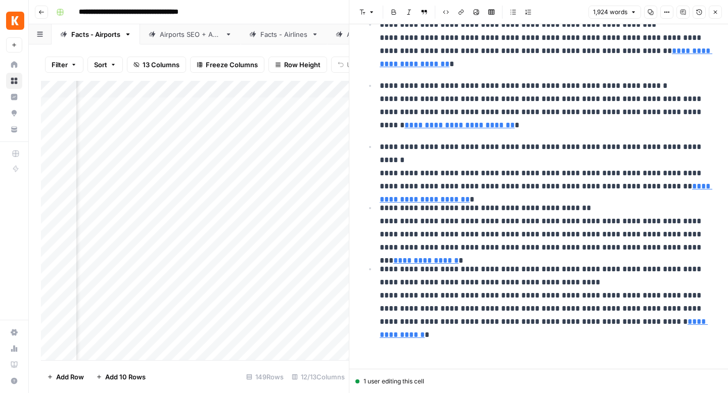
click at [712, 8] on button "Close" at bounding box center [715, 12] width 13 height 13
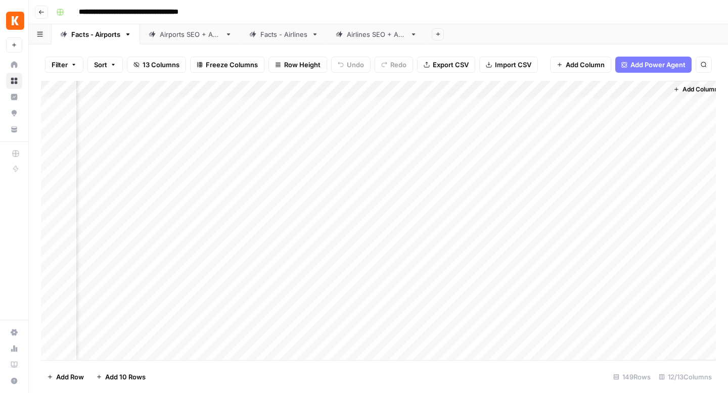
scroll to position [0, 531]
click at [659, 106] on div "Add Column" at bounding box center [378, 221] width 675 height 280
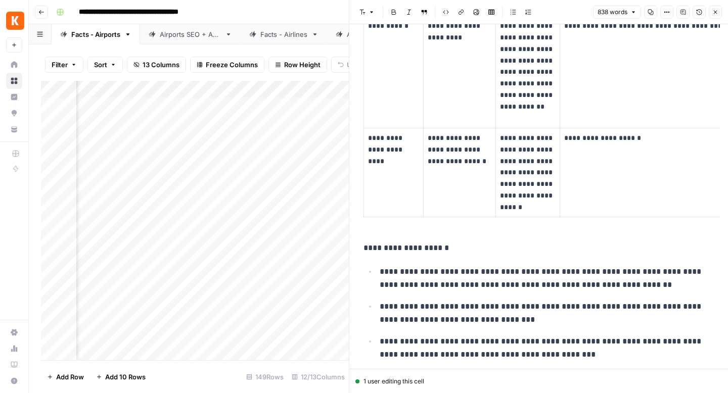
scroll to position [1942, 0]
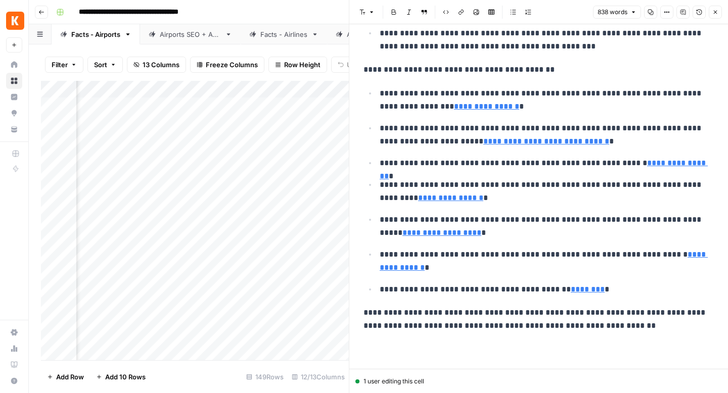
click at [712, 8] on button "Close" at bounding box center [715, 12] width 13 height 13
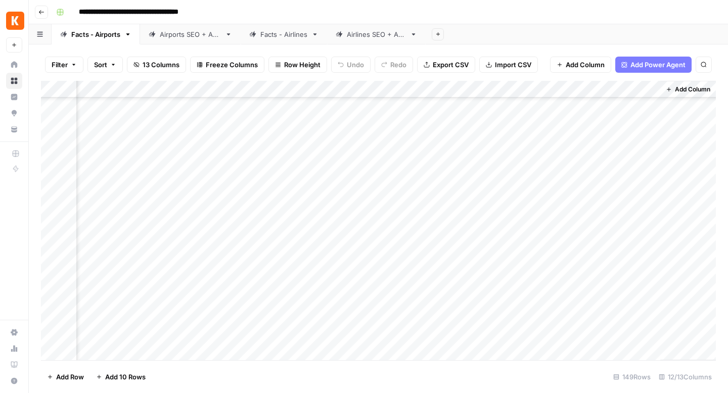
scroll to position [0, 543]
click at [224, 40] on link "Airports SEO + AEO" at bounding box center [190, 34] width 101 height 20
click at [293, 38] on div "Facts - Airlines" at bounding box center [283, 34] width 47 height 10
click at [178, 38] on div "Airports SEO + AEO" at bounding box center [190, 34] width 61 height 10
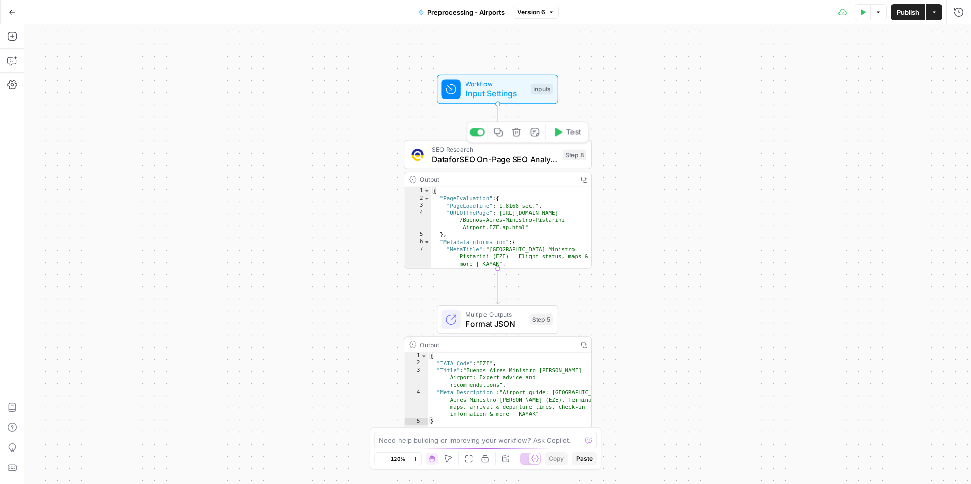
click at [497, 165] on span "DataforSEO On-Page SEO Analysis" at bounding box center [495, 159] width 126 height 12
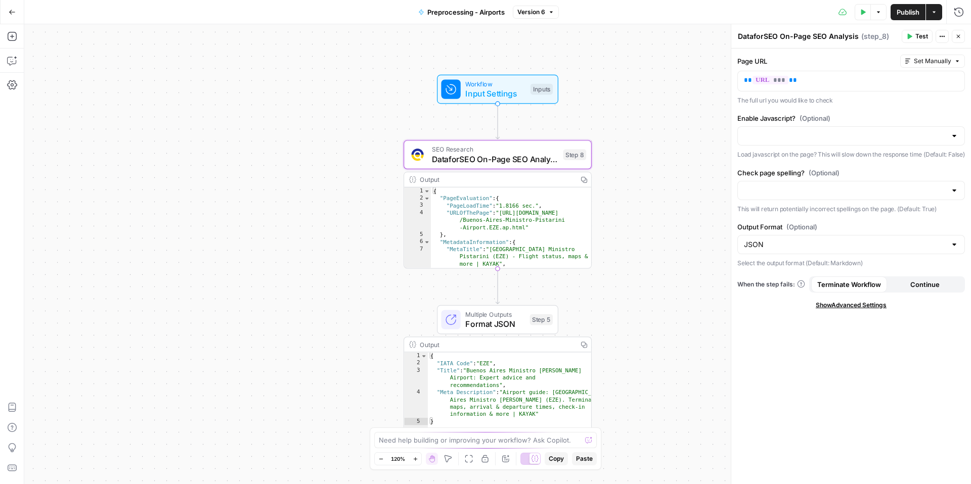
click at [494, 328] on span "Format JSON" at bounding box center [495, 324] width 60 height 12
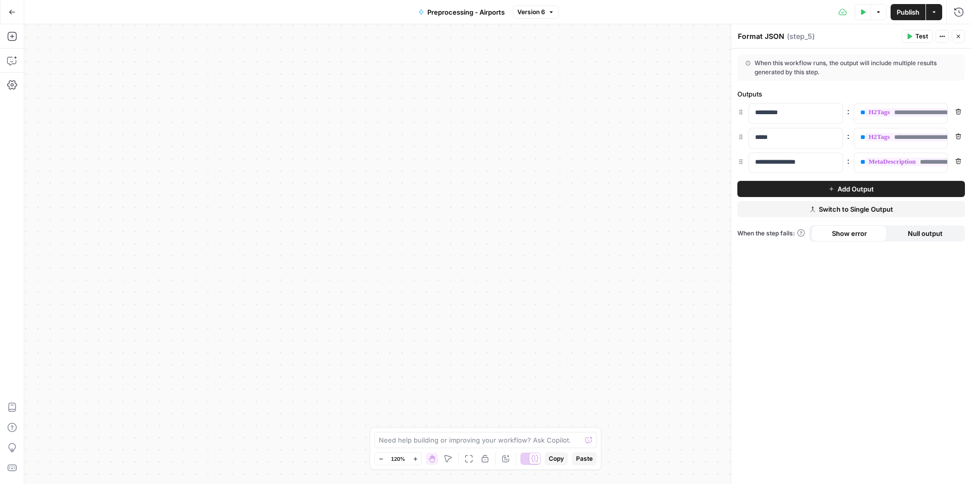
click at [12, 15] on icon "button" at bounding box center [12, 12] width 7 height 7
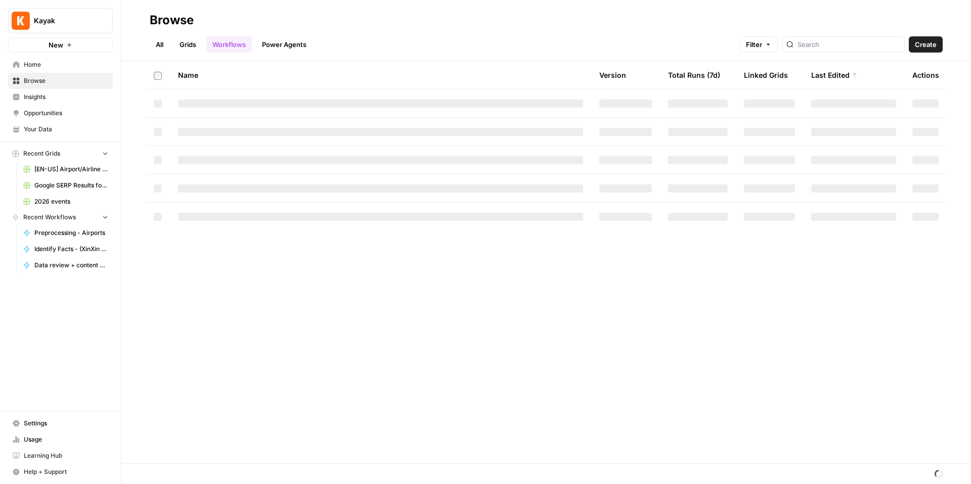
click at [64, 21] on span "Kayak" at bounding box center [64, 21] width 61 height 10
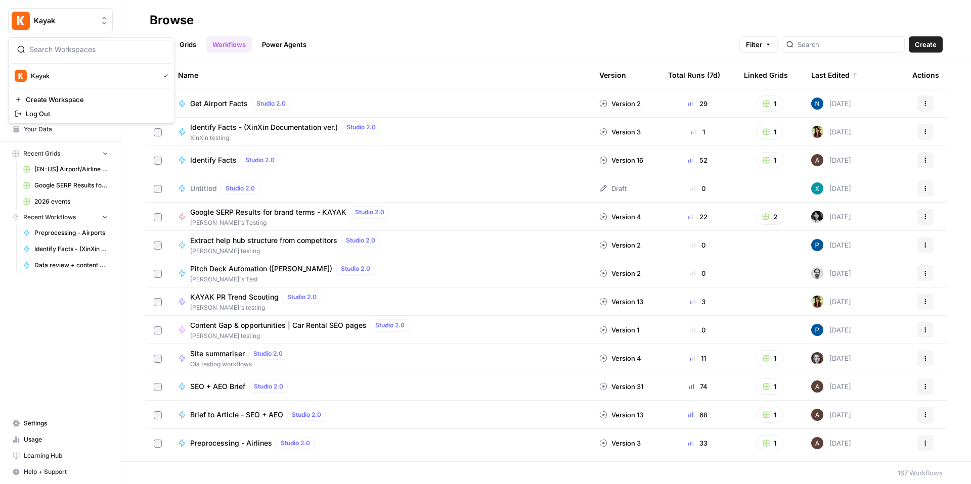
click at [291, 46] on link "Power Agents" at bounding box center [284, 44] width 57 height 16
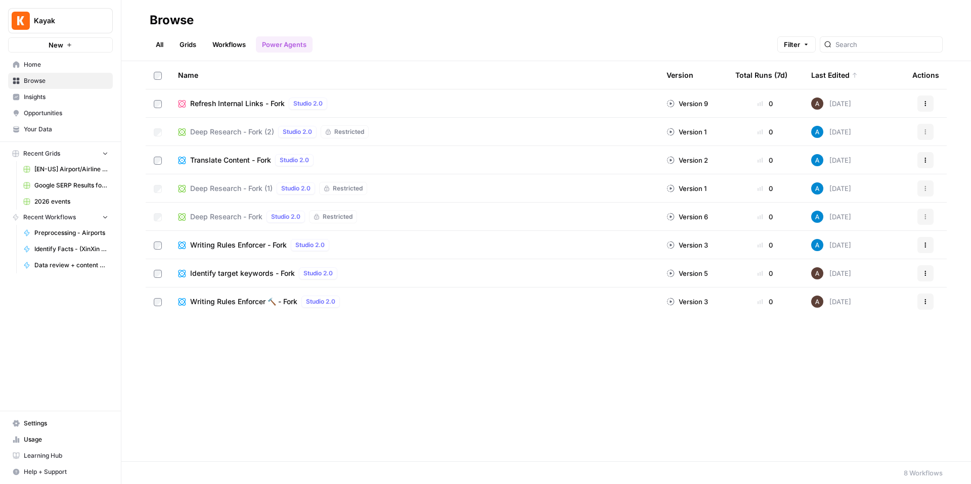
click at [248, 103] on span "Refresh Internal Links - Fork" at bounding box center [237, 104] width 95 height 10
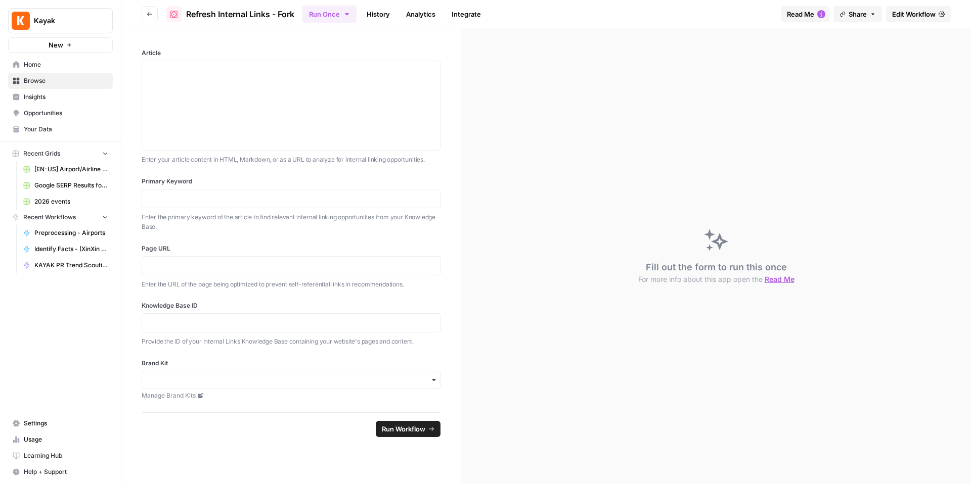
click at [148, 15] on icon "button" at bounding box center [149, 14] width 5 height 4
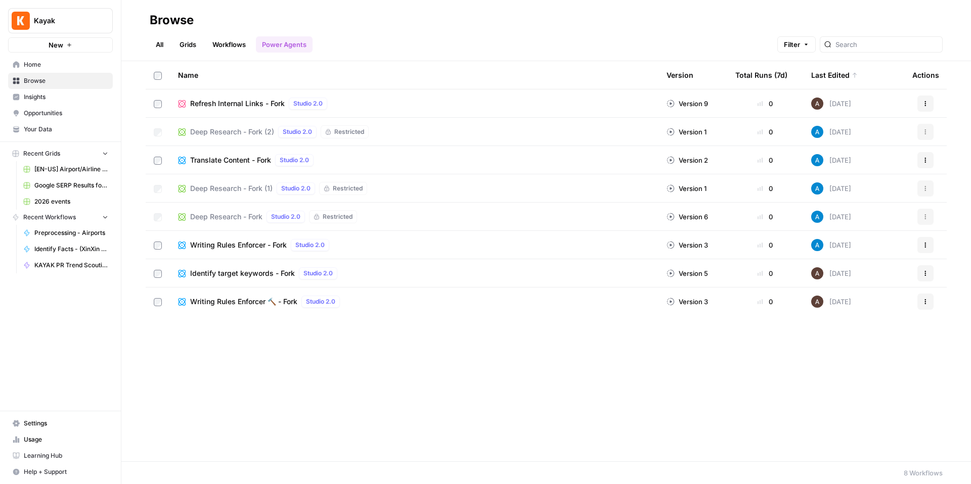
click at [210, 275] on span "Identify target keywords - Fork" at bounding box center [242, 273] width 105 height 10
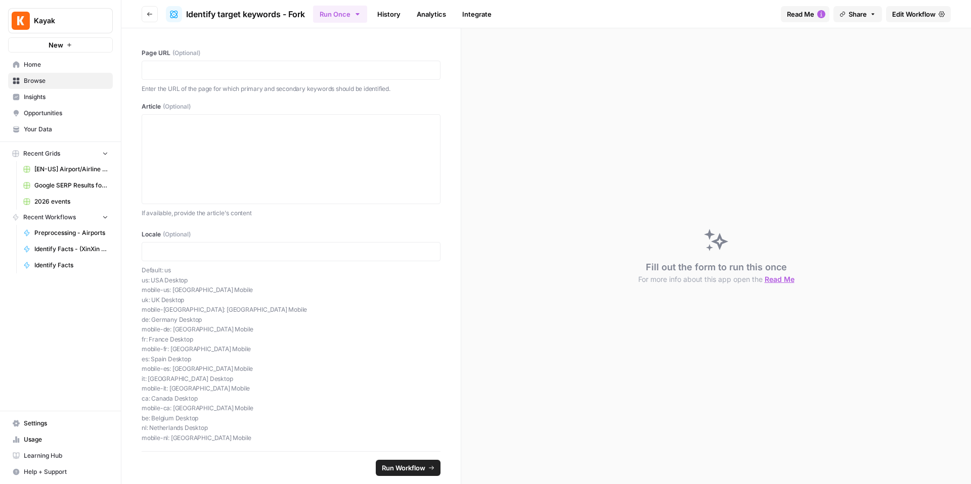
scroll to position [4, 0]
click at [152, 16] on icon "button" at bounding box center [150, 14] width 6 height 6
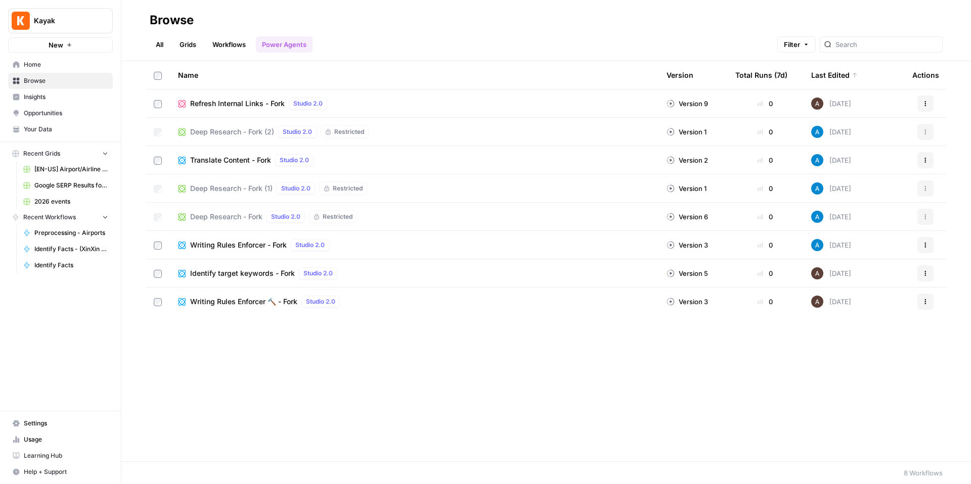
click at [241, 159] on span "Translate Content - Fork" at bounding box center [230, 160] width 81 height 10
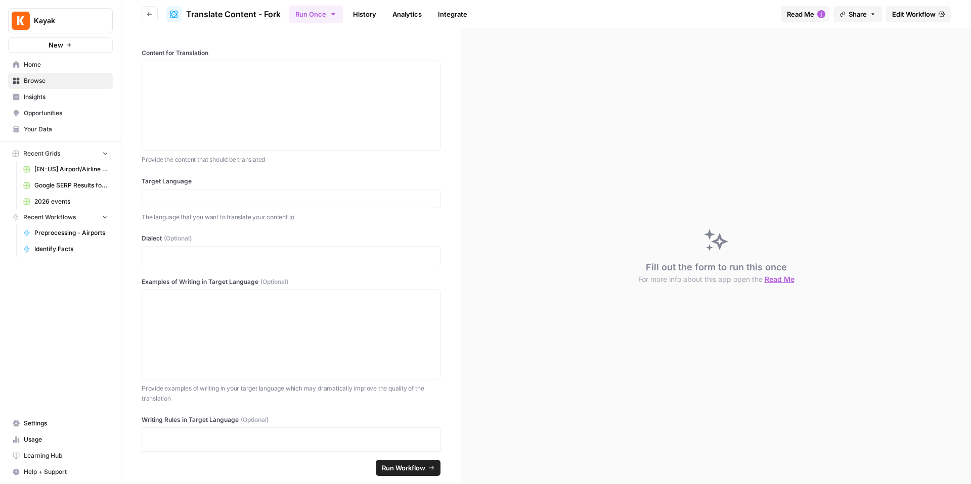
click at [907, 14] on span "Edit Workflow" at bounding box center [913, 14] width 43 height 10
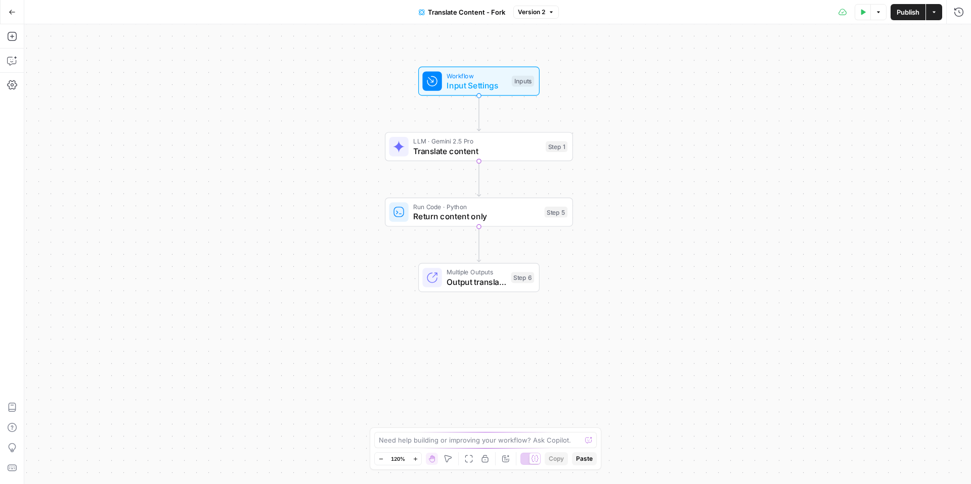
drag, startPoint x: 759, startPoint y: 186, endPoint x: 741, endPoint y: 114, distance: 73.9
click at [741, 114] on div "Workflow Input Settings Inputs LLM · Gemini 2.5 Pro Translate content Step 1 Ru…" at bounding box center [497, 254] width 946 height 460
click at [0, 8] on aside "Kayak New Home Browse Insights Opportunities Your Data Recent Grids [EN-US] Air…" at bounding box center [0, 242] width 1 height 484
click at [16, 16] on button "Go Back" at bounding box center [12, 12] width 18 height 18
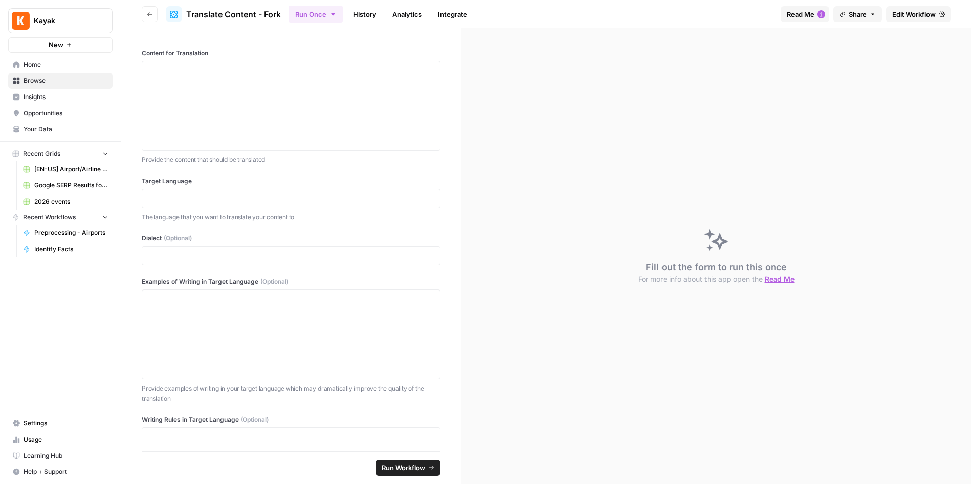
click at [147, 16] on icon "button" at bounding box center [150, 14] width 6 height 6
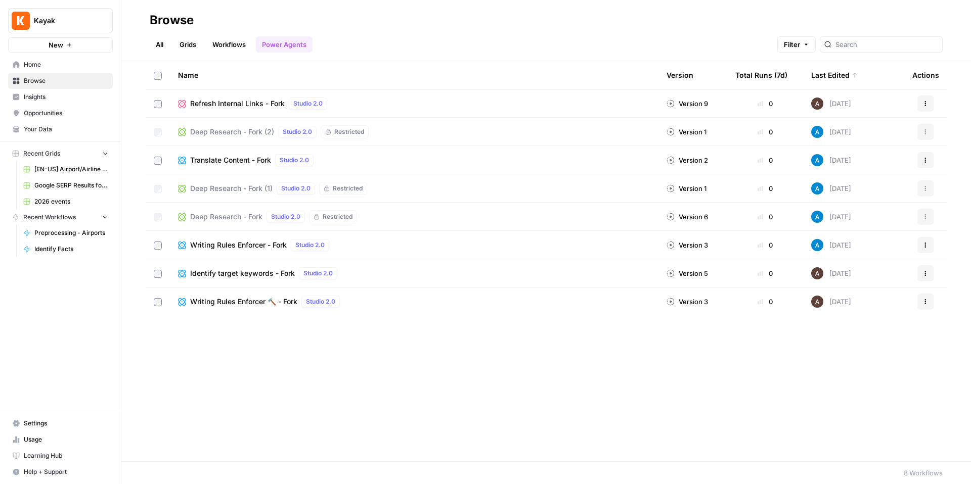
click at [293, 39] on link "Power Agents" at bounding box center [284, 44] width 57 height 16
click at [216, 162] on span "Translate Content - Fork" at bounding box center [230, 160] width 81 height 10
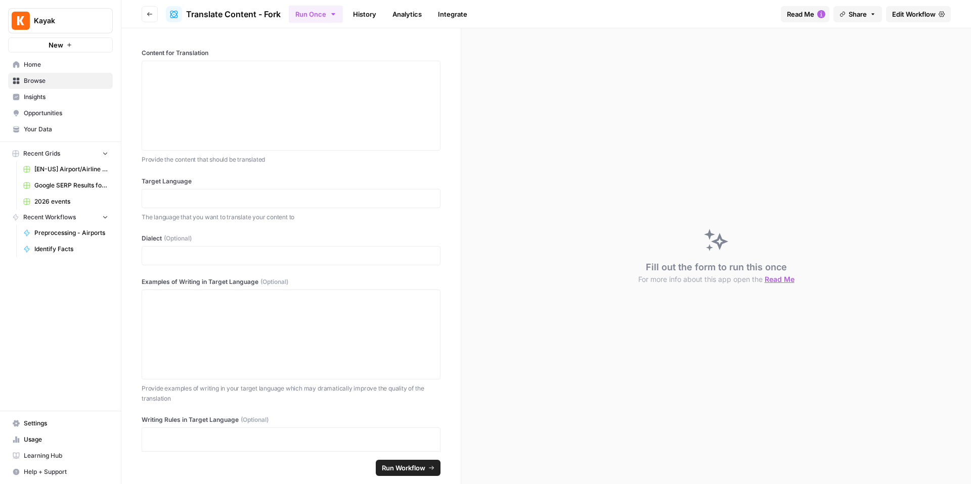
click at [908, 12] on span "Edit Workflow" at bounding box center [913, 14] width 43 height 10
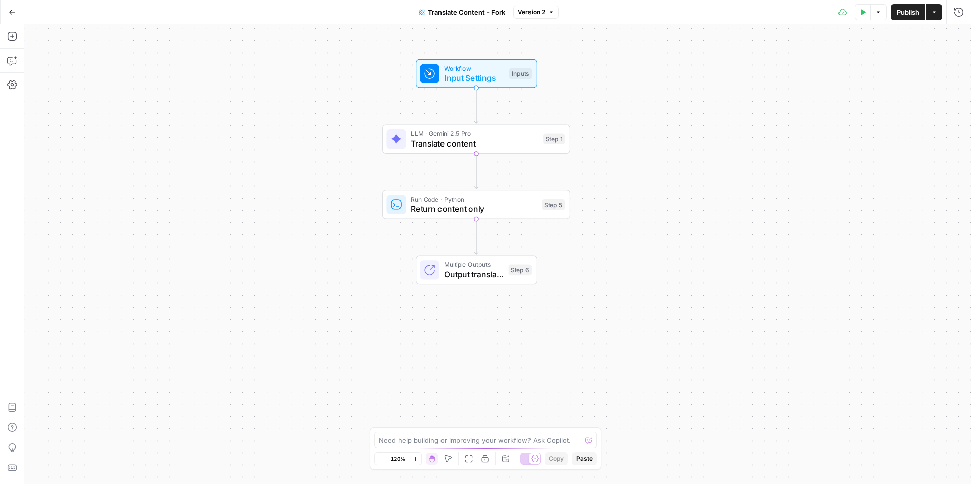
drag, startPoint x: 744, startPoint y: 182, endPoint x: 722, endPoint y: 100, distance: 85.1
click at [722, 100] on div "Workflow Input Settings Inputs LLM · Gemini 2.5 Pro Translate content Step 1 Ru…" at bounding box center [497, 254] width 946 height 460
click at [519, 139] on span "Translate content" at bounding box center [473, 143] width 127 height 12
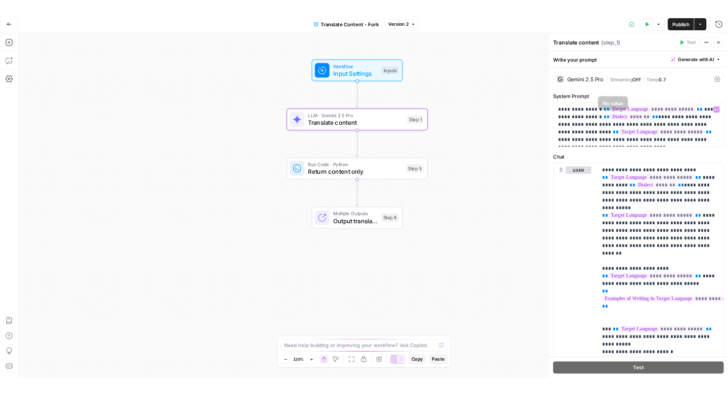
scroll to position [184, 0]
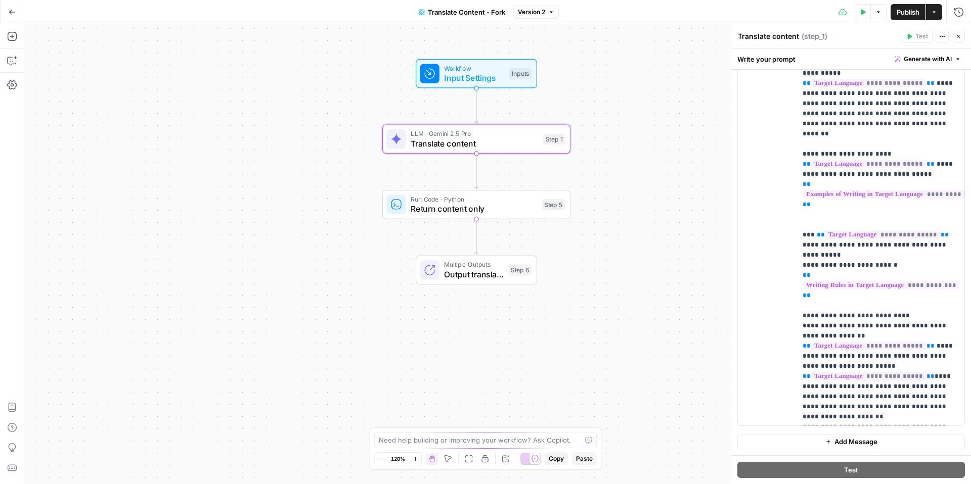
click at [492, 216] on div "Run Code · Python Return content only Step 5 Copy step Delete step Add Note Test" at bounding box center [476, 204] width 188 height 29
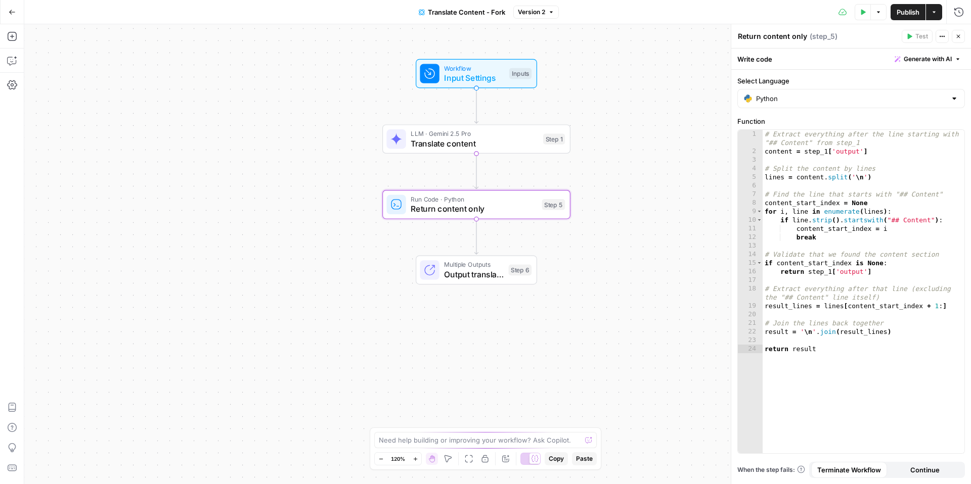
click at [483, 150] on div "LLM · Gemini 2.5 Pro Translate content Step 1 Copy step Delete step Add Note Te…" at bounding box center [476, 138] width 188 height 29
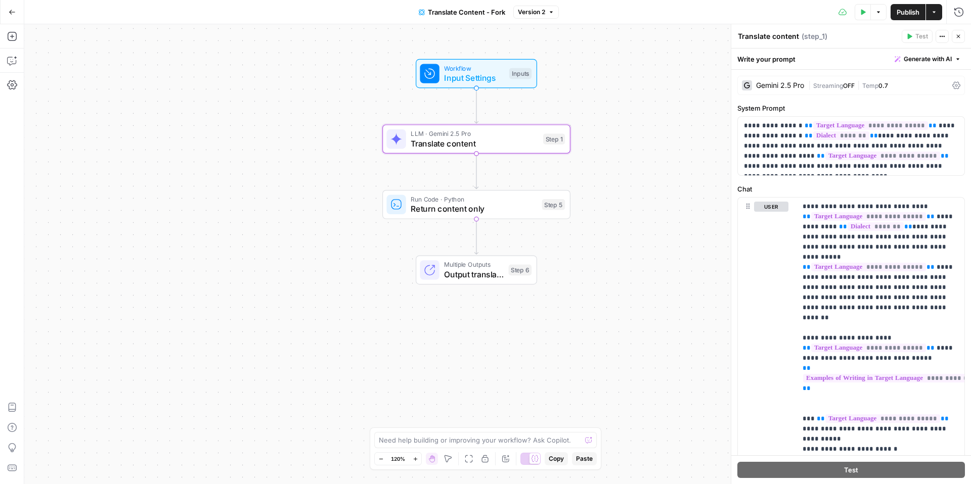
click at [10, 10] on icon "button" at bounding box center [12, 12] width 7 height 7
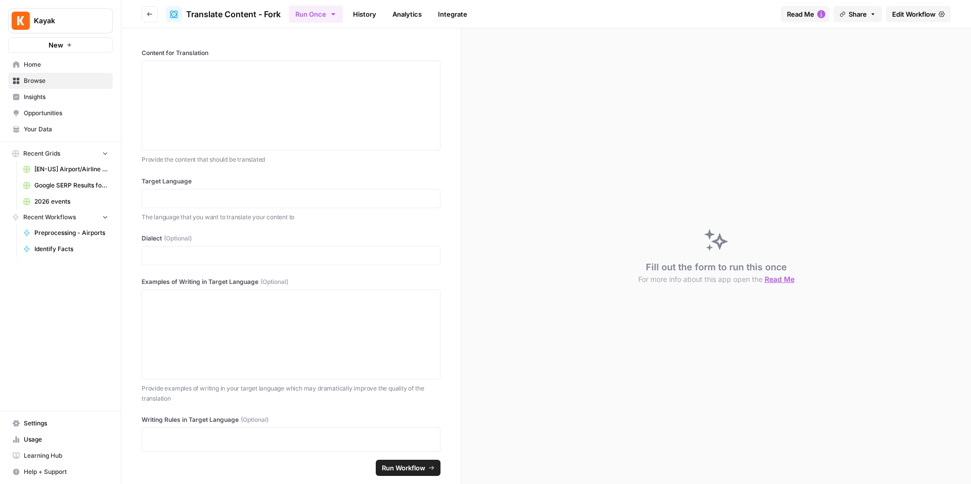
click at [156, 19] on button "Go back" at bounding box center [150, 14] width 16 height 16
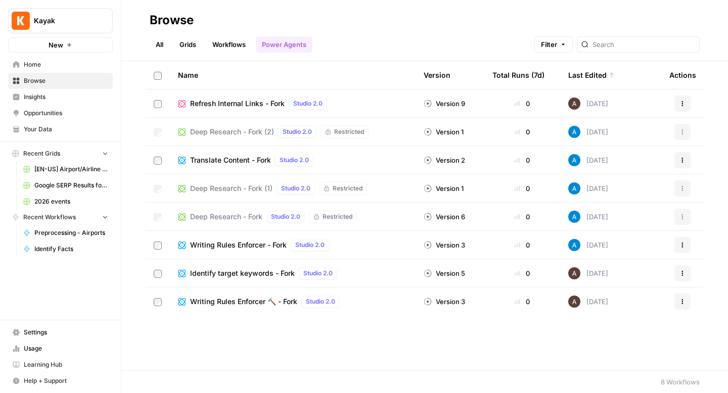
click at [225, 50] on link "Workflows" at bounding box center [228, 44] width 45 height 16
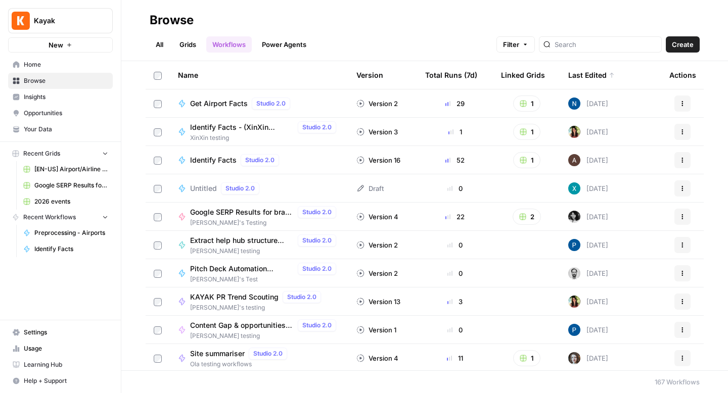
click at [216, 125] on span "Identify Facts - (XinXin Documentation ver.)" at bounding box center [242, 127] width 104 height 10
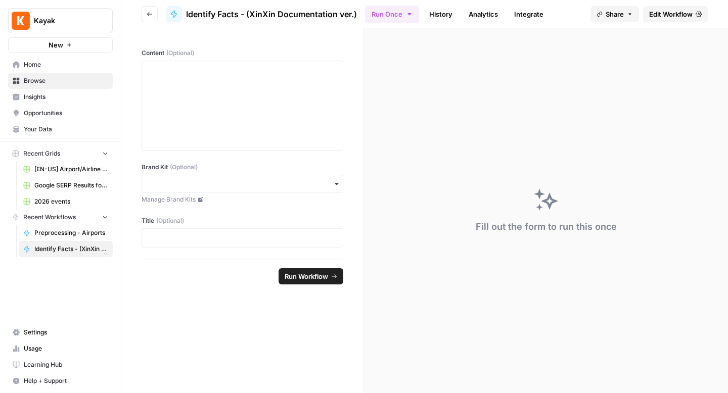
click at [680, 14] on span "Edit Workflow" at bounding box center [670, 14] width 43 height 10
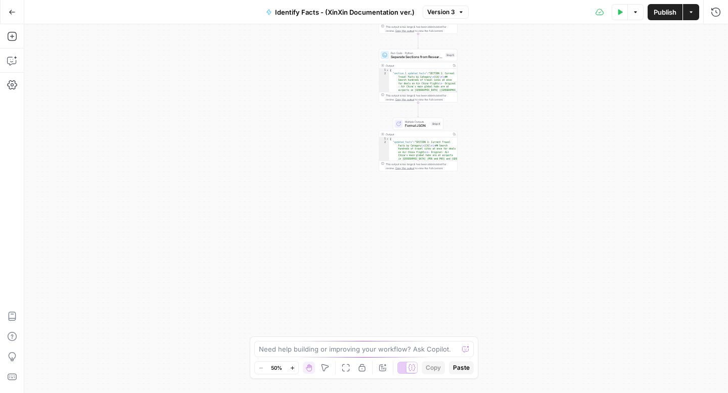
click at [413, 124] on span "Format JSON" at bounding box center [417, 125] width 25 height 5
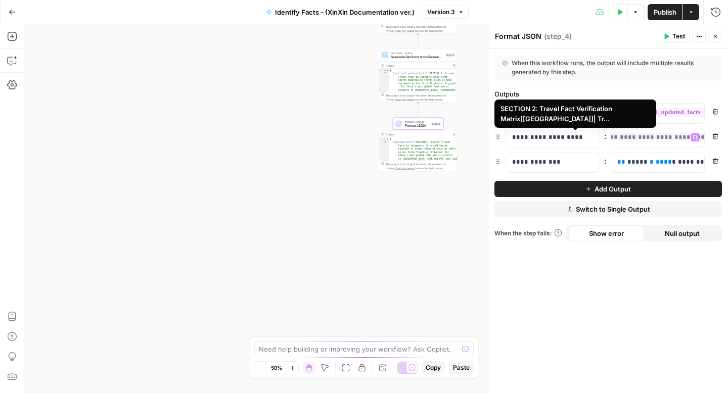
scroll to position [0, 170]
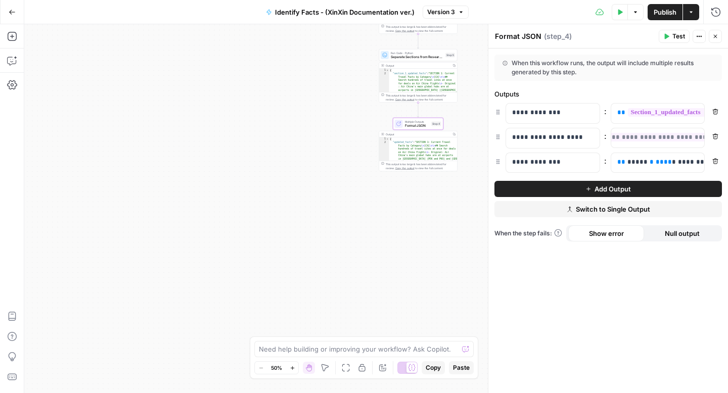
click at [14, 18] on button "Go Back" at bounding box center [12, 12] width 18 height 18
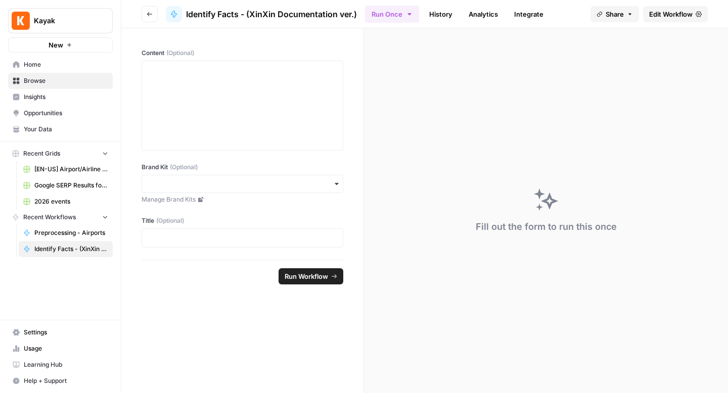
click at [156, 15] on button "Go back" at bounding box center [150, 14] width 16 height 16
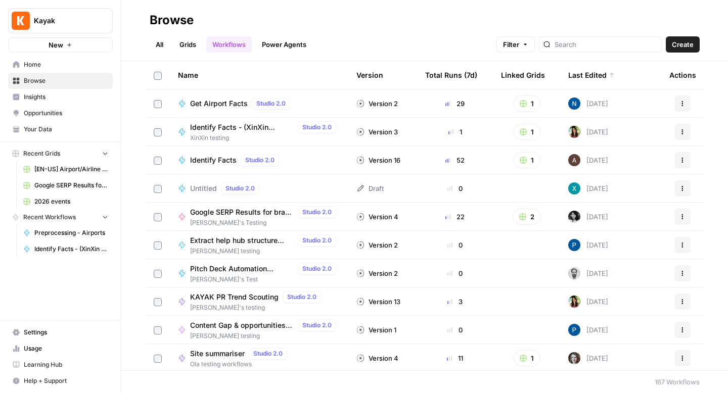
click at [185, 52] on link "Grids" at bounding box center [187, 44] width 29 height 16
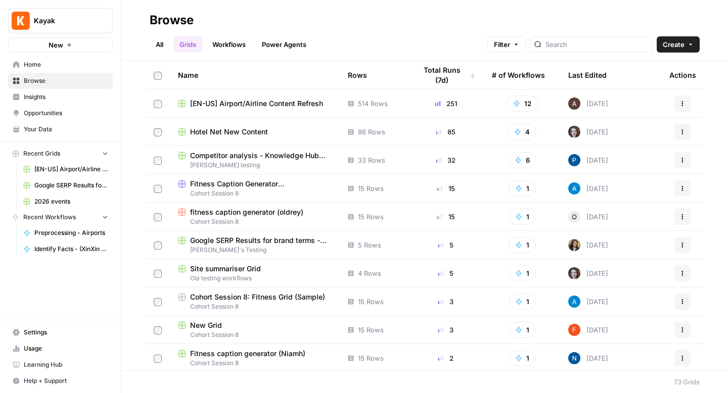
click at [217, 130] on span "Hotel Net New Content" at bounding box center [229, 132] width 78 height 10
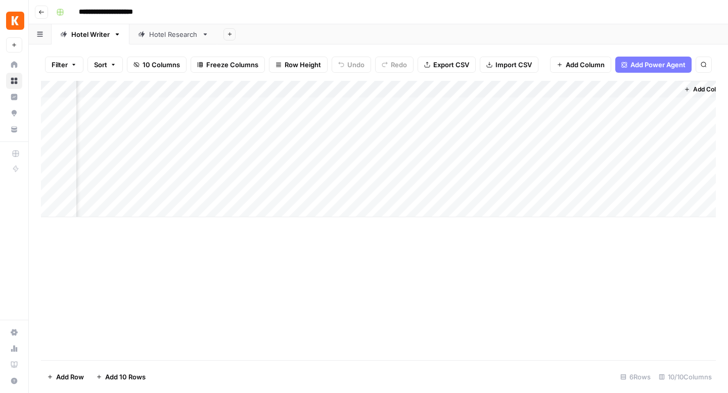
scroll to position [0, 385]
click at [38, 8] on button "Go back" at bounding box center [41, 12] width 13 height 13
